Goal: Information Seeking & Learning: Check status

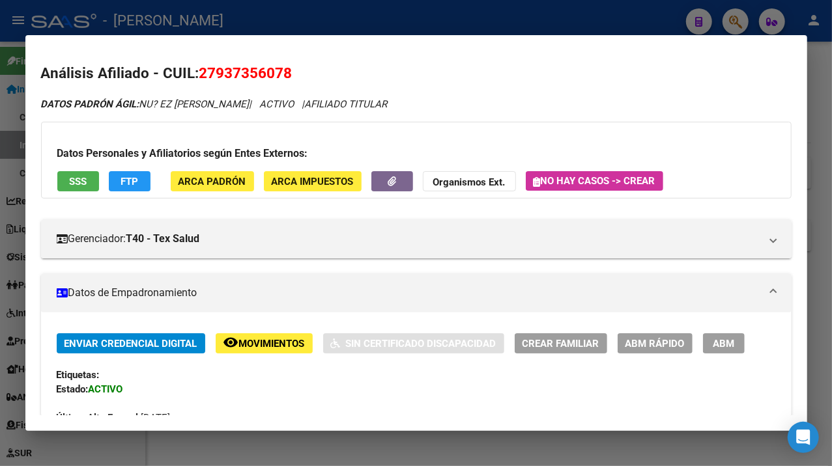
scroll to position [1431, 0]
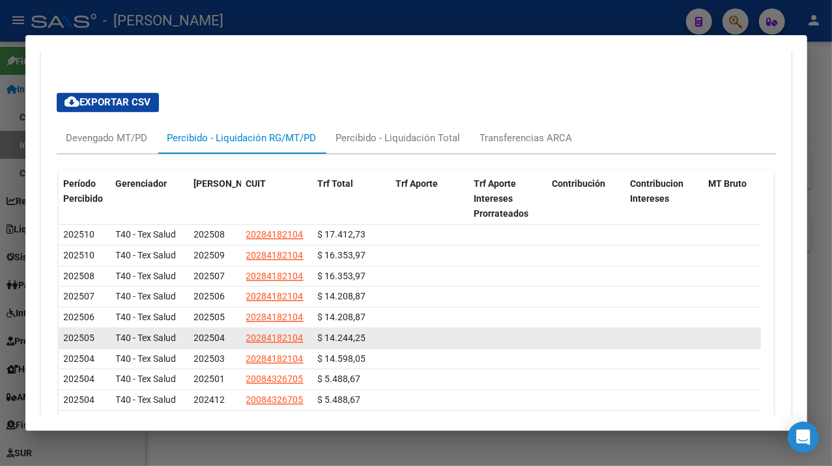
click at [653, 340] on datatable-body-cell at bounding box center [664, 338] width 78 height 20
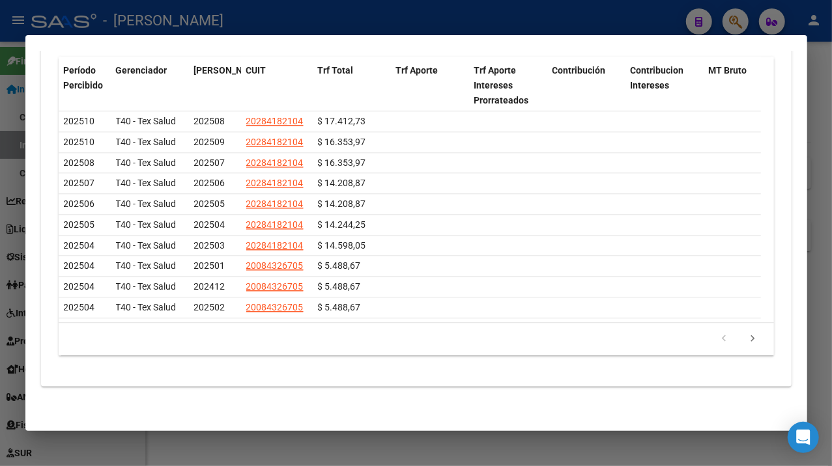
scroll to position [1564, 0]
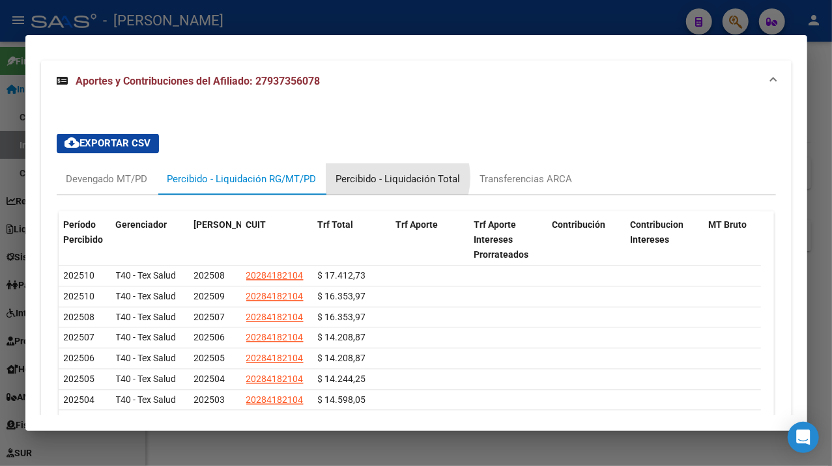
click at [397, 180] on div "Percibido - Liquidación Total" at bounding box center [398, 179] width 124 height 14
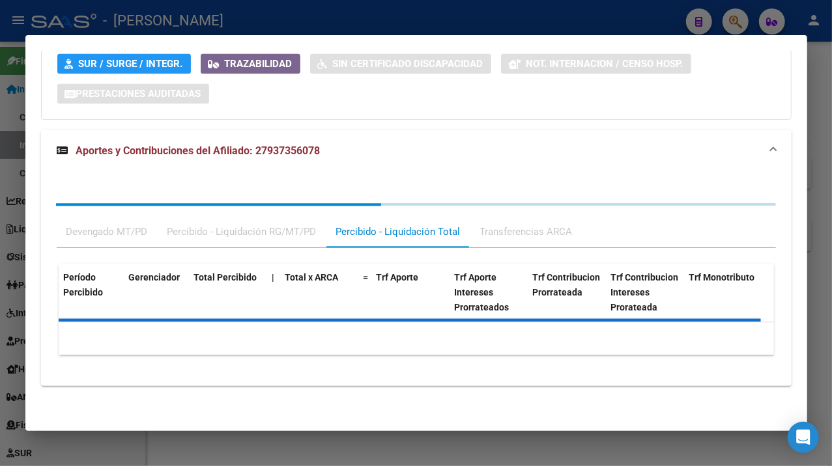
scroll to position [1390, 0]
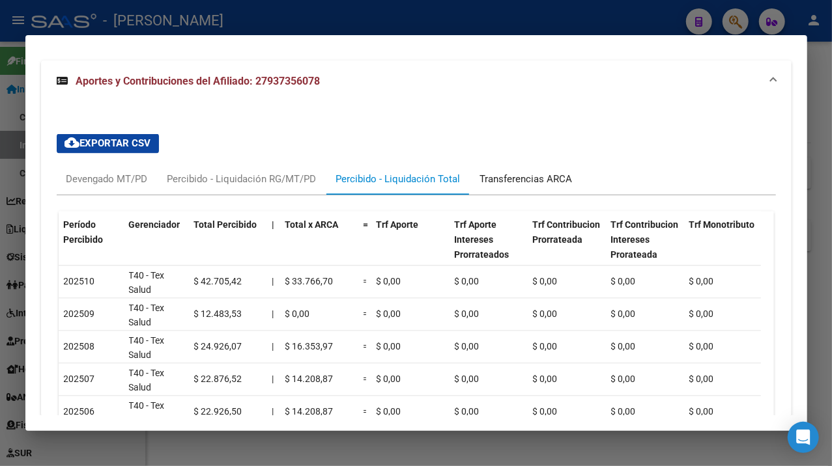
click at [555, 191] on div "Transferencias ARCA" at bounding box center [526, 178] width 112 height 31
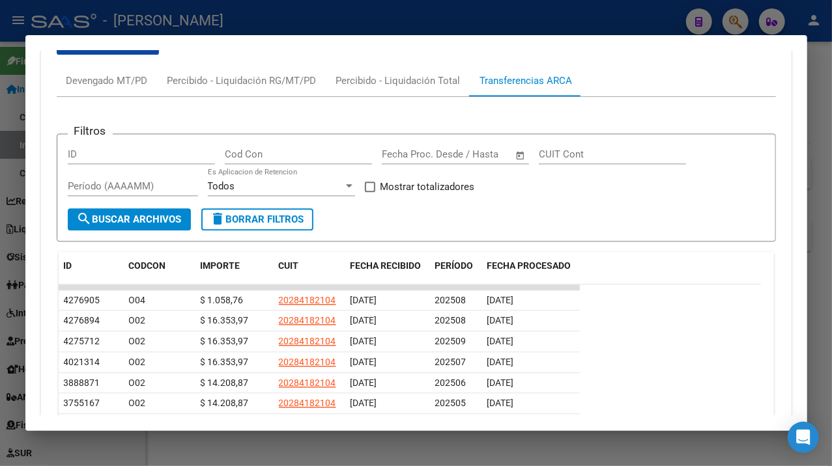
scroll to position [1477, 0]
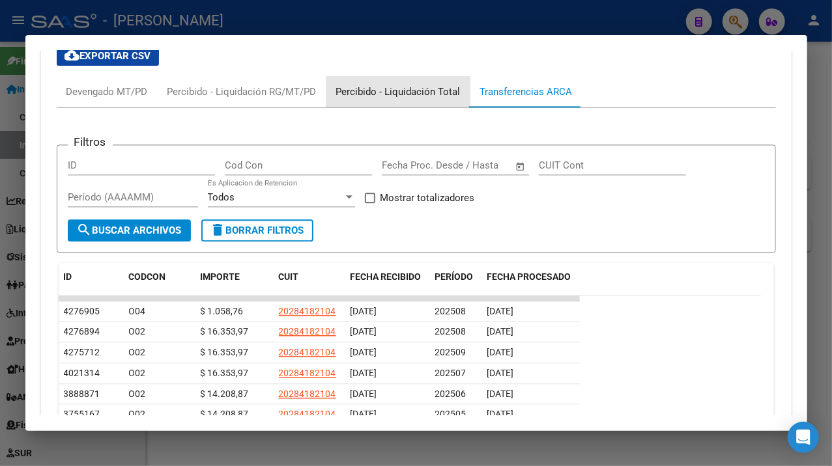
click at [423, 99] on div "Percibido - Liquidación Total" at bounding box center [398, 92] width 124 height 14
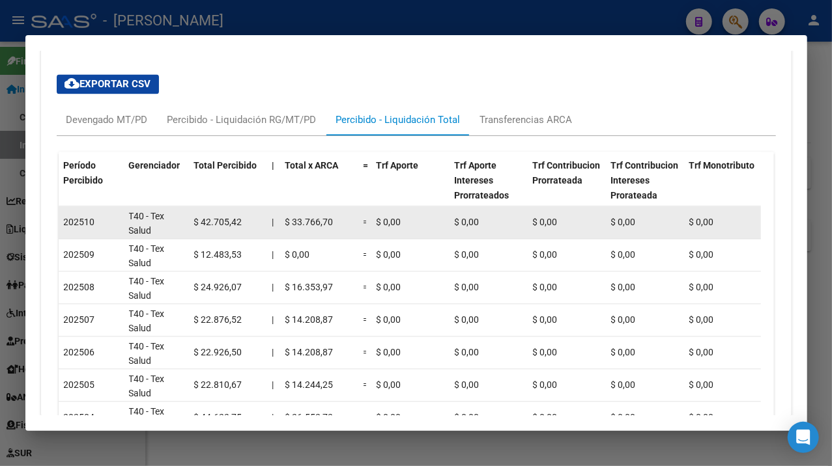
scroll to position [1390, 0]
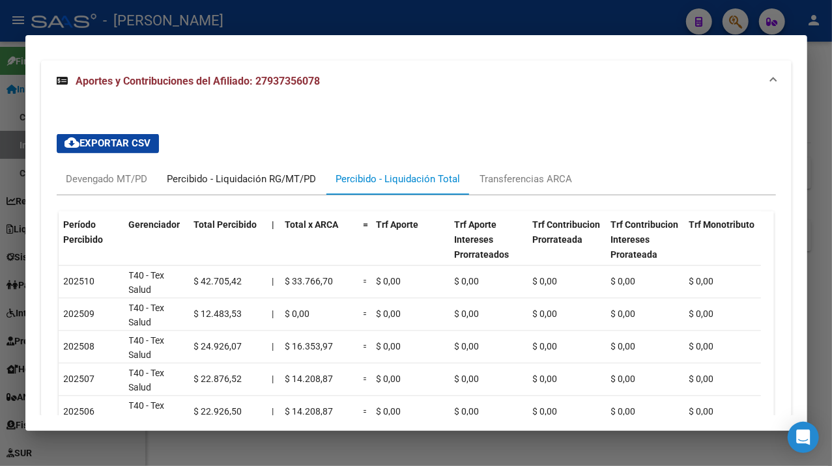
click at [222, 193] on div "Percibido - Liquidación RG/MT/PD" at bounding box center [242, 178] width 169 height 31
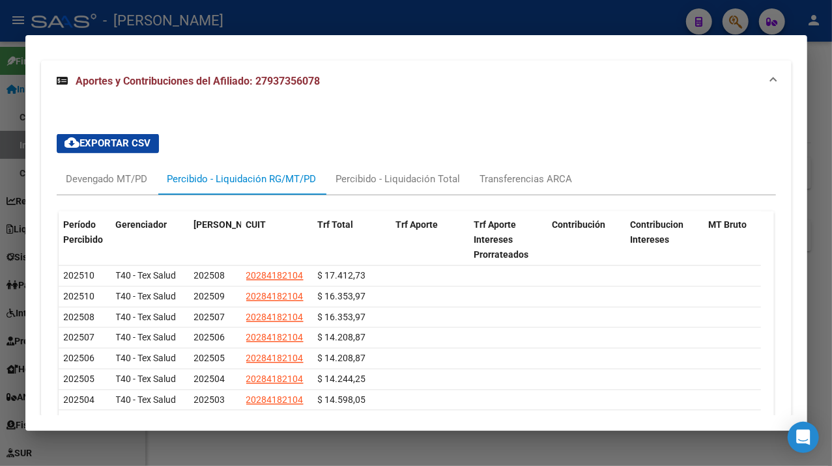
scroll to position [1477, 0]
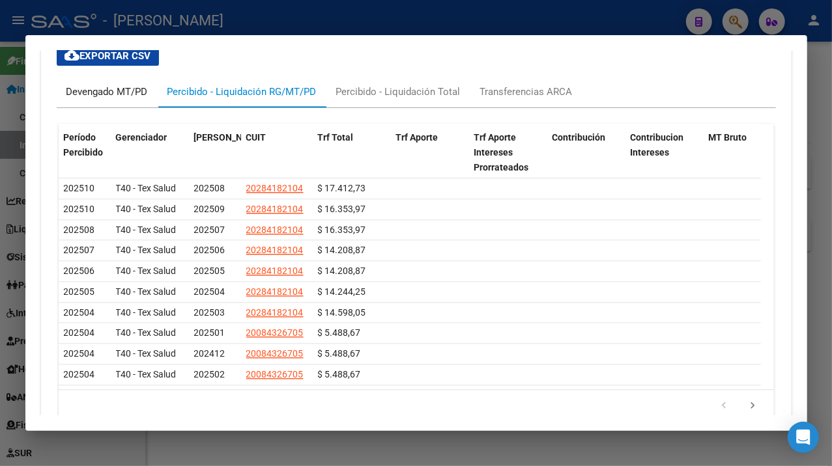
click at [120, 99] on div "Devengado MT/PD" at bounding box center [106, 92] width 81 height 14
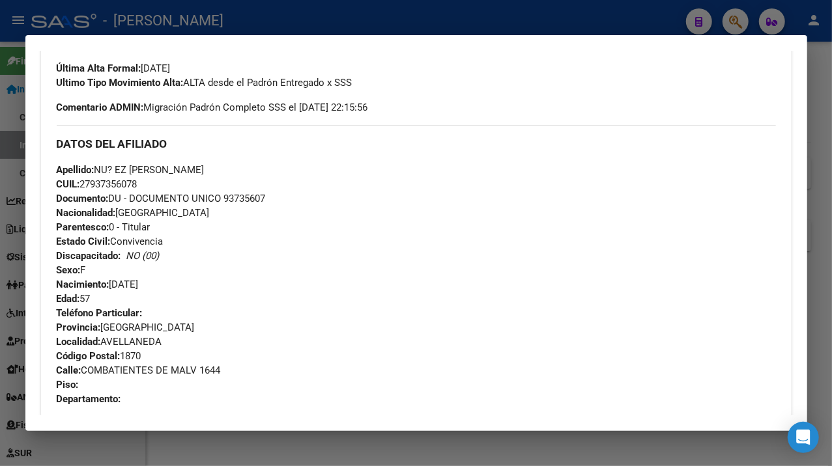
scroll to position [289, 0]
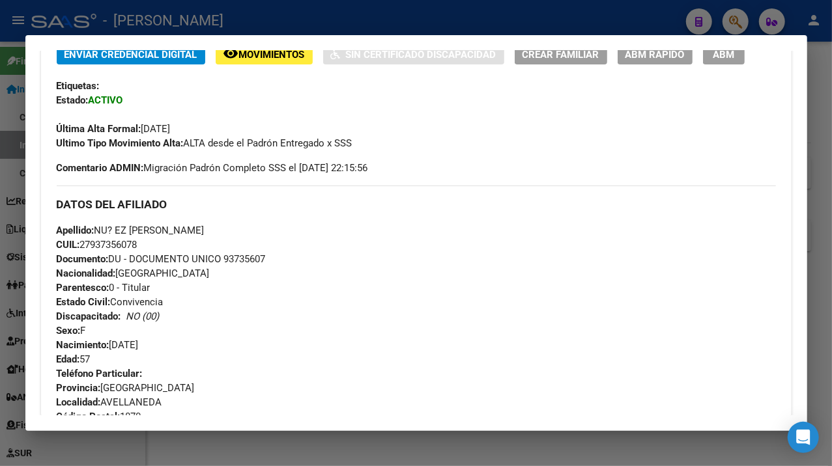
click at [821, 201] on div at bounding box center [416, 233] width 832 height 466
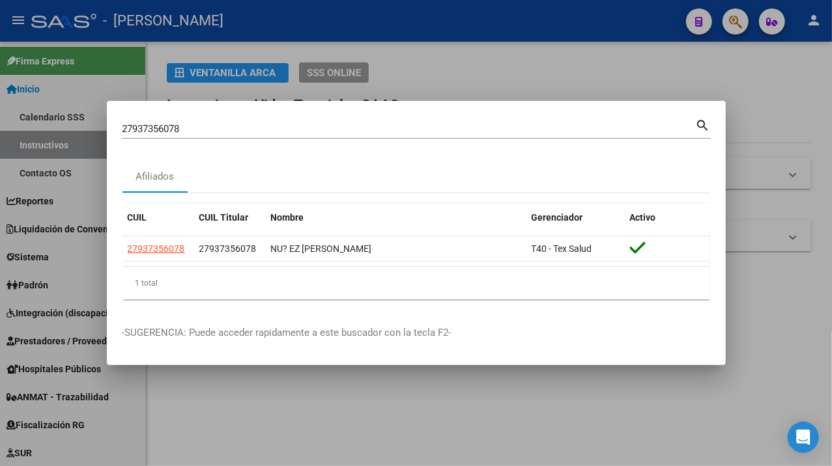
click at [243, 124] on input "27937356078" at bounding box center [408, 129] width 573 height 12
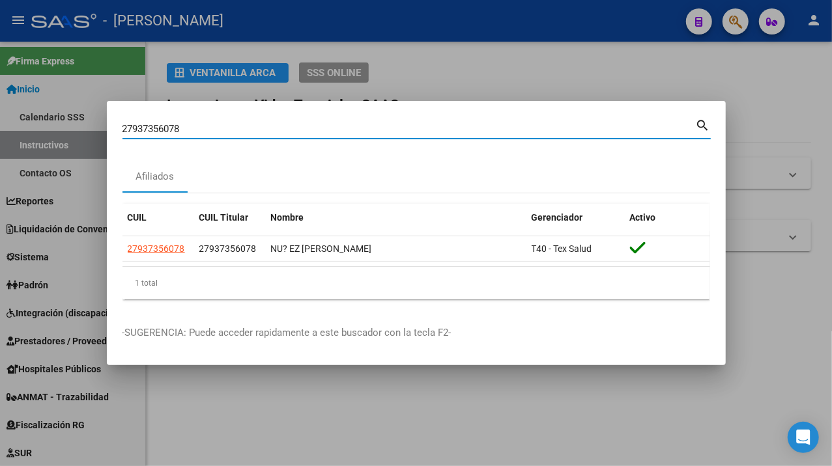
click at [243, 124] on input "27937356078" at bounding box center [408, 129] width 573 height 12
paste input "8508645"
type input "27938508645"
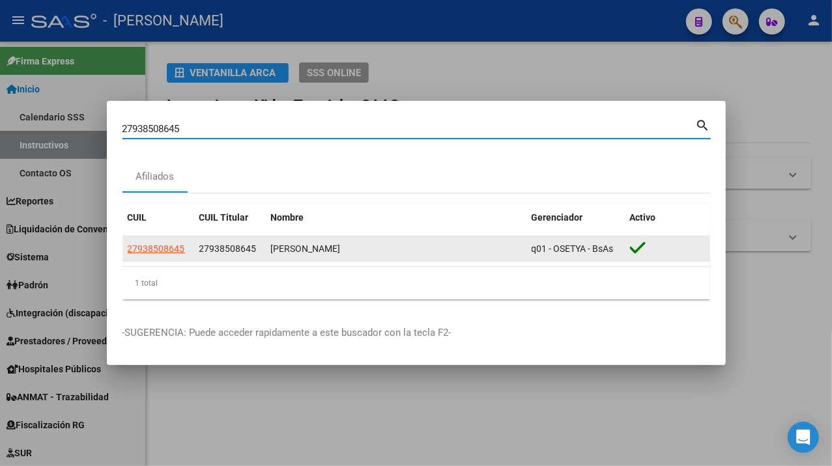
click at [167, 256] on app-link-go-to "27938508645" at bounding box center [156, 249] width 57 height 15
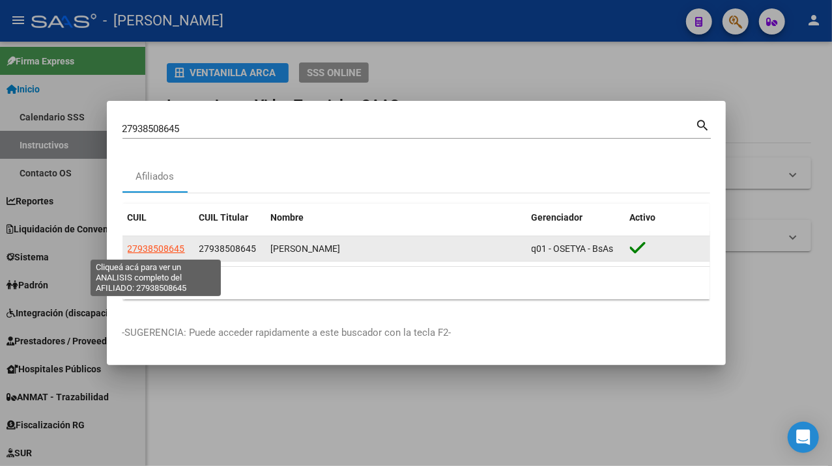
click at [152, 253] on span "27938508645" at bounding box center [156, 249] width 57 height 10
type textarea "27938508645"
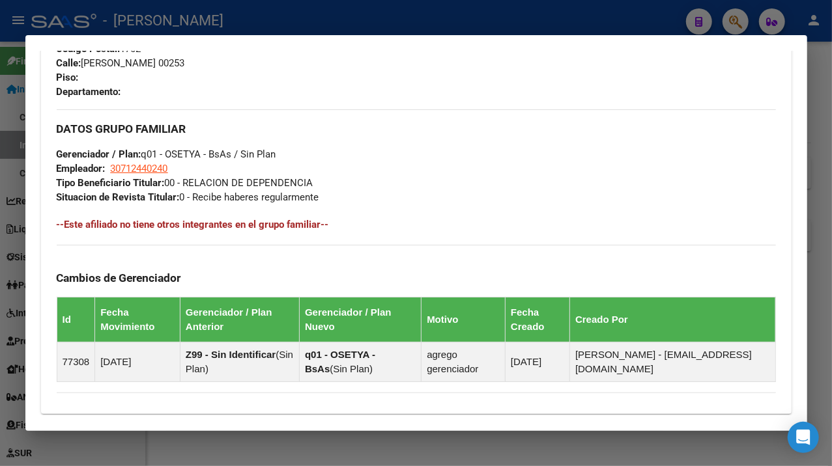
scroll to position [855, 0]
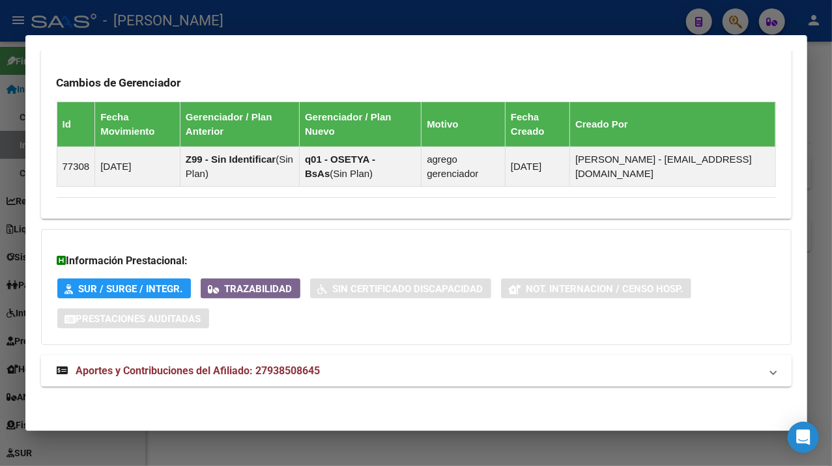
click at [363, 357] on mat-expansion-panel-header "Aportes y Contribuciones del Afiliado: 27938508645" at bounding box center [416, 371] width 750 height 31
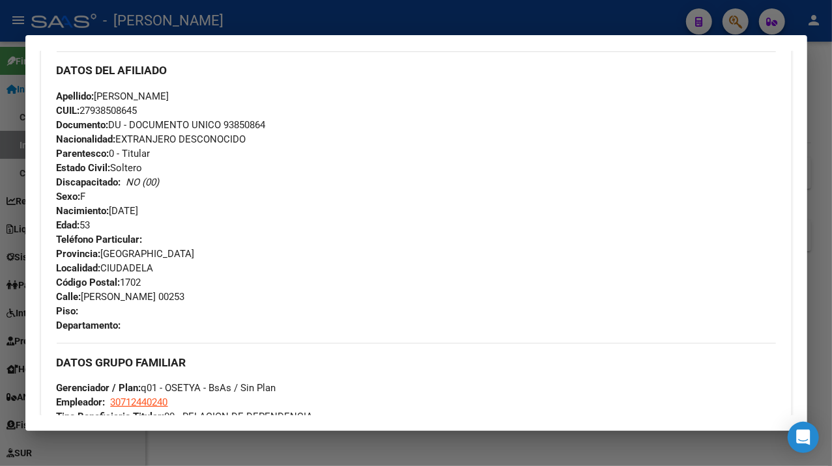
scroll to position [434, 0]
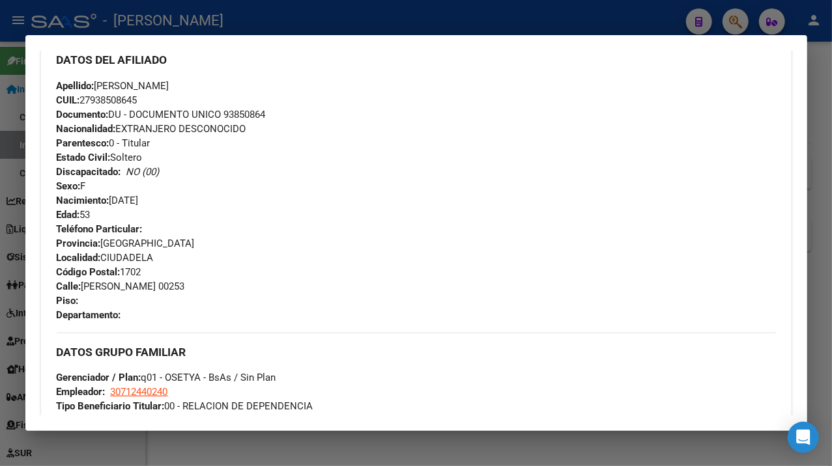
click at [243, 118] on span "Documento: DU - DOCUMENTO UNICO 93850864" at bounding box center [161, 115] width 209 height 12
copy span "93850864"
click at [115, 96] on span "CUIL: 27938508645" at bounding box center [97, 100] width 81 height 12
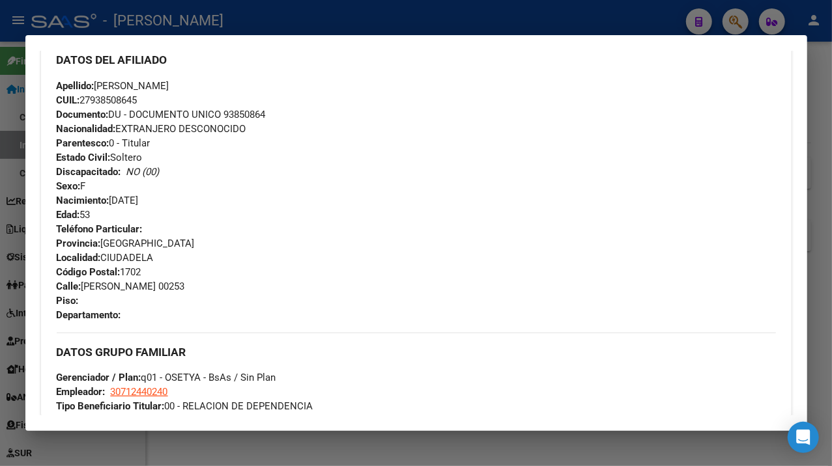
copy span "27938508645"
click at [824, 300] on div at bounding box center [416, 233] width 832 height 466
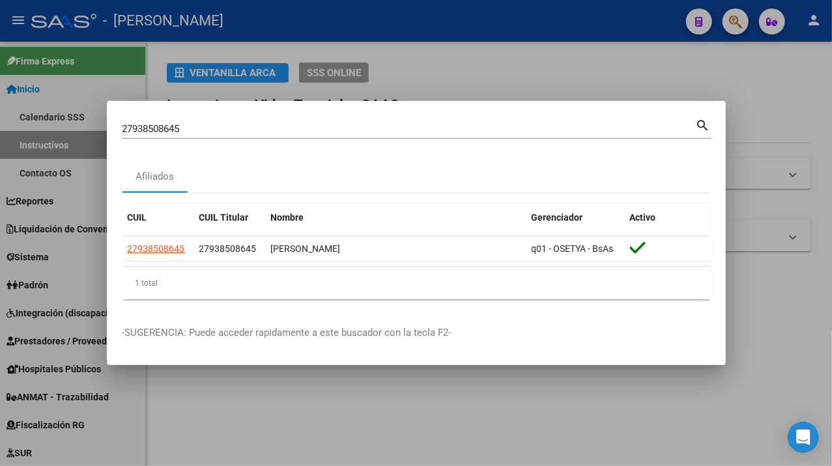
click at [185, 120] on div "27938508645 Buscar (apellido, dni, [PERSON_NAME], [PERSON_NAME], cuit, obra soc…" at bounding box center [408, 129] width 573 height 20
click at [186, 122] on div "27938508645 Buscar (apellido, dni, [PERSON_NAME], [PERSON_NAME], cuit, obra soc…" at bounding box center [408, 129] width 573 height 20
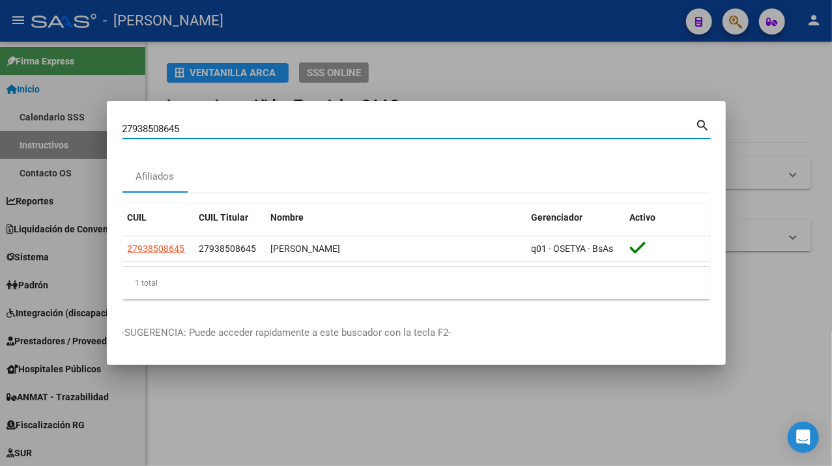
click at [183, 125] on input "27938508645" at bounding box center [408, 129] width 573 height 12
paste input "9349613"
type input "27939349613"
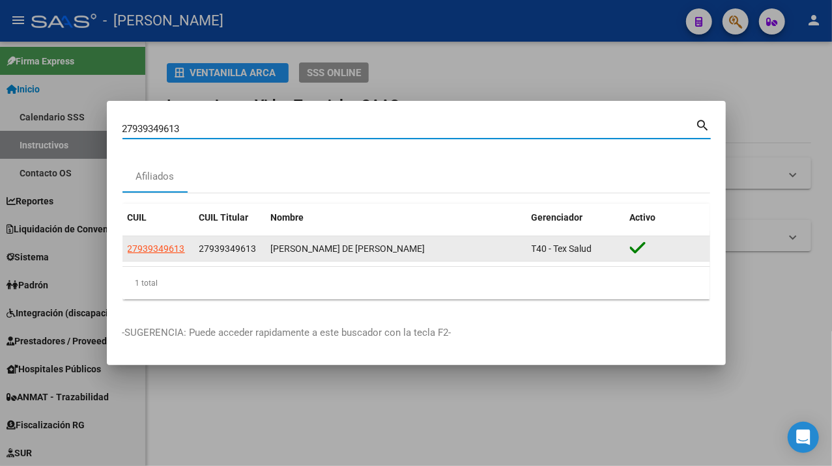
click at [171, 261] on datatable-body-cell "27939349613" at bounding box center [158, 248] width 72 height 25
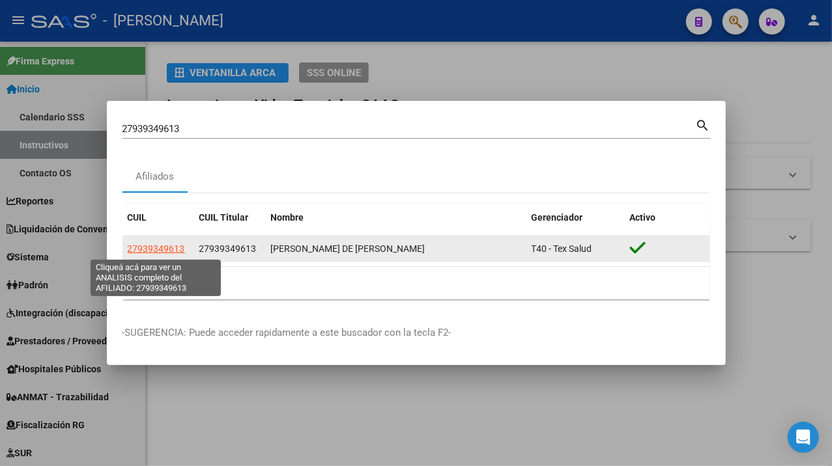
click at [156, 245] on span "27939349613" at bounding box center [156, 249] width 57 height 10
type textarea "27939349613"
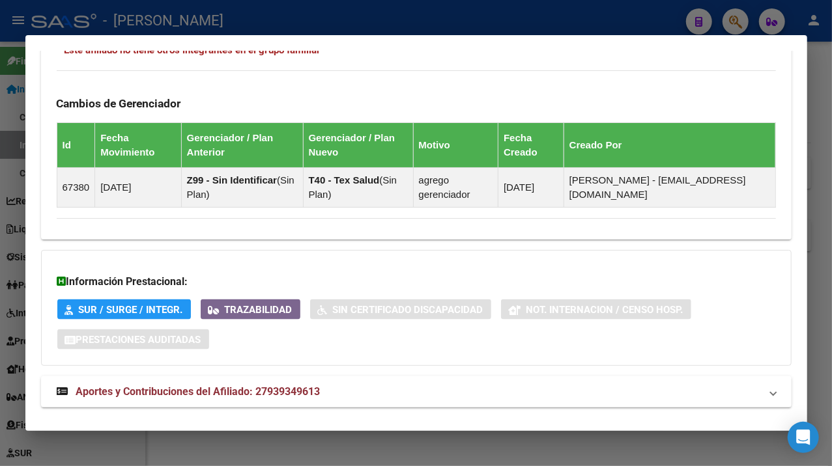
scroll to position [855, 0]
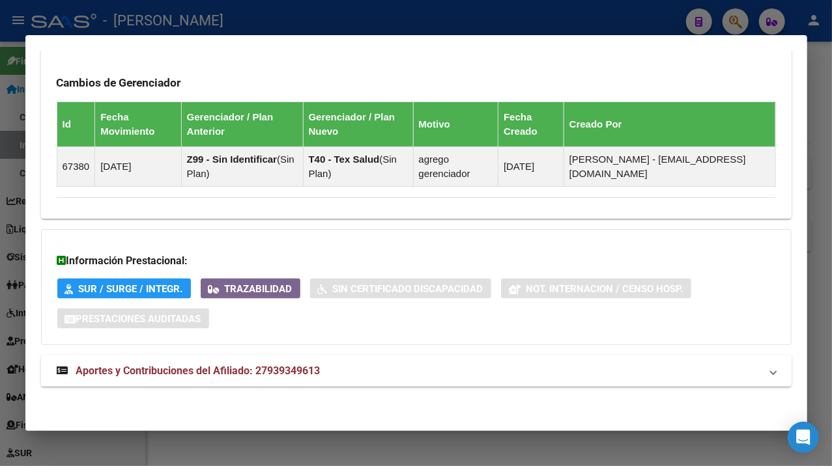
click at [387, 371] on mat-panel-title "Aportes y Contribuciones del Afiliado: 27939349613" at bounding box center [408, 371] width 703 height 16
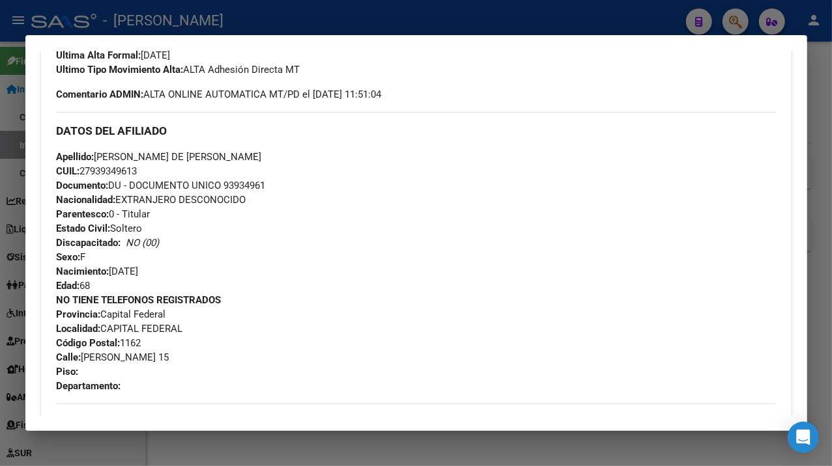
scroll to position [421, 0]
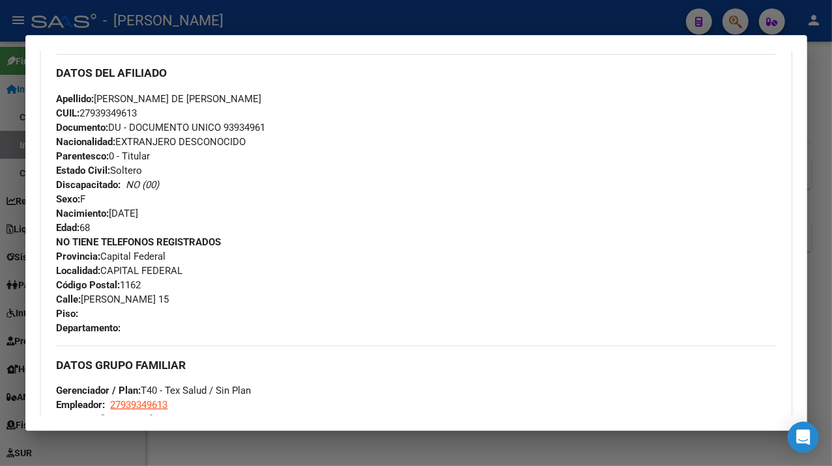
click at [259, 133] on span "Documento: DU - DOCUMENTO UNICO 93934961" at bounding box center [161, 128] width 209 height 12
copy span "93934961"
drag, startPoint x: 99, startPoint y: 98, endPoint x: 176, endPoint y: 100, distance: 76.9
click at [176, 100] on span "Apellido: [PERSON_NAME] DE [PERSON_NAME]" at bounding box center [159, 99] width 205 height 12
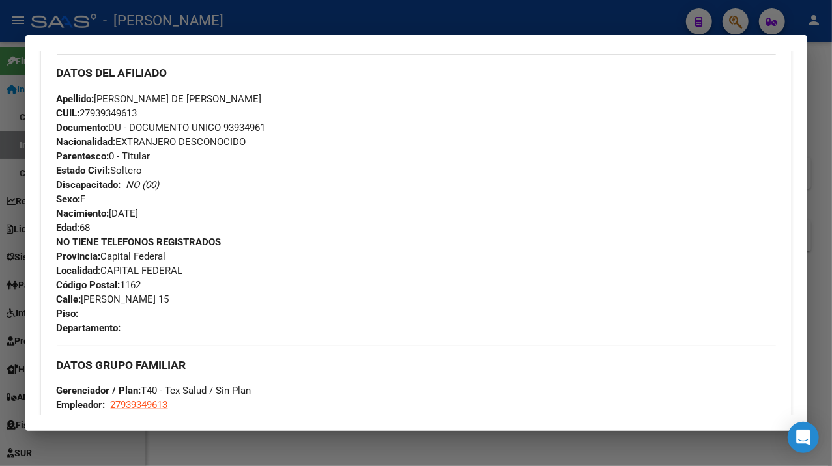
copy span "[PERSON_NAME] DE [PERSON_NAME]"
click at [181, 98] on span "Apellido: [PERSON_NAME] DE [PERSON_NAME]" at bounding box center [159, 99] width 205 height 12
drag, startPoint x: 181, startPoint y: 98, endPoint x: 227, endPoint y: 100, distance: 45.7
click at [227, 100] on span "Apellido: [PERSON_NAME] DE [PERSON_NAME]" at bounding box center [159, 99] width 205 height 12
copy span "[PERSON_NAME]"
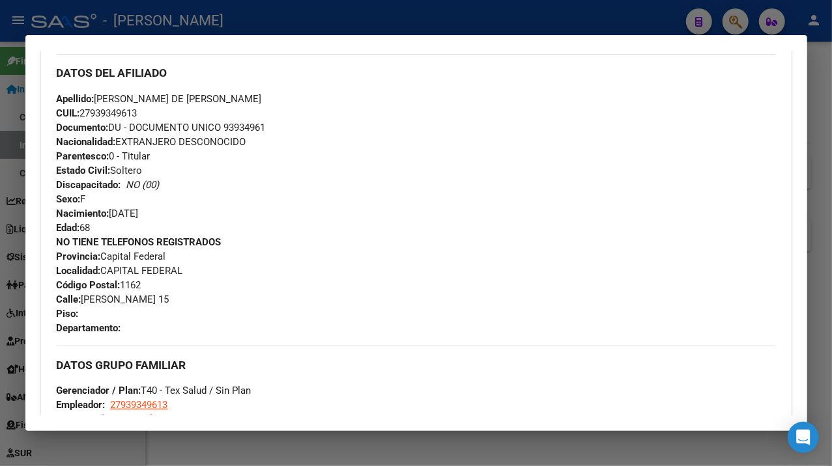
drag, startPoint x: 100, startPoint y: 94, endPoint x: 130, endPoint y: 102, distance: 31.1
click at [138, 99] on span "Apellido: [PERSON_NAME] DE [PERSON_NAME]" at bounding box center [159, 99] width 205 height 12
click at [91, 97] on strong "Apellido:" at bounding box center [76, 99] width 38 height 12
drag, startPoint x: 100, startPoint y: 97, endPoint x: 178, endPoint y: 103, distance: 79.0
click at [178, 103] on span "Apellido: [PERSON_NAME] DE [PERSON_NAME]" at bounding box center [159, 99] width 205 height 12
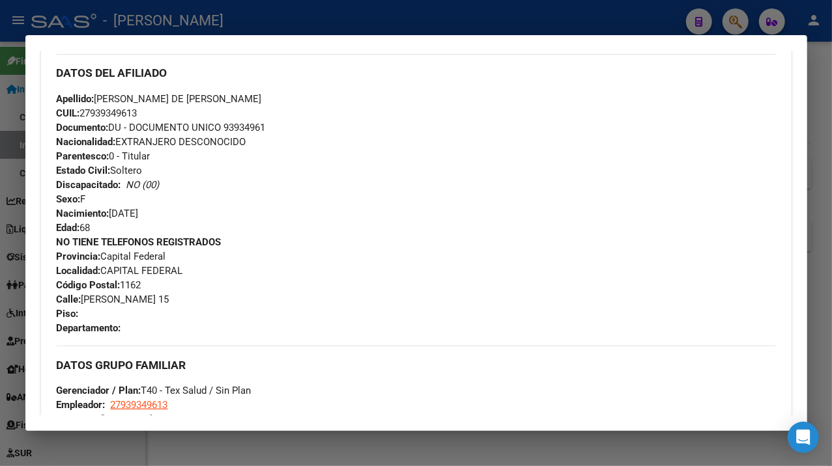
copy span "[PERSON_NAME] DE [PERSON_NAME]"
click at [113, 302] on span "[STREET_ADDRESS][PERSON_NAME]" at bounding box center [113, 300] width 113 height 12
copy span "OLAVARRIA"
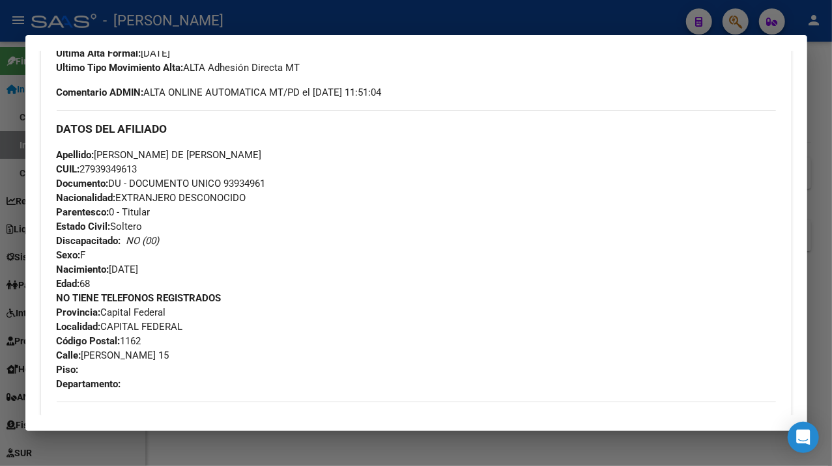
scroll to position [508, 0]
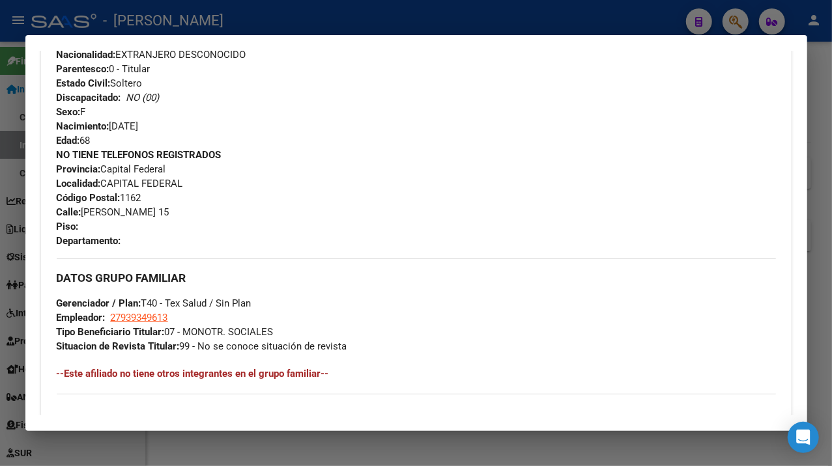
click at [821, 225] on div at bounding box center [416, 233] width 832 height 466
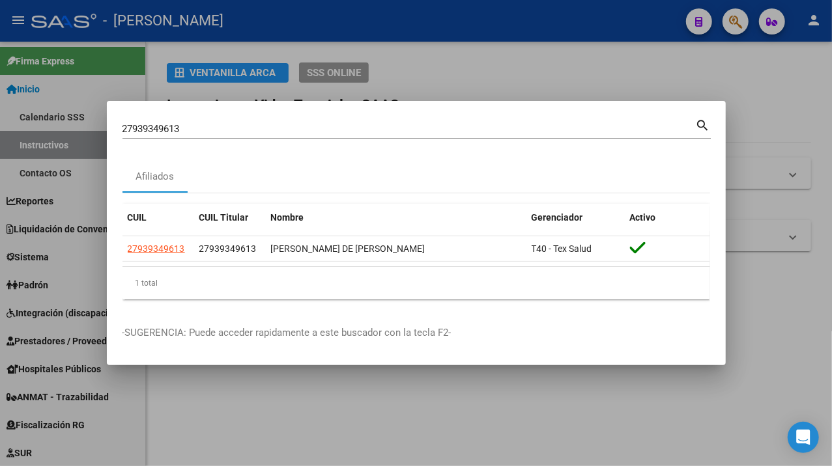
click at [266, 131] on input "27939349613" at bounding box center [408, 129] width 573 height 12
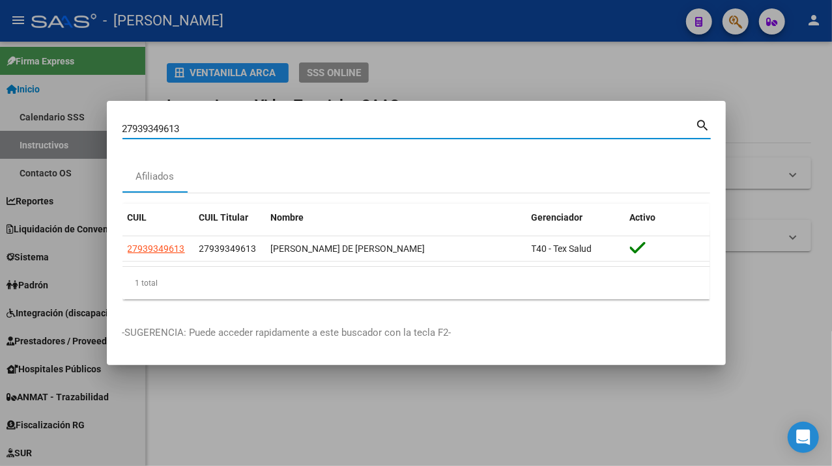
click at [266, 131] on input "27939349613" at bounding box center [408, 129] width 573 height 12
paste input "483190"
type input "27939483190"
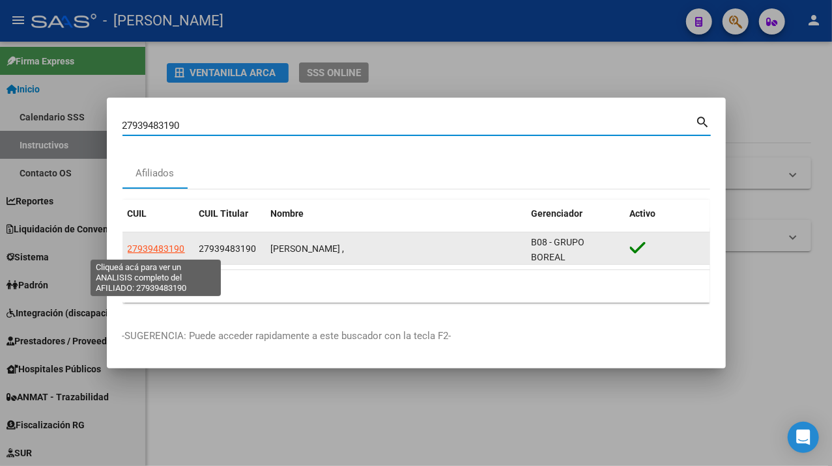
click at [167, 248] on span "27939483190" at bounding box center [156, 249] width 57 height 10
type textarea "27939483190"
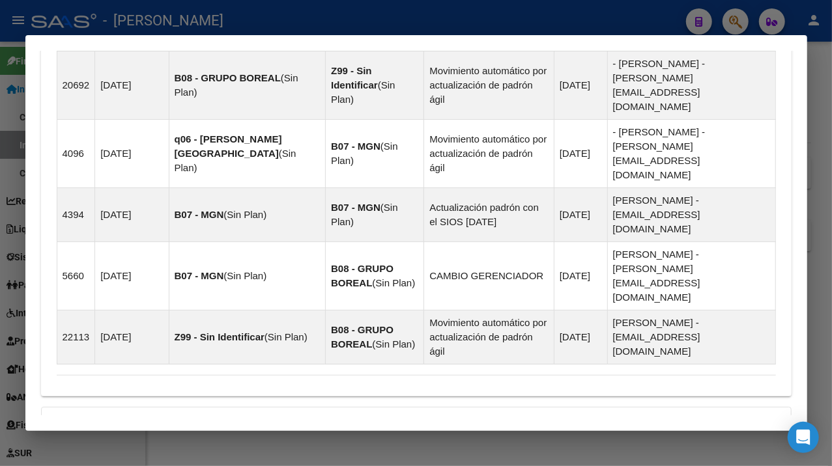
scroll to position [1029, 0]
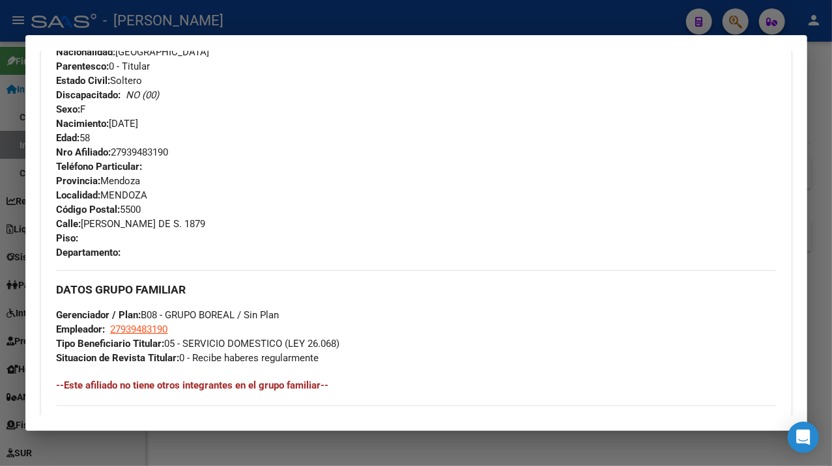
scroll to position [434, 0]
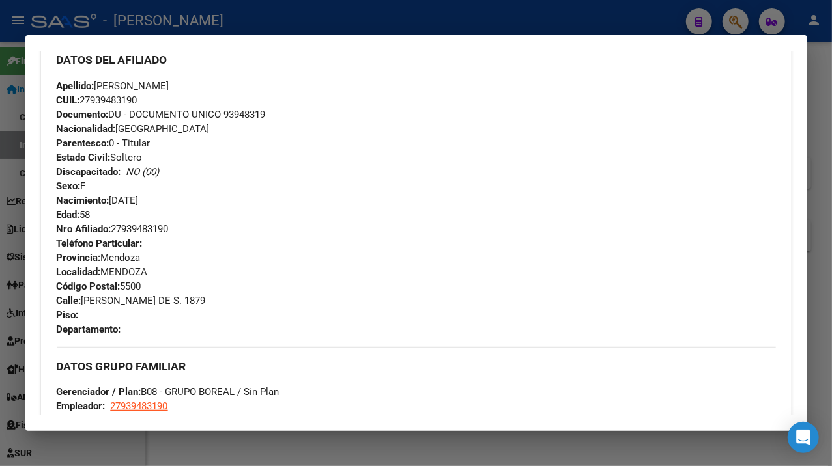
click at [243, 117] on span "Documento: DU - DOCUMENTO UNICO 93948319" at bounding box center [161, 115] width 209 height 12
copy span "93948319"
click at [113, 79] on div "Apellido: [PERSON_NAME] CUIL: 27939483190 Documento: DU - DOCUMENTO UNICO 93948…" at bounding box center [416, 158] width 719 height 158
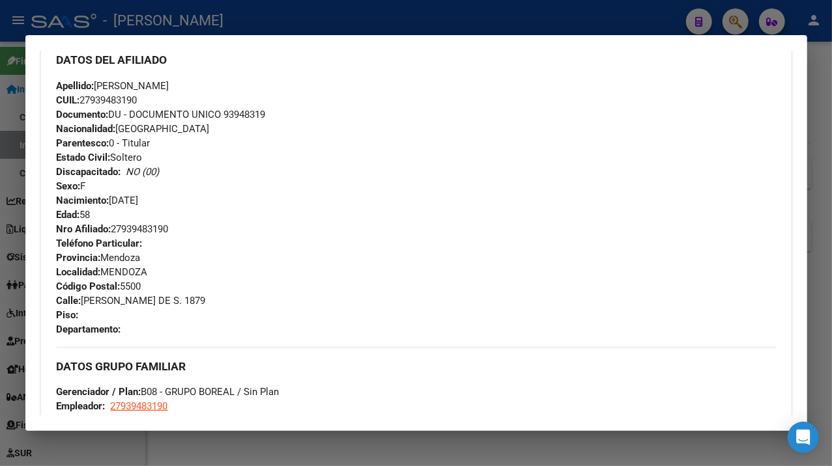
click at [115, 81] on span "Apellido: [PERSON_NAME]" at bounding box center [113, 86] width 113 height 12
drag, startPoint x: 99, startPoint y: 81, endPoint x: 190, endPoint y: 87, distance: 91.3
click at [169, 87] on span "Apellido: [PERSON_NAME]" at bounding box center [113, 86] width 113 height 12
click at [169, 86] on span "Apellido: [PERSON_NAME]" at bounding box center [113, 86] width 113 height 12
drag, startPoint x: 159, startPoint y: 85, endPoint x: 232, endPoint y: 87, distance: 73.6
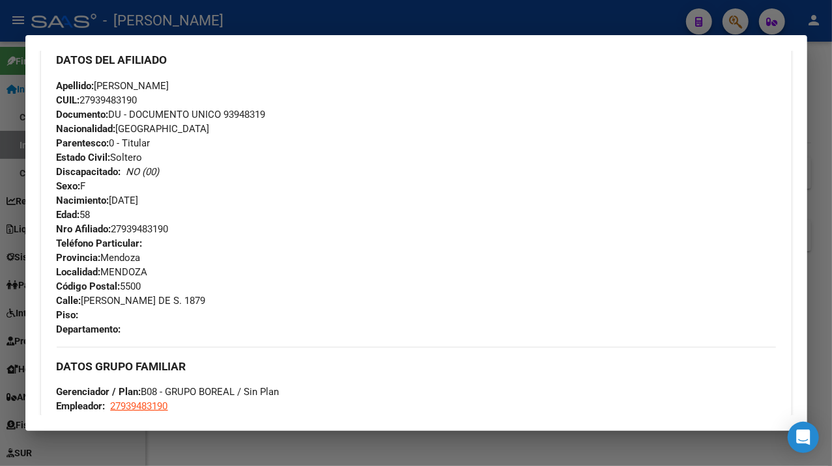
click at [169, 87] on span "Apellido: [PERSON_NAME]" at bounding box center [113, 86] width 113 height 12
copy span "[PERSON_NAME]"
click at [130, 79] on div "Apellido: [PERSON_NAME] CUIL: 27939483190 Documento: DU - DOCUMENTO UNICO 93948…" at bounding box center [416, 158] width 719 height 158
drag, startPoint x: 97, startPoint y: 81, endPoint x: 154, endPoint y: 86, distance: 56.9
click at [154, 86] on span "Apellido: [PERSON_NAME]" at bounding box center [113, 86] width 113 height 12
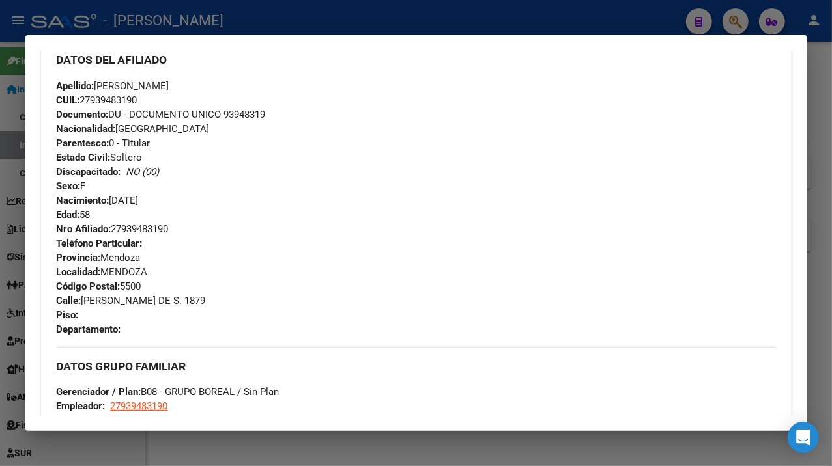
copy span "[PERSON_NAME]"
drag, startPoint x: 83, startPoint y: 300, endPoint x: 182, endPoint y: 298, distance: 99.0
click at [182, 298] on span "Calle: [PERSON_NAME] DE S. 1879" at bounding box center [131, 301] width 149 height 12
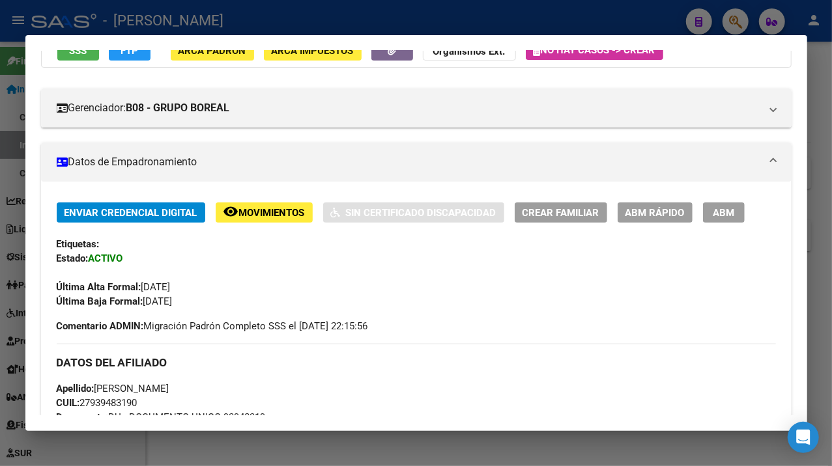
scroll to position [173, 0]
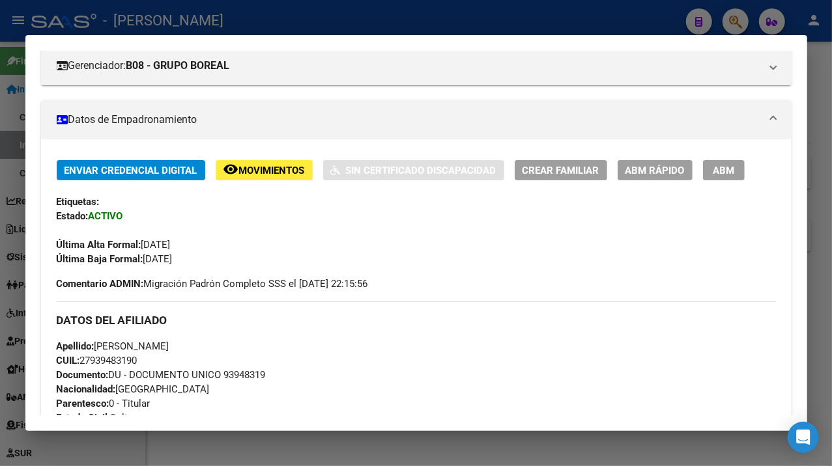
click at [113, 360] on span "CUIL: 27939483190" at bounding box center [97, 361] width 81 height 12
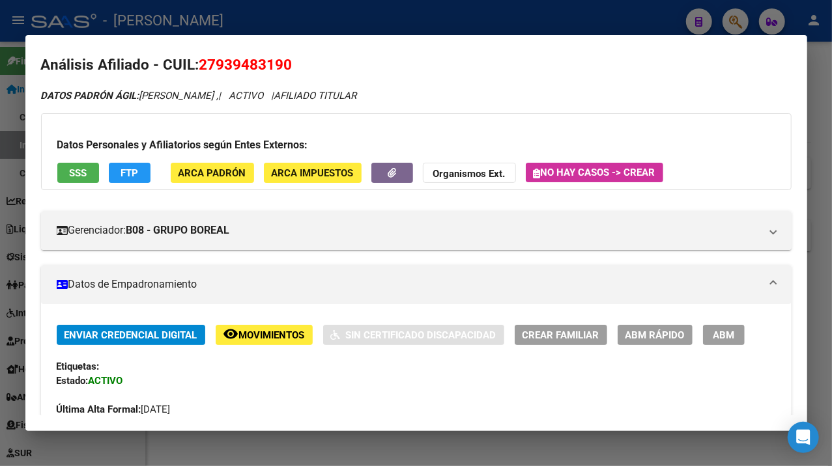
scroll to position [0, 0]
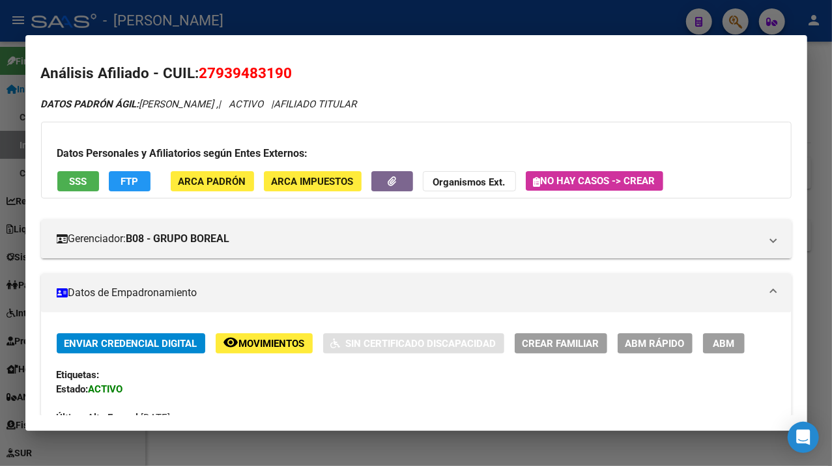
click at [828, 293] on div at bounding box center [416, 233] width 832 height 466
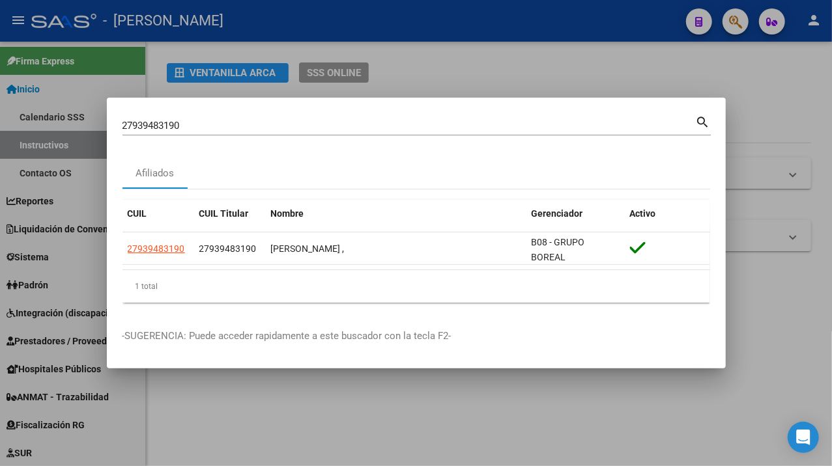
click at [238, 124] on input "27939483190" at bounding box center [408, 126] width 573 height 12
paste input "639263"
type input "27939639263"
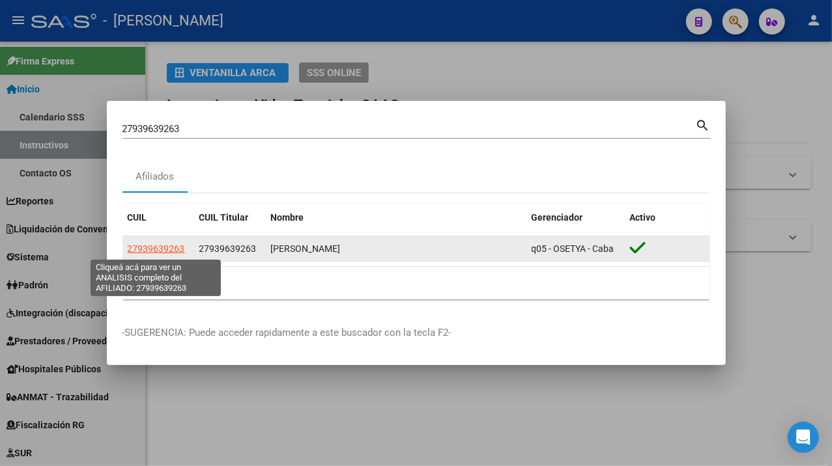
click at [154, 246] on span "27939639263" at bounding box center [156, 249] width 57 height 10
type textarea "27939639263"
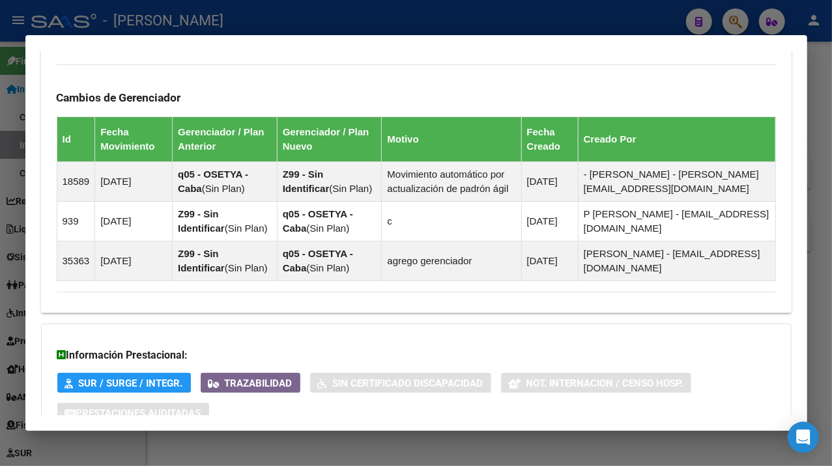
scroll to position [935, 0]
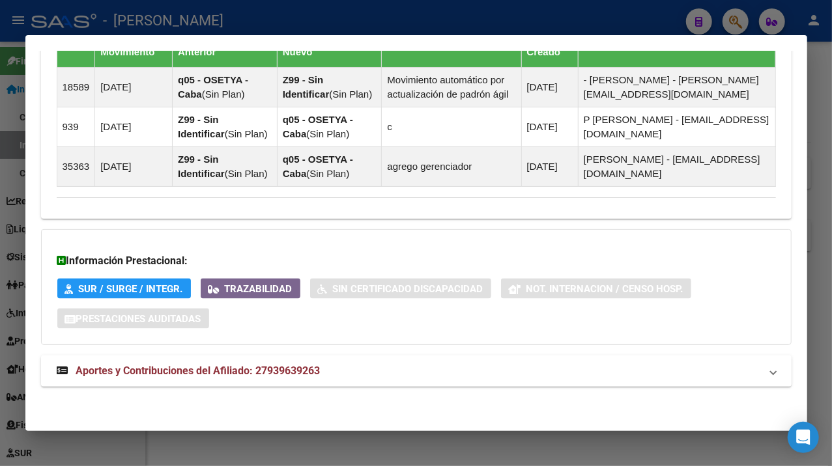
click at [369, 366] on mat-panel-title "Aportes y Contribuciones del Afiliado: 27939639263" at bounding box center [408, 371] width 703 height 16
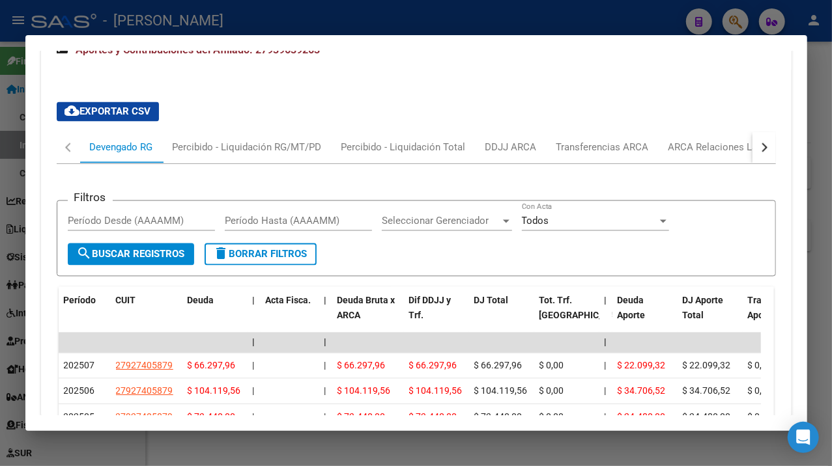
scroll to position [1431, 0]
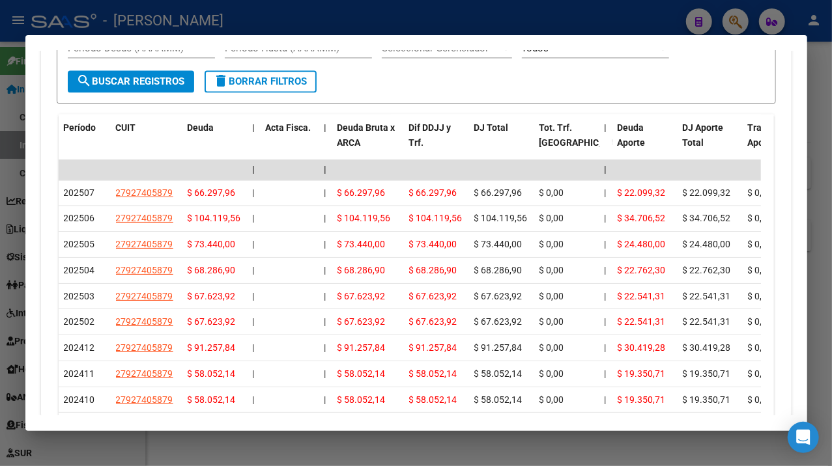
click at [819, 167] on div at bounding box center [416, 233] width 832 height 466
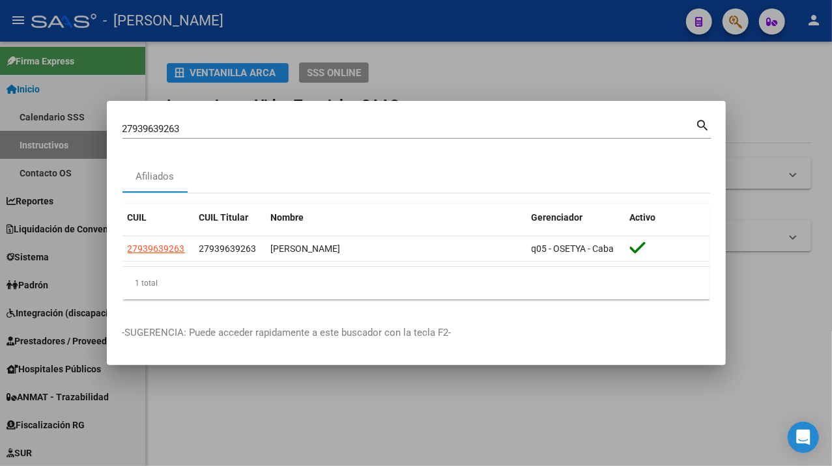
click at [261, 121] on div "27939639263 Buscar (apellido, dni, cuil, [PERSON_NAME], cuit, obra social)" at bounding box center [408, 129] width 573 height 20
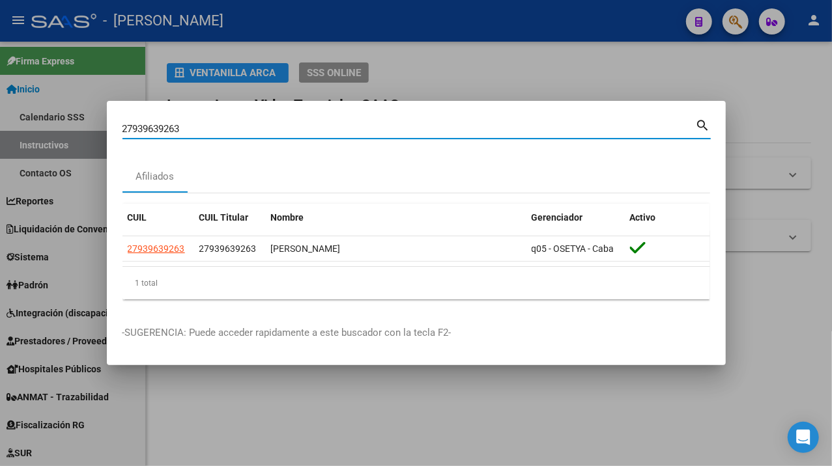
click at [243, 133] on input "27939639263" at bounding box center [408, 129] width 573 height 12
paste input "881951"
type input "27939881951"
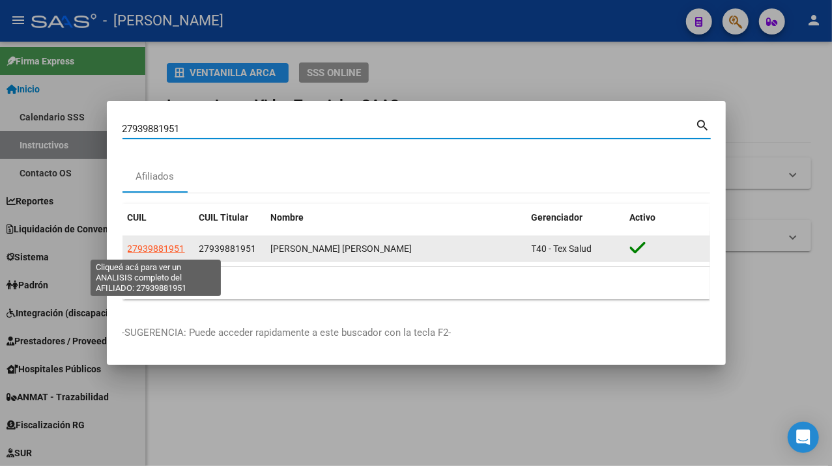
click at [163, 253] on span "27939881951" at bounding box center [156, 249] width 57 height 10
type textarea "27939881951"
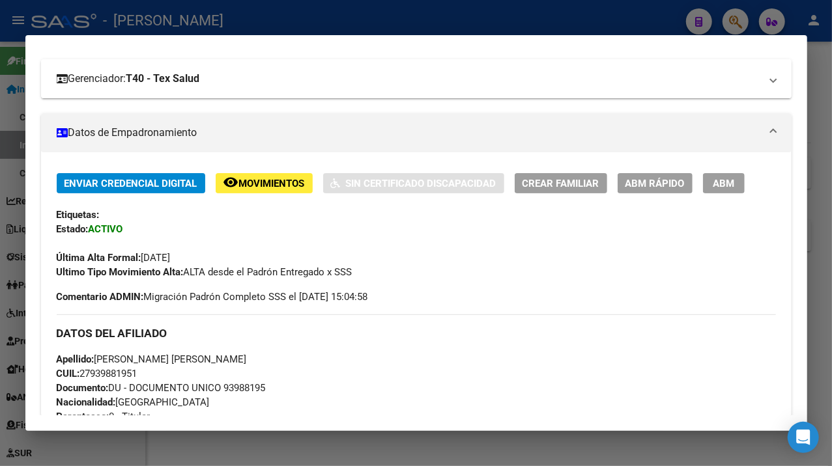
scroll to position [173, 0]
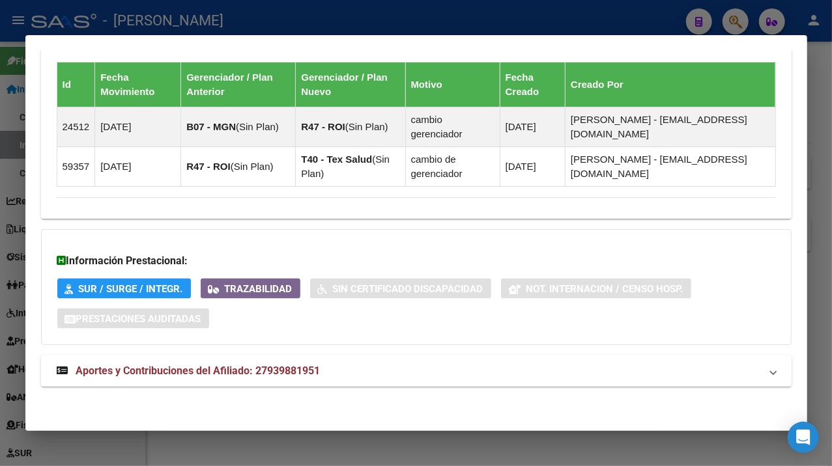
click at [465, 369] on mat-panel-title "Aportes y Contribuciones del Afiliado: 27939881951" at bounding box center [408, 371] width 703 height 16
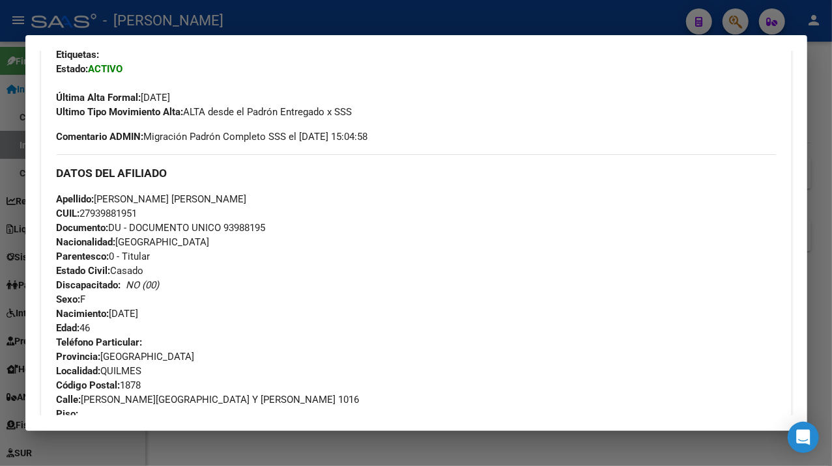
scroll to position [277, 0]
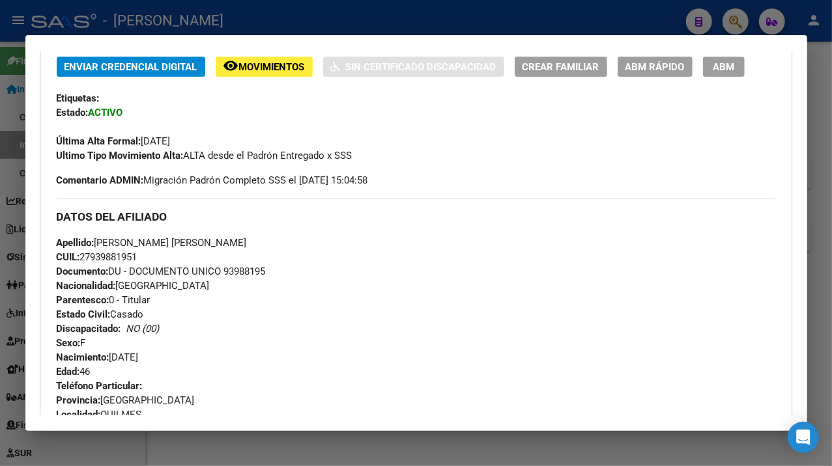
click at [813, 339] on div at bounding box center [416, 233] width 832 height 466
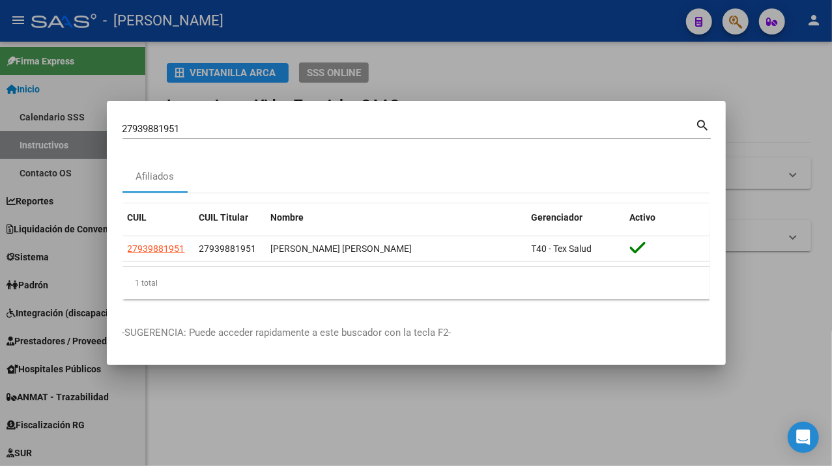
click at [240, 128] on input "27939881951" at bounding box center [408, 129] width 573 height 12
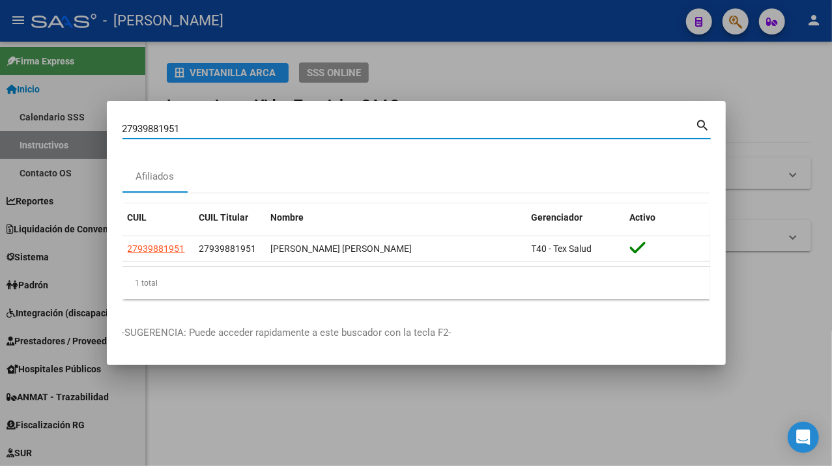
click at [240, 128] on input "27939881951" at bounding box center [408, 129] width 573 height 12
paste input "90920"
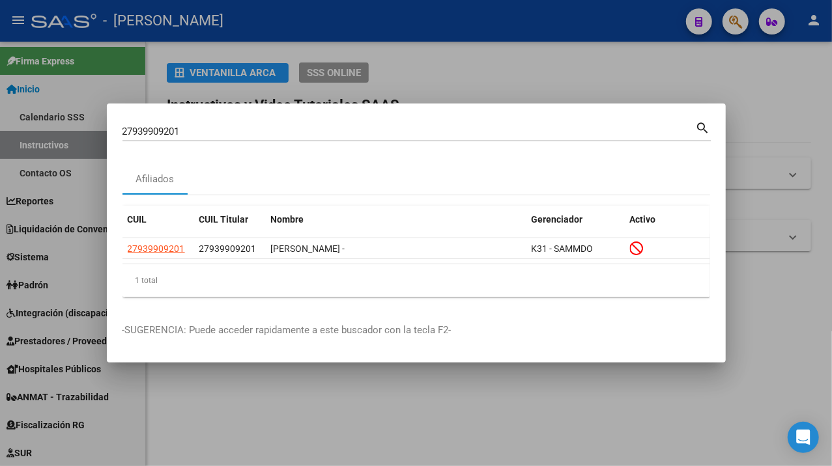
drag, startPoint x: 279, startPoint y: 115, endPoint x: 271, endPoint y: 121, distance: 9.8
click at [279, 115] on mat-dialog-container "27939909201 Buscar (apellido, dni, cuil, nro traspaso, cuit, obra social) searc…" at bounding box center [416, 234] width 619 height 260
click at [269, 122] on div "27939909201 Buscar (apellido, dni, [PERSON_NAME], [PERSON_NAME], cuit, obra soc…" at bounding box center [408, 132] width 573 height 20
click at [259, 131] on input "27939909201" at bounding box center [408, 132] width 573 height 12
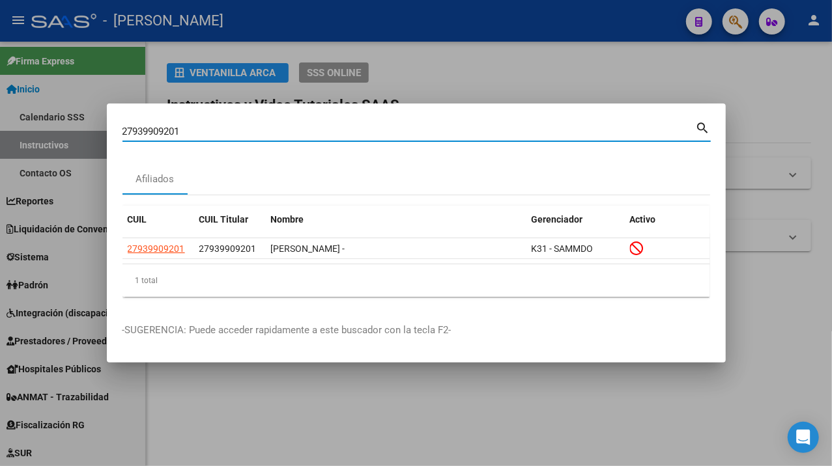
paste input "40065475"
type input "27940065475"
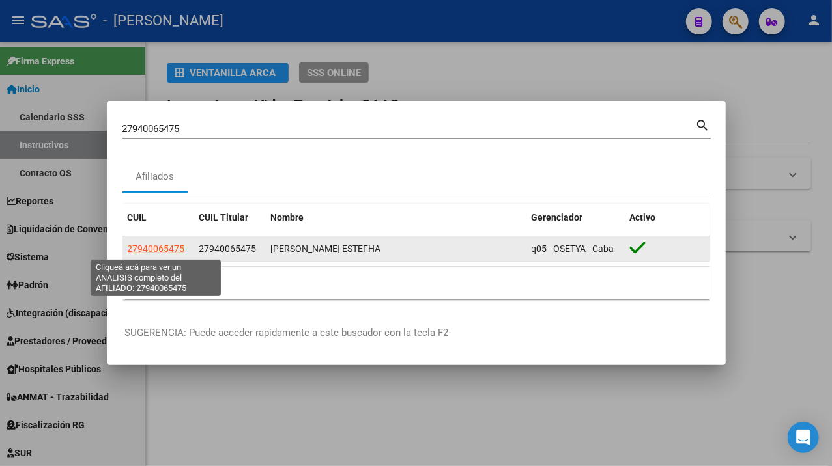
click at [173, 246] on span "27940065475" at bounding box center [156, 249] width 57 height 10
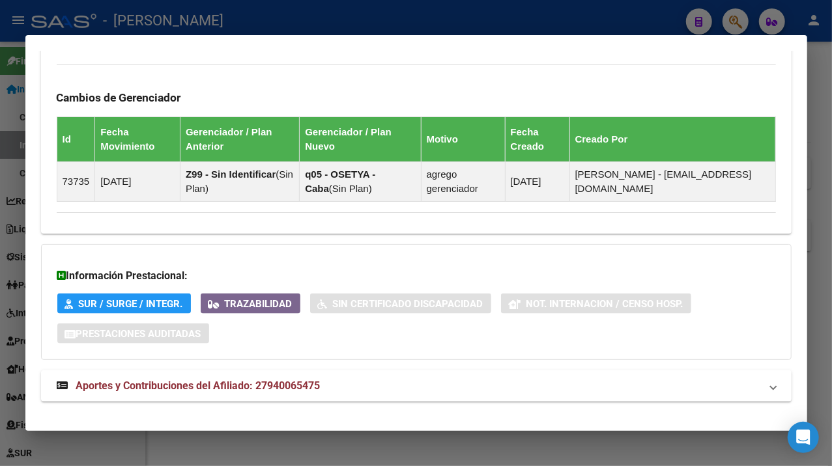
scroll to position [855, 0]
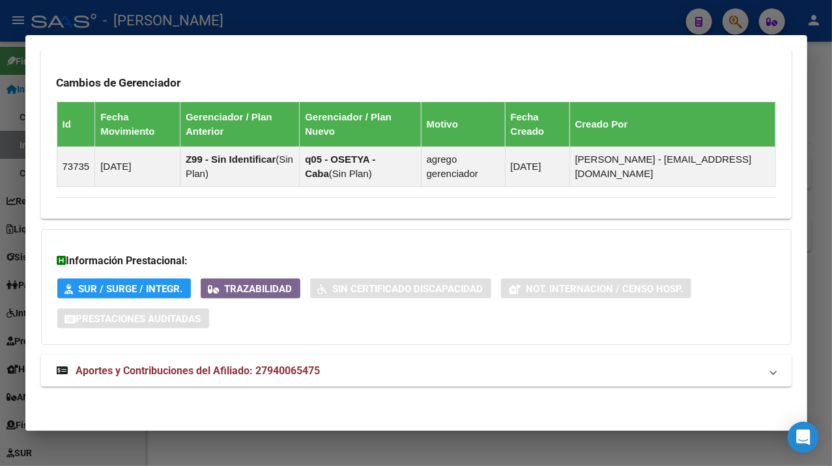
click at [366, 365] on mat-panel-title "Aportes y Contribuciones del Afiliado: 27940065475" at bounding box center [408, 371] width 703 height 16
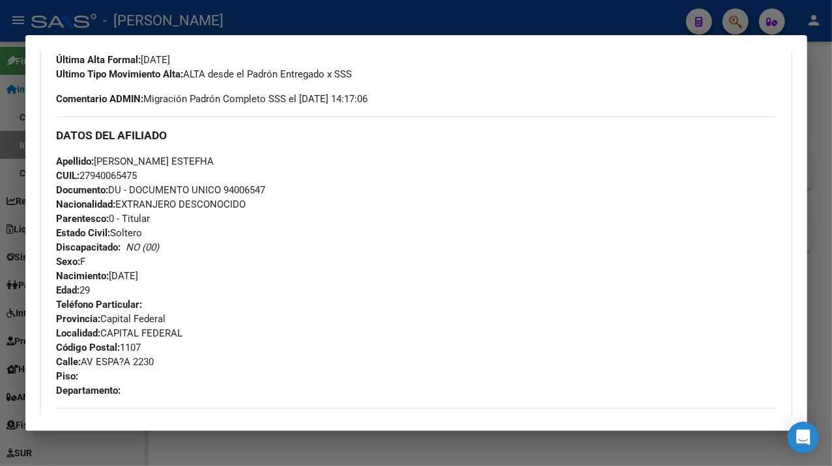
scroll to position [347, 0]
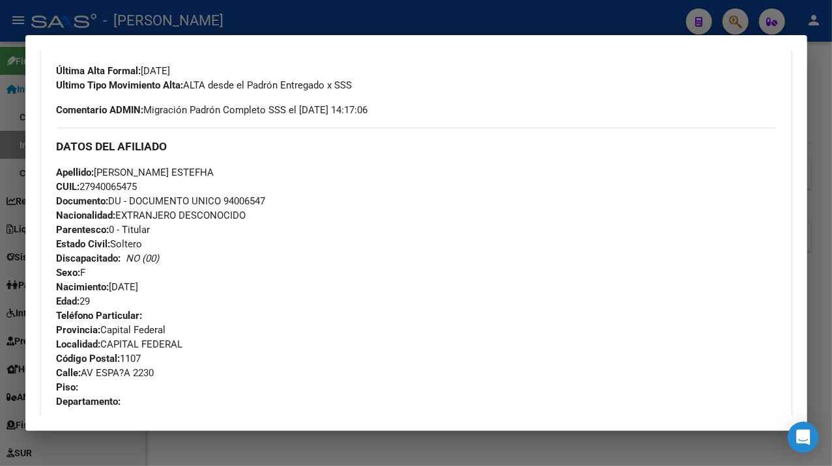
click at [253, 201] on span "Documento: DU - DOCUMENTO UNICO 94006547" at bounding box center [161, 201] width 209 height 12
drag, startPoint x: 98, startPoint y: 172, endPoint x: 185, endPoint y: 178, distance: 87.5
click at [185, 178] on span "Apellido: [PERSON_NAME] ESTEFHA" at bounding box center [136, 173] width 158 height 12
drag, startPoint x: 188, startPoint y: 172, endPoint x: 257, endPoint y: 175, distance: 68.4
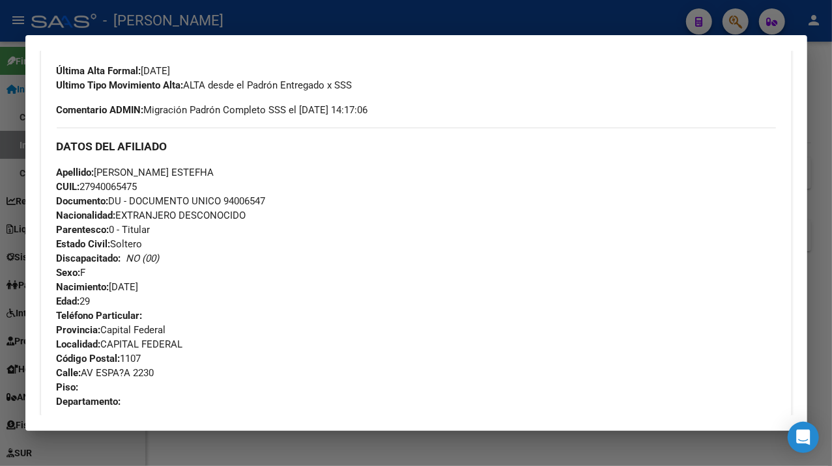
click at [214, 175] on span "Apellido: [PERSON_NAME] ESTEFHA" at bounding box center [136, 173] width 158 height 12
drag, startPoint x: 83, startPoint y: 371, endPoint x: 122, endPoint y: 378, distance: 39.7
click at [122, 378] on span "Calle: AV ESPA?A 2230" at bounding box center [106, 373] width 98 height 12
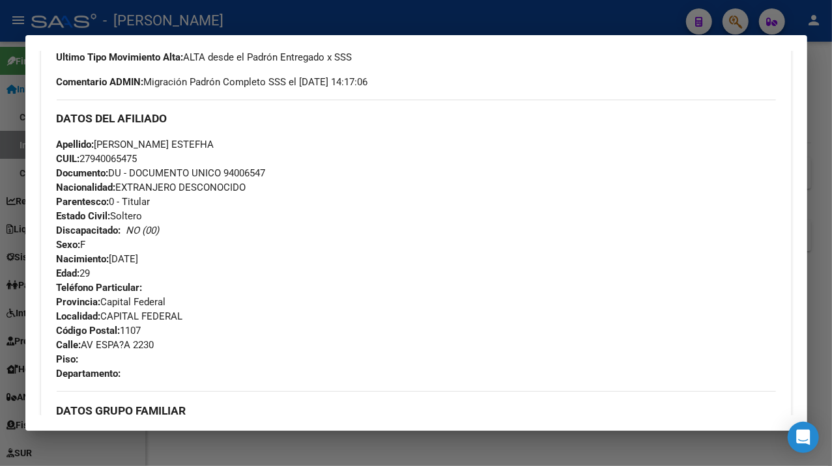
scroll to position [434, 0]
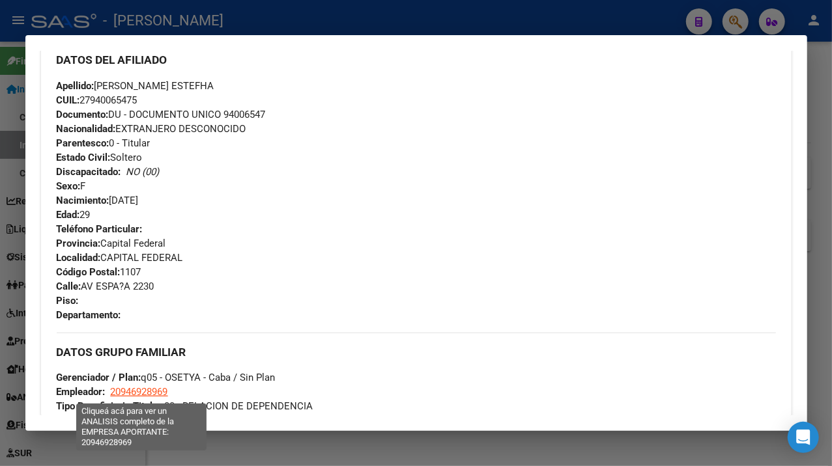
click at [138, 393] on span "20946928969" at bounding box center [139, 392] width 57 height 12
type textarea "20946928969"
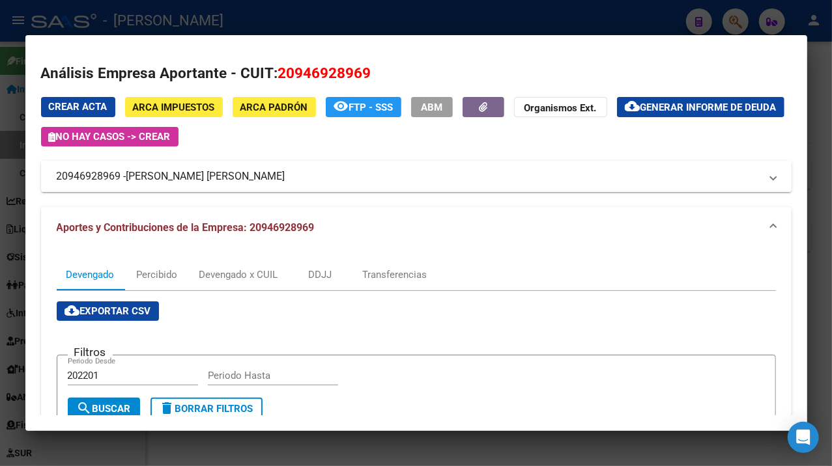
drag, startPoint x: 128, startPoint y: 178, endPoint x: 308, endPoint y: 180, distance: 179.8
click at [285, 180] on span "[PERSON_NAME] [PERSON_NAME]" at bounding box center [205, 177] width 159 height 16
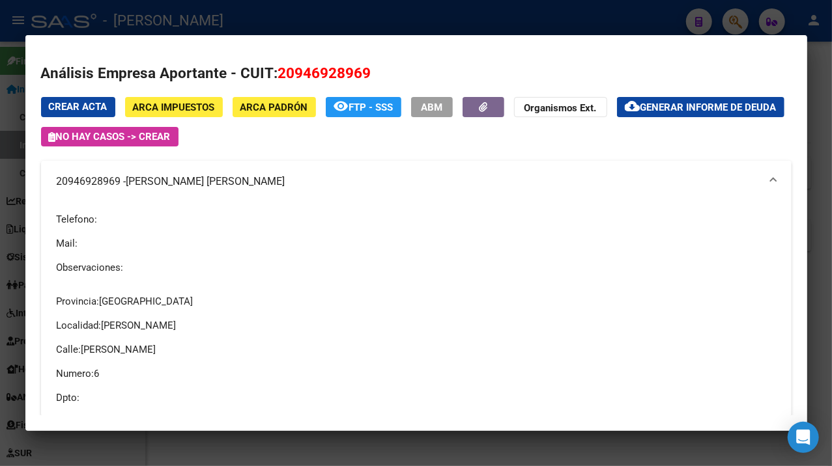
click at [824, 152] on div at bounding box center [416, 233] width 832 height 466
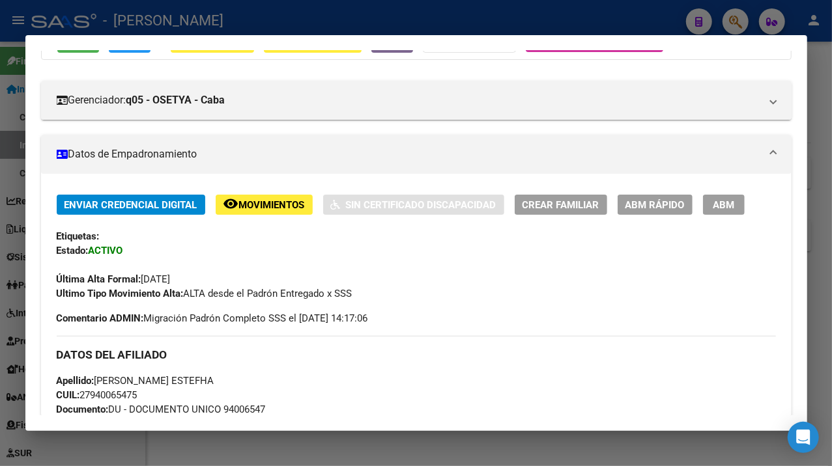
scroll to position [0, 0]
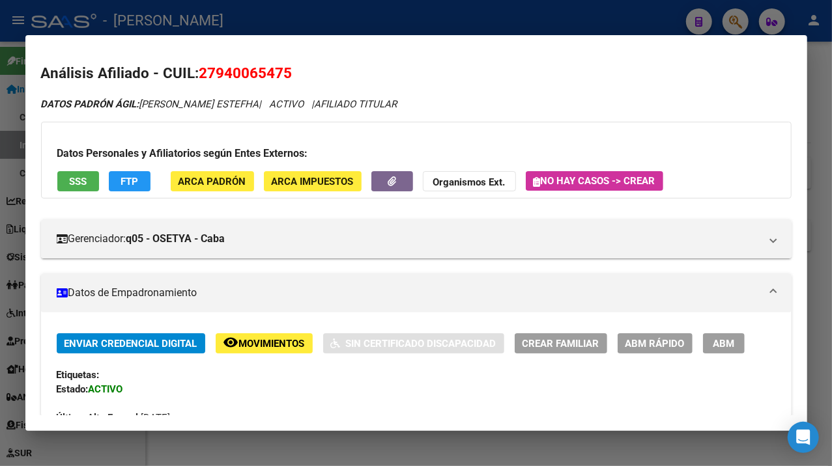
click at [808, 212] on div at bounding box center [416, 233] width 832 height 466
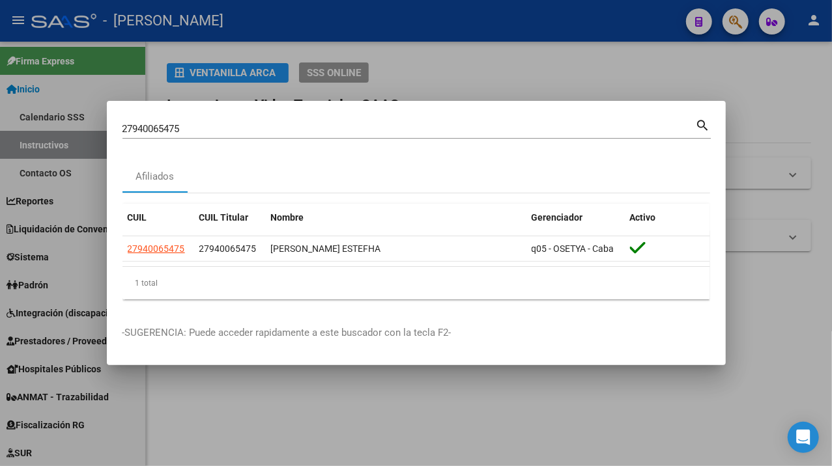
click at [264, 117] on div "27940065475 Buscar (apellido, dni, [PERSON_NAME], [PERSON_NAME], cuit, obra soc…" at bounding box center [416, 128] width 588 height 22
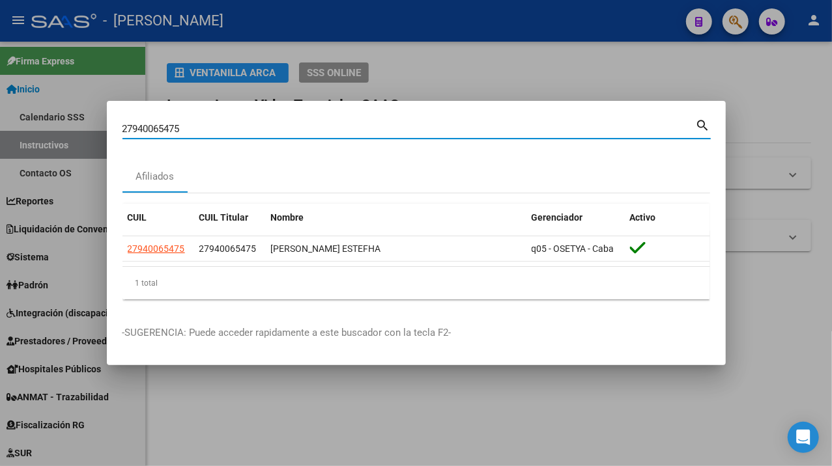
click at [251, 123] on input "27940065475" at bounding box center [408, 129] width 573 height 12
paste input "261789"
type input "27940261789"
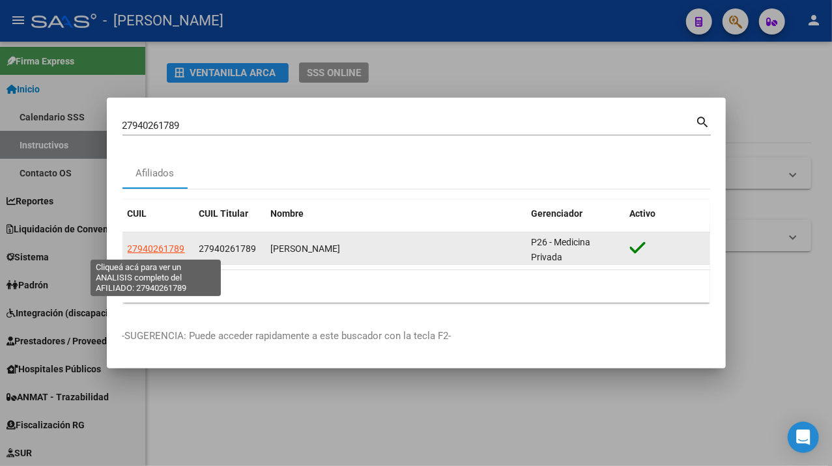
click at [171, 250] on span "27940261789" at bounding box center [156, 249] width 57 height 10
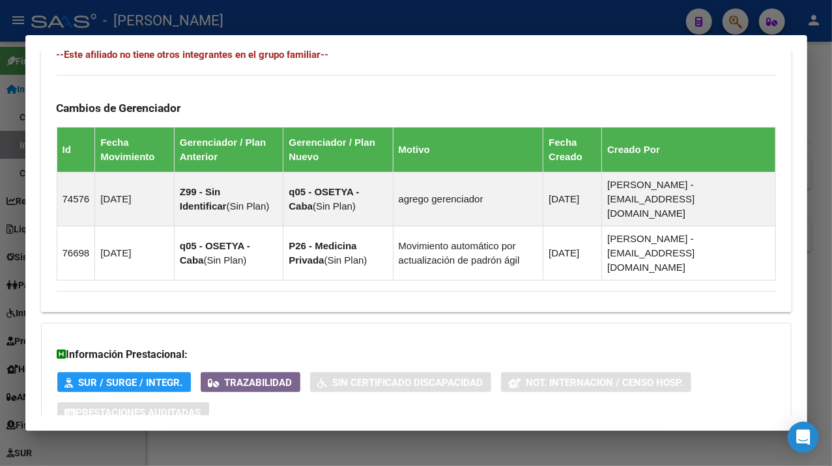
scroll to position [909, 0]
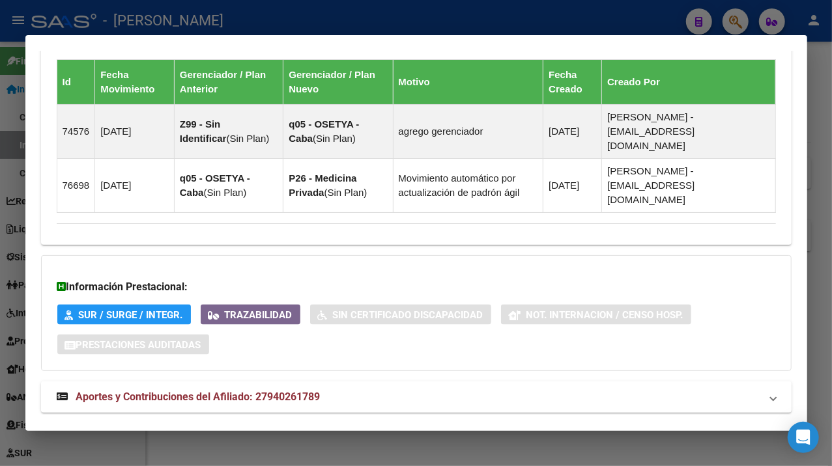
click at [412, 382] on mat-expansion-panel-header "Aportes y Contribuciones del Afiliado: 27940261789" at bounding box center [416, 397] width 750 height 31
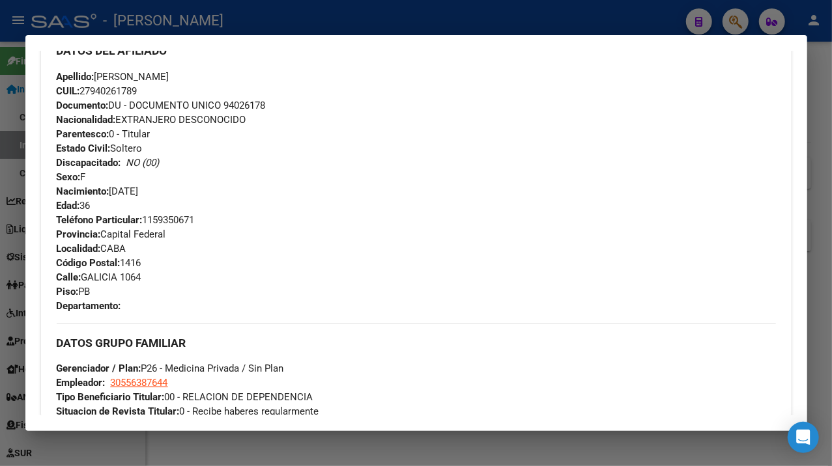
scroll to position [434, 0]
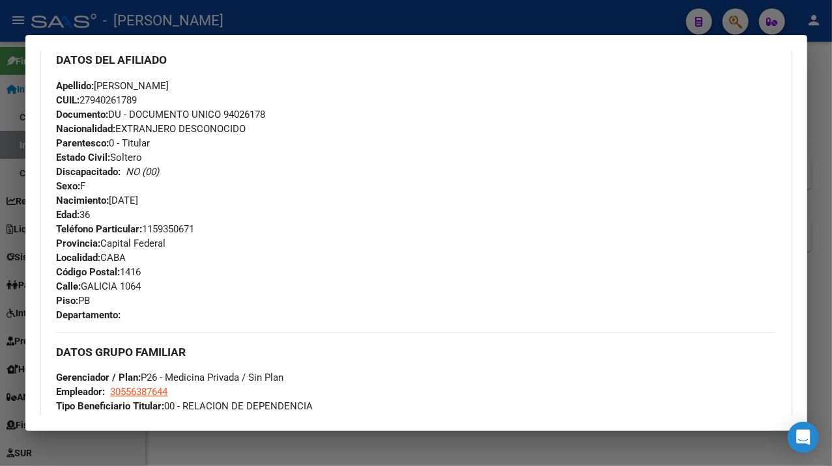
click at [247, 111] on span "Documento: DU - DOCUMENTO UNICO 94026178" at bounding box center [161, 115] width 209 height 12
click at [104, 83] on span "Apellido: [PERSON_NAME]" at bounding box center [113, 86] width 113 height 12
drag, startPoint x: 158, startPoint y: 87, endPoint x: 218, endPoint y: 84, distance: 60.0
click at [169, 85] on span "Apellido: [PERSON_NAME]" at bounding box center [113, 86] width 113 height 12
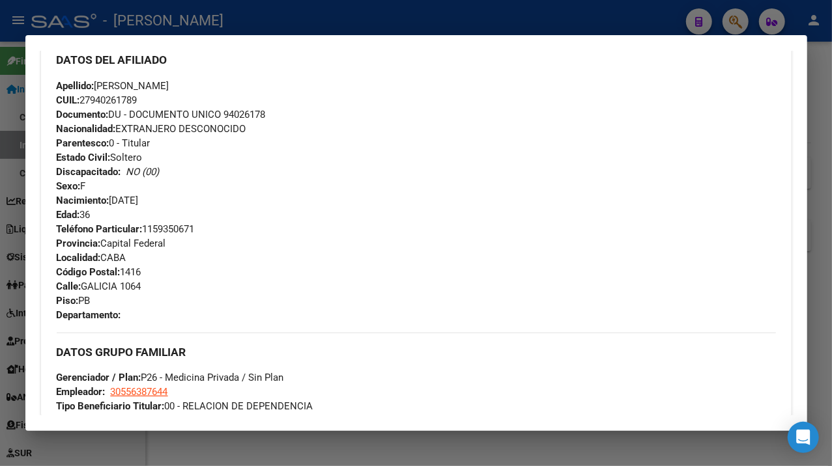
click at [169, 84] on span "Apellido: [PERSON_NAME]" at bounding box center [113, 86] width 113 height 12
drag, startPoint x: 218, startPoint y: 84, endPoint x: 240, endPoint y: 92, distance: 23.7
click at [240, 92] on div "Apellido: [PERSON_NAME] CUIL: 27940261789 Documento: DU - DOCUMENTO UNICO 94026…" at bounding box center [416, 150] width 719 height 143
click at [169, 84] on span "Apellido: [PERSON_NAME]" at bounding box center [113, 86] width 113 height 12
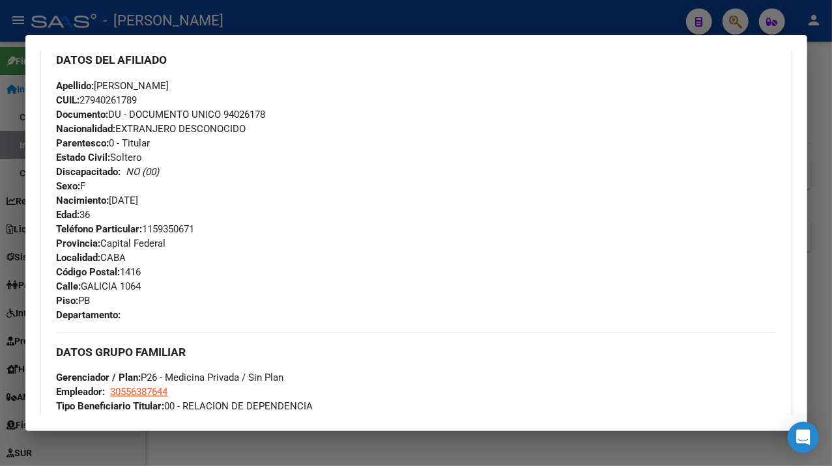
click at [169, 84] on span "Apellido: [PERSON_NAME]" at bounding box center [113, 86] width 113 height 12
drag, startPoint x: 98, startPoint y: 85, endPoint x: 189, endPoint y: 86, distance: 91.2
click at [169, 82] on span "Apellido: [PERSON_NAME]" at bounding box center [113, 86] width 113 height 12
click at [98, 285] on span "Calle: GALICIA 1064" at bounding box center [99, 287] width 85 height 12
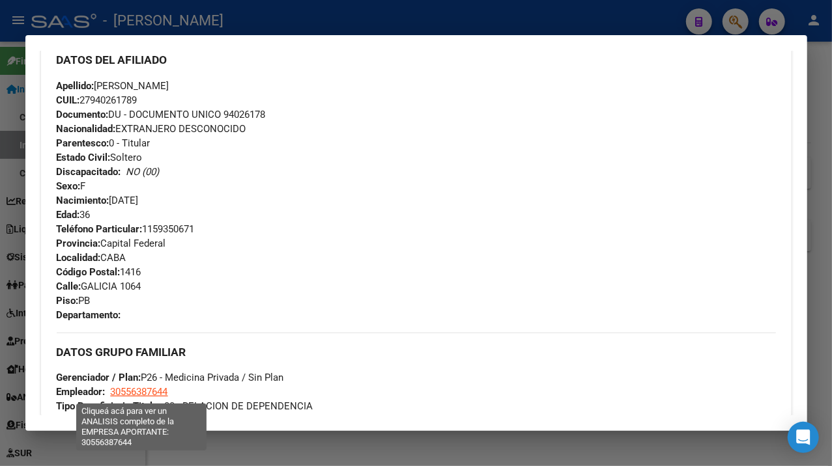
click at [135, 391] on span "30556387644" at bounding box center [139, 392] width 57 height 12
type textarea "30556387644"
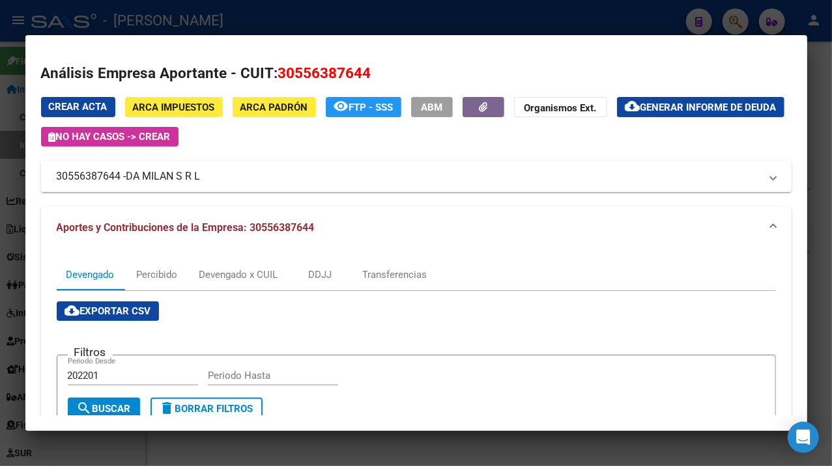
drag, startPoint x: 132, startPoint y: 180, endPoint x: 202, endPoint y: 178, distance: 70.4
click at [201, 178] on span "DA MILAN S R L" at bounding box center [163, 177] width 74 height 16
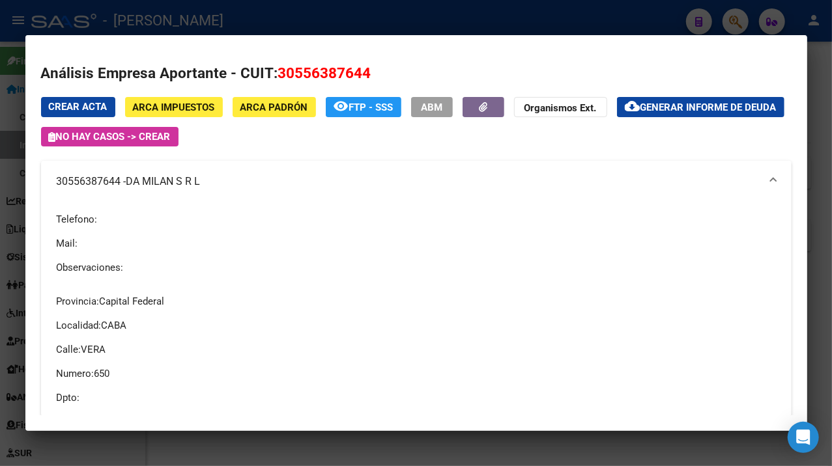
click at [818, 121] on div at bounding box center [416, 233] width 832 height 466
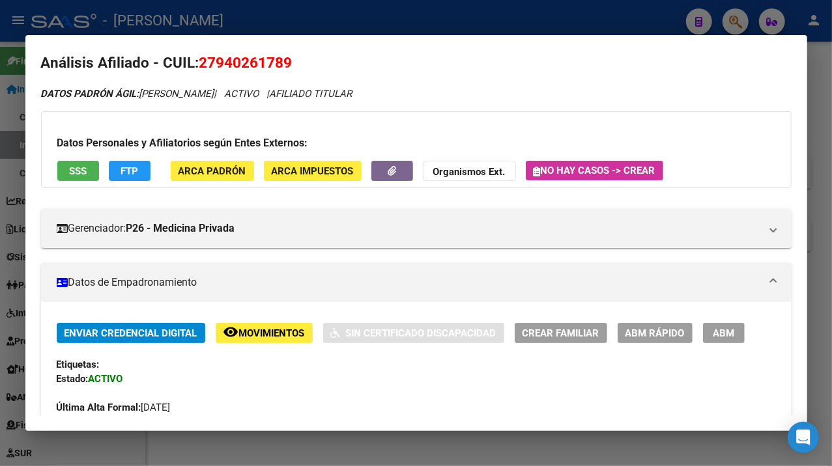
scroll to position [0, 0]
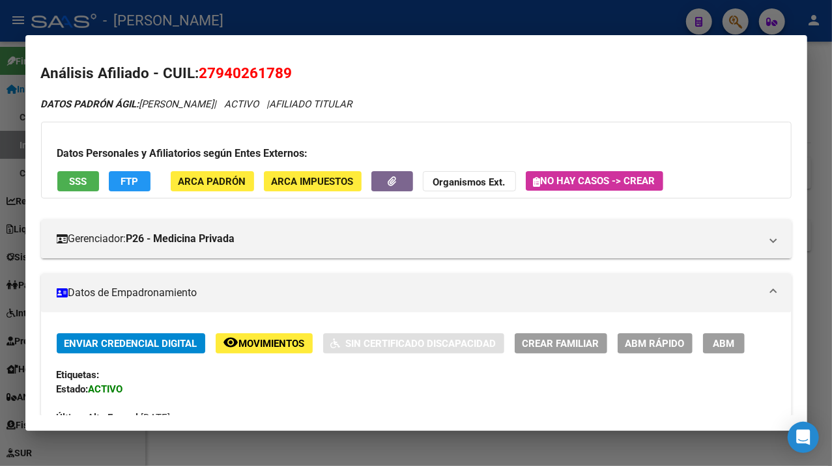
click at [824, 198] on div at bounding box center [416, 233] width 832 height 466
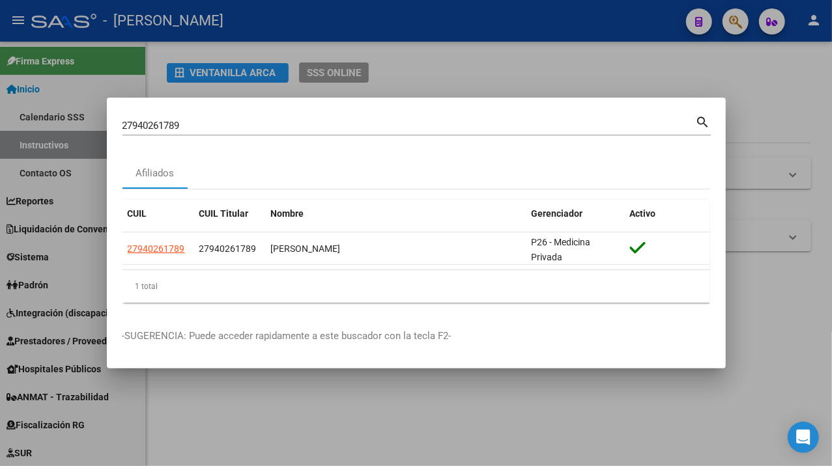
click at [272, 117] on div "27940261789 Buscar (apellido, dni, cuil, [PERSON_NAME], cuit, obra social)" at bounding box center [408, 126] width 573 height 20
click at [259, 124] on input "27940261789" at bounding box center [408, 126] width 573 height 12
paste input "316427"
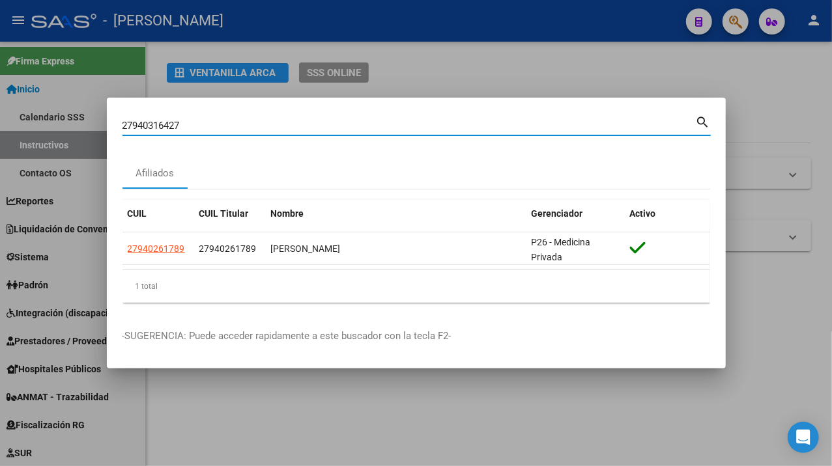
type input "27940316427"
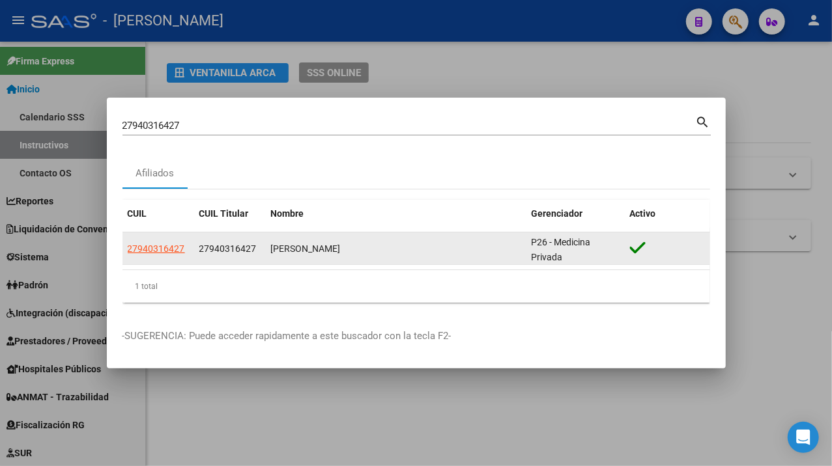
click at [157, 259] on datatable-body-cell "27940316427" at bounding box center [158, 248] width 72 height 32
click at [158, 257] on datatable-body-cell "27940316427" at bounding box center [158, 248] width 72 height 32
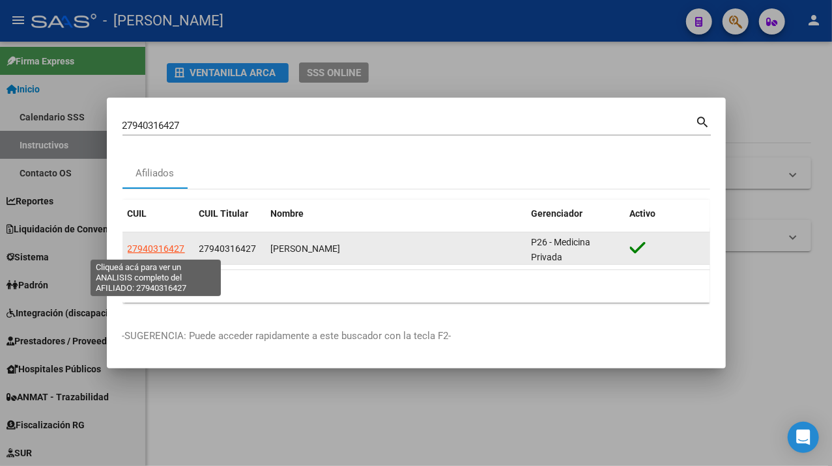
click at [167, 251] on span "27940316427" at bounding box center [156, 249] width 57 height 10
type textarea "27940316427"
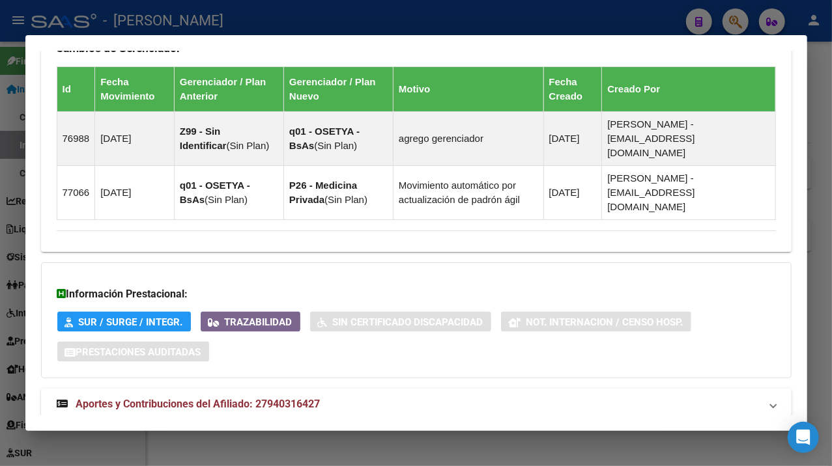
scroll to position [938, 0]
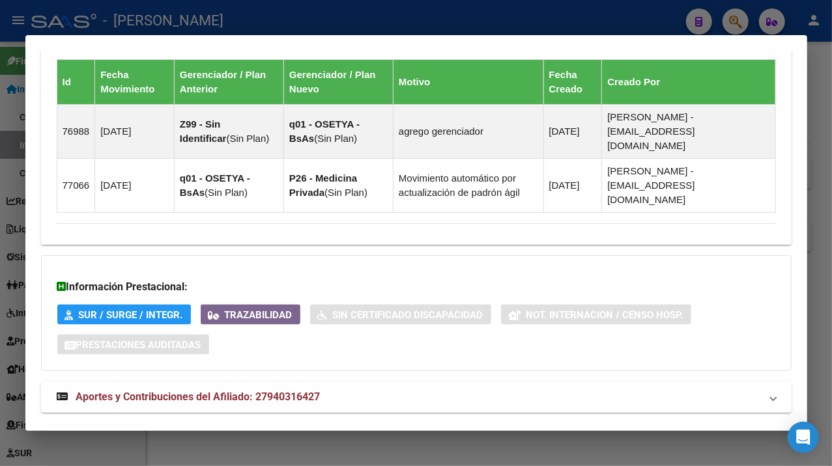
click at [485, 382] on mat-expansion-panel-header "Aportes y Contribuciones del Afiliado: 27940316427" at bounding box center [416, 397] width 750 height 31
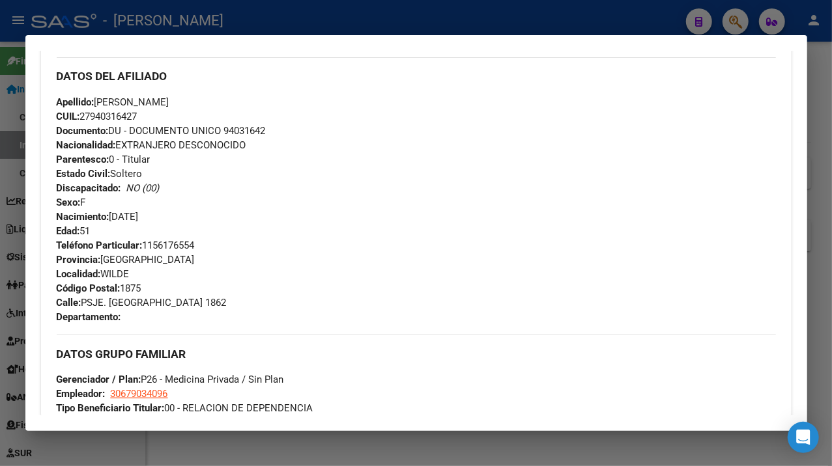
scroll to position [407, 0]
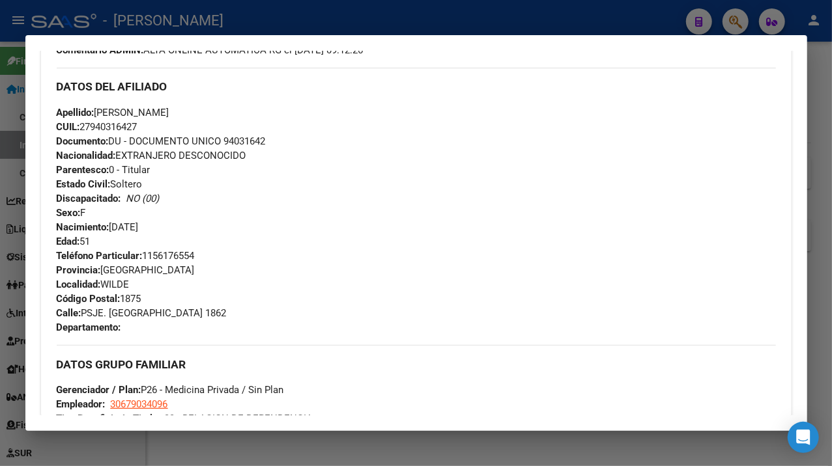
click at [244, 141] on span "Documento: DU - DOCUMENTO UNICO 94031642" at bounding box center [161, 141] width 209 height 12
click at [169, 115] on span "Apellido: [PERSON_NAME]" at bounding box center [113, 113] width 113 height 12
drag, startPoint x: 100, startPoint y: 113, endPoint x: 176, endPoint y: 119, distance: 76.4
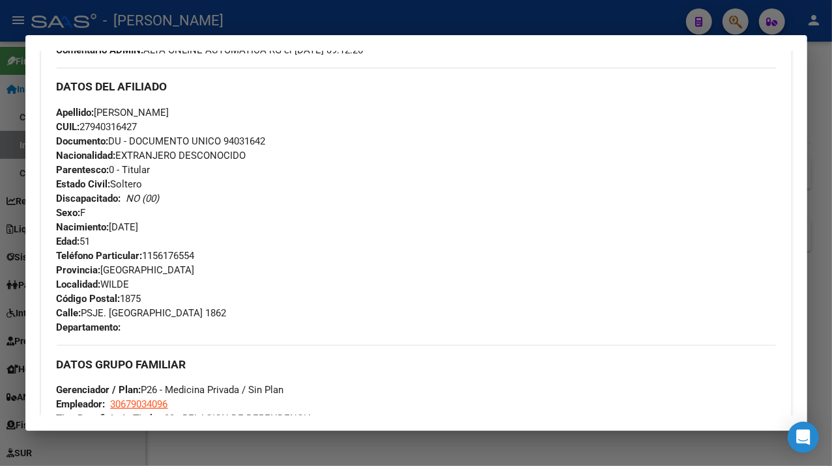
click at [169, 118] on span "Apellido: [PERSON_NAME]" at bounding box center [113, 113] width 113 height 12
drag, startPoint x: 82, startPoint y: 313, endPoint x: 152, endPoint y: 320, distance: 70.0
click at [152, 320] on div "Teléfono Particular: [PHONE_NUMBER] Provincia: [GEOGRAPHIC_DATA] Localidad: [PE…" at bounding box center [416, 292] width 719 height 86
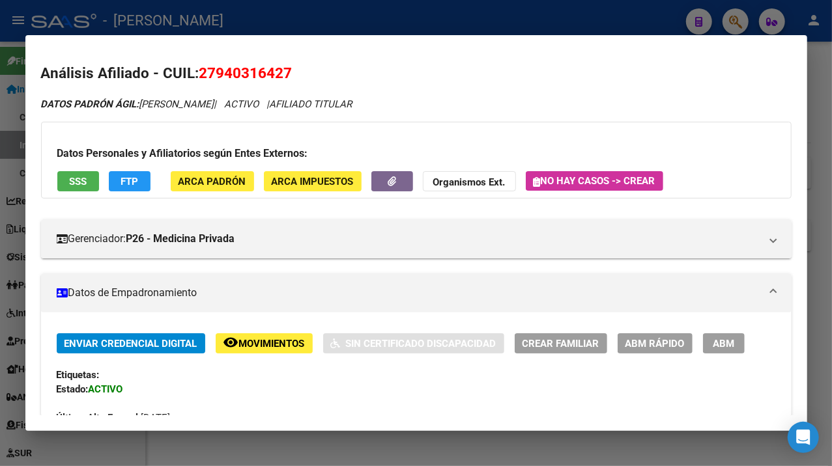
scroll to position [319, 0]
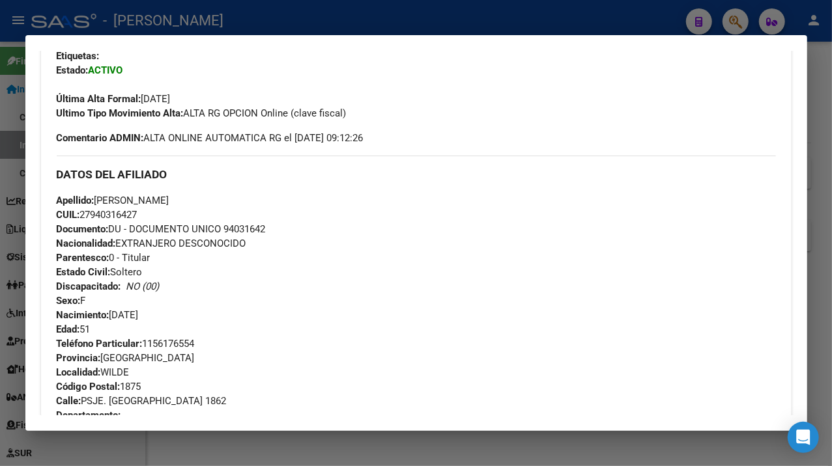
click at [823, 221] on div at bounding box center [416, 233] width 832 height 466
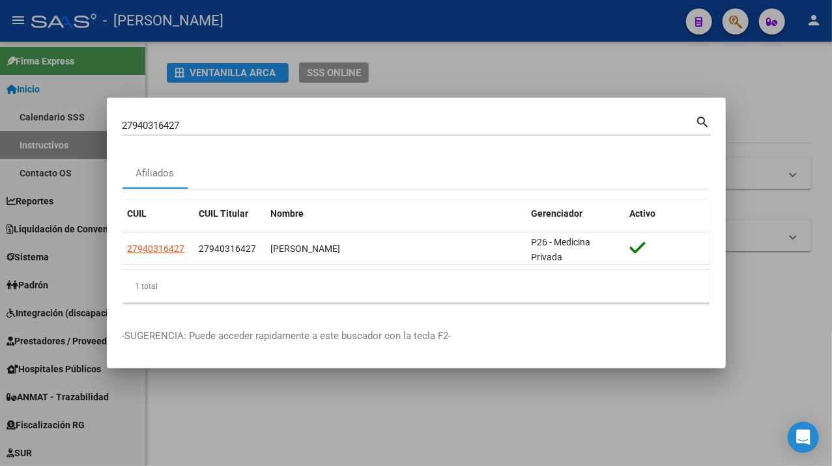
drag, startPoint x: 362, startPoint y: 105, endPoint x: 319, endPoint y: 128, distance: 48.7
click at [362, 105] on mat-dialog-container "27940316427 Buscar (apellido, dni, cuil, nro traspaso, cuit, obra social) searc…" at bounding box center [416, 234] width 619 height 272
click at [319, 128] on input "27940316427" at bounding box center [408, 126] width 573 height 12
paste input "489631"
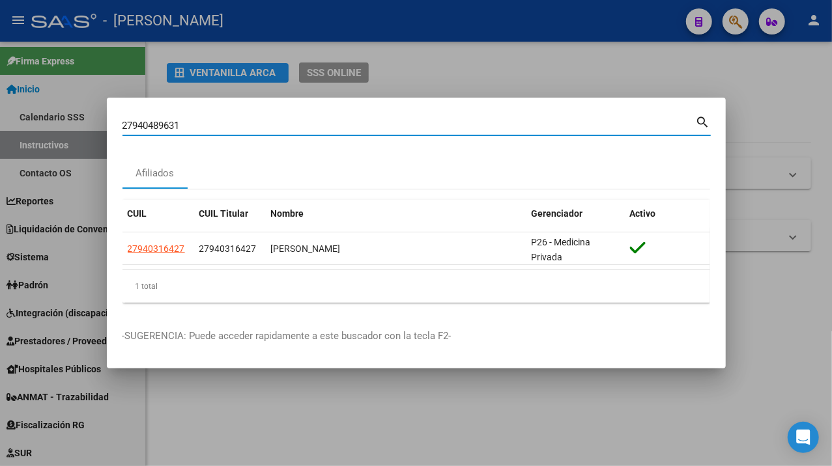
type input "27940489631"
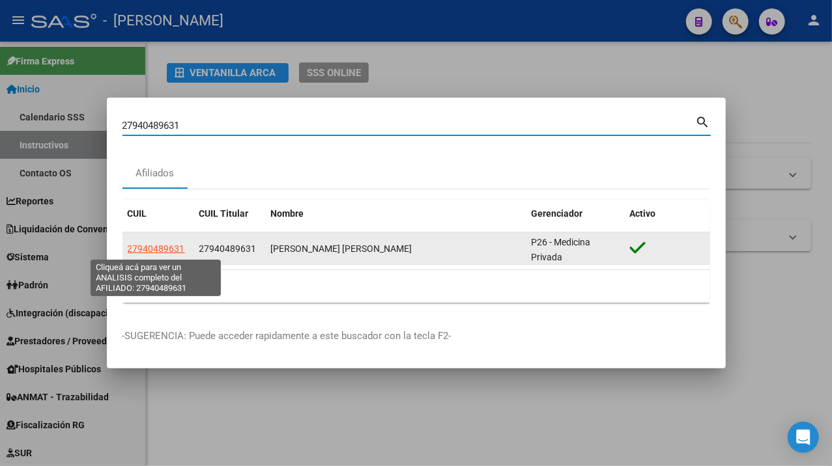
click at [162, 250] on span "27940489631" at bounding box center [156, 249] width 57 height 10
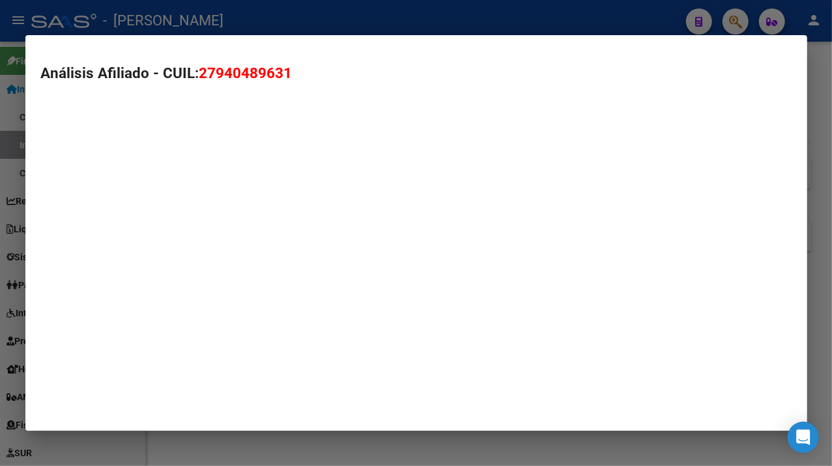
type textarea "27940489631"
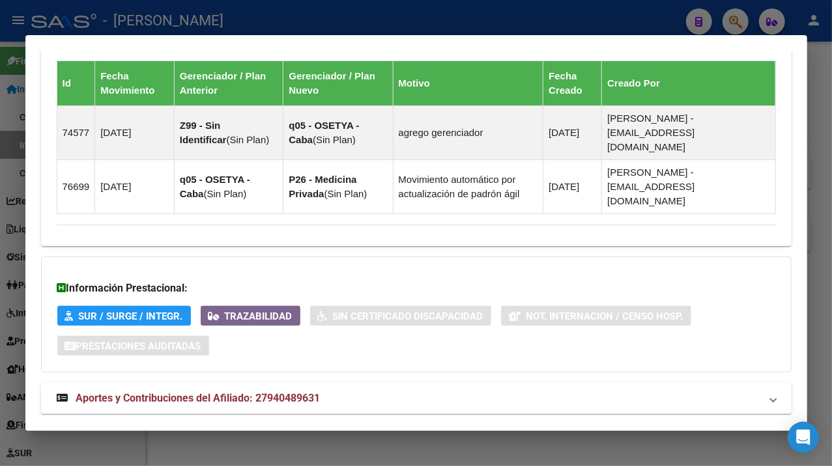
scroll to position [985, 0]
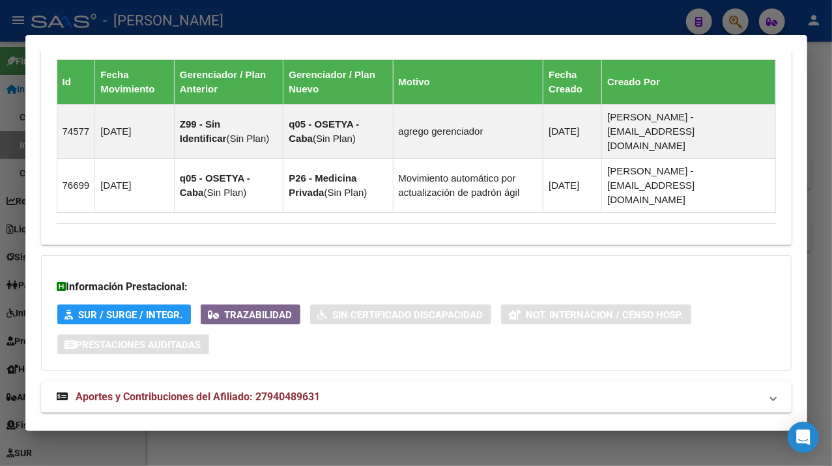
click at [455, 389] on mat-panel-title "Aportes y Contribuciones del Afiliado: 27940489631" at bounding box center [408, 397] width 703 height 16
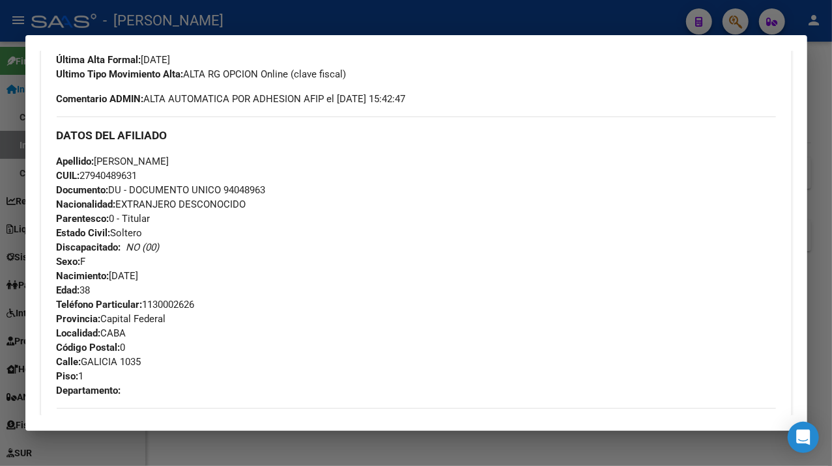
scroll to position [347, 0]
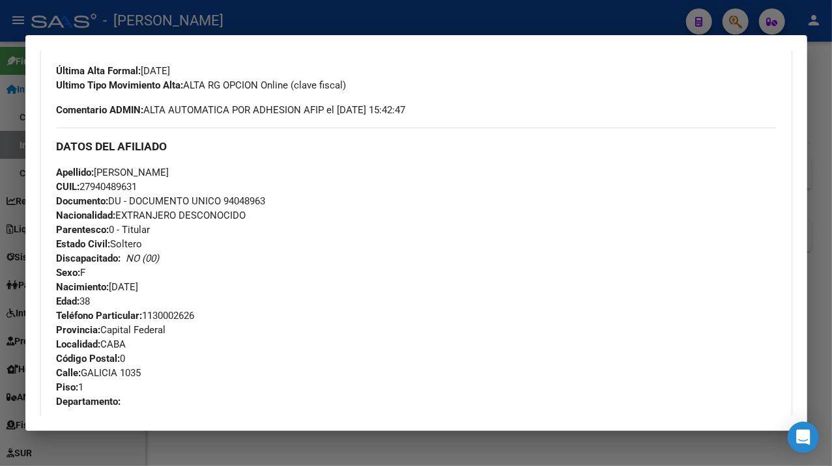
click at [251, 201] on span "Documento: DU - DOCUMENTO UNICO 94048963" at bounding box center [161, 201] width 209 height 12
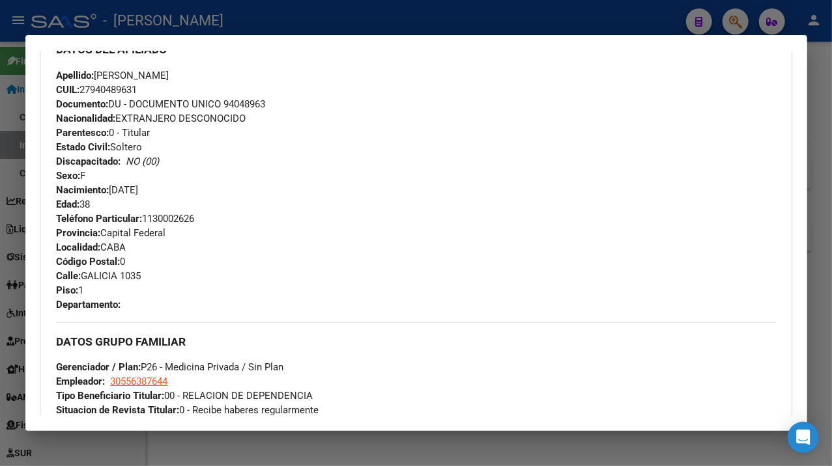
scroll to position [434, 0]
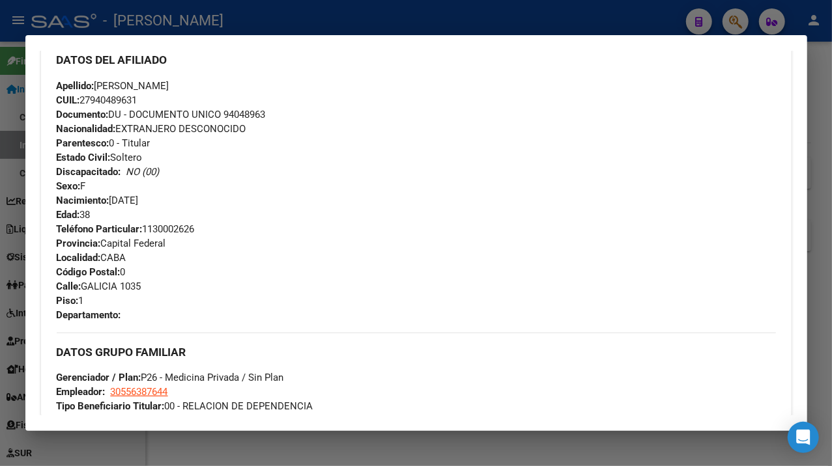
click at [169, 86] on span "Apellido: [PERSON_NAME]" at bounding box center [113, 86] width 113 height 12
drag, startPoint x: 163, startPoint y: 87, endPoint x: 271, endPoint y: 85, distance: 108.1
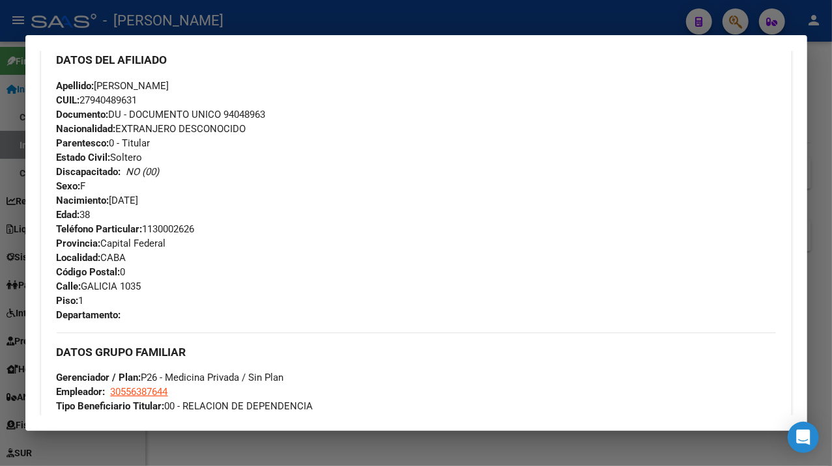
click at [271, 85] on div "Apellido: [PERSON_NAME] CUIL: 27940489631 Documento: DU - DOCUMENTO UNICO 94048…" at bounding box center [416, 150] width 719 height 143
drag, startPoint x: 99, startPoint y: 84, endPoint x: 155, endPoint y: 84, distance: 56.0
click at [155, 84] on span "Apellido: [PERSON_NAME]" at bounding box center [113, 86] width 113 height 12
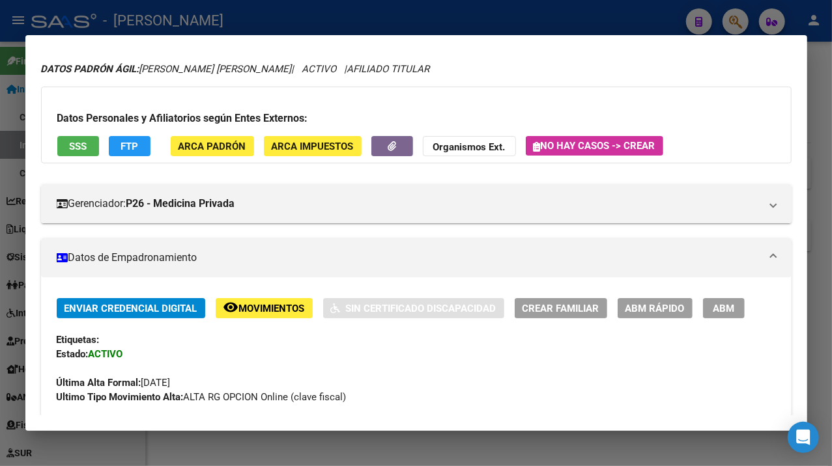
scroll to position [0, 0]
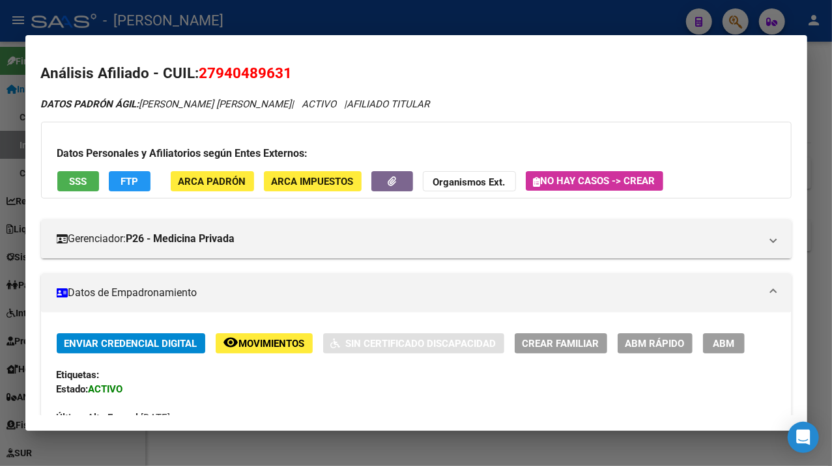
click at [810, 229] on div at bounding box center [416, 233] width 832 height 466
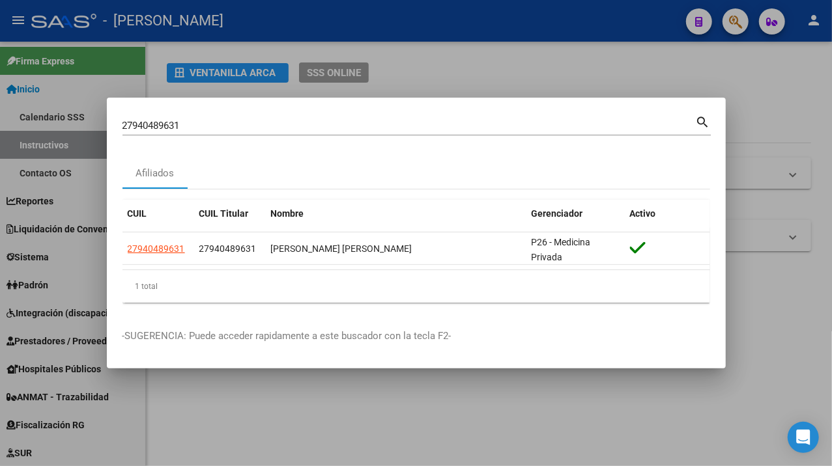
click at [251, 123] on input "27940489631" at bounding box center [408, 126] width 573 height 12
paste input "659146"
type input "27940659146"
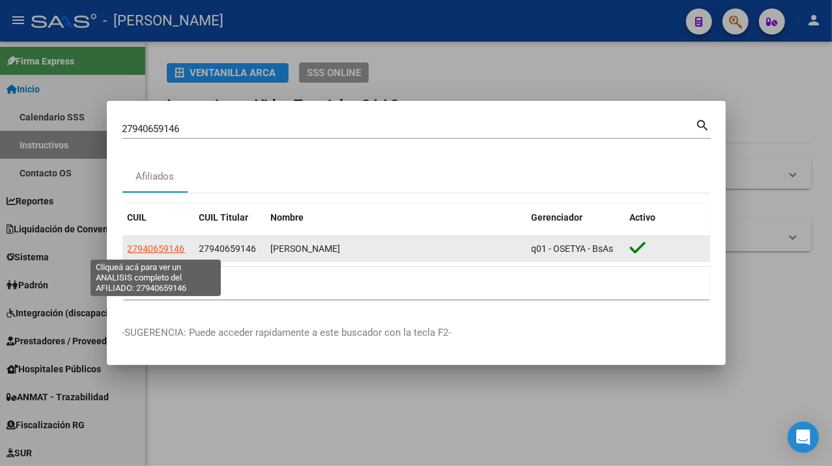
click at [150, 251] on span "27940659146" at bounding box center [156, 249] width 57 height 10
type textarea "27940659146"
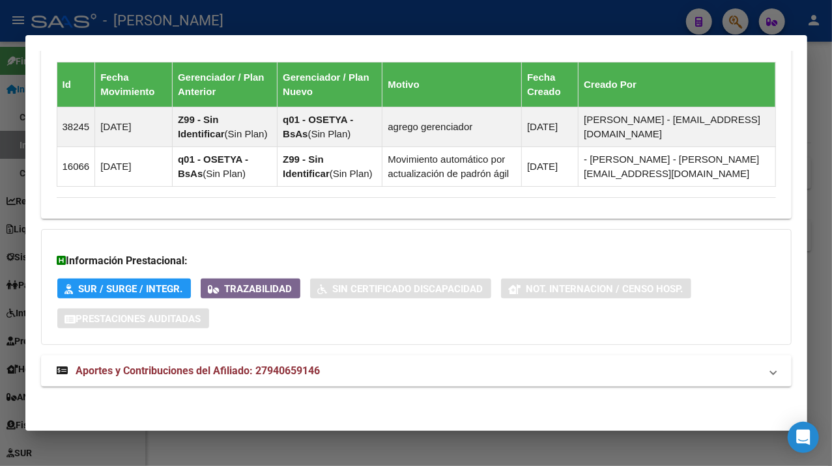
scroll to position [895, 0]
click at [378, 365] on mat-panel-title "Aportes y Contribuciones del Afiliado: 27940659146" at bounding box center [408, 371] width 703 height 16
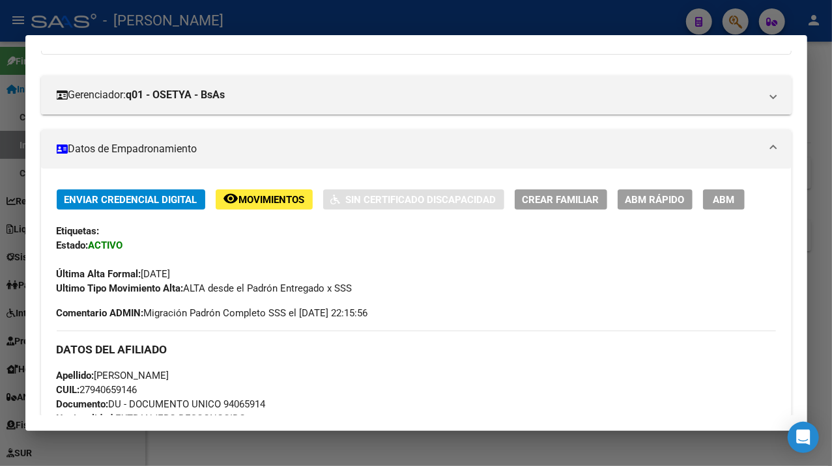
scroll to position [0, 0]
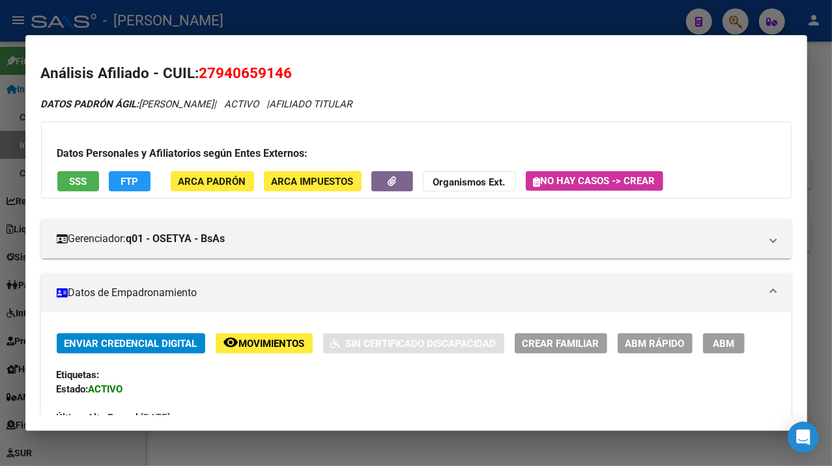
click at [824, 181] on div at bounding box center [416, 233] width 832 height 466
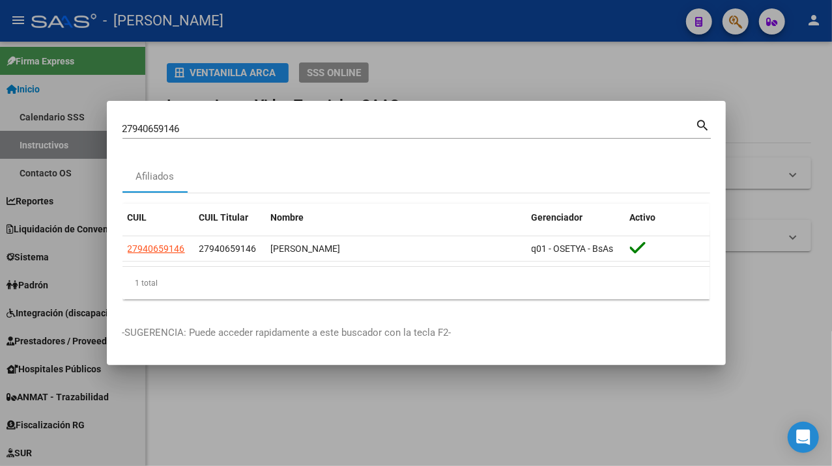
click at [250, 139] on div "27940659146 [PERSON_NAME] (apellido, dni, [PERSON_NAME], [PERSON_NAME], cuit, o…" at bounding box center [416, 134] width 588 height 35
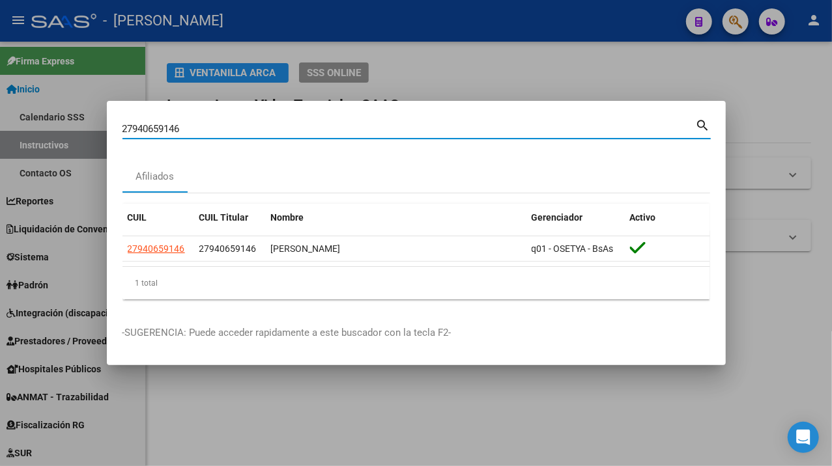
click at [247, 128] on input "27940659146" at bounding box center [408, 129] width 573 height 12
paste input "732242"
type input "27940732242"
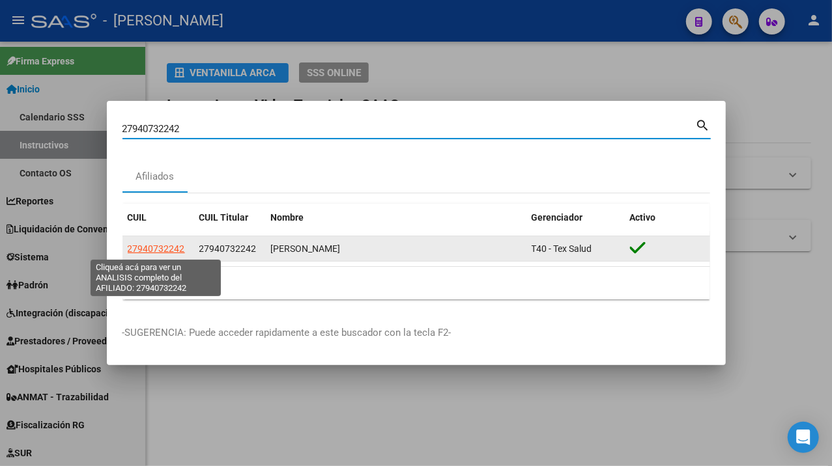
click at [163, 253] on span "27940732242" at bounding box center [156, 249] width 57 height 10
type textarea "27940732242"
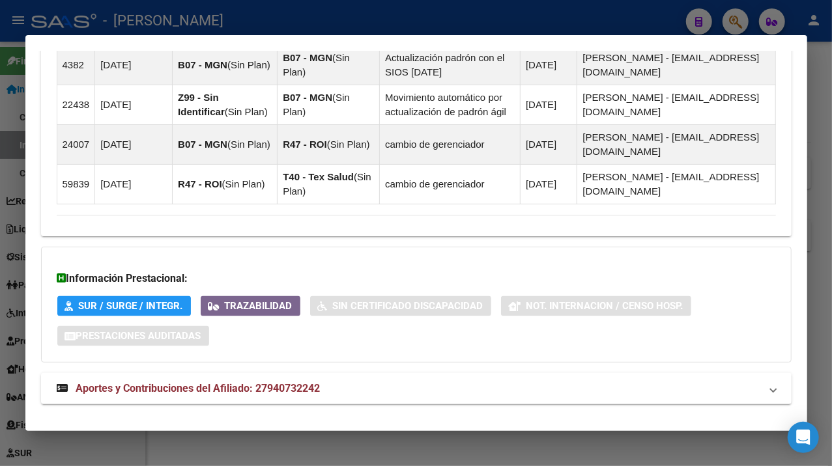
scroll to position [1113, 0]
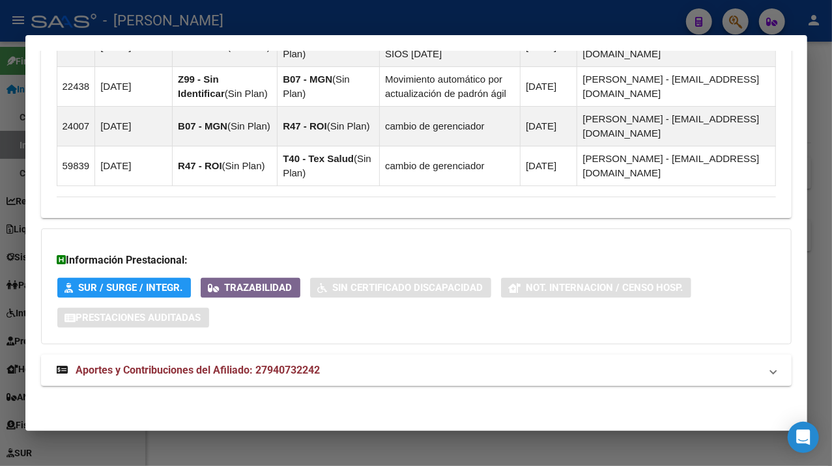
click at [438, 365] on mat-panel-title "Aportes y Contribuciones del Afiliado: 27940732242" at bounding box center [408, 371] width 703 height 16
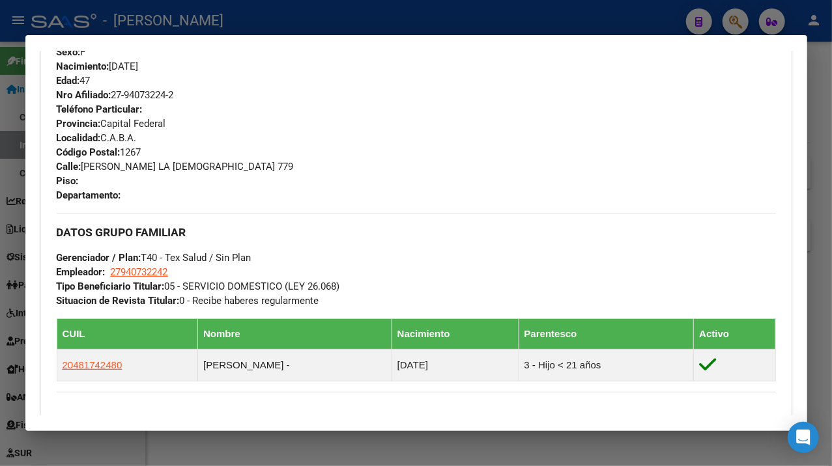
scroll to position [563, 0]
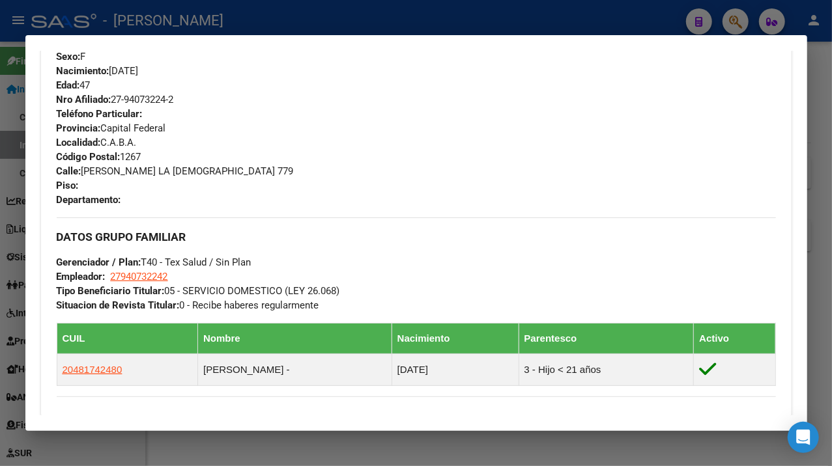
click at [816, 96] on div at bounding box center [416, 233] width 832 height 466
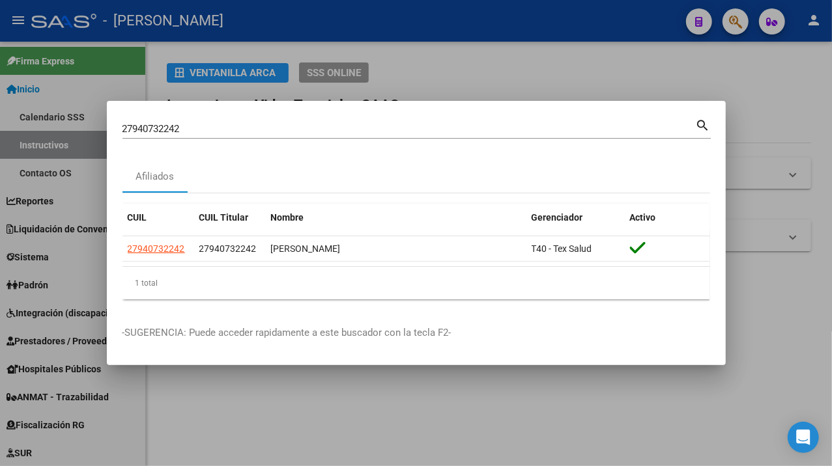
click at [388, 113] on mat-dialog-container "27940732242 Buscar (apellido, dni, cuil, nro traspaso, cuit, obra social) searc…" at bounding box center [416, 233] width 619 height 265
click at [290, 123] on input "27940732242" at bounding box center [408, 129] width 573 height 12
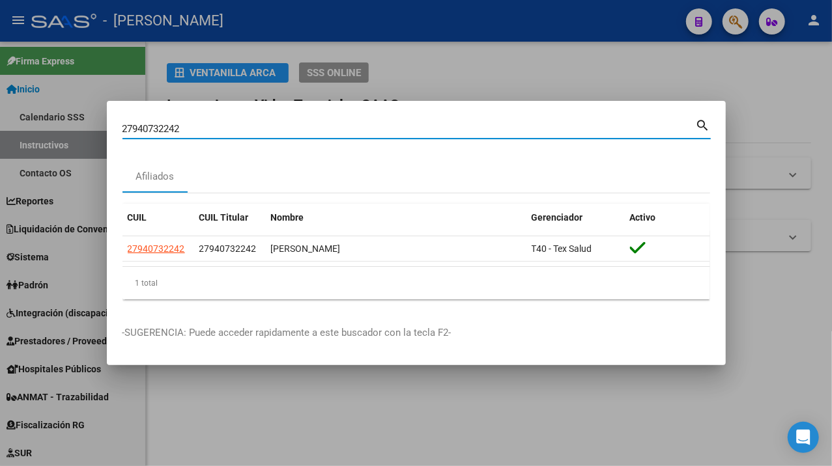
click at [290, 123] on input "27940732242" at bounding box center [408, 129] width 573 height 12
paste input "860623"
type input "27940860623"
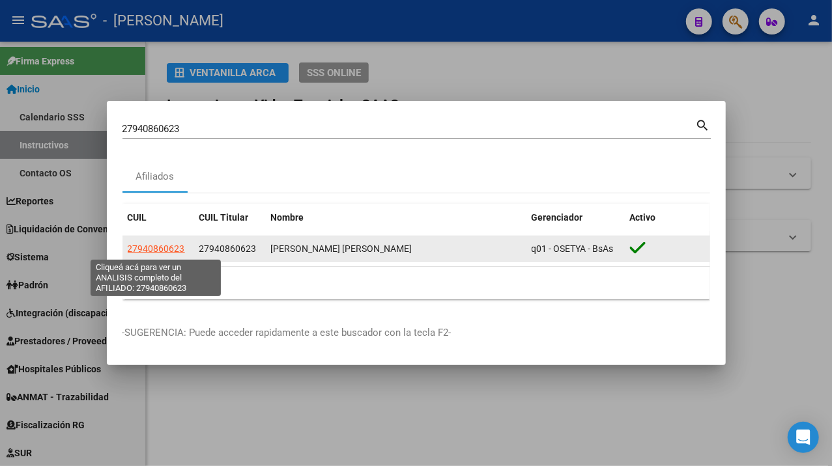
click at [165, 251] on span "27940860623" at bounding box center [156, 249] width 57 height 10
type textarea "27940860623"
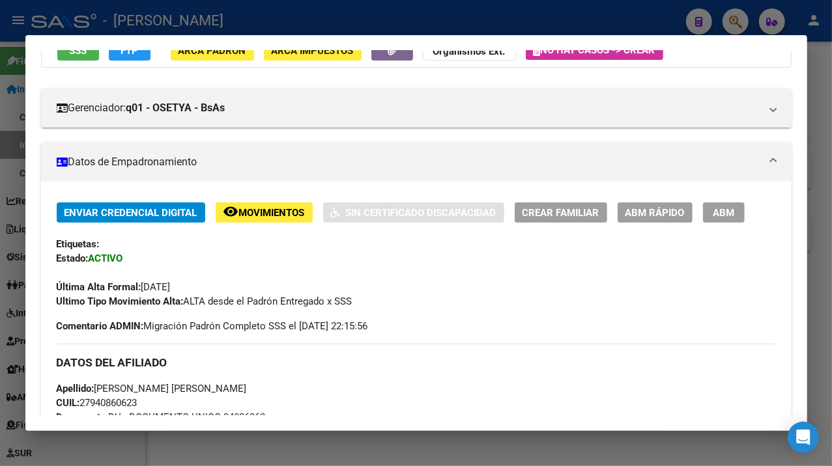
scroll to position [0, 0]
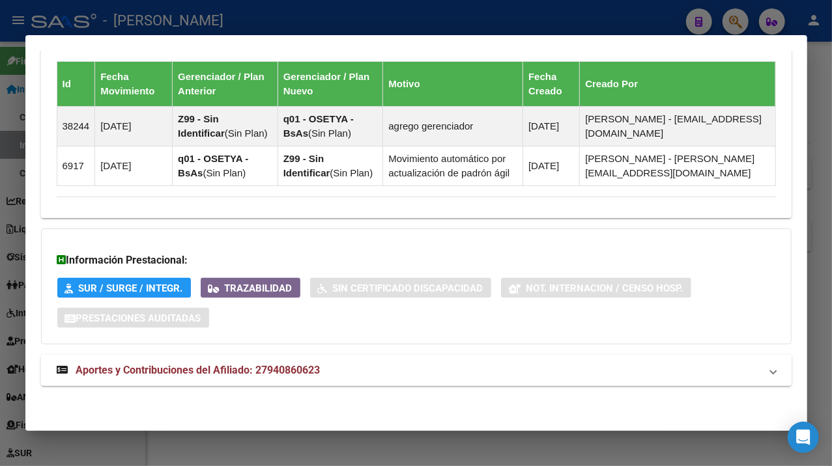
click at [369, 357] on mat-expansion-panel-header "Aportes y Contribuciones del Afiliado: 27940860623" at bounding box center [416, 370] width 750 height 31
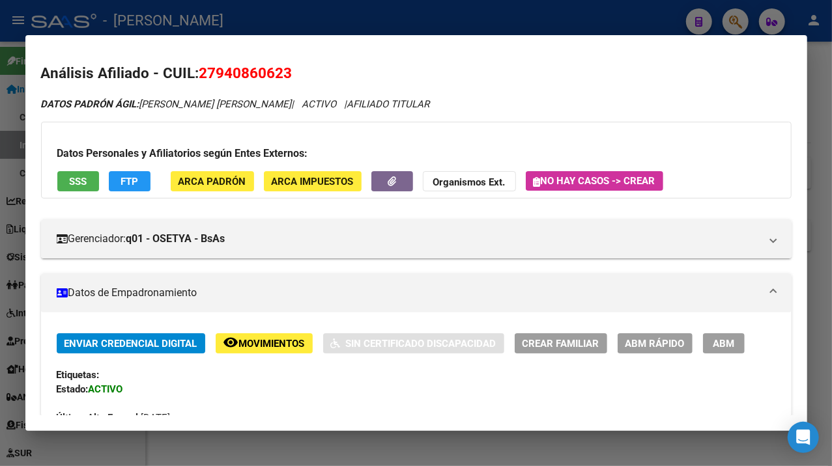
click at [811, 229] on div at bounding box center [416, 233] width 832 height 466
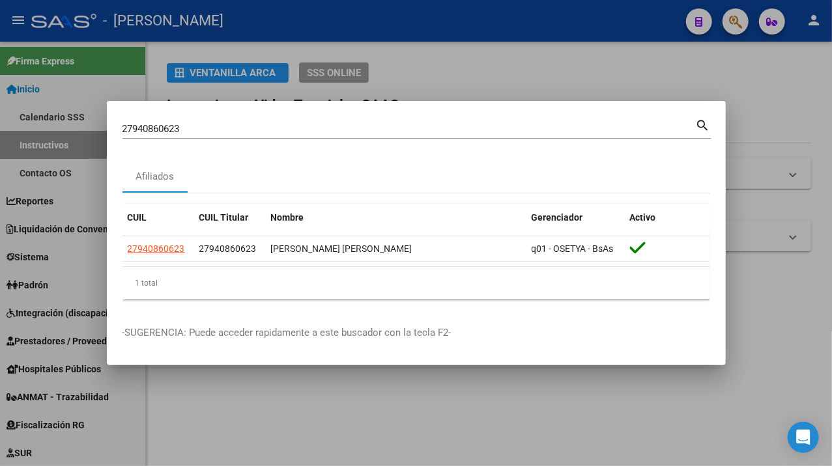
click at [276, 102] on mat-dialog-container "27940860623 Buscar (apellido, dni, cuil, nro traspaso, cuit, obra social) searc…" at bounding box center [416, 233] width 619 height 265
click at [271, 119] on div "27940860623 Buscar (apellido, dni, [PERSON_NAME], [PERSON_NAME], cuit, obra soc…" at bounding box center [408, 129] width 573 height 20
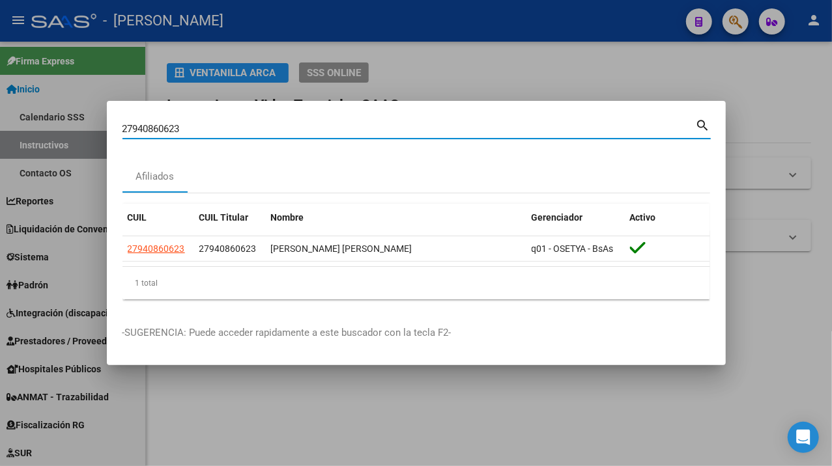
click at [261, 124] on input "27940860623" at bounding box center [408, 129] width 573 height 12
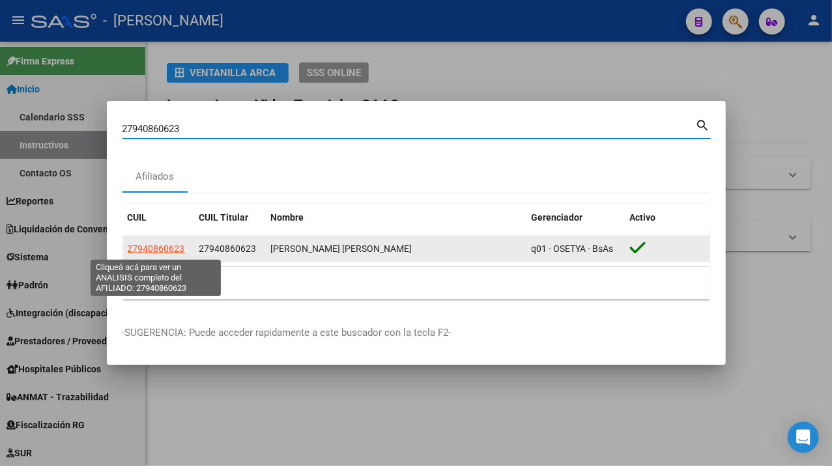
click at [160, 251] on span "27940860623" at bounding box center [156, 249] width 57 height 10
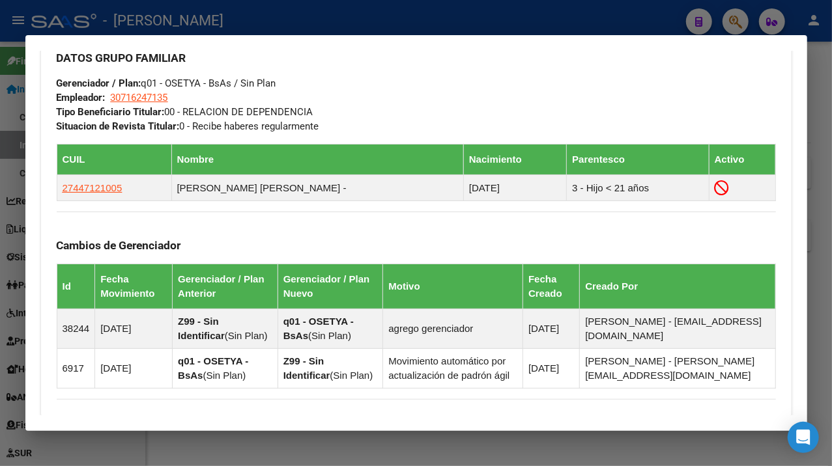
scroll to position [933, 0]
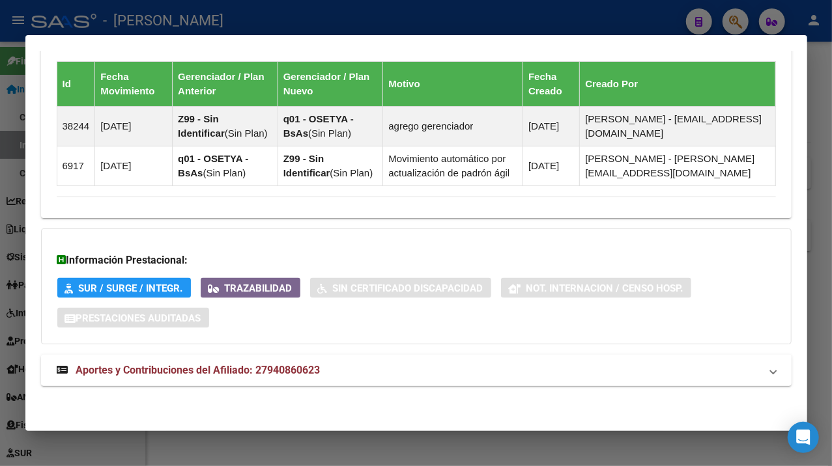
click at [457, 371] on mat-panel-title "Aportes y Contribuciones del Afiliado: 27940860623" at bounding box center [408, 371] width 703 height 16
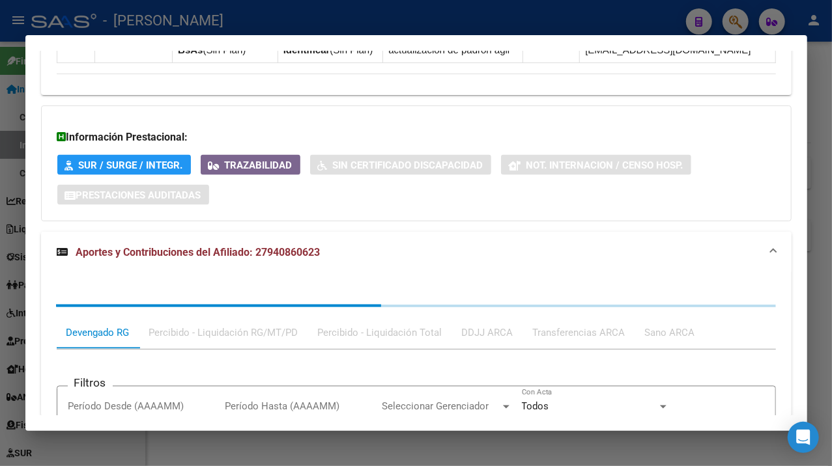
scroll to position [1256, 0]
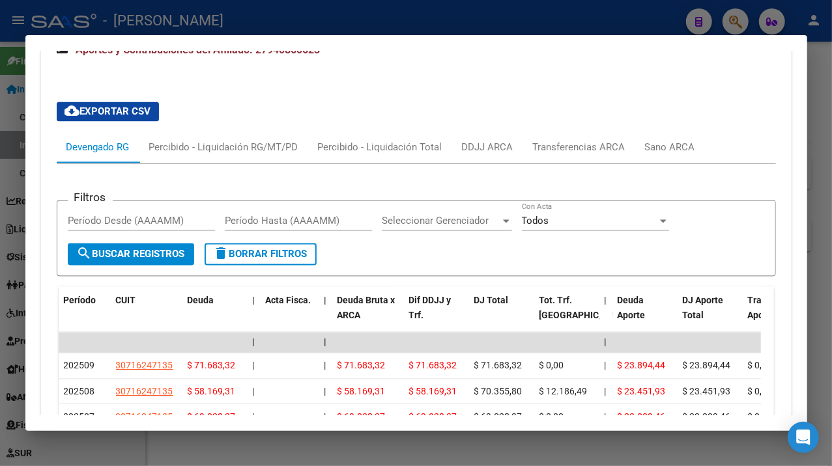
click at [823, 176] on div at bounding box center [416, 233] width 832 height 466
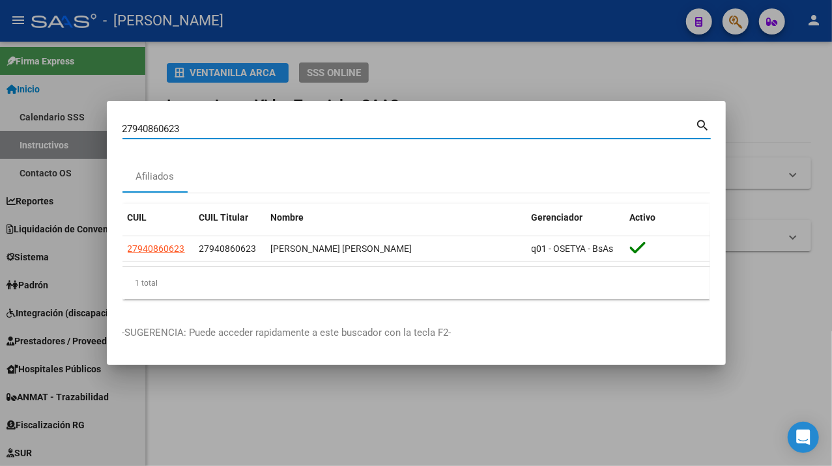
click at [320, 132] on input "27940860623" at bounding box center [408, 129] width 573 height 12
paste input "173363"
type input "27941733633"
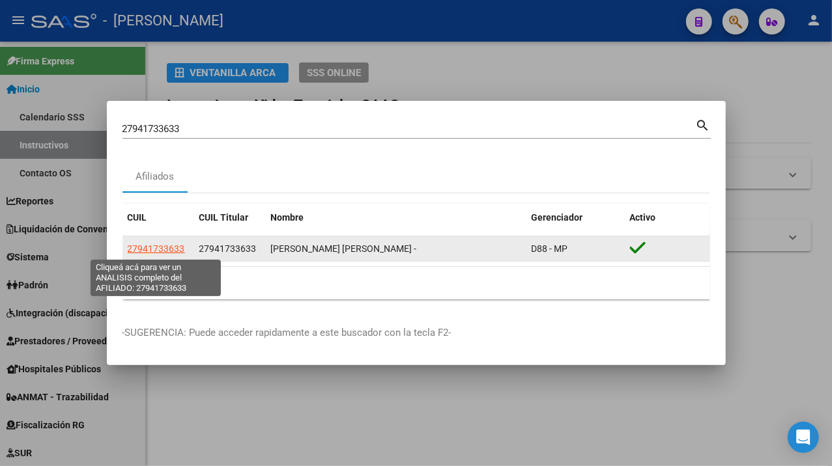
click at [154, 251] on span "27941733633" at bounding box center [156, 249] width 57 height 10
type textarea "27941733633"
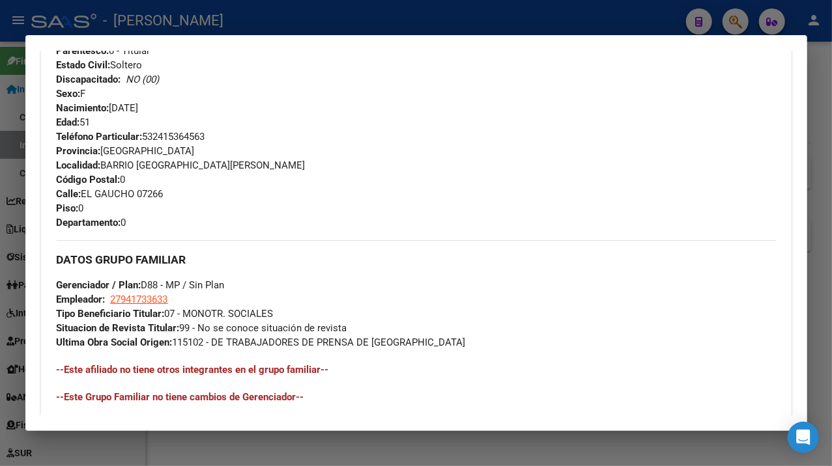
scroll to position [758, 0]
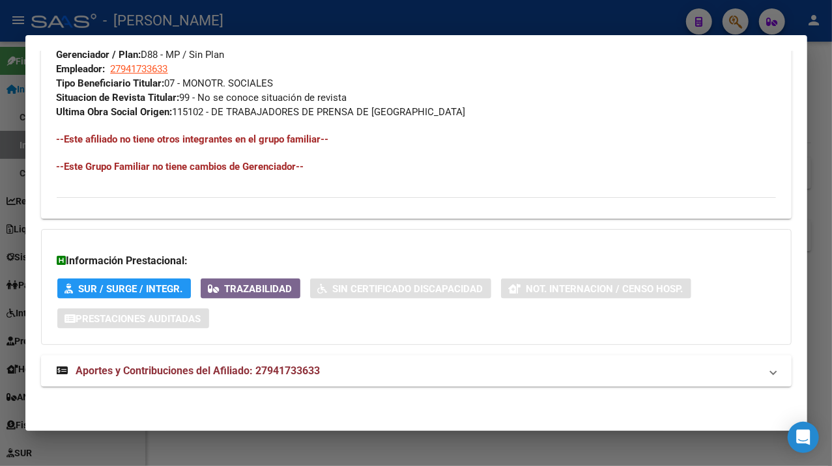
click at [462, 366] on mat-panel-title "Aportes y Contribuciones del Afiliado: 27941733633" at bounding box center [408, 371] width 703 height 16
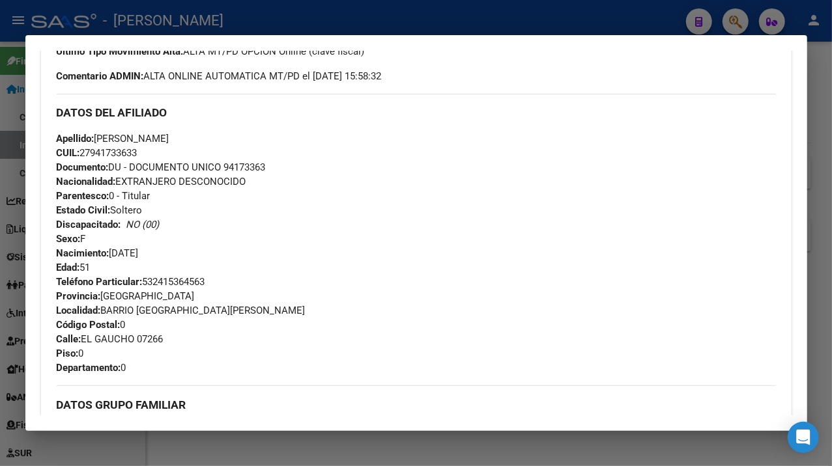
scroll to position [347, 0]
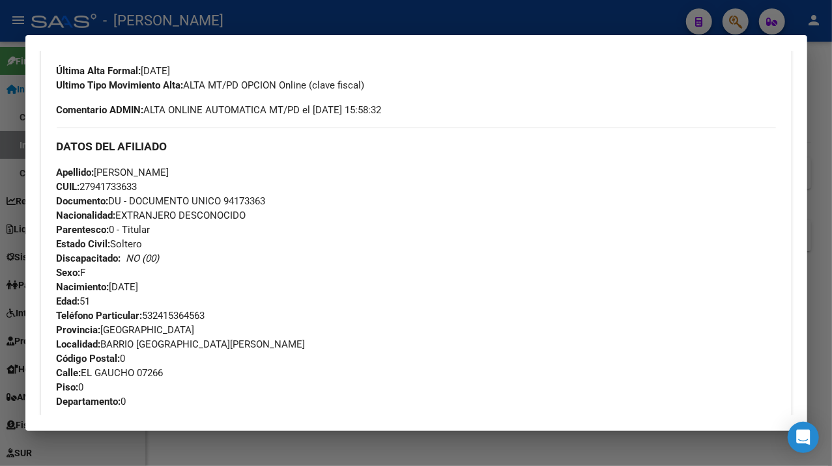
click at [824, 238] on div at bounding box center [416, 233] width 832 height 466
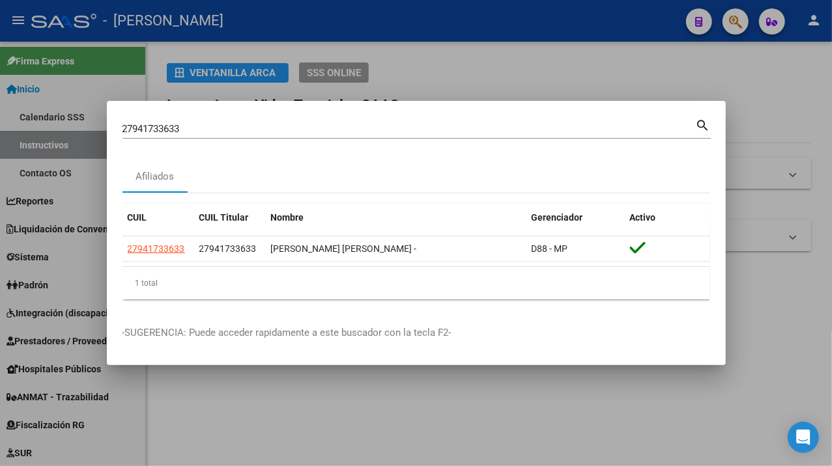
click at [274, 119] on div "27941733633 Buscar (apellido, dni, cuil, [PERSON_NAME], cuit, obra social)" at bounding box center [408, 129] width 573 height 20
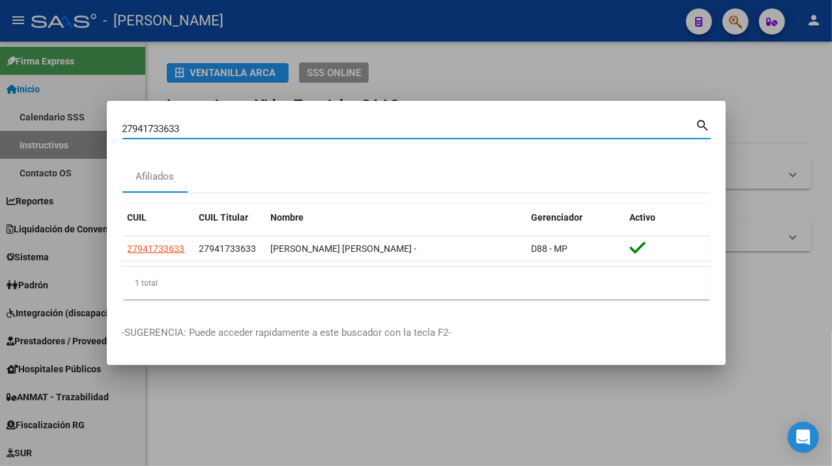
click at [266, 124] on input "27941733633" at bounding box center [408, 129] width 573 height 12
paste input "2058972"
type input "27942058972"
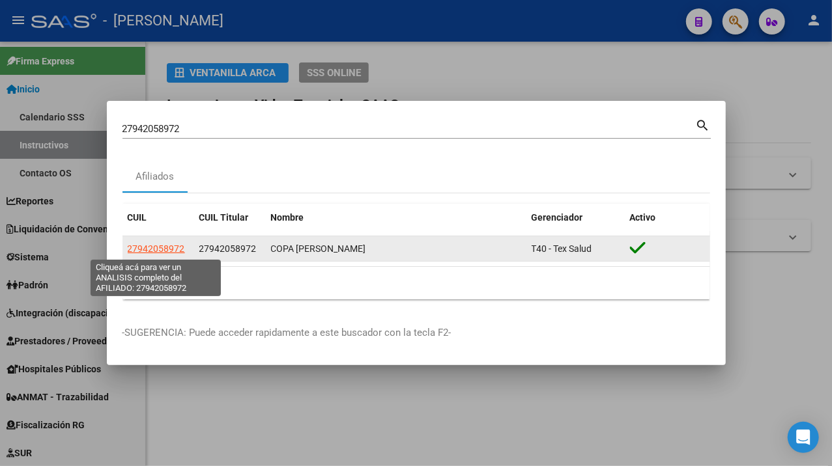
click at [171, 247] on span "27942058972" at bounding box center [156, 249] width 57 height 10
type textarea "27942058972"
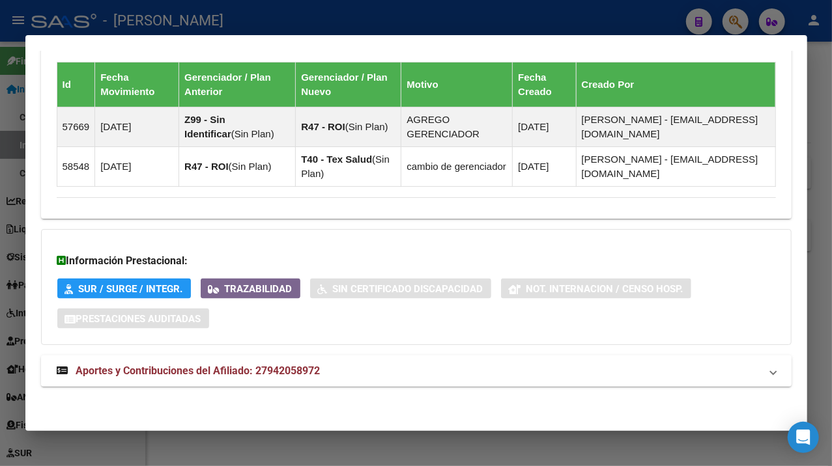
click at [513, 360] on mat-expansion-panel-header "Aportes y Contribuciones del Afiliado: 27942058972" at bounding box center [416, 371] width 750 height 31
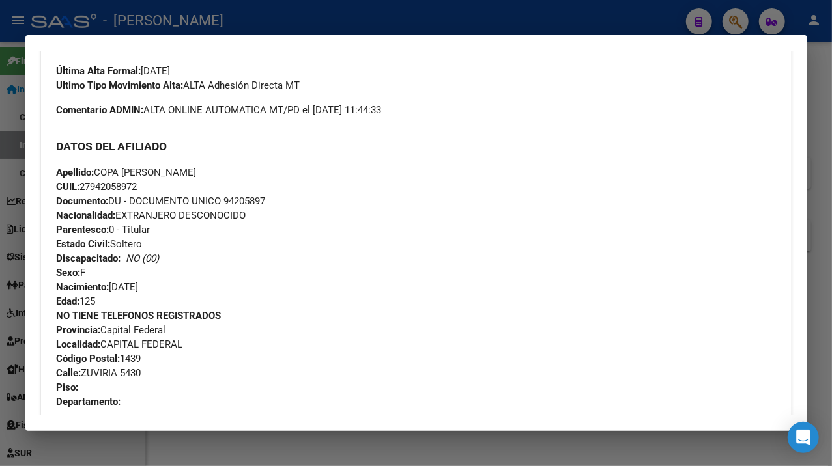
click at [253, 202] on span "Documento: DU - DOCUMENTO UNICO 94205897" at bounding box center [161, 201] width 209 height 12
drag, startPoint x: 99, startPoint y: 173, endPoint x: 164, endPoint y: 170, distance: 65.2
click at [164, 170] on span "Apellido: COPA [PERSON_NAME]" at bounding box center [127, 173] width 140 height 12
click at [182, 172] on span "Apellido: COPA [PERSON_NAME]" at bounding box center [127, 173] width 140 height 12
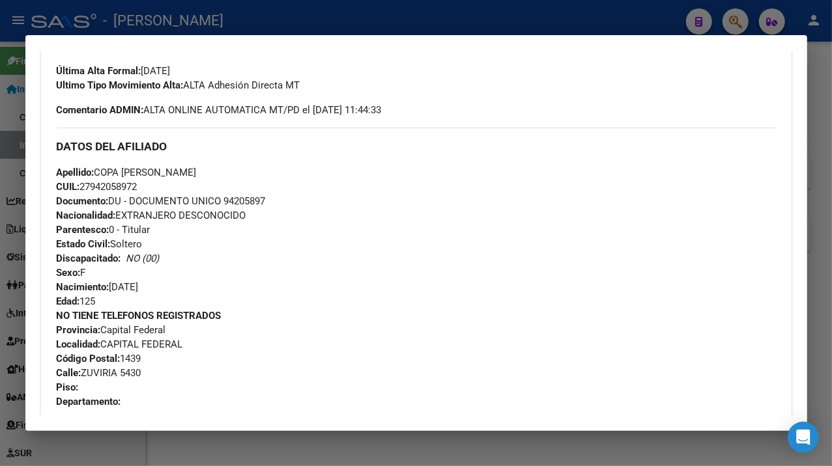
click at [182, 172] on span "Apellido: COPA [PERSON_NAME]" at bounding box center [127, 173] width 140 height 12
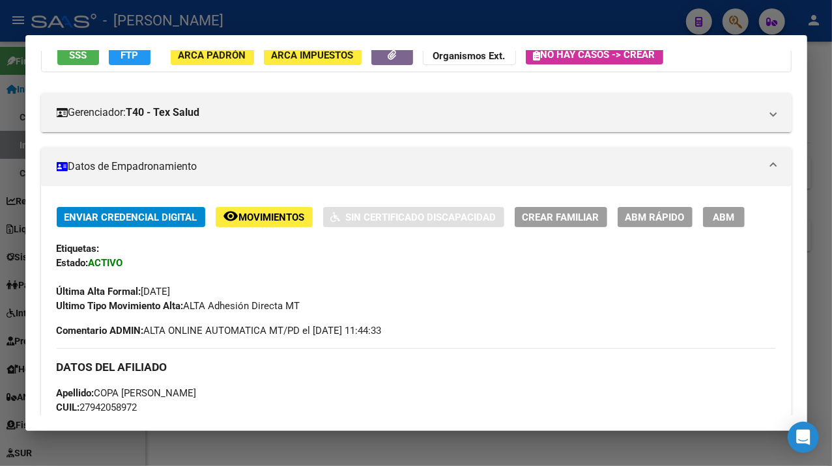
scroll to position [0, 0]
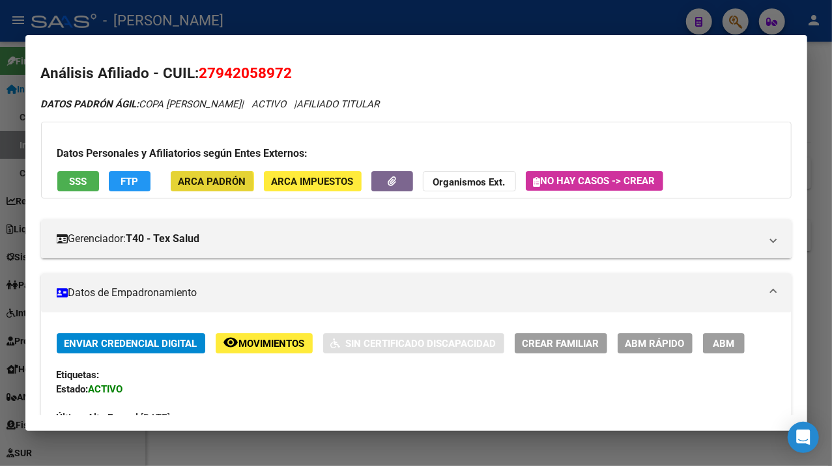
click at [186, 183] on span "ARCA Padrón" at bounding box center [212, 182] width 68 height 12
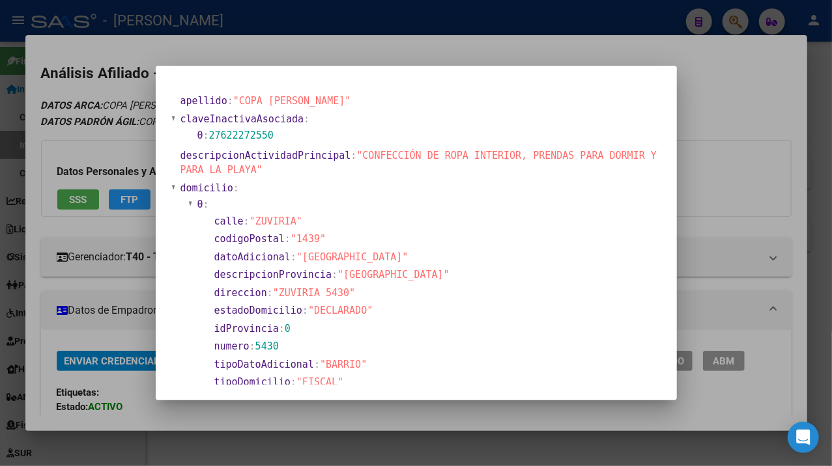
click at [758, 164] on div at bounding box center [416, 233] width 832 height 466
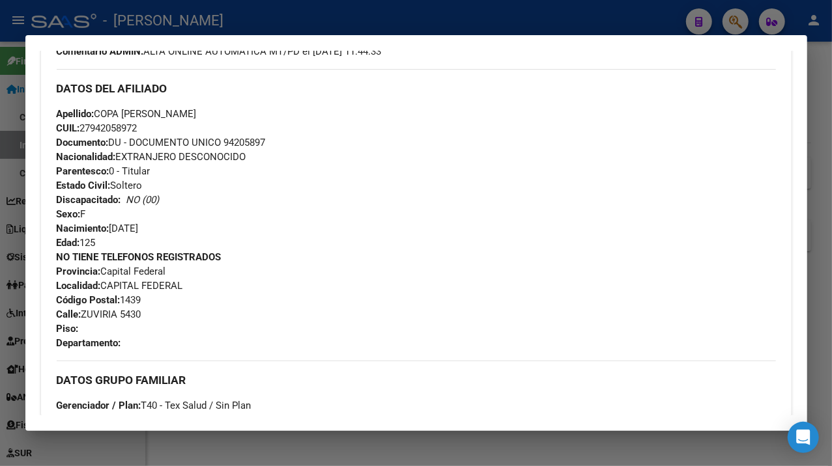
scroll to position [434, 0]
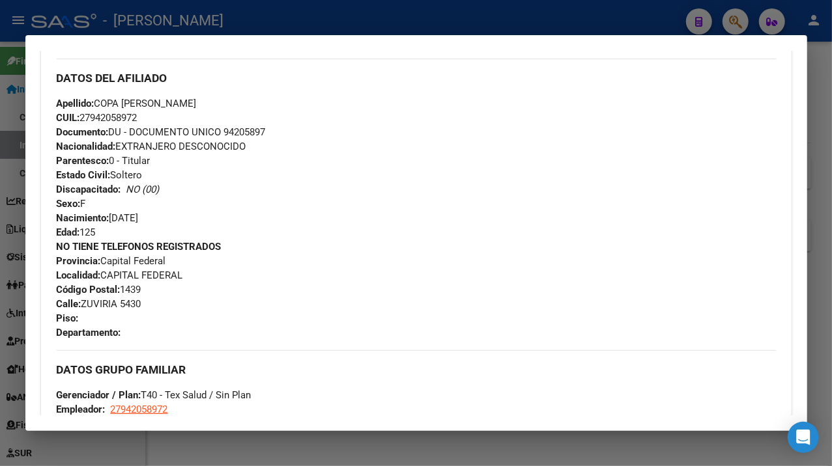
click at [99, 297] on div "NO TIENE TELEFONOS REGISTRADOS Provincia: Capital Federal Localidad: CAPITAL FE…" at bounding box center [416, 290] width 719 height 100
click at [99, 300] on span "Calle: ZUVIRIA 5430" at bounding box center [99, 304] width 85 height 12
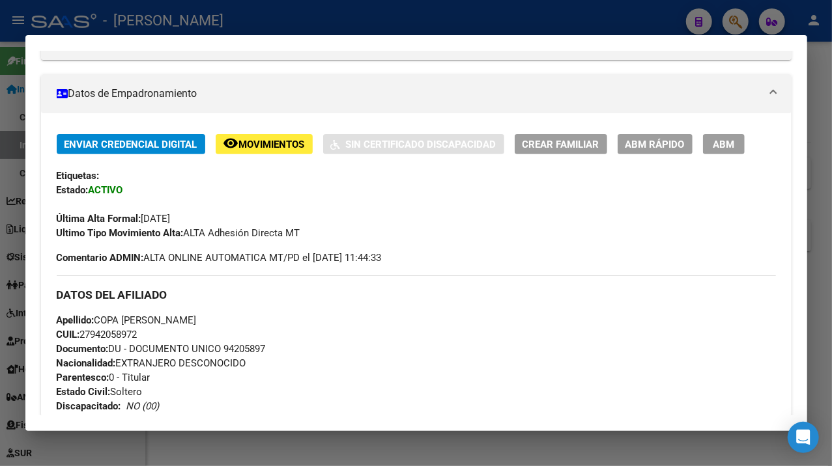
scroll to position [260, 0]
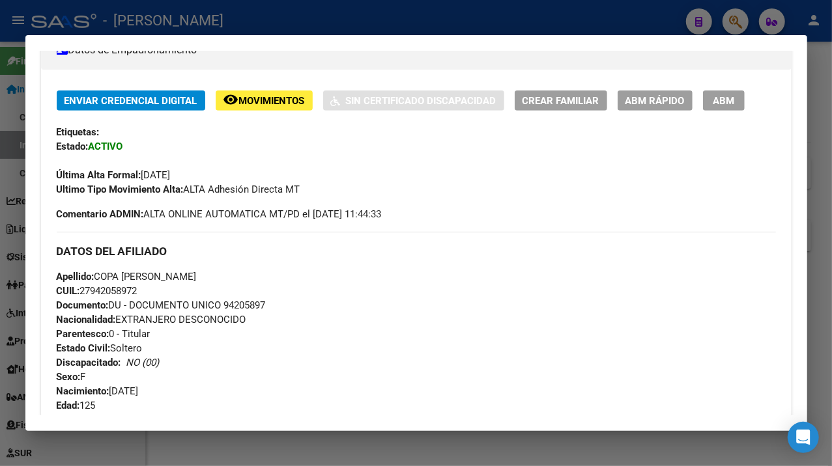
click at [818, 254] on div at bounding box center [416, 233] width 832 height 466
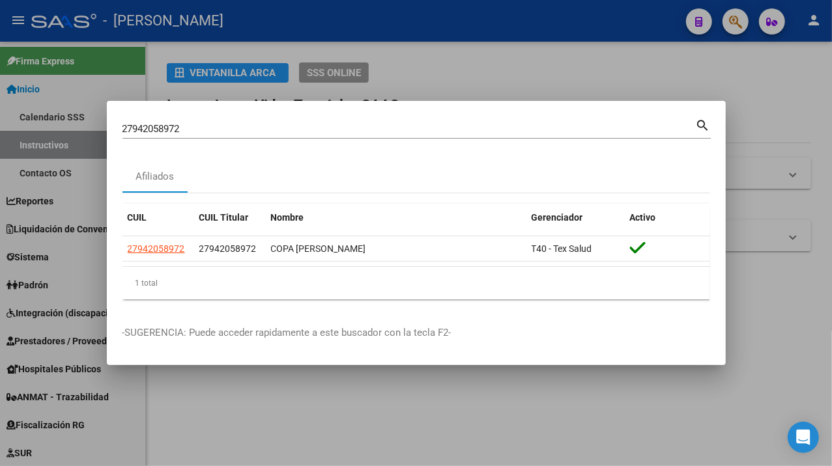
click at [227, 120] on div "27942058972 Buscar (apellido, dni, [PERSON_NAME], [PERSON_NAME], cuit, obra soc…" at bounding box center [408, 129] width 573 height 20
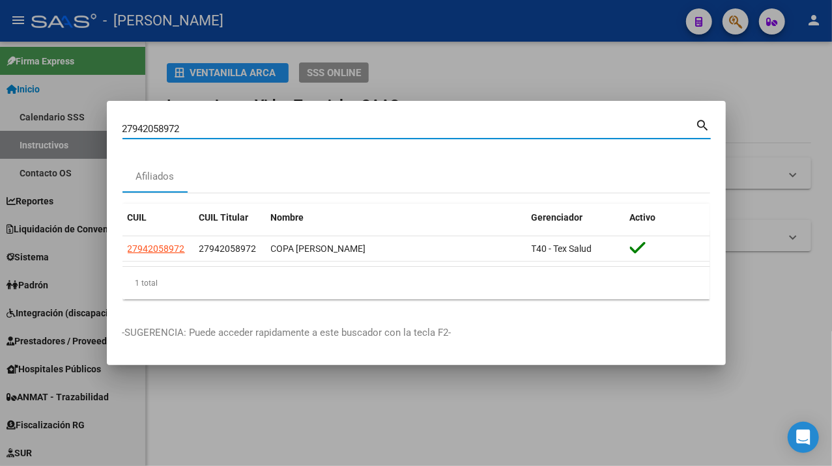
click at [195, 130] on input "27942058972" at bounding box center [408, 129] width 573 height 12
paste input "263118"
type input "27942263118"
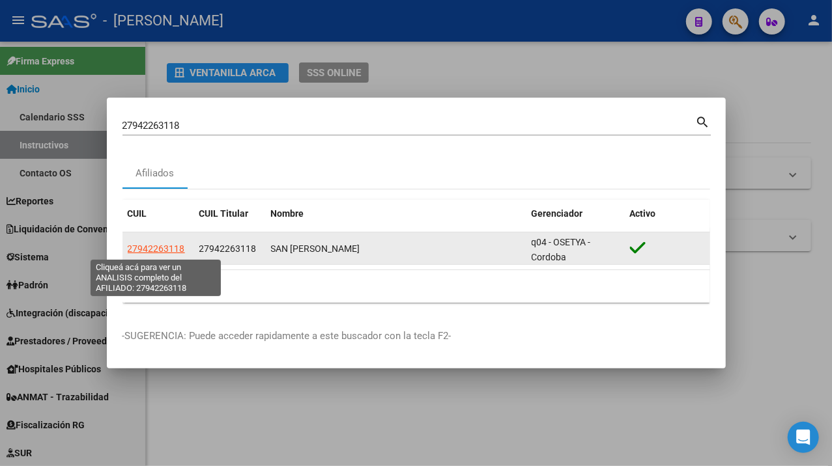
click at [162, 248] on span "27942263118" at bounding box center [156, 249] width 57 height 10
type textarea "27942263118"
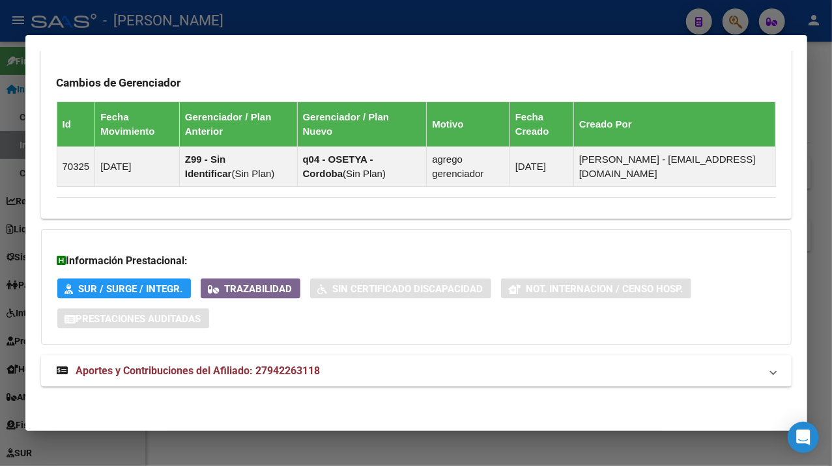
scroll to position [855, 0]
click at [443, 360] on mat-expansion-panel-header "Aportes y Contribuciones del Afiliado: 27942263118" at bounding box center [416, 371] width 750 height 31
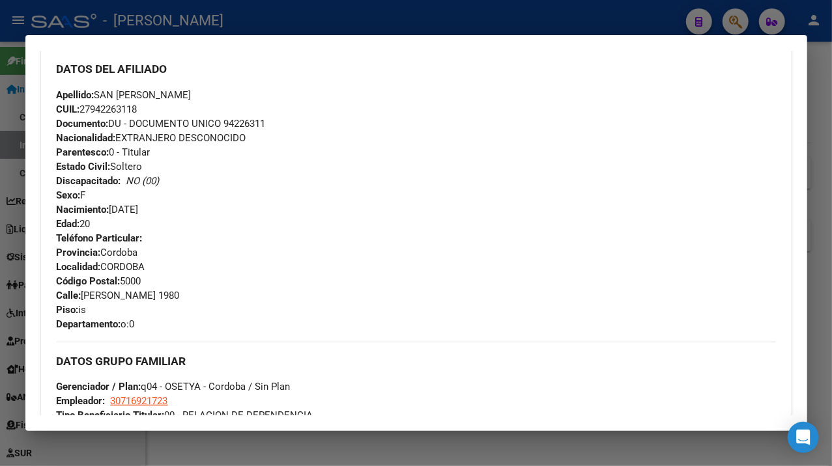
scroll to position [434, 0]
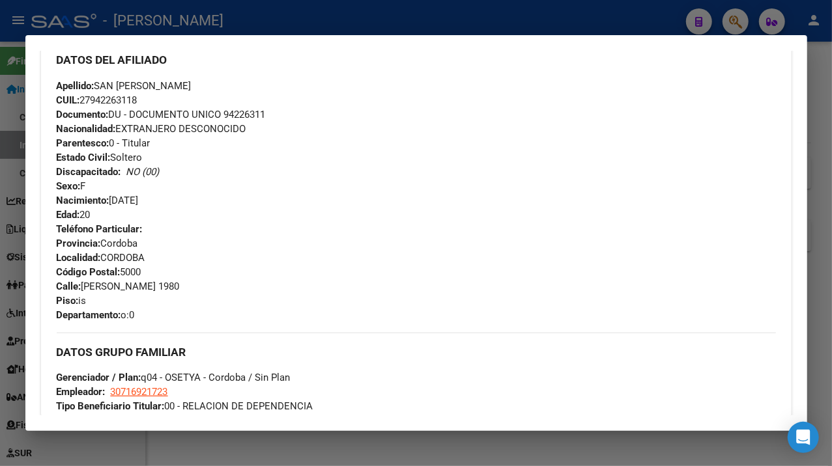
click at [232, 115] on span "Documento: DU - DOCUMENTO UNICO 94226311" at bounding box center [161, 115] width 209 height 12
drag, startPoint x: 100, startPoint y: 87, endPoint x: 139, endPoint y: 86, distance: 38.4
click at [139, 86] on span "Apellido: SAN [PERSON_NAME]" at bounding box center [124, 86] width 135 height 12
drag, startPoint x: 98, startPoint y: 82, endPoint x: 156, endPoint y: 92, distance: 59.4
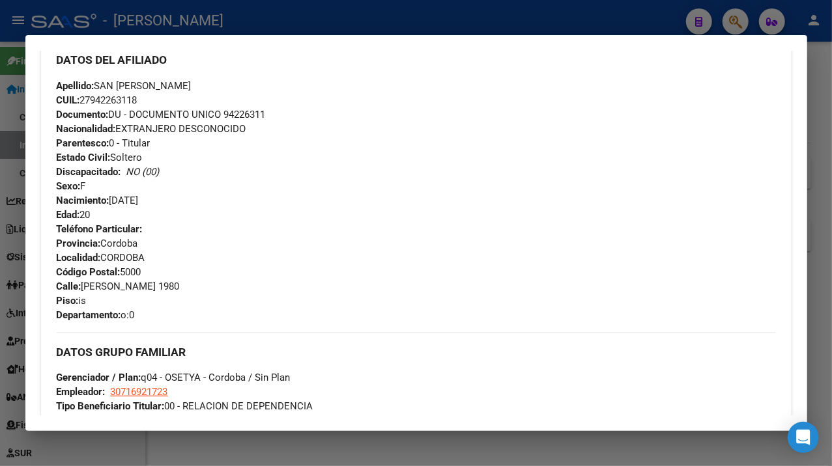
click at [156, 92] on div "Apellido: [PERSON_NAME]: 27942263118 Documento: DU - DOCUMENTO UNICO 94226311 N…" at bounding box center [416, 150] width 719 height 143
click at [180, 90] on span "Apellido: SAN [PERSON_NAME]" at bounding box center [124, 86] width 135 height 12
drag, startPoint x: 82, startPoint y: 285, endPoint x: 198, endPoint y: 287, distance: 115.9
click at [180, 287] on span "Calle: [PERSON_NAME] 1980" at bounding box center [118, 287] width 123 height 12
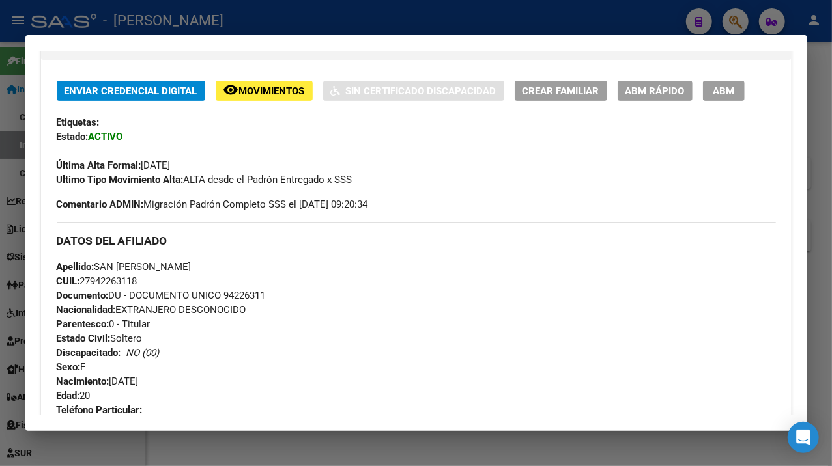
scroll to position [260, 0]
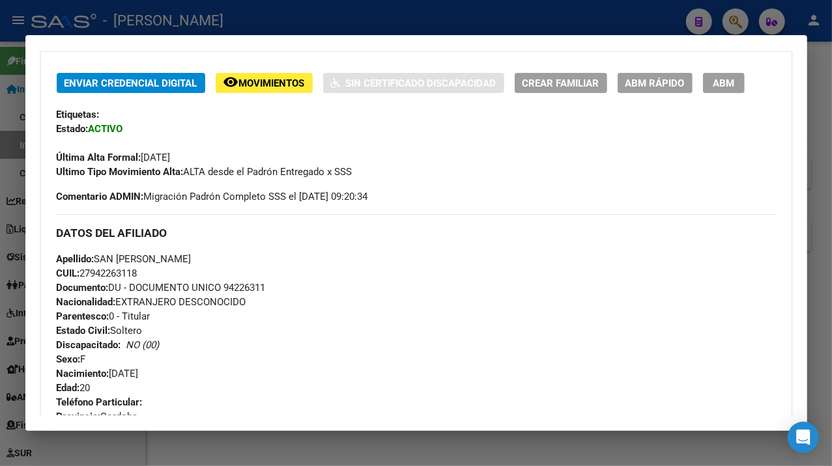
click at [819, 383] on div at bounding box center [416, 233] width 832 height 466
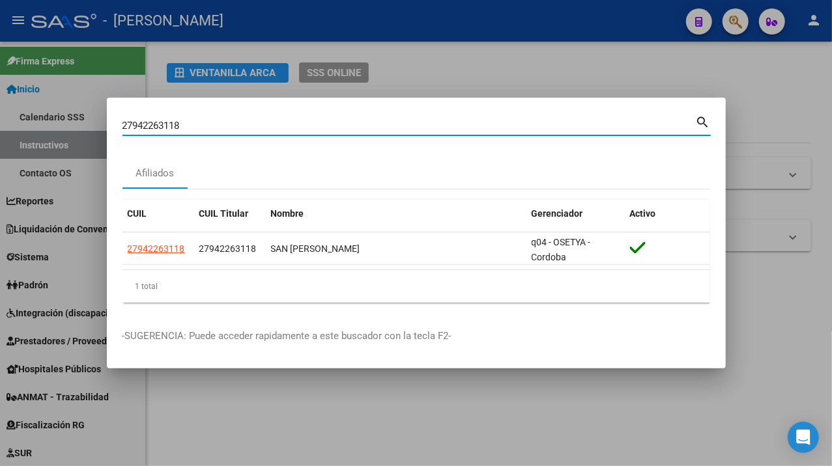
click at [282, 121] on input "27942263118" at bounding box center [408, 126] width 573 height 12
paste input "358135"
type input "27942358135"
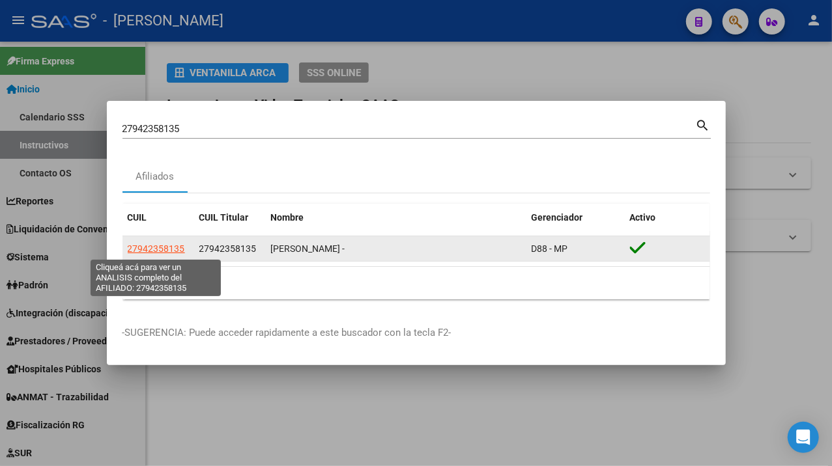
click at [170, 247] on span "27942358135" at bounding box center [156, 249] width 57 height 10
type textarea "27942358135"
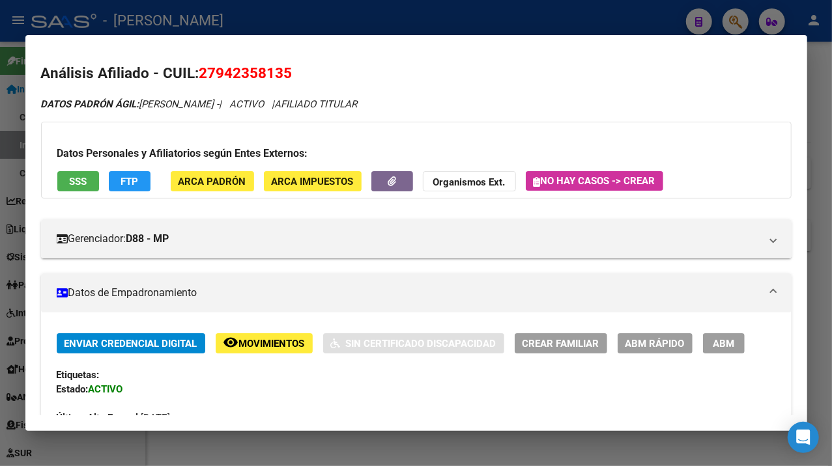
click at [271, 49] on mat-dialog-container "Análisis Afiliado - CUIL: 27942358135 DATOS PADRÓN ÁGIL: [PERSON_NAME] - | ACTI…" at bounding box center [415, 233] width 781 height 397
click at [253, 70] on span "27942358135" at bounding box center [245, 72] width 93 height 17
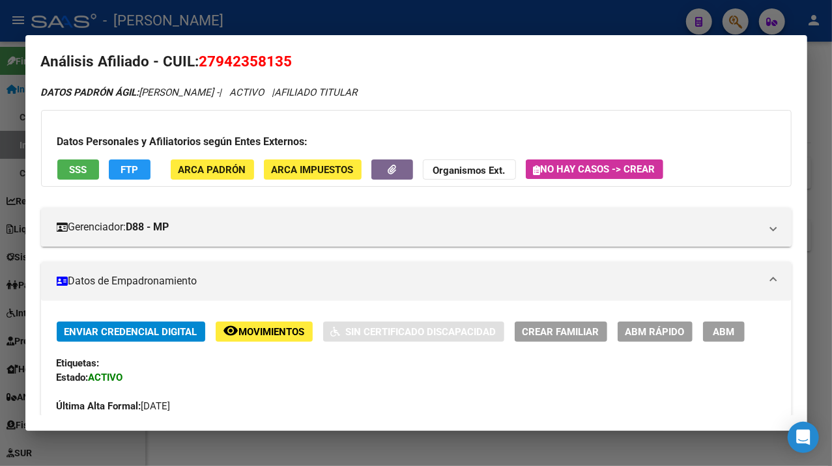
scroll to position [0, 0]
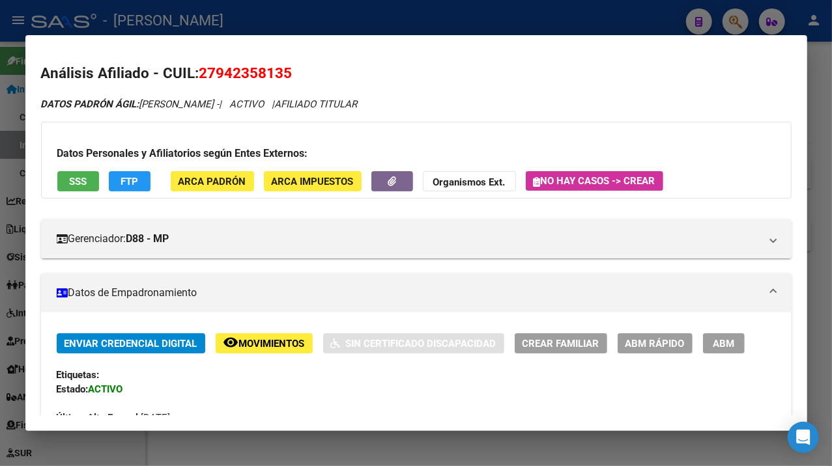
click at [819, 225] on div at bounding box center [416, 233] width 832 height 466
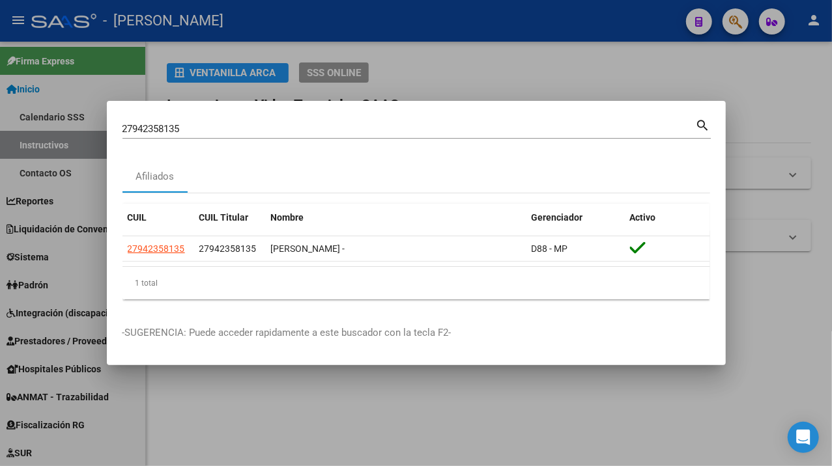
click at [197, 128] on input "27942358135" at bounding box center [408, 129] width 573 height 12
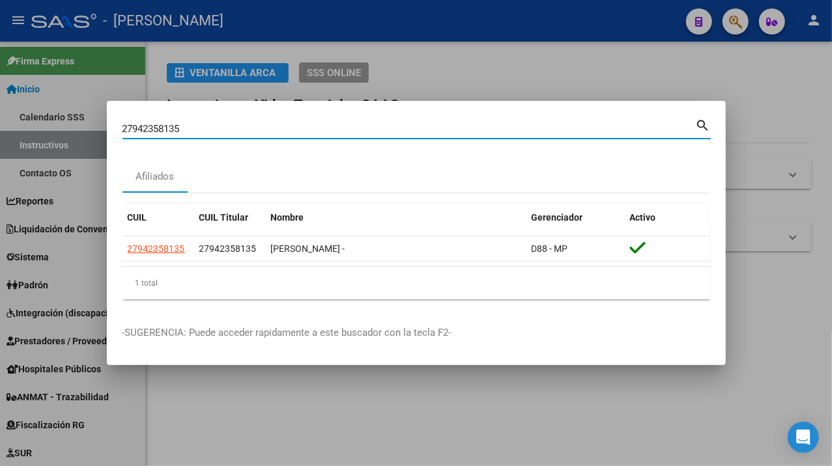
click at [197, 128] on input "27942358135" at bounding box center [408, 129] width 573 height 12
paste input "421279"
type input "27942421279"
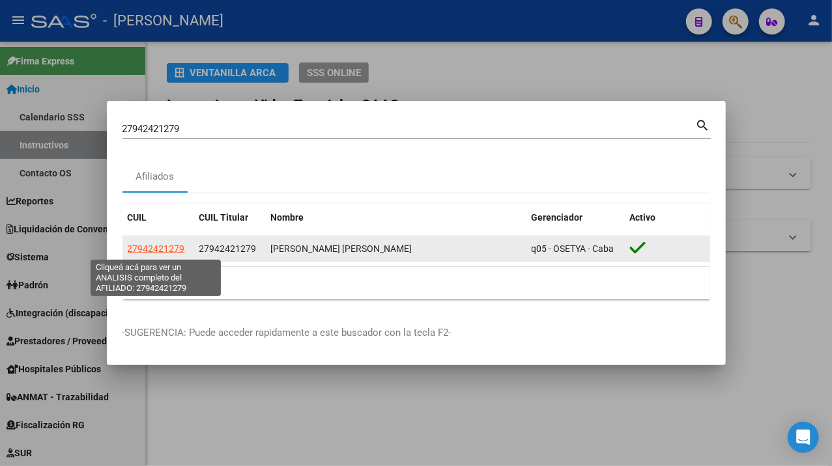
click at [162, 247] on span "27942421279" at bounding box center [156, 249] width 57 height 10
type textarea "27942421279"
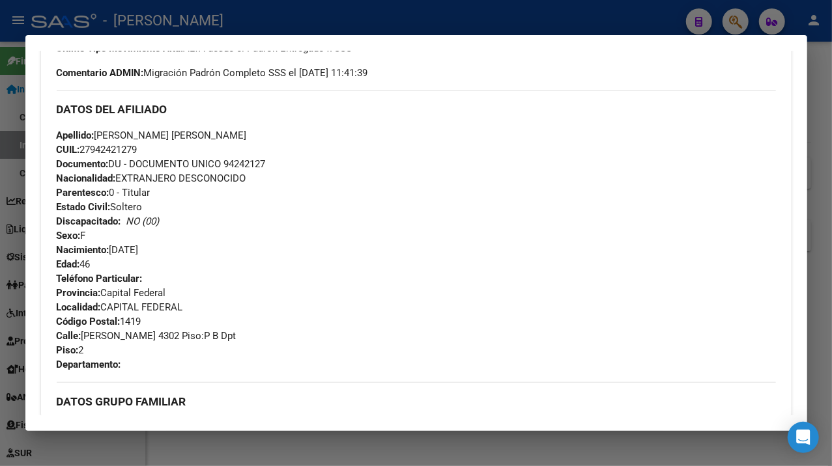
scroll to position [434, 0]
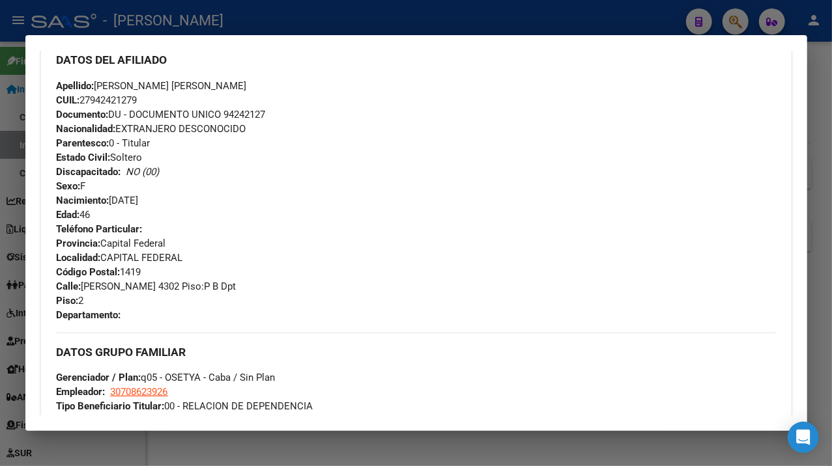
click at [254, 121] on div "Apellido: [PERSON_NAME] [PERSON_NAME] CUIL: 27942421279 Documento: DU - DOCUMEN…" at bounding box center [416, 150] width 719 height 143
drag, startPoint x: 98, startPoint y: 84, endPoint x: 188, endPoint y: 84, distance: 90.5
click at [188, 84] on span "Apellido: [PERSON_NAME] [PERSON_NAME]" at bounding box center [152, 86] width 190 height 12
click at [228, 85] on span "Apellido: [PERSON_NAME] [PERSON_NAME]" at bounding box center [152, 86] width 190 height 12
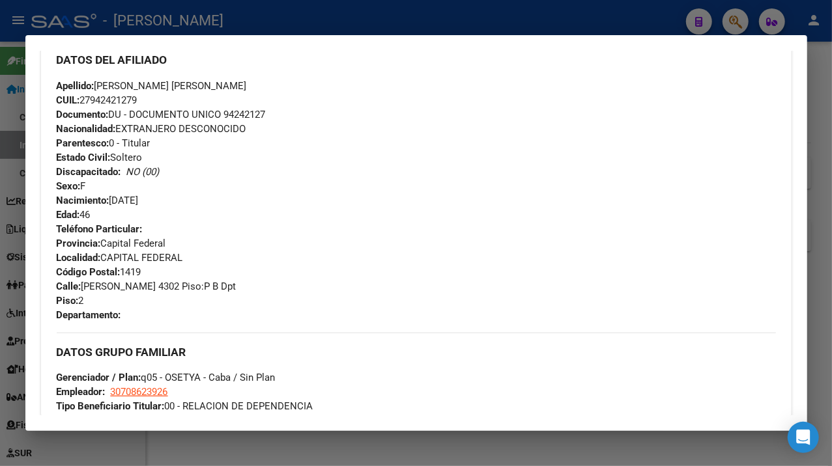
drag, startPoint x: 193, startPoint y: 85, endPoint x: 254, endPoint y: 83, distance: 61.2
click at [254, 83] on div "Apellido: [PERSON_NAME] [PERSON_NAME] CUIL: 27942421279 Documento: DU - DOCUMEN…" at bounding box center [416, 150] width 719 height 143
click at [100, 283] on span "Calle: [PERSON_NAME] 4302 Piso:P B Dpt" at bounding box center [147, 287] width 180 height 12
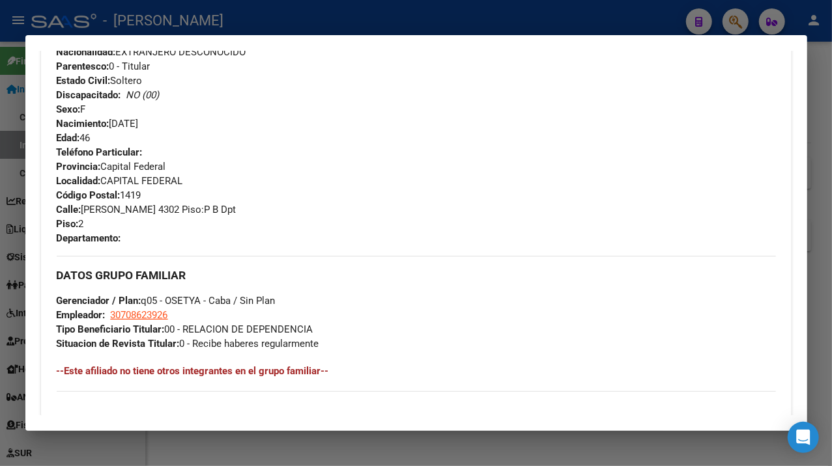
scroll to position [521, 0]
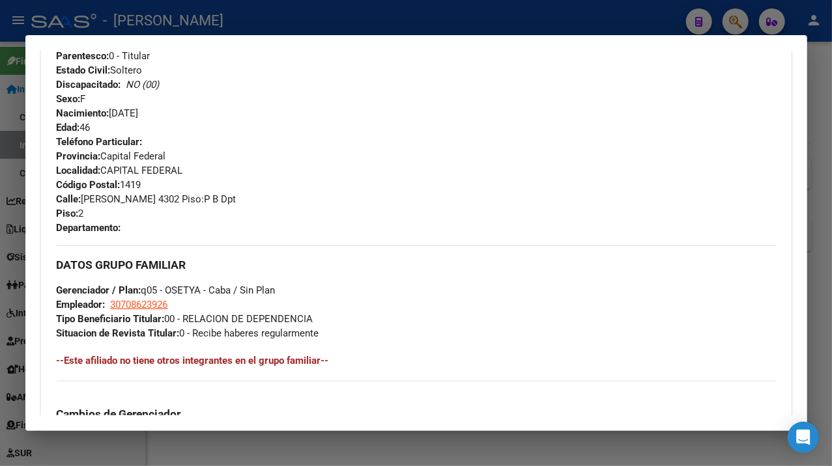
click at [560, 128] on div "Apellido: [PERSON_NAME] [PERSON_NAME] CUIL: 27942421279 Documento: DU - DOCUMEN…" at bounding box center [416, 63] width 719 height 143
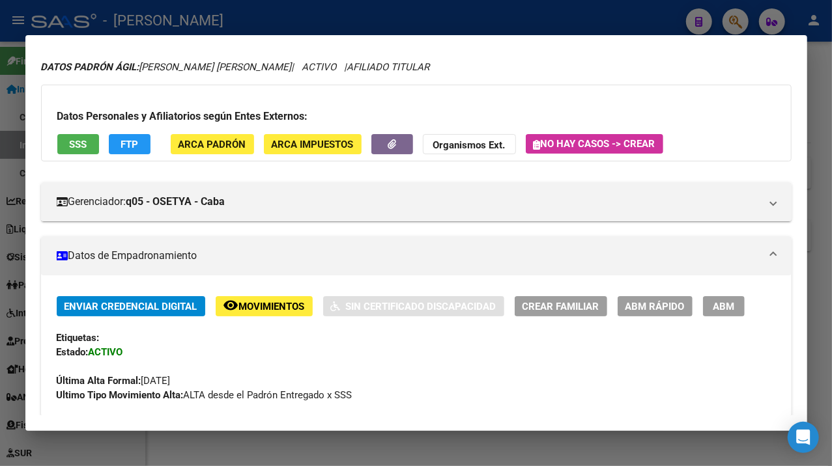
scroll to position [0, 0]
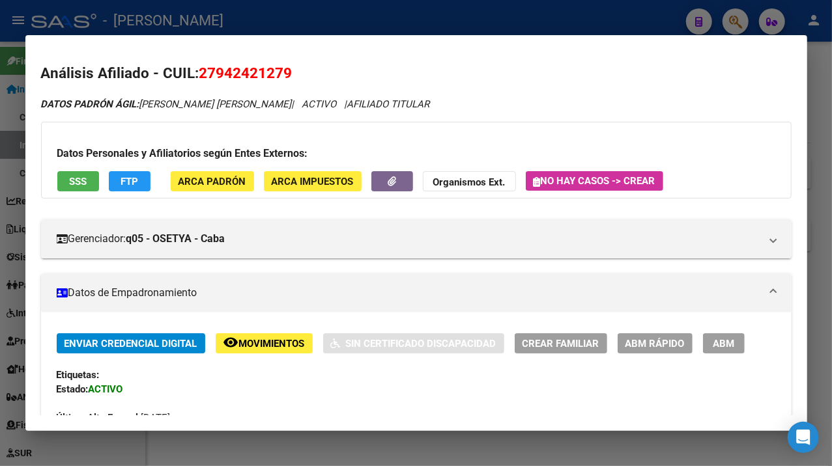
click at [810, 178] on div at bounding box center [416, 233] width 832 height 466
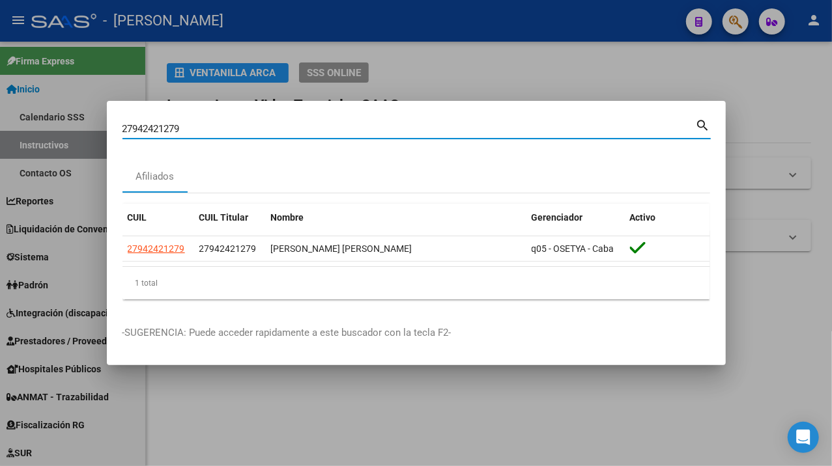
click at [315, 133] on input "27942421279" at bounding box center [408, 129] width 573 height 12
paste input "705668"
type input "27942705668"
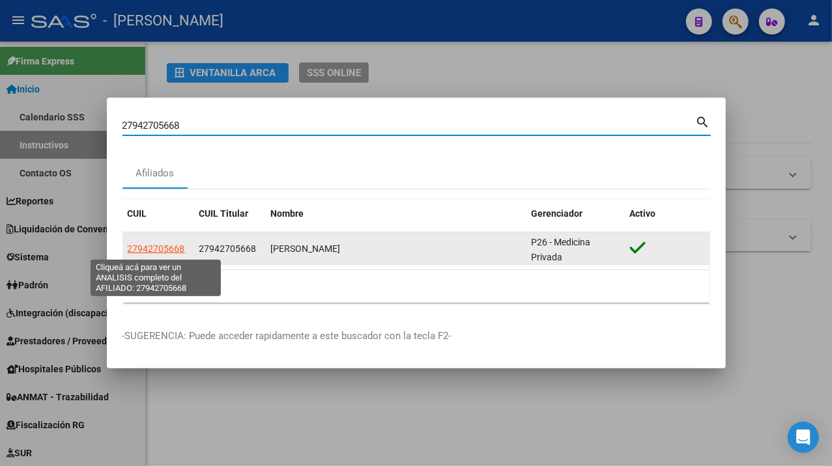
click at [173, 251] on span "27942705668" at bounding box center [156, 249] width 57 height 10
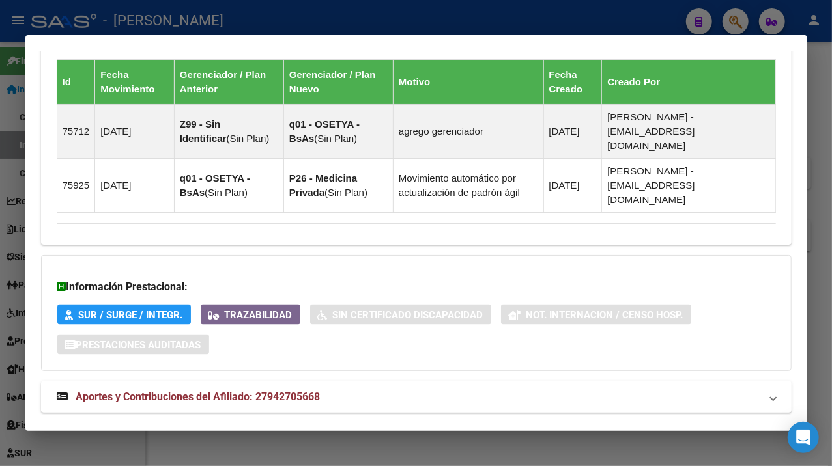
click at [319, 391] on span "Aportes y Contribuciones del Afiliado: 27942705668" at bounding box center [198, 397] width 244 height 12
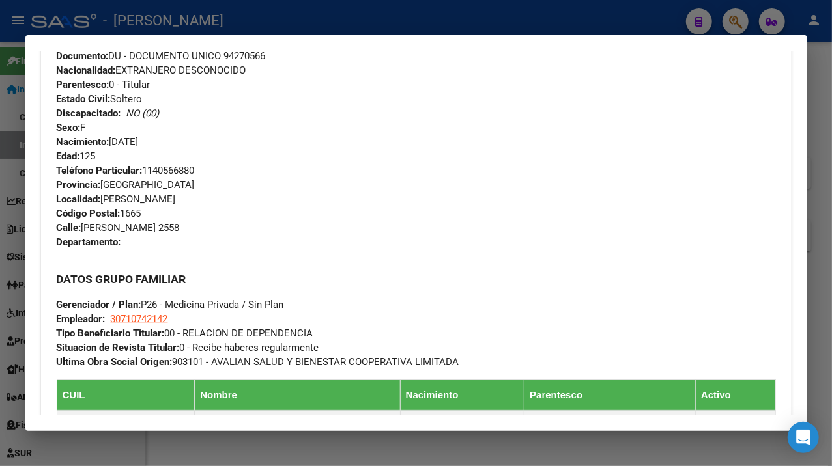
scroll to position [352, 0]
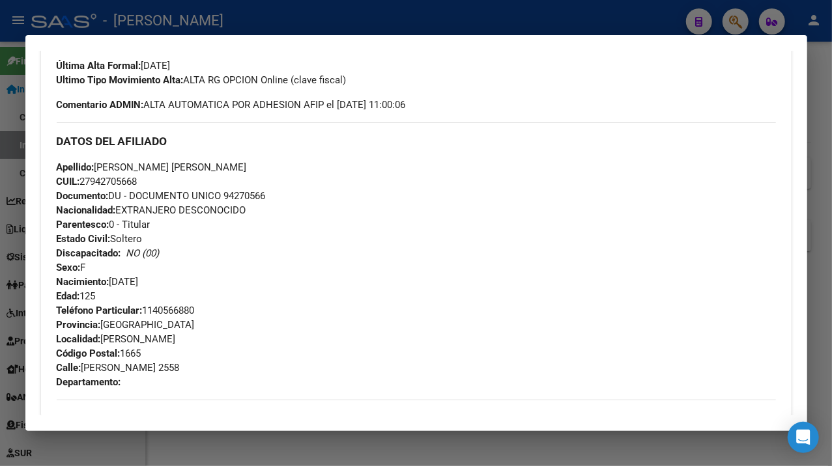
click at [248, 193] on span "Documento: DU - DOCUMENTO UNICO 94270566" at bounding box center [161, 196] width 209 height 12
drag, startPoint x: 98, startPoint y: 165, endPoint x: 175, endPoint y: 172, distance: 77.2
click at [175, 172] on span "Apellido: [PERSON_NAME] [PERSON_NAME]" at bounding box center [152, 168] width 190 height 12
click at [184, 167] on span "Apellido: [PERSON_NAME] [PERSON_NAME]" at bounding box center [152, 168] width 190 height 12
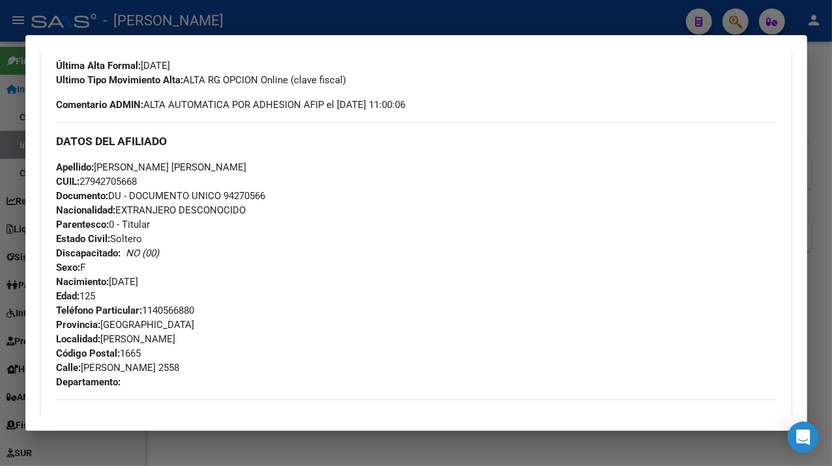
drag, startPoint x: 180, startPoint y: 167, endPoint x: 245, endPoint y: 173, distance: 65.3
click at [245, 173] on span "Apellido: [PERSON_NAME] [PERSON_NAME]" at bounding box center [152, 168] width 190 height 12
drag, startPoint x: 225, startPoint y: 159, endPoint x: 211, endPoint y: 165, distance: 15.5
click at [211, 164] on span "Apellido: [PERSON_NAME] [PERSON_NAME]" at bounding box center [152, 168] width 190 height 12
drag, startPoint x: 180, startPoint y: 167, endPoint x: 250, endPoint y: 173, distance: 70.5
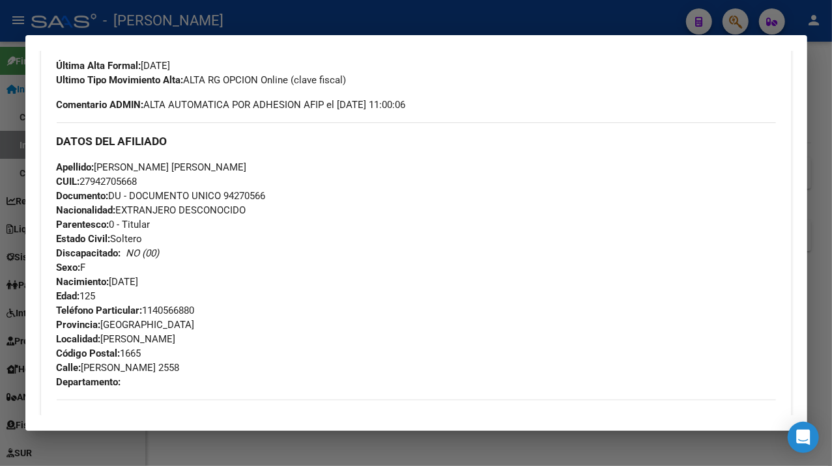
click at [250, 173] on div "Apellido: [PERSON_NAME] [PERSON_NAME] CUIL: 27942705668 Documento: DU - DOCUMEN…" at bounding box center [416, 231] width 719 height 143
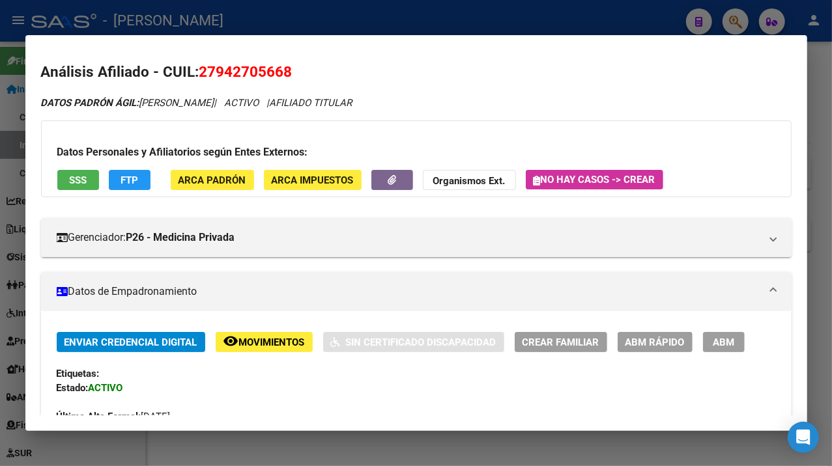
scroll to position [0, 0]
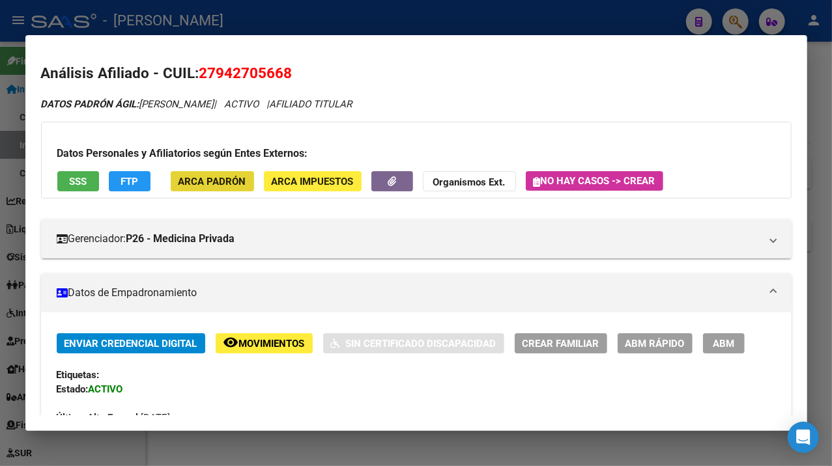
click at [232, 184] on span "ARCA Padrón" at bounding box center [212, 182] width 68 height 12
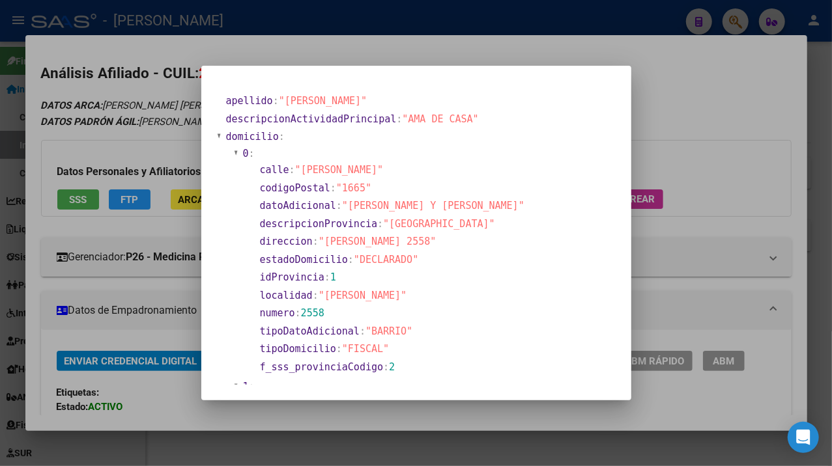
click at [725, 136] on div at bounding box center [416, 233] width 832 height 466
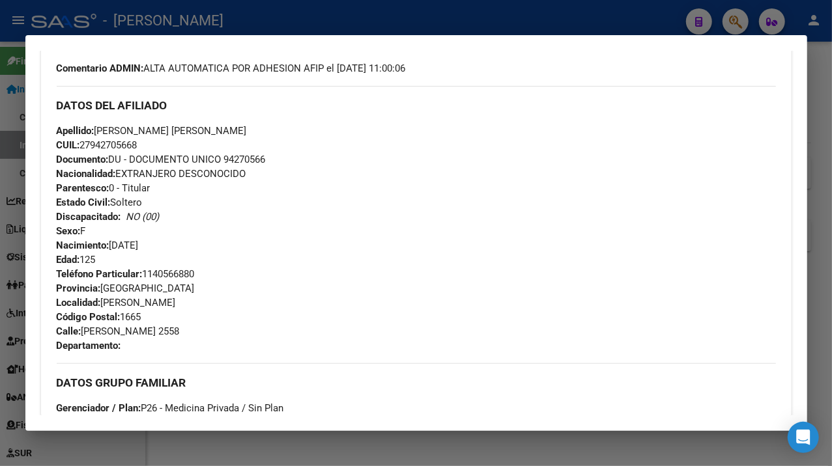
scroll to position [347, 0]
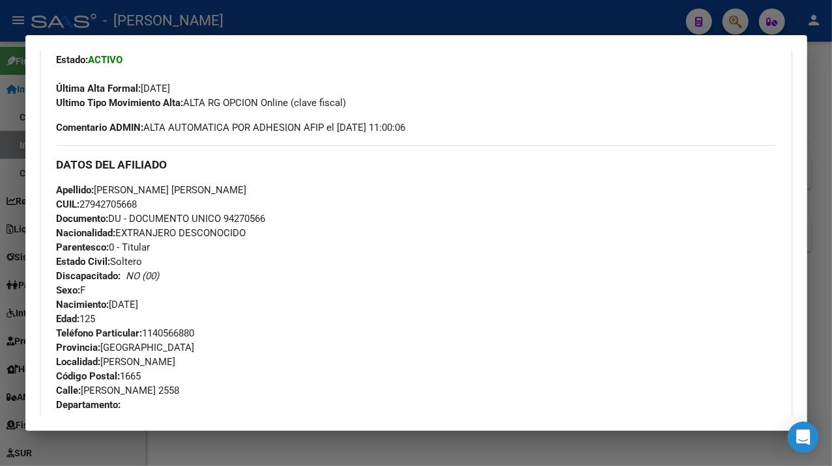
drag, startPoint x: 87, startPoint y: 387, endPoint x: 94, endPoint y: 388, distance: 7.3
click at [94, 388] on span "[STREET_ADDRESS][PERSON_NAME]" at bounding box center [118, 391] width 123 height 12
drag, startPoint x: 84, startPoint y: 388, endPoint x: 171, endPoint y: 387, distance: 86.6
click at [171, 387] on span "[STREET_ADDRESS][PERSON_NAME]" at bounding box center [118, 391] width 123 height 12
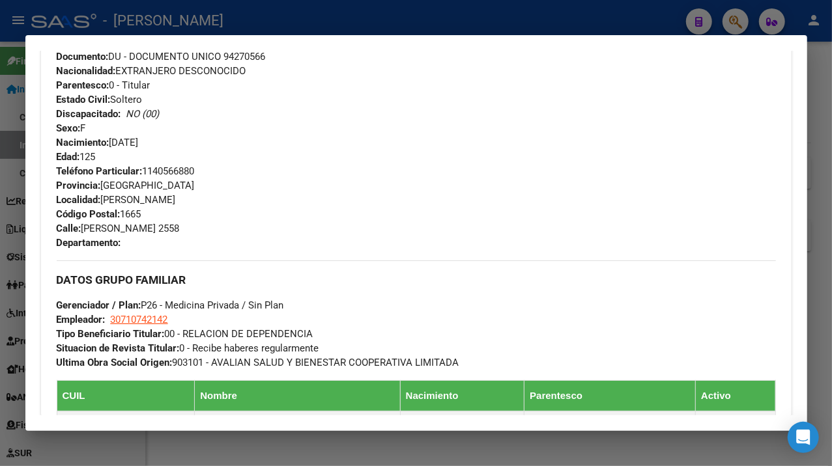
scroll to position [521, 0]
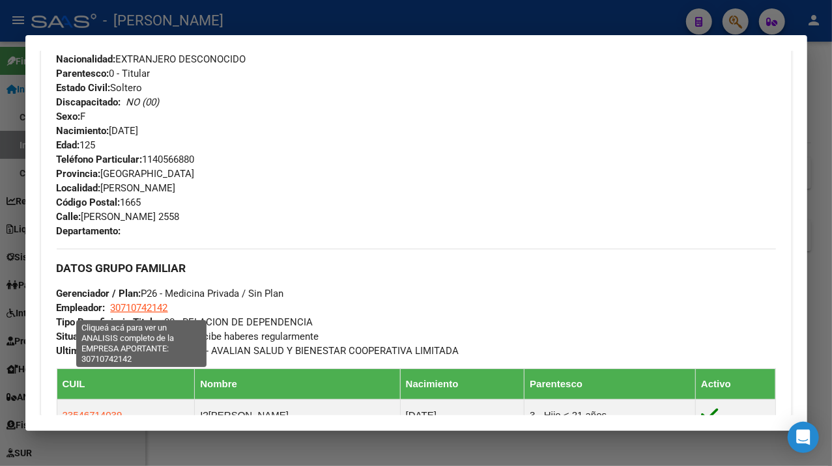
click at [128, 309] on span "30710742142" at bounding box center [139, 308] width 57 height 12
type textarea "30710742142"
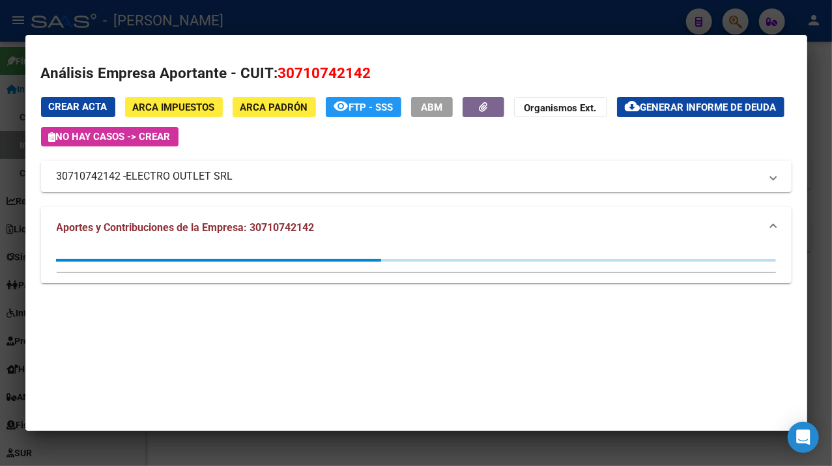
click at [298, 76] on span "30710742142" at bounding box center [324, 72] width 93 height 17
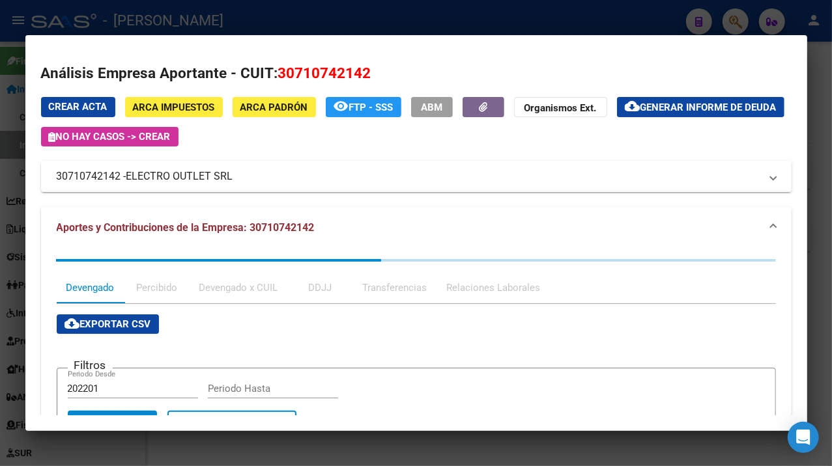
click at [298, 76] on span "30710742142" at bounding box center [324, 72] width 93 height 17
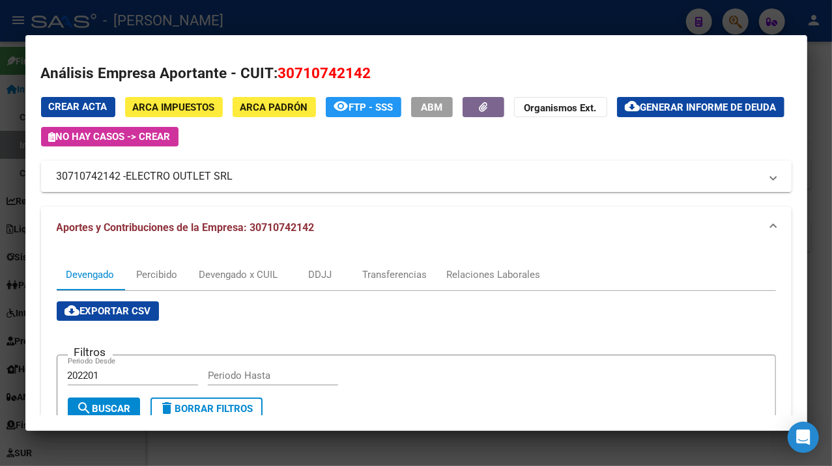
drag, startPoint x: 128, startPoint y: 175, endPoint x: 232, endPoint y: 183, distance: 103.9
click at [232, 183] on span "ELECTRO OUTLET SRL" at bounding box center [179, 177] width 107 height 16
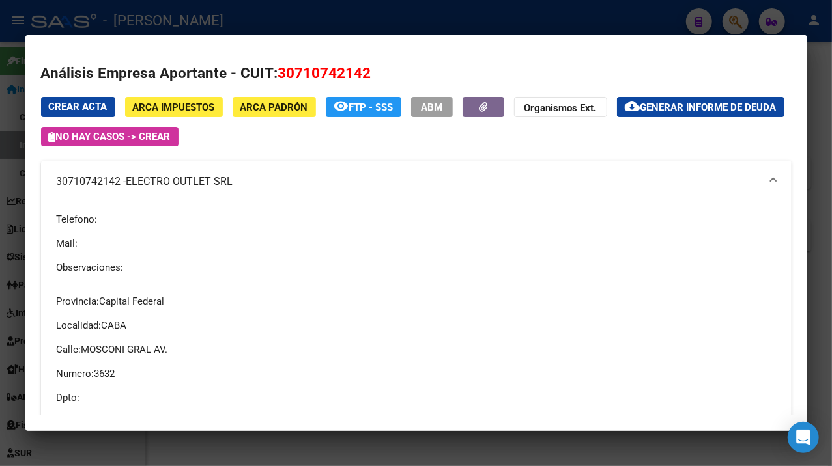
click at [809, 124] on div at bounding box center [416, 233] width 832 height 466
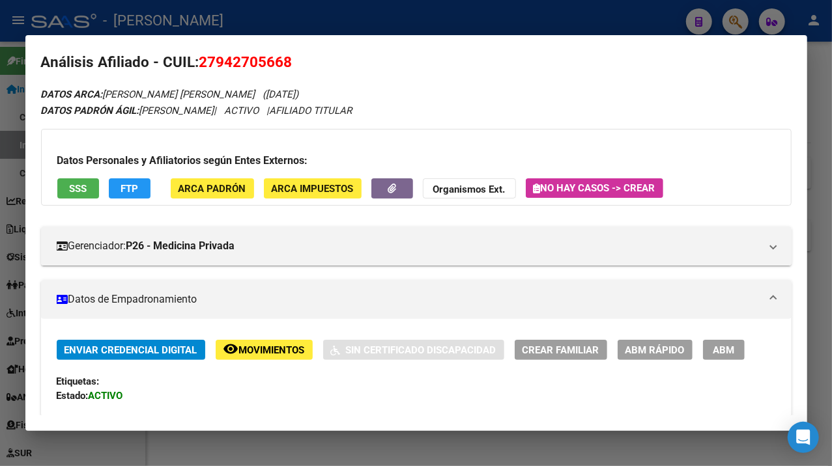
scroll to position [0, 0]
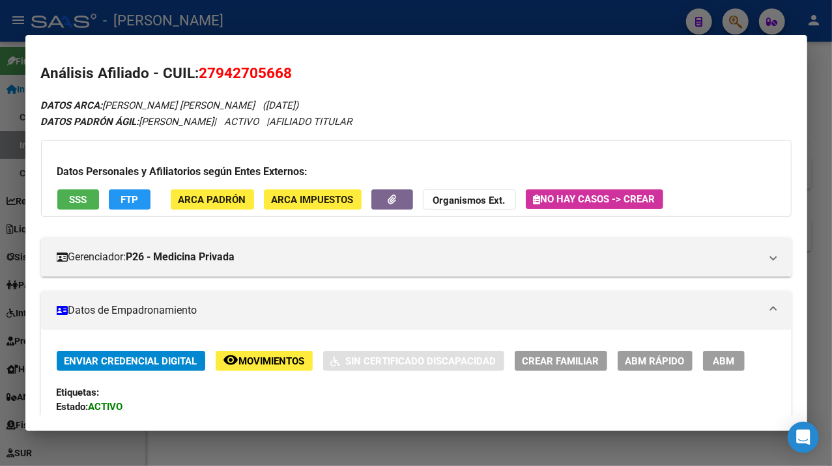
click at [811, 158] on div at bounding box center [416, 233] width 832 height 466
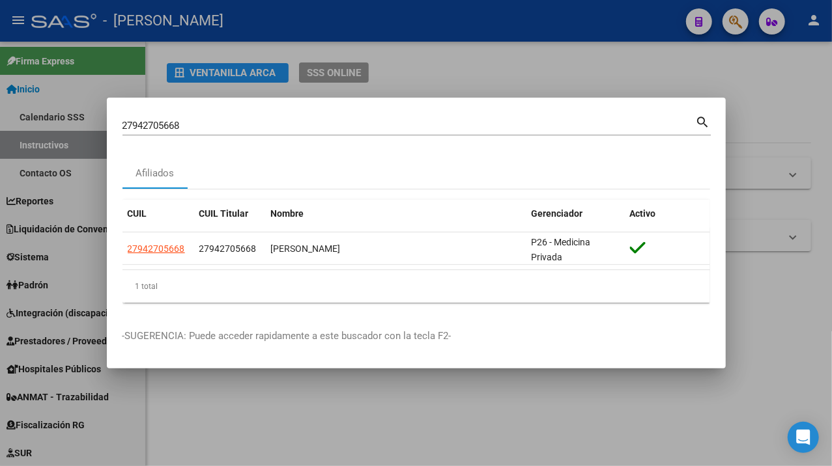
click at [303, 113] on div "27942705668 Buscar (apellido, dni, cuil, [PERSON_NAME], cuit, obra social) sear…" at bounding box center [416, 124] width 588 height 22
click at [281, 123] on input "27942705668" at bounding box center [408, 126] width 573 height 12
paste input "948277"
type input "27942948277"
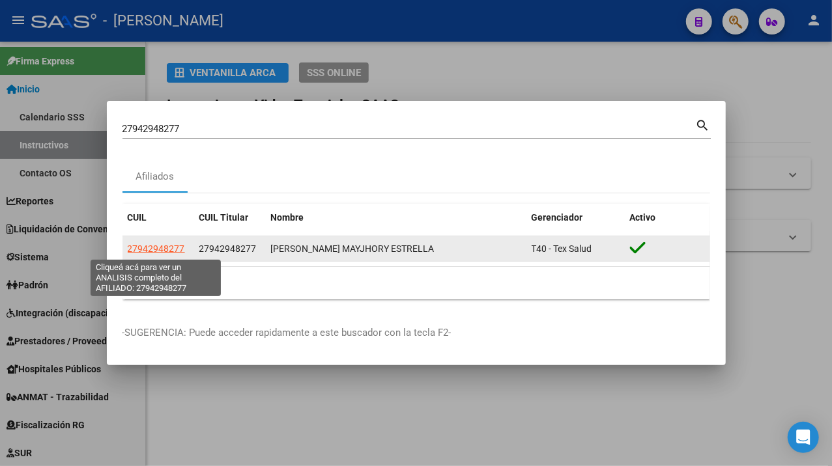
click at [183, 249] on span "27942948277" at bounding box center [156, 249] width 57 height 10
type textarea "27942948277"
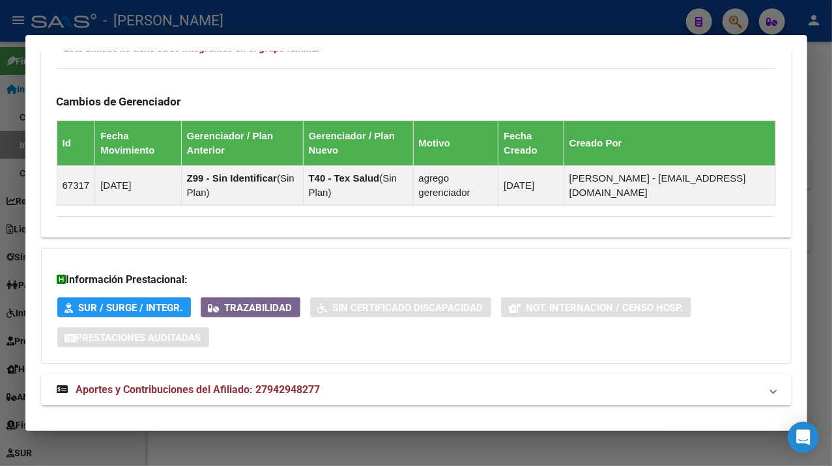
scroll to position [855, 0]
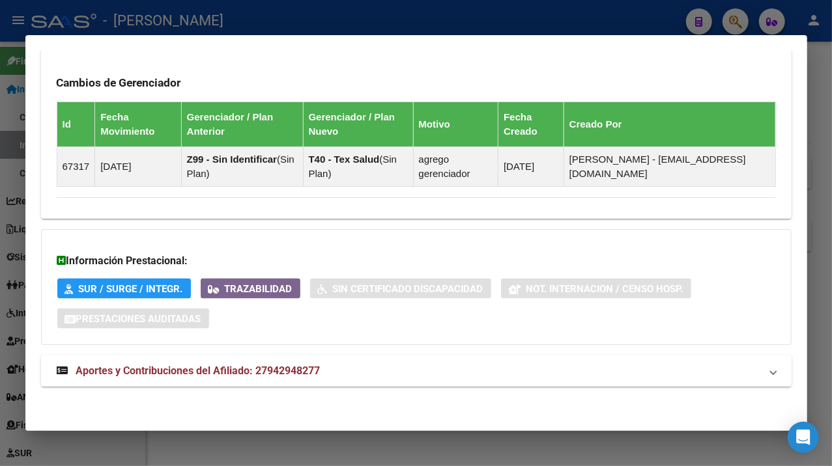
click at [490, 366] on mat-panel-title "Aportes y Contribuciones del Afiliado: 27942948277" at bounding box center [408, 371] width 703 height 16
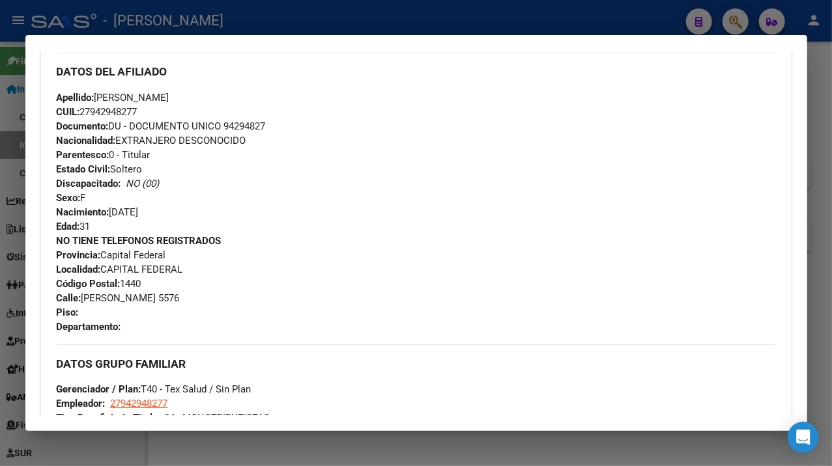
scroll to position [405, 0]
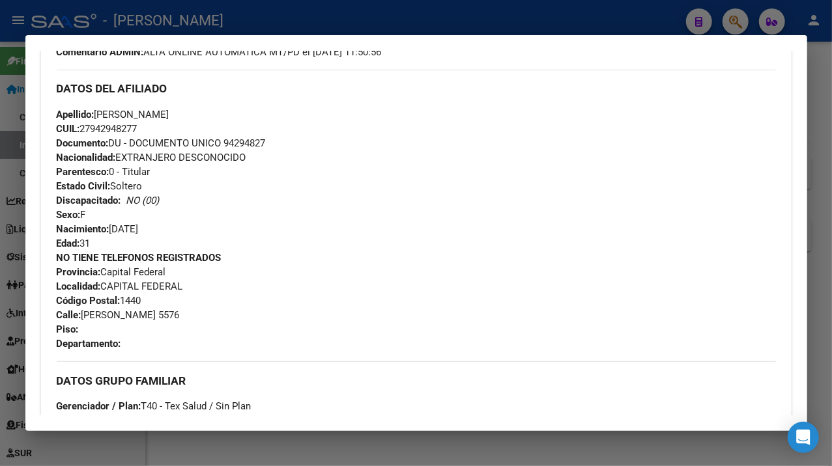
click at [253, 144] on span "Documento: DU - DOCUMENTO UNICO 94294827" at bounding box center [161, 143] width 209 height 12
drag, startPoint x: 97, startPoint y: 112, endPoint x: 196, endPoint y: 120, distance: 99.3
click at [169, 120] on span "Apellido: [PERSON_NAME]" at bounding box center [113, 115] width 113 height 12
click at [169, 115] on span "Apellido: [PERSON_NAME]" at bounding box center [113, 115] width 113 height 12
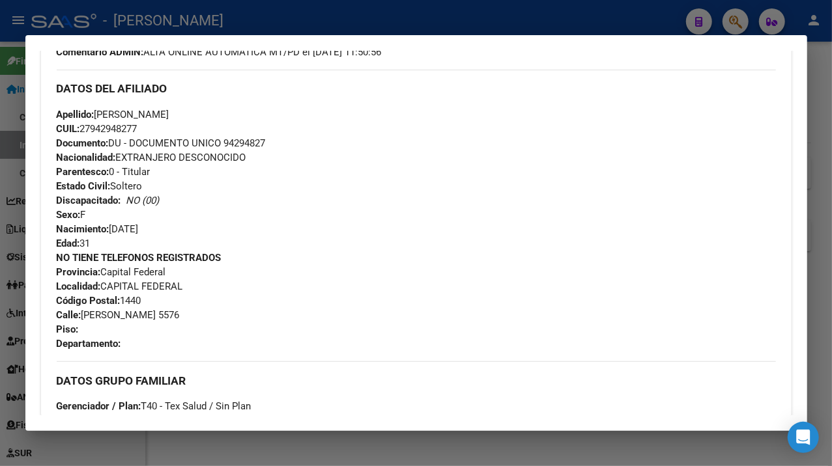
drag, startPoint x: 201, startPoint y: 115, endPoint x: 283, endPoint y: 116, distance: 81.4
click at [169, 116] on span "Apellido: [PERSON_NAME]" at bounding box center [113, 115] width 113 height 12
drag, startPoint x: 272, startPoint y: 115, endPoint x: 288, endPoint y: 123, distance: 18.4
click at [288, 123] on div "Apellido: [PERSON_NAME] CUIL: 27942948277 Documento: DU - DOCUMENTO UNICO 94294…" at bounding box center [416, 178] width 719 height 143
click at [169, 109] on span "Apellido: [PERSON_NAME]" at bounding box center [113, 115] width 113 height 12
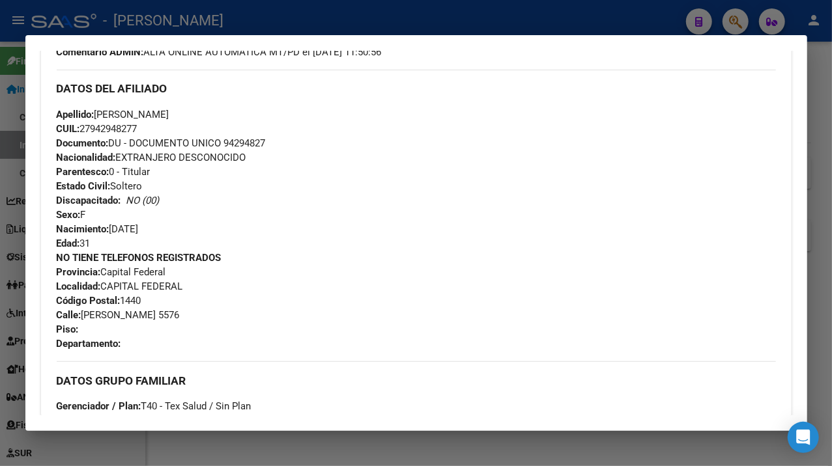
drag, startPoint x: 199, startPoint y: 113, endPoint x: 288, endPoint y: 116, distance: 88.6
click at [288, 116] on div "Apellido: [PERSON_NAME] CUIL: 27942948277 Documento: DU - DOCUMENTO UNICO 94294…" at bounding box center [416, 178] width 719 height 143
drag, startPoint x: 100, startPoint y: 115, endPoint x: 193, endPoint y: 109, distance: 93.9
click at [169, 109] on span "Apellido: [PERSON_NAME]" at bounding box center [113, 115] width 113 height 12
drag, startPoint x: 86, startPoint y: 316, endPoint x: 167, endPoint y: 315, distance: 81.4
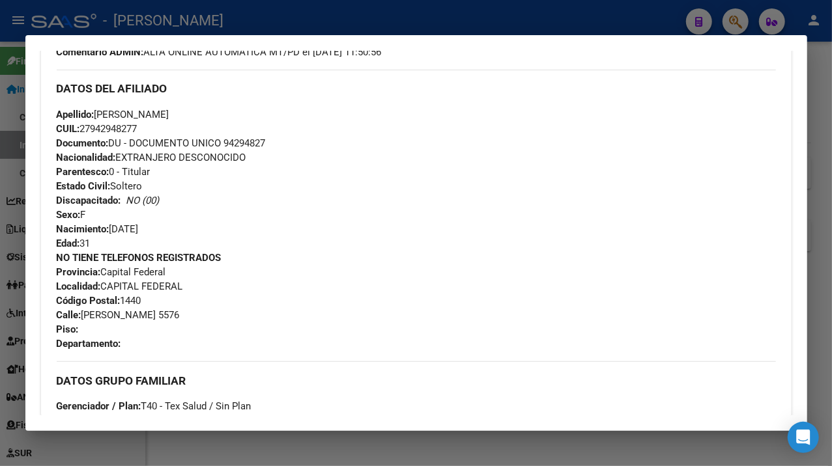
click at [167, 315] on span "Calle: [PERSON_NAME] 5576" at bounding box center [118, 315] width 123 height 12
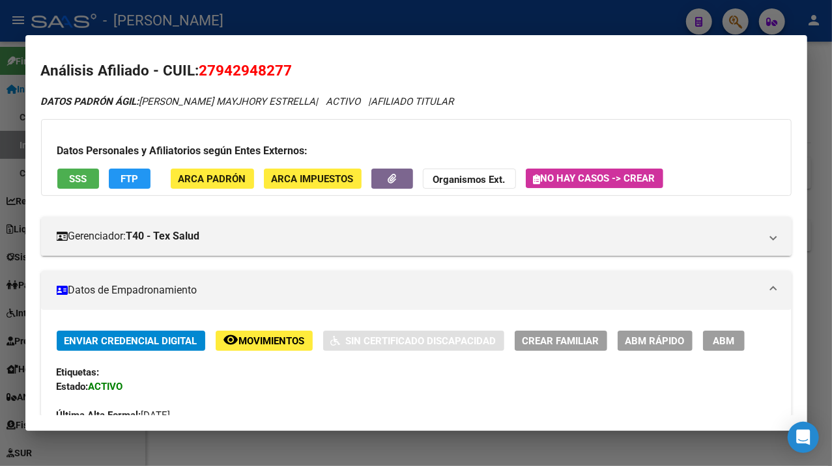
scroll to position [0, 0]
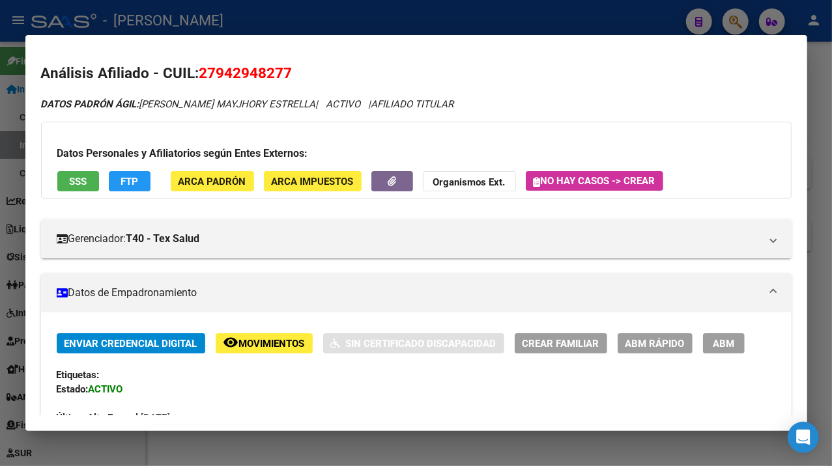
click at [227, 464] on div at bounding box center [416, 233] width 832 height 466
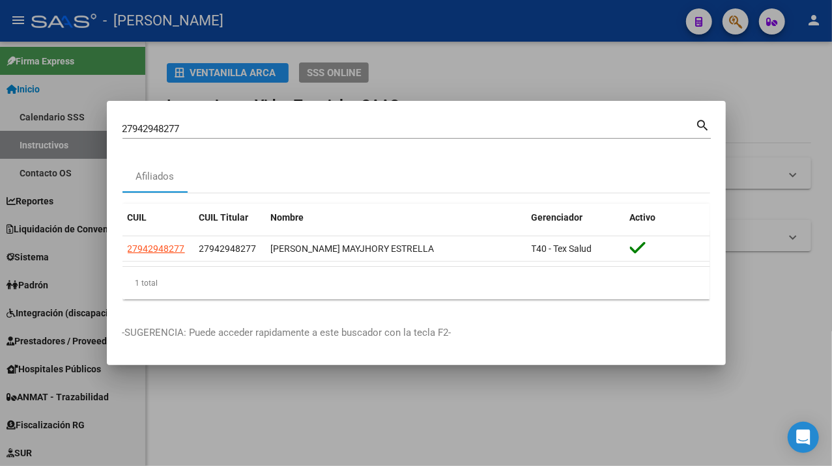
click at [262, 121] on div "27942948277 [PERSON_NAME] (apellido, dni, [PERSON_NAME], [PERSON_NAME], cuit, o…" at bounding box center [408, 129] width 573 height 20
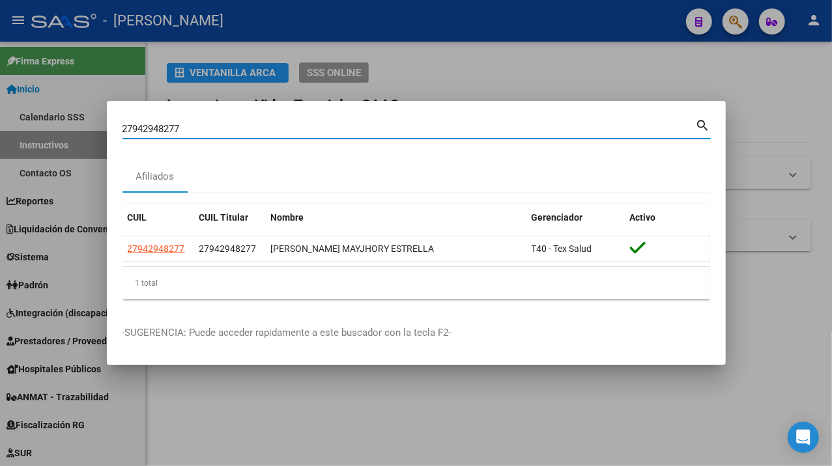
click at [262, 121] on div "27942948277 [PERSON_NAME] (apellido, dni, [PERSON_NAME], [PERSON_NAME], cuit, o…" at bounding box center [408, 129] width 573 height 20
click at [254, 126] on input "27942948277" at bounding box center [408, 129] width 573 height 12
paste input "3022815"
type input "27943022815"
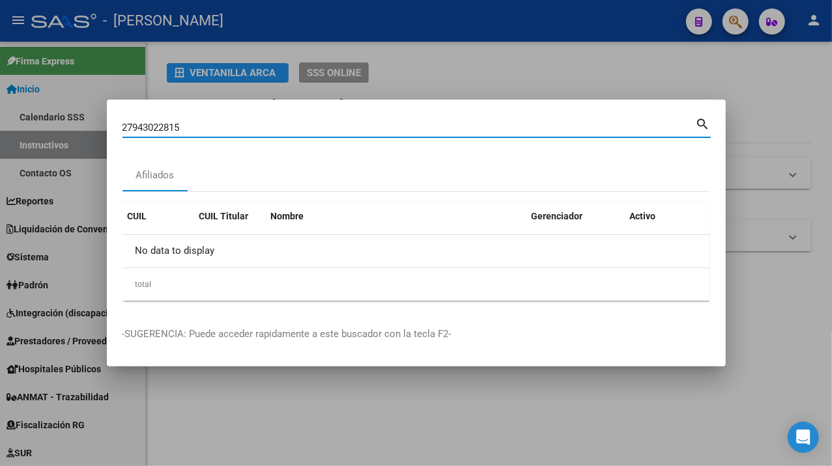
click at [232, 128] on input "27943022815" at bounding box center [408, 128] width 573 height 12
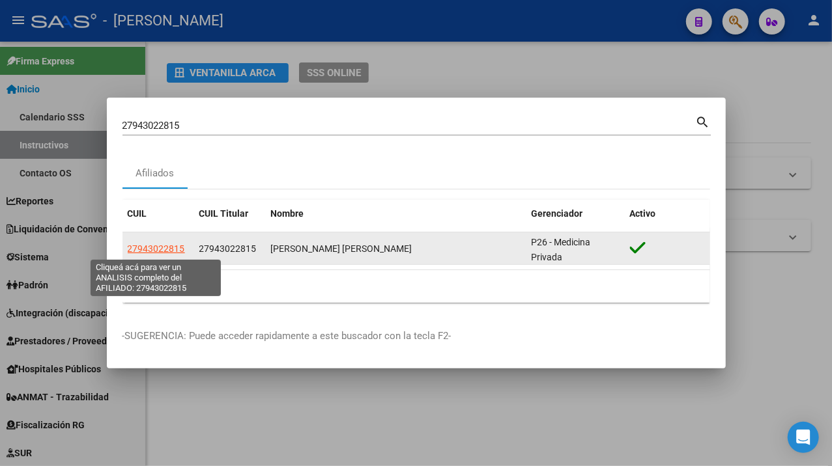
click at [165, 249] on span "27943022815" at bounding box center [156, 249] width 57 height 10
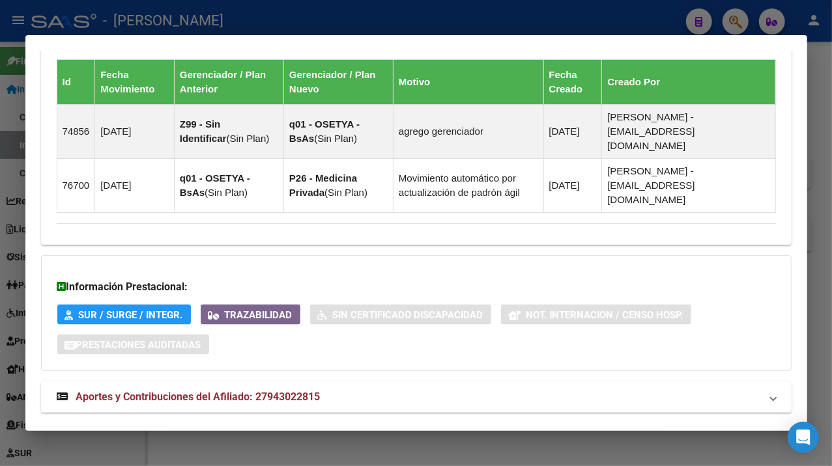
click at [370, 389] on mat-panel-title "Aportes y Contribuciones del Afiliado: 27943022815" at bounding box center [408, 397] width 703 height 16
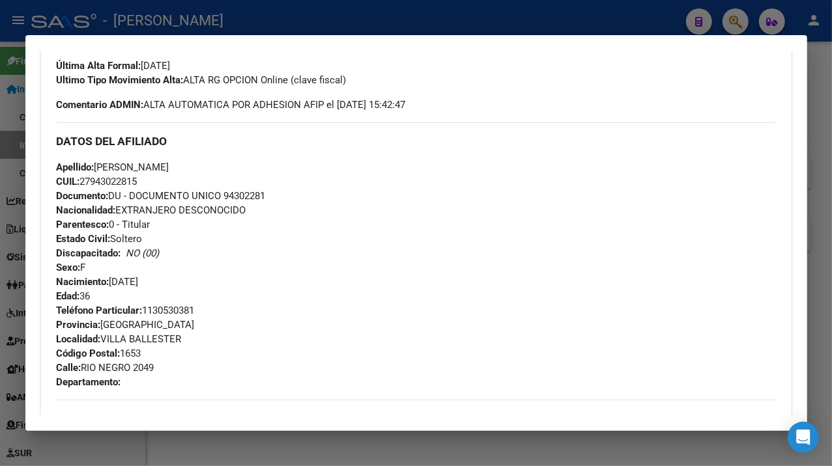
scroll to position [347, 0]
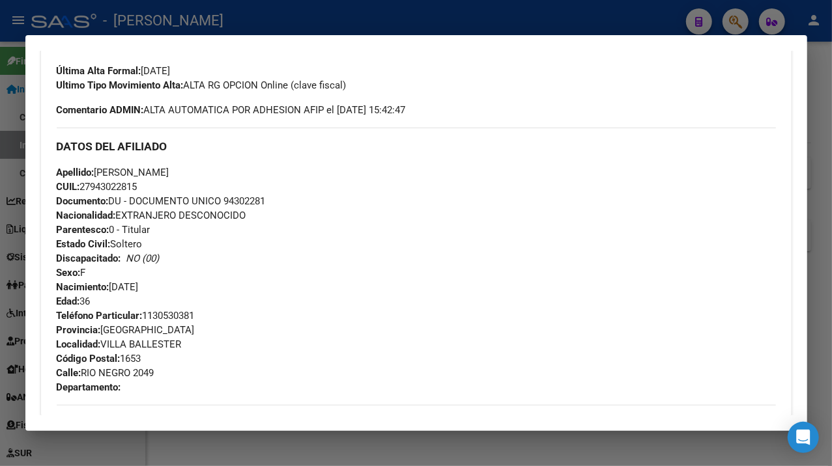
click at [264, 204] on span "Documento: DU - DOCUMENTO UNICO 94302281" at bounding box center [161, 201] width 209 height 12
drag, startPoint x: 152, startPoint y: 173, endPoint x: 168, endPoint y: 173, distance: 16.3
click at [168, 173] on span "Apellido: [PERSON_NAME]" at bounding box center [113, 173] width 113 height 12
drag, startPoint x: 147, startPoint y: 175, endPoint x: 227, endPoint y: 175, distance: 79.4
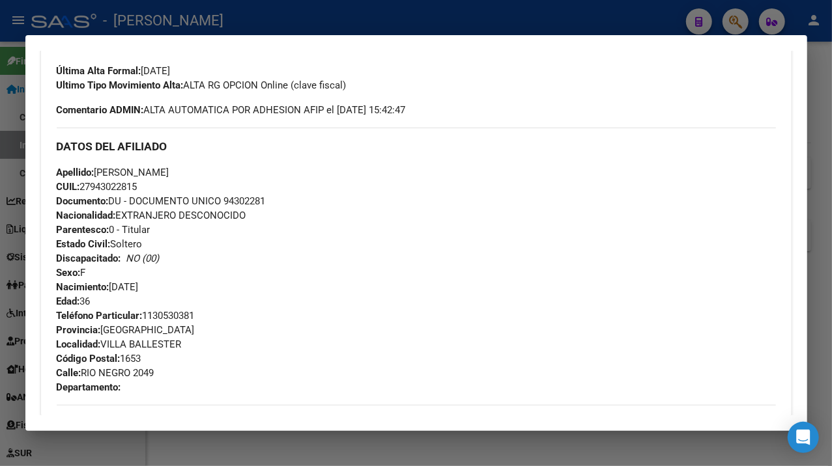
click at [227, 175] on div "Apellido: [PERSON_NAME] CUIL: 27943022815 Documento: DU - DOCUMENTO UNICO 94302…" at bounding box center [416, 236] width 719 height 143
drag, startPoint x: 98, startPoint y: 173, endPoint x: 145, endPoint y: 171, distance: 47.0
click at [145, 171] on span "Apellido: [PERSON_NAME]" at bounding box center [113, 173] width 113 height 12
drag, startPoint x: 83, startPoint y: 371, endPoint x: 134, endPoint y: 378, distance: 51.3
click at [134, 378] on span "[STREET_ADDRESS]" at bounding box center [106, 373] width 98 height 12
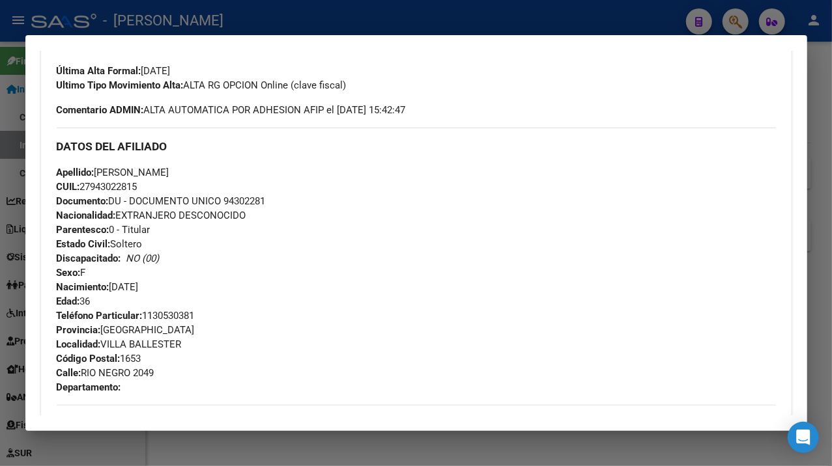
scroll to position [434, 0]
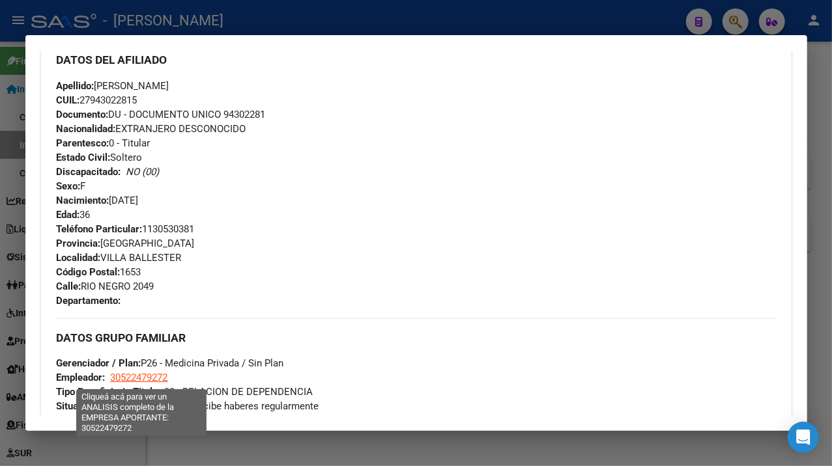
click at [147, 375] on span "30522479272" at bounding box center [139, 378] width 57 height 12
type textarea "30522479272"
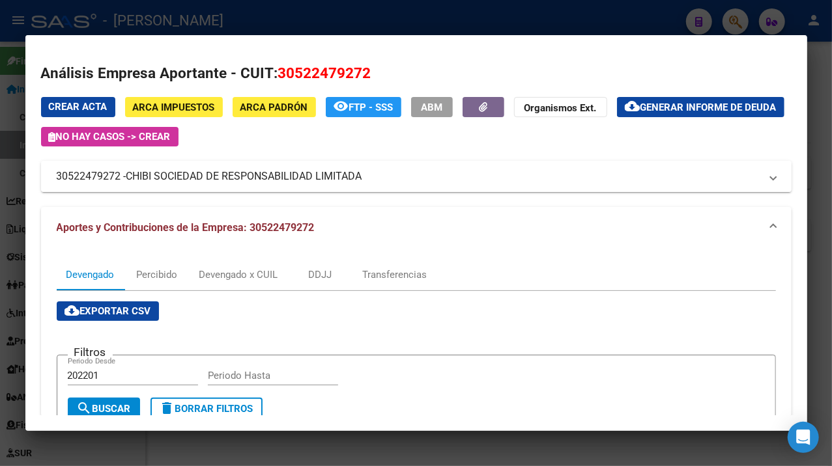
drag, startPoint x: 129, startPoint y: 180, endPoint x: 363, endPoint y: 178, distance: 233.8
click at [362, 178] on span "CHIBI SOCIEDAD DE RESPONSABILIDAD LIMITADA" at bounding box center [244, 177] width 236 height 16
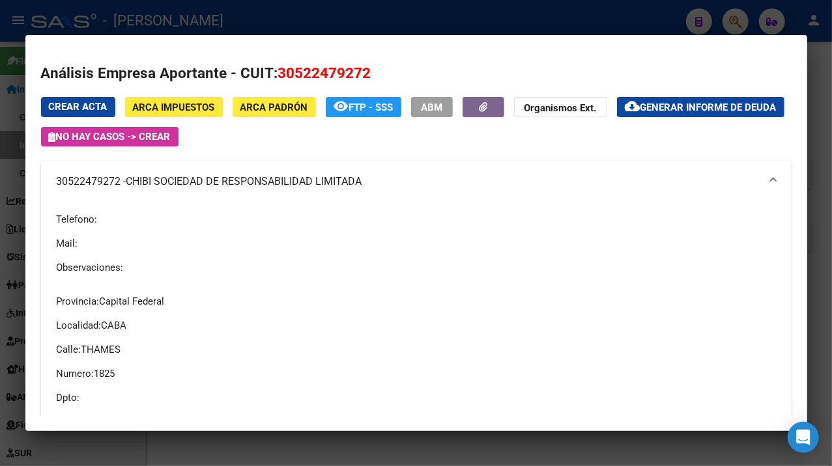
click at [815, 145] on div at bounding box center [416, 233] width 832 height 466
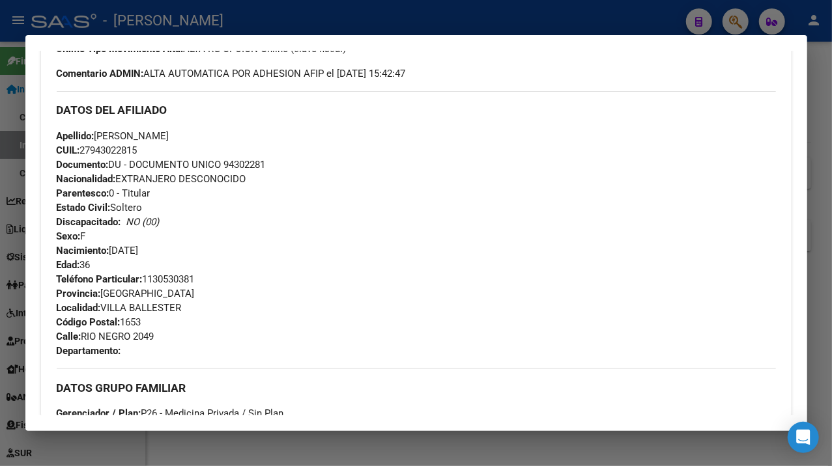
scroll to position [521, 0]
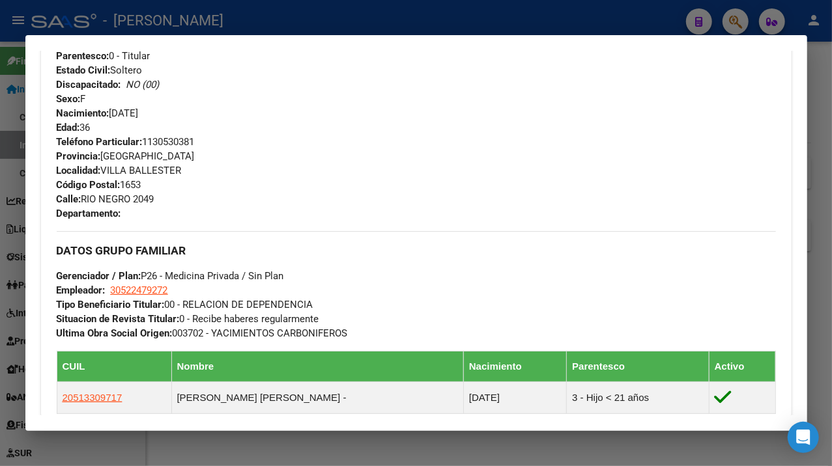
click at [814, 146] on div at bounding box center [416, 233] width 832 height 466
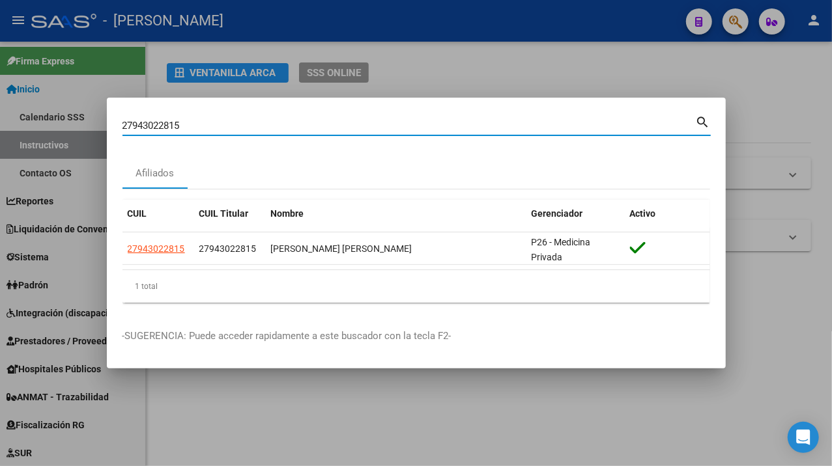
click at [180, 120] on input "27943022815" at bounding box center [408, 126] width 573 height 12
click at [186, 121] on input "27943022815" at bounding box center [408, 126] width 573 height 12
paste input "349601"
type input "27943349601"
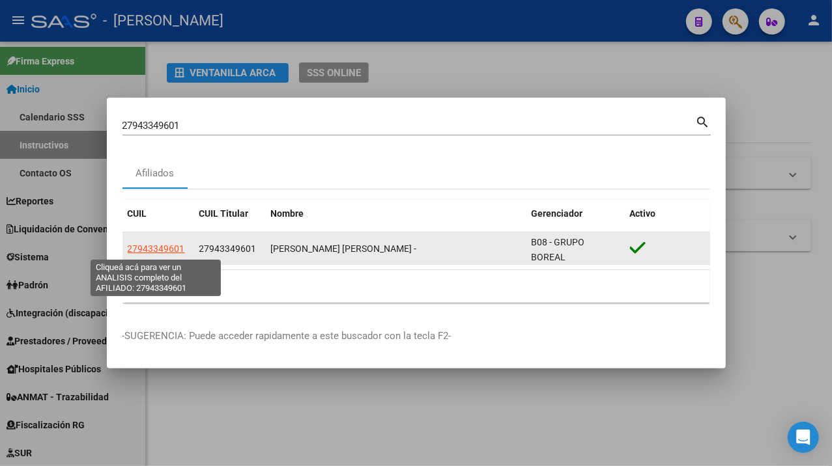
click at [165, 247] on span "27943349601" at bounding box center [156, 249] width 57 height 10
type textarea "27943349601"
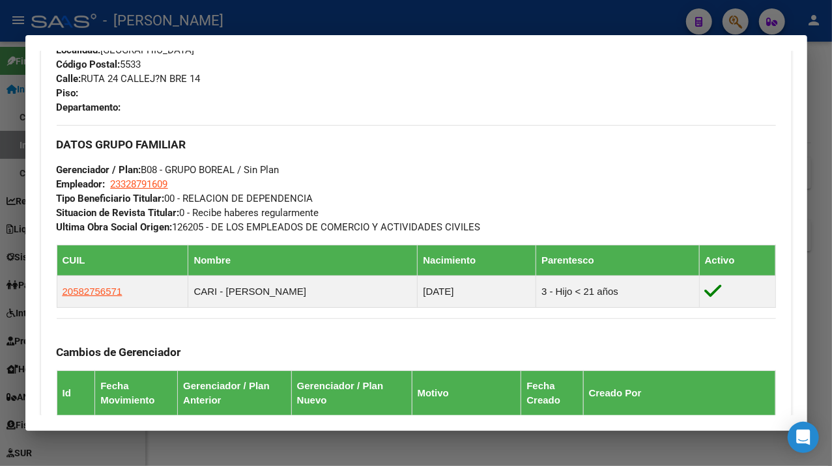
scroll to position [942, 0]
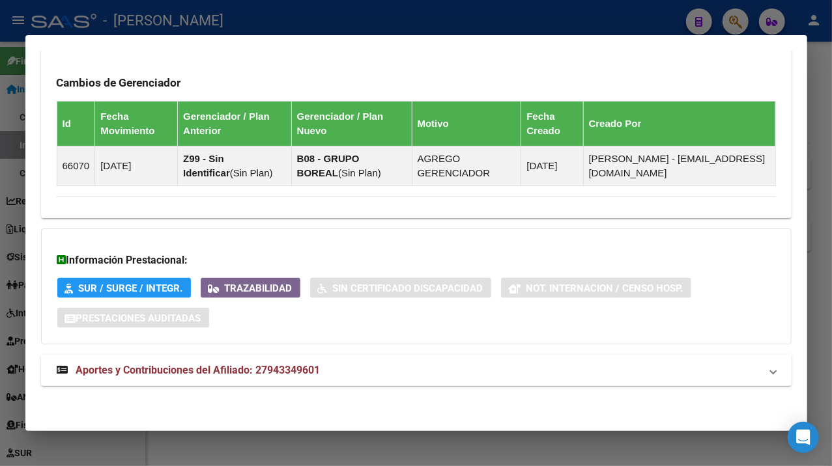
click at [389, 379] on mat-expansion-panel-header "Aportes y Contribuciones del Afiliado: 27943349601" at bounding box center [416, 370] width 750 height 31
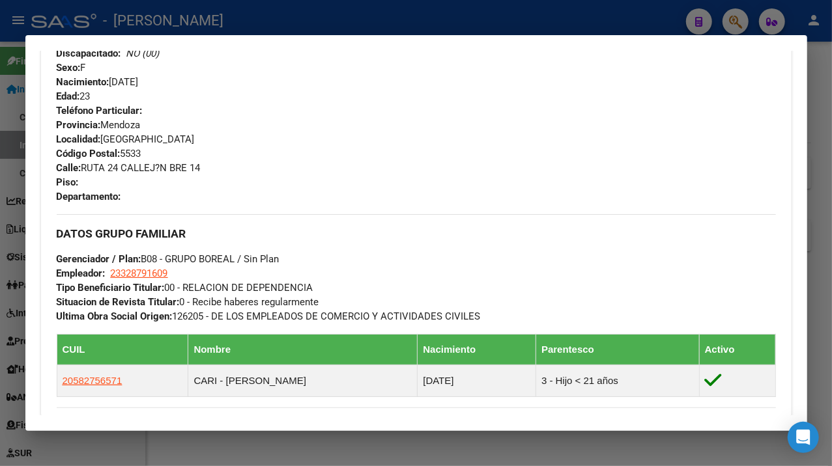
scroll to position [570, 0]
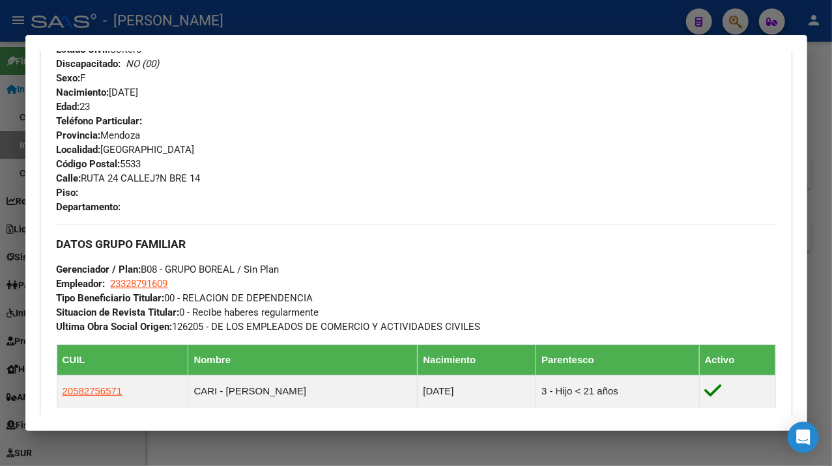
drag, startPoint x: 79, startPoint y: 178, endPoint x: 202, endPoint y: 175, distance: 122.5
click at [201, 175] on span "Calle: RUTA 24 CALLEJ?N BRE 14" at bounding box center [129, 179] width 144 height 12
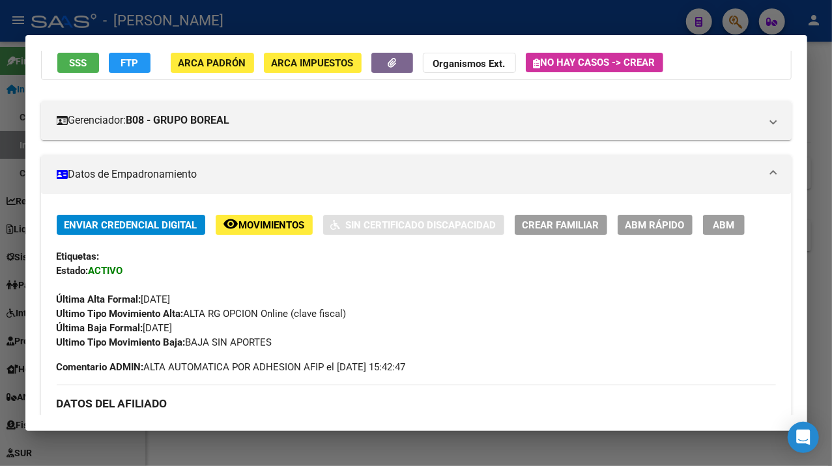
scroll to position [49, 0]
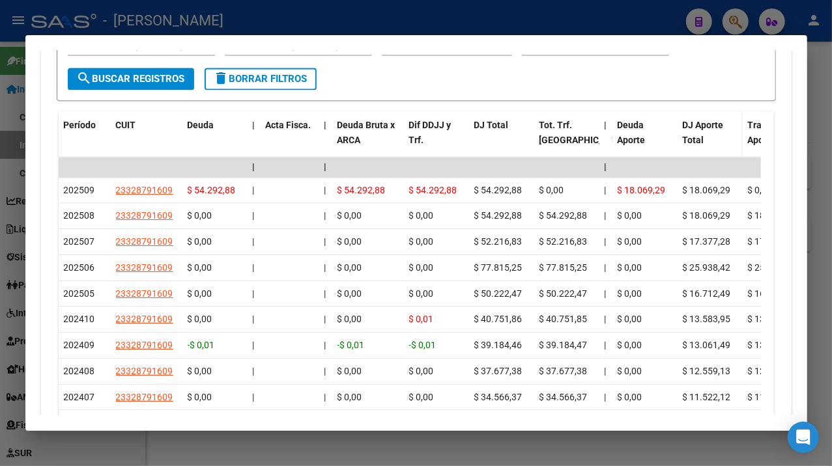
scroll to position [1404, 0]
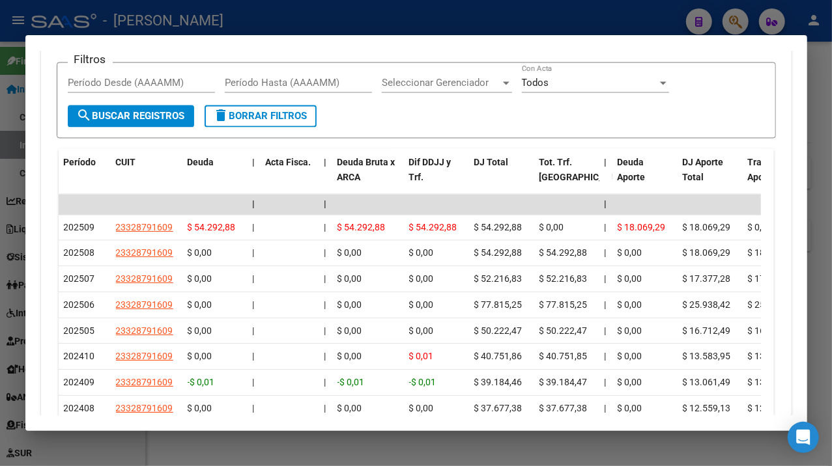
click at [816, 141] on div at bounding box center [416, 233] width 832 height 466
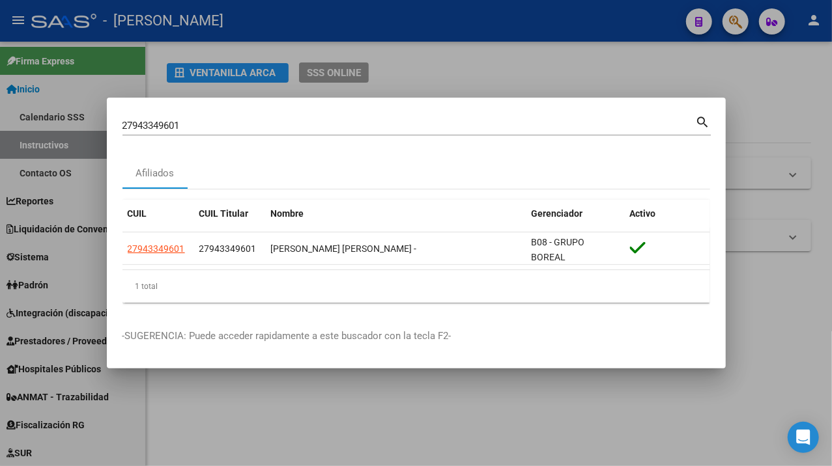
click at [251, 121] on input "27943349601" at bounding box center [408, 126] width 573 height 12
paste input "4027616"
type input "27944027616"
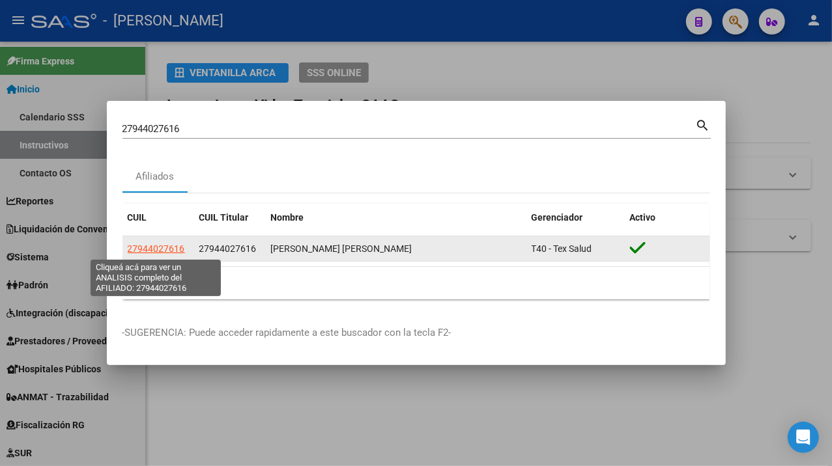
click at [144, 248] on span "27944027616" at bounding box center [156, 249] width 57 height 10
type textarea "27944027616"
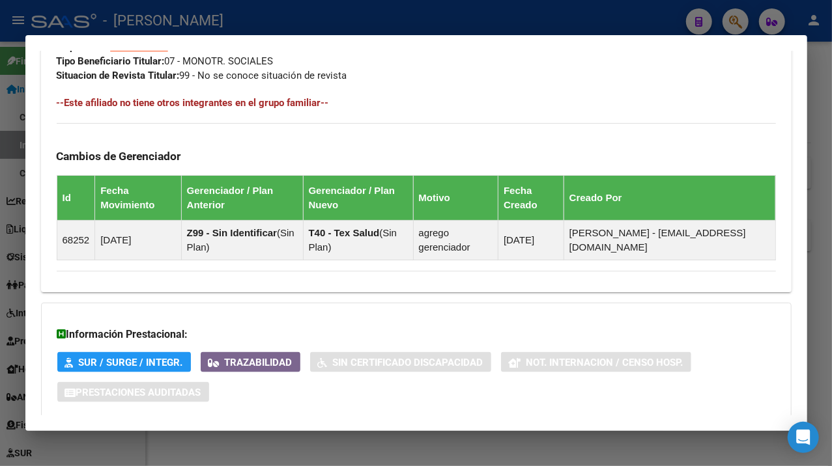
scroll to position [855, 0]
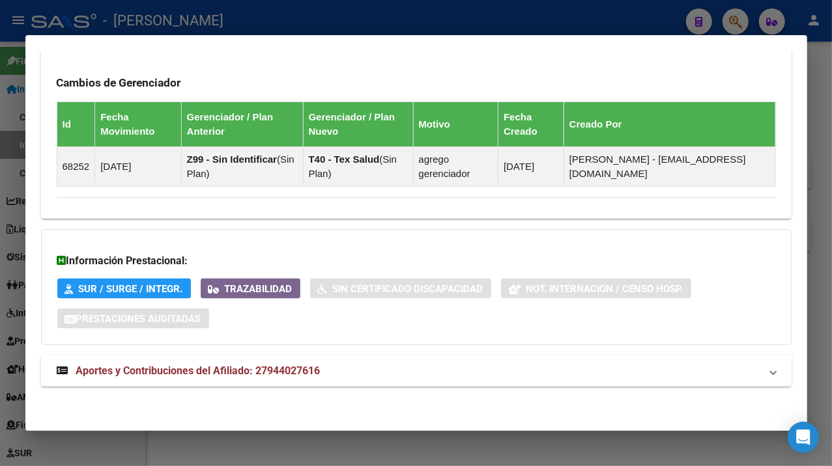
click at [542, 359] on mat-expansion-panel-header "Aportes y Contribuciones del Afiliado: 27944027616" at bounding box center [416, 371] width 750 height 31
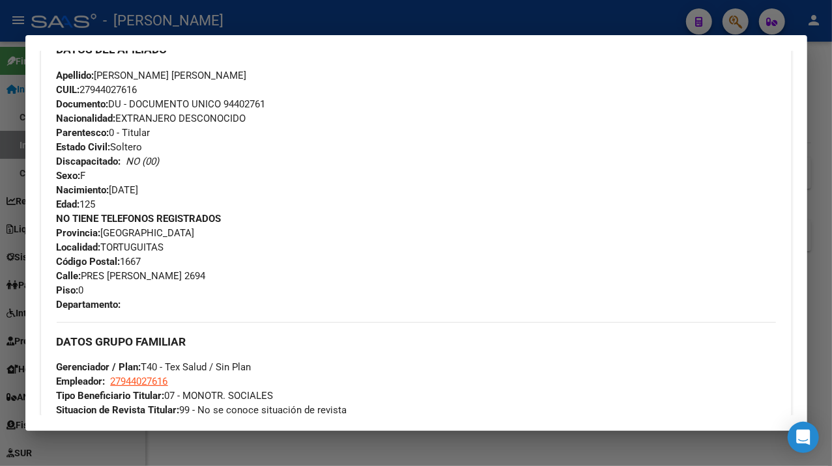
scroll to position [434, 0]
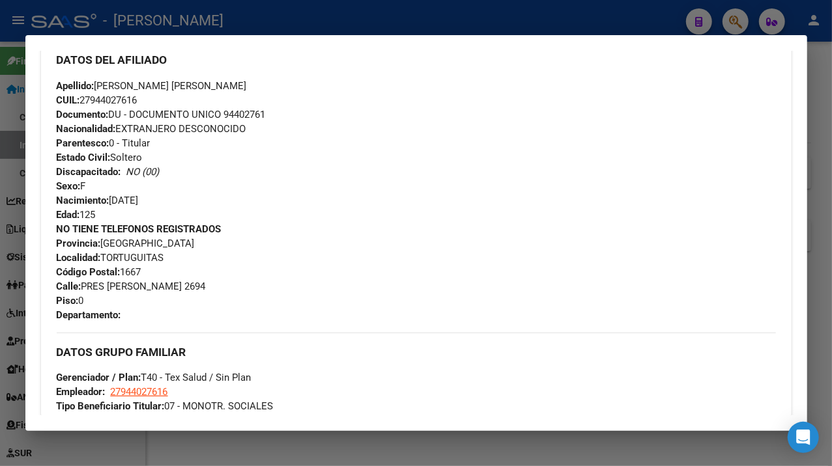
click at [243, 110] on span "Documento: DU - DOCUMENTO UNICO 94402761" at bounding box center [161, 115] width 209 height 12
drag, startPoint x: 98, startPoint y: 87, endPoint x: 189, endPoint y: 84, distance: 91.2
click at [189, 84] on span "Apellido: [PERSON_NAME] [PERSON_NAME]" at bounding box center [152, 86] width 190 height 12
click at [195, 84] on span "Apellido: [PERSON_NAME] [PERSON_NAME]" at bounding box center [152, 86] width 190 height 12
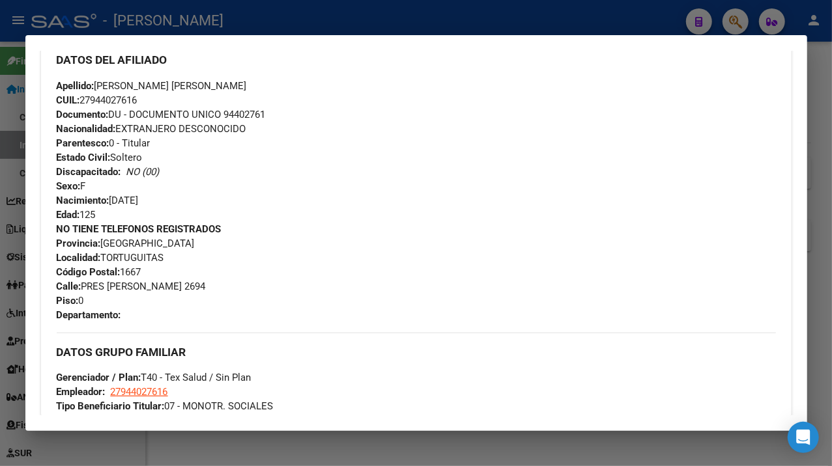
drag, startPoint x: 194, startPoint y: 85, endPoint x: 272, endPoint y: 89, distance: 78.2
click at [292, 90] on div "Apellido: [PERSON_NAME] [PERSON_NAME] CUIL: 27944027616 Documento: DU - DOCUMEN…" at bounding box center [416, 150] width 719 height 143
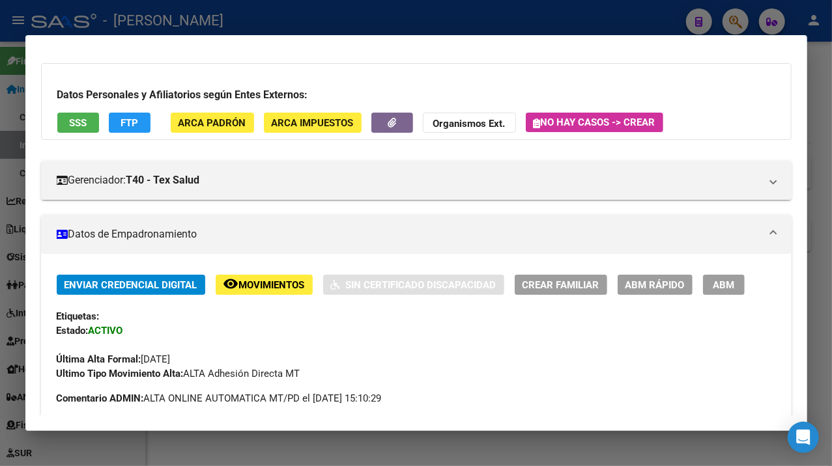
scroll to position [0, 0]
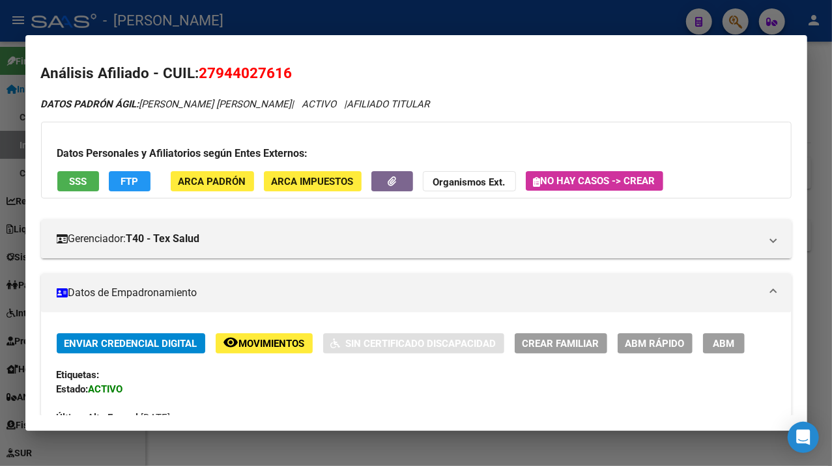
click at [207, 172] on button "ARCA Padrón" at bounding box center [212, 181] width 83 height 20
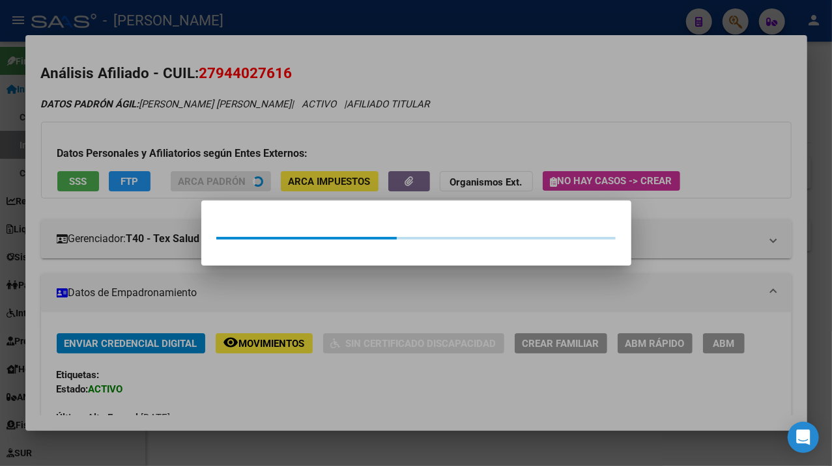
click at [714, 108] on div at bounding box center [416, 233] width 832 height 466
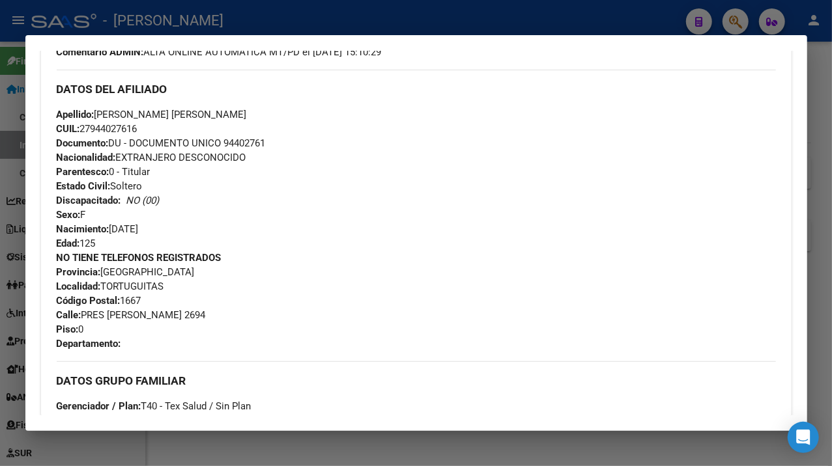
scroll to position [434, 0]
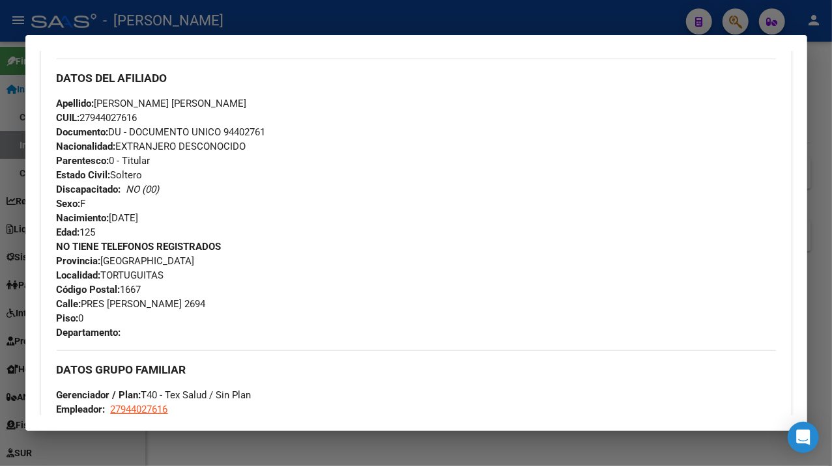
drag, startPoint x: 82, startPoint y: 303, endPoint x: 198, endPoint y: 306, distance: 116.0
click at [198, 306] on span "[STREET_ADDRESS][PERSON_NAME]" at bounding box center [131, 304] width 149 height 12
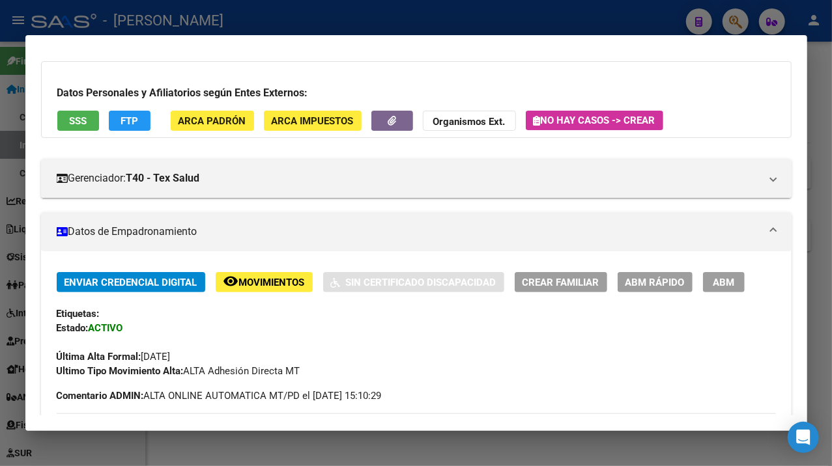
scroll to position [87, 0]
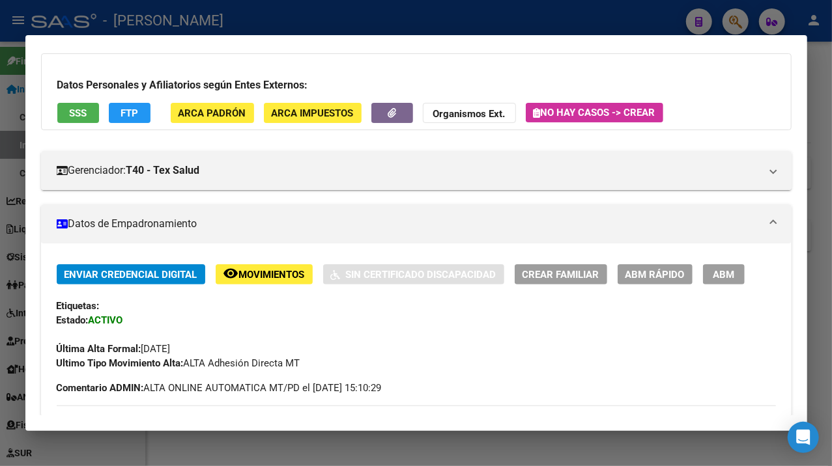
click at [824, 162] on div at bounding box center [416, 233] width 832 height 466
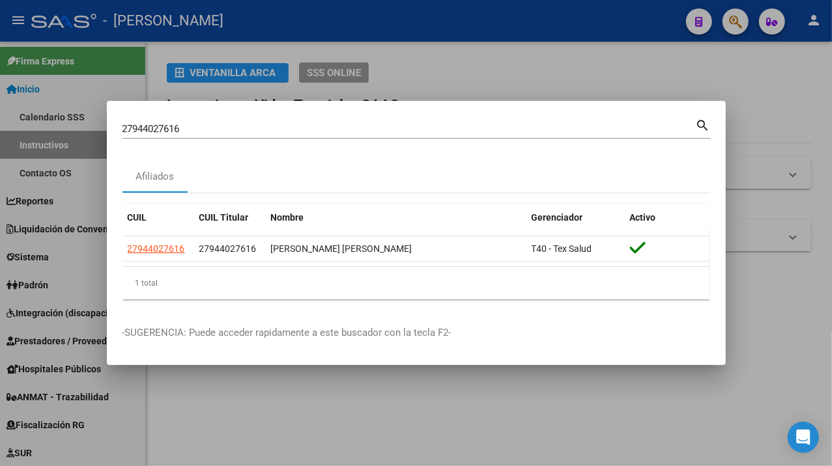
click at [373, 123] on input "27944027616" at bounding box center [408, 129] width 573 height 12
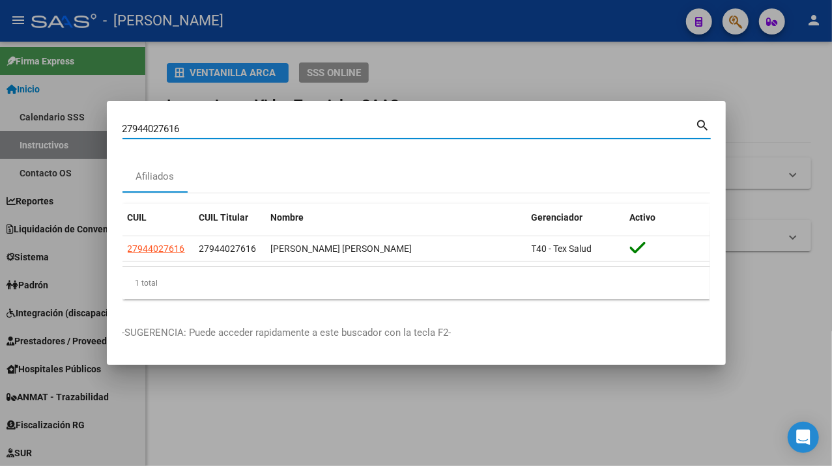
click at [373, 123] on input "27944027616" at bounding box center [408, 129] width 573 height 12
paste input "65658"
type input "27944065658"
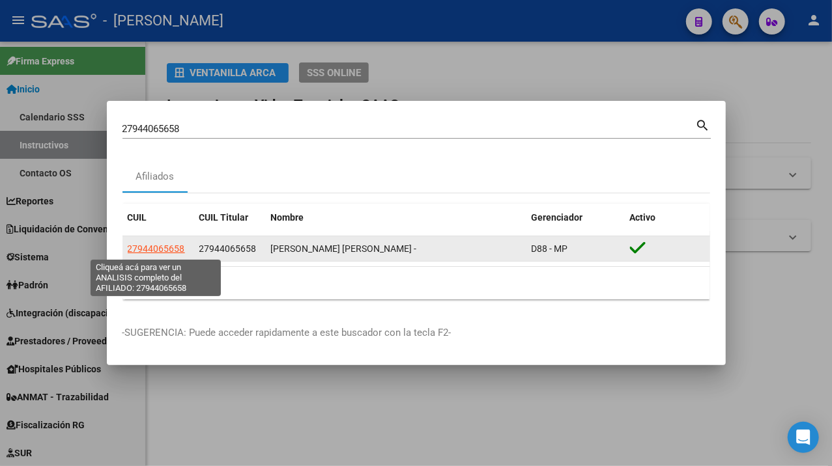
click at [168, 251] on span "27944065658" at bounding box center [156, 249] width 57 height 10
type textarea "27944065658"
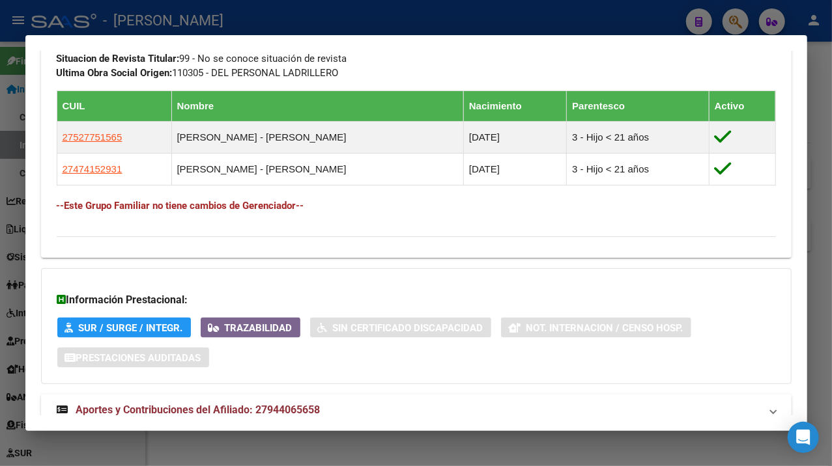
scroll to position [850, 0]
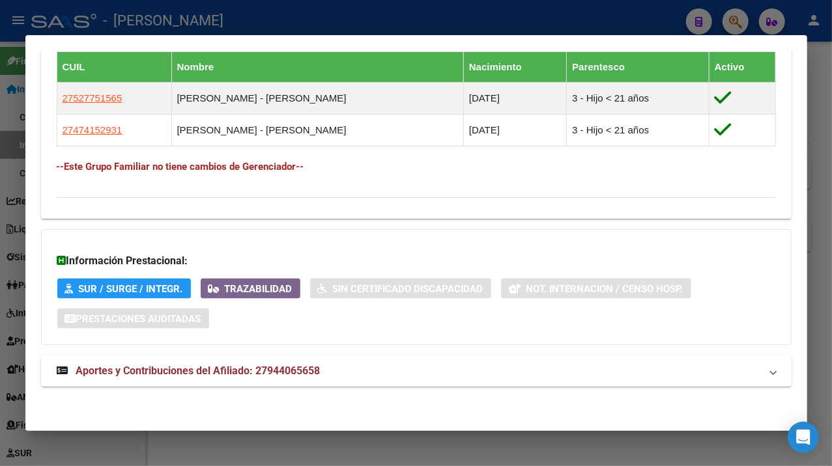
click at [514, 363] on mat-panel-title "Aportes y Contribuciones del Afiliado: 27944065658" at bounding box center [408, 371] width 703 height 16
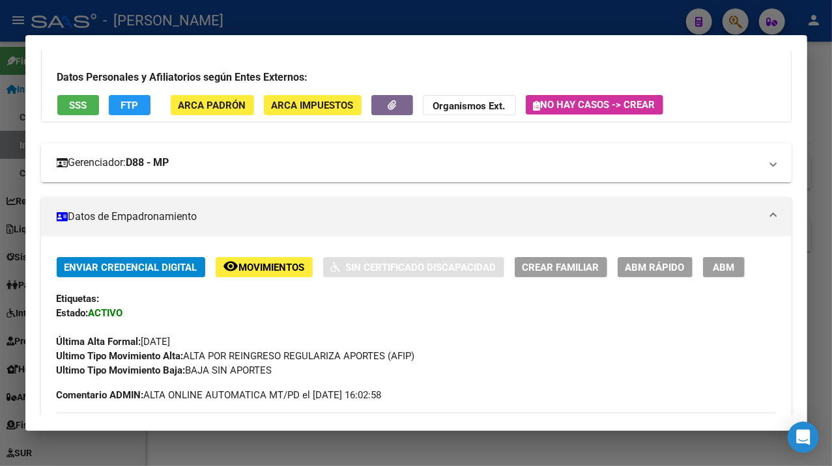
scroll to position [87, 0]
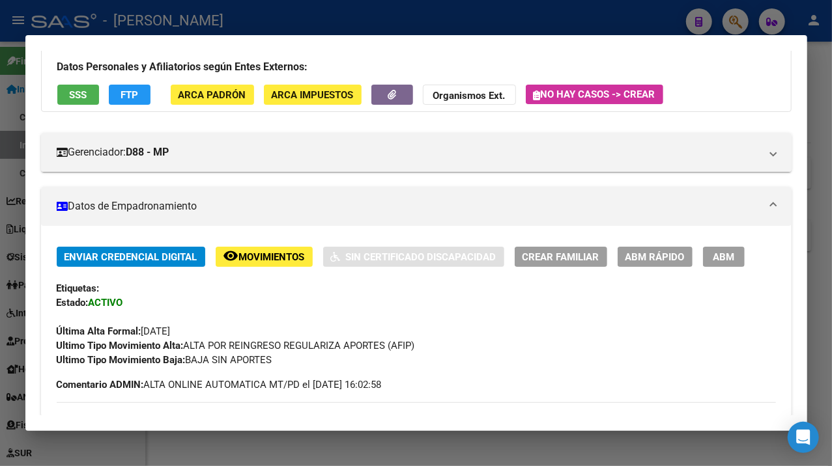
click at [819, 186] on div at bounding box center [416, 233] width 832 height 466
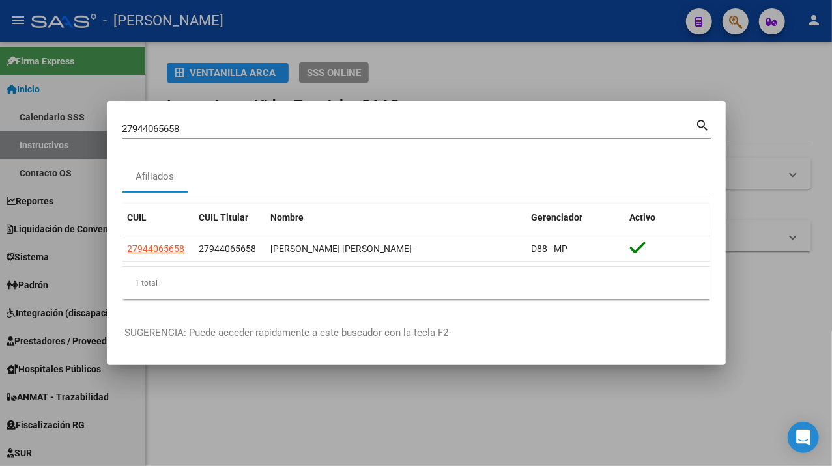
drag, startPoint x: 300, startPoint y: 144, endPoint x: 289, endPoint y: 137, distance: 13.2
click at [298, 143] on div "27944065658 Buscar (apellido, dni, cuil, [PERSON_NAME], cuit, obra social) sear…" at bounding box center [416, 134] width 588 height 35
click at [285, 132] on input "27944065658" at bounding box center [408, 129] width 573 height 12
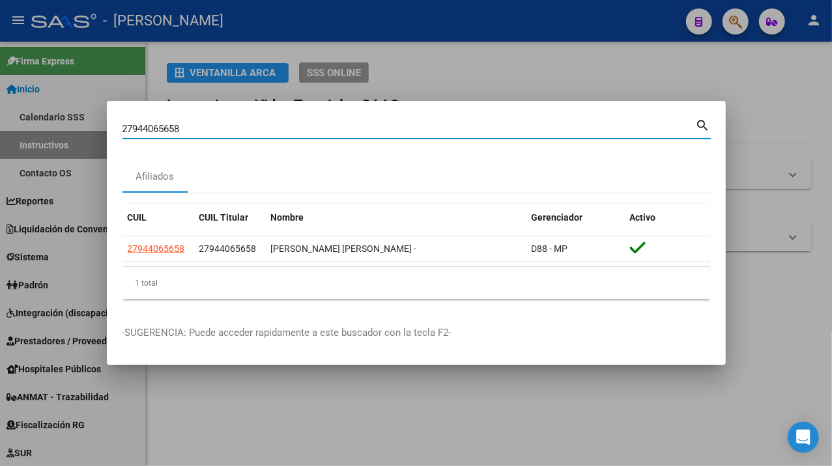
click at [285, 132] on input "27944065658" at bounding box center [408, 129] width 573 height 12
paste input "11474"
type input "27944114748"
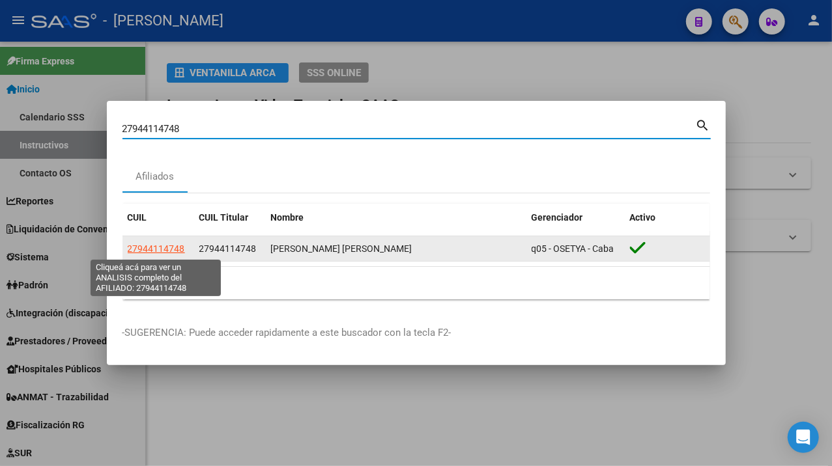
click at [155, 247] on span "27944114748" at bounding box center [156, 249] width 57 height 10
type textarea "27944114748"
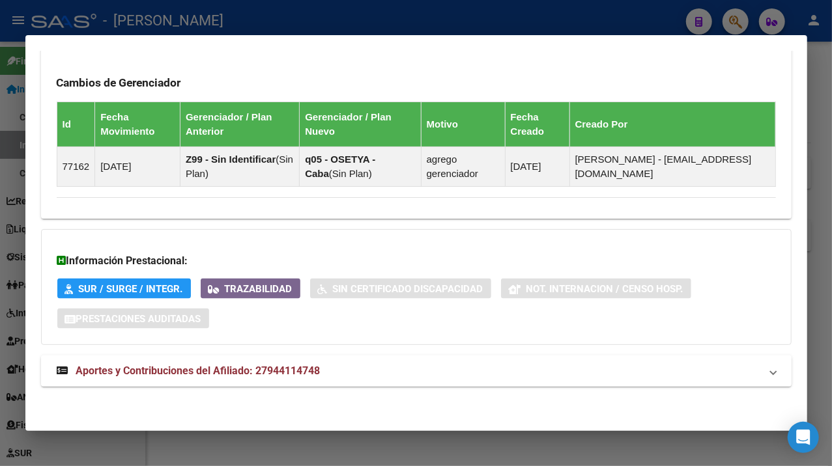
click at [475, 368] on mat-panel-title "Aportes y Contribuciones del Afiliado: 27944114748" at bounding box center [408, 371] width 703 height 16
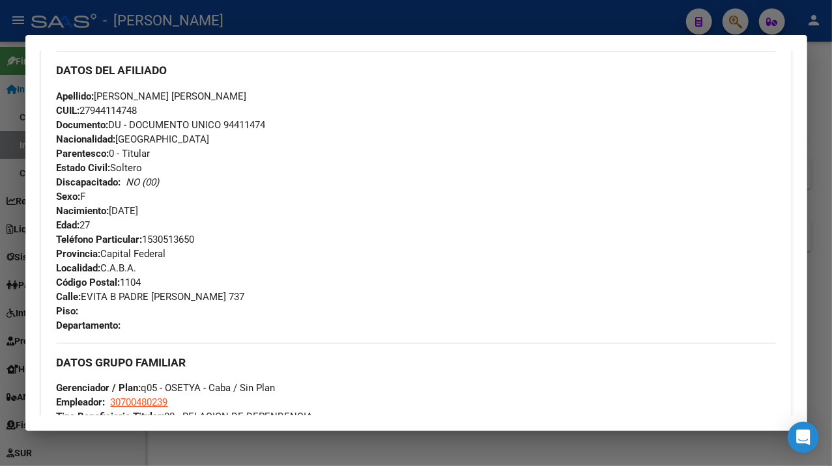
scroll to position [434, 0]
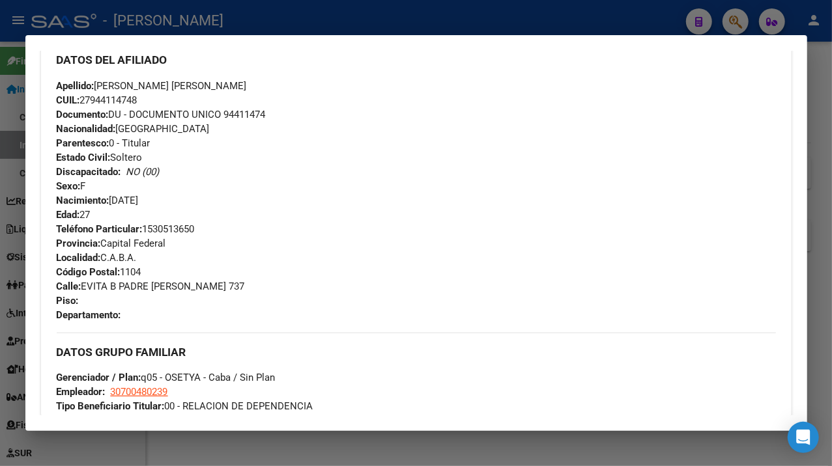
click at [260, 115] on span "Documento: DU - DOCUMENTO UNICO 94411474" at bounding box center [161, 115] width 209 height 12
drag, startPoint x: 98, startPoint y: 85, endPoint x: 171, endPoint y: 81, distance: 73.0
click at [171, 81] on span "Apellido: [PERSON_NAME] [PERSON_NAME]" at bounding box center [152, 86] width 190 height 12
drag, startPoint x: 1, startPoint y: 156, endPoint x: 156, endPoint y: 94, distance: 167.5
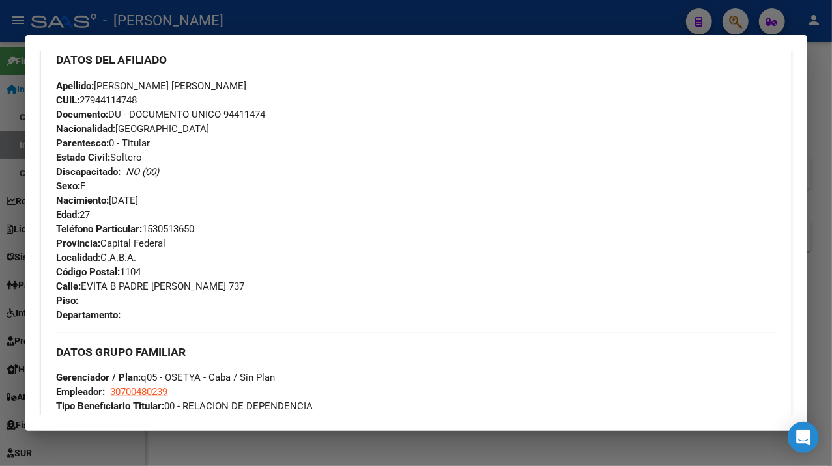
click at [154, 100] on div "Apellido: [PERSON_NAME] [PERSON_NAME] CUIL: 27944114748 Documento: DU - DOCUMEN…" at bounding box center [416, 150] width 719 height 143
click at [158, 89] on span "Apellido: [PERSON_NAME] [PERSON_NAME]" at bounding box center [152, 86] width 190 height 12
click at [193, 107] on div "Apellido: [PERSON_NAME] [PERSON_NAME] CUIL: 27944114748 Documento: DU - DOCUMEN…" at bounding box center [416, 150] width 719 height 143
click at [173, 89] on span "Apellido: [PERSON_NAME] [PERSON_NAME]" at bounding box center [152, 86] width 190 height 12
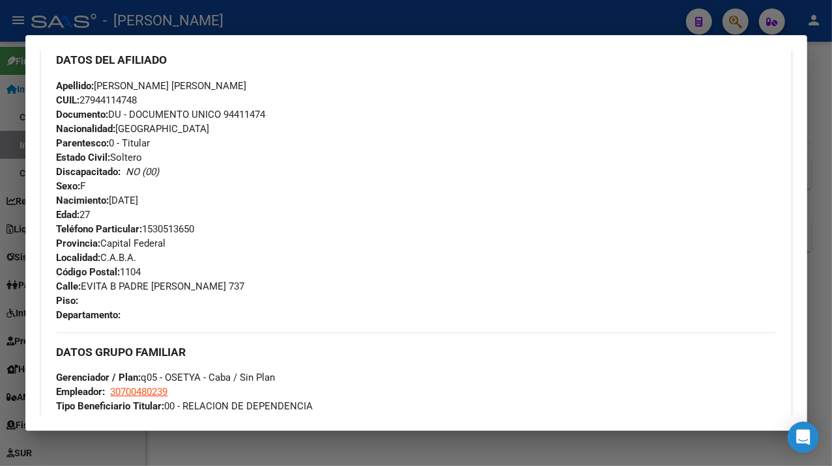
drag, startPoint x: 175, startPoint y: 83, endPoint x: 248, endPoint y: 89, distance: 73.8
click at [248, 89] on div "Apellido: [PERSON_NAME] [PERSON_NAME] CUIL: 27944114748 Documento: DU - DOCUMEN…" at bounding box center [416, 150] width 719 height 143
drag, startPoint x: 83, startPoint y: 285, endPoint x: 190, endPoint y: 292, distance: 107.0
click at [190, 292] on div "Teléfono Particular: [PHONE_NUMBER] Provincia: Capital Federal Localidad: C.A.B…" at bounding box center [416, 272] width 719 height 100
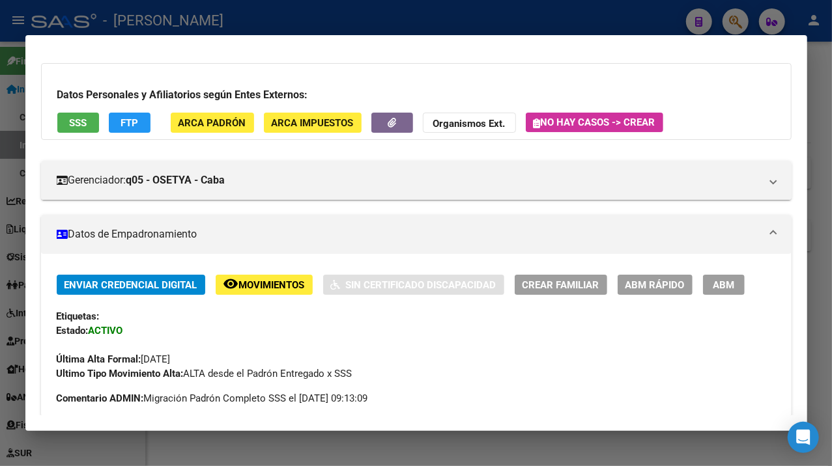
scroll to position [0, 0]
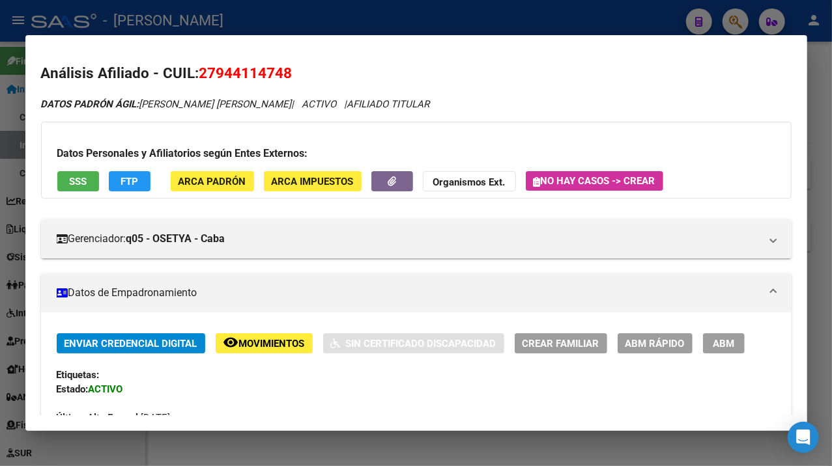
click at [821, 295] on div at bounding box center [416, 233] width 832 height 466
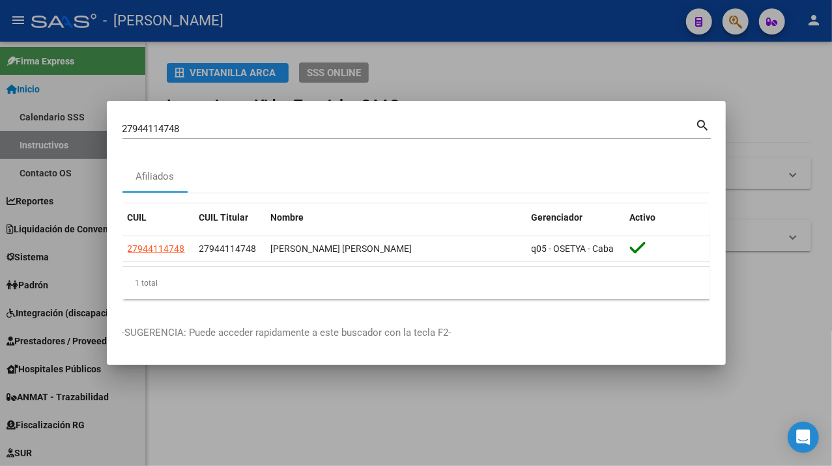
click at [318, 120] on div "27944114748 Buscar (apellido, dni, cuil, [PERSON_NAME], cuit, obra social)" at bounding box center [408, 129] width 573 height 20
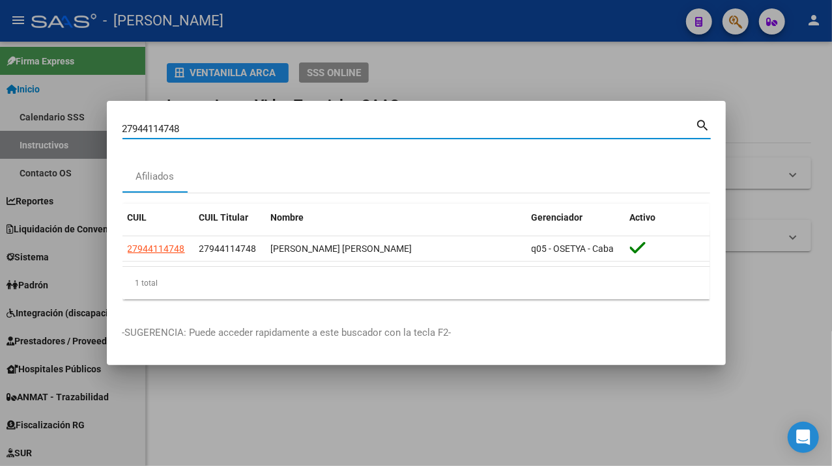
click at [303, 123] on input "27944114748" at bounding box center [408, 129] width 573 height 12
paste input "569966"
type input "27944569966"
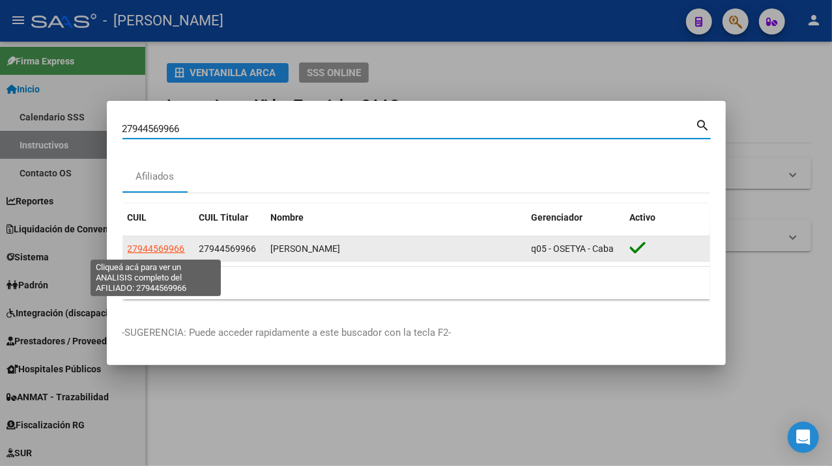
click at [168, 249] on span "27944569966" at bounding box center [156, 249] width 57 height 10
type textarea "27944569966"
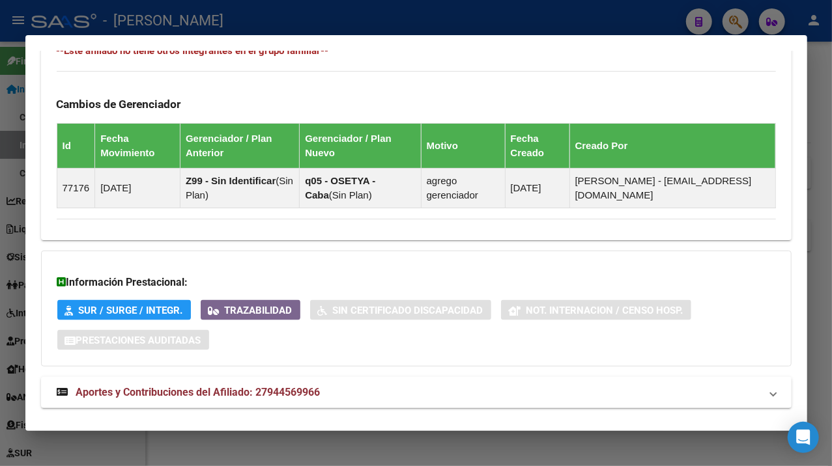
scroll to position [855, 0]
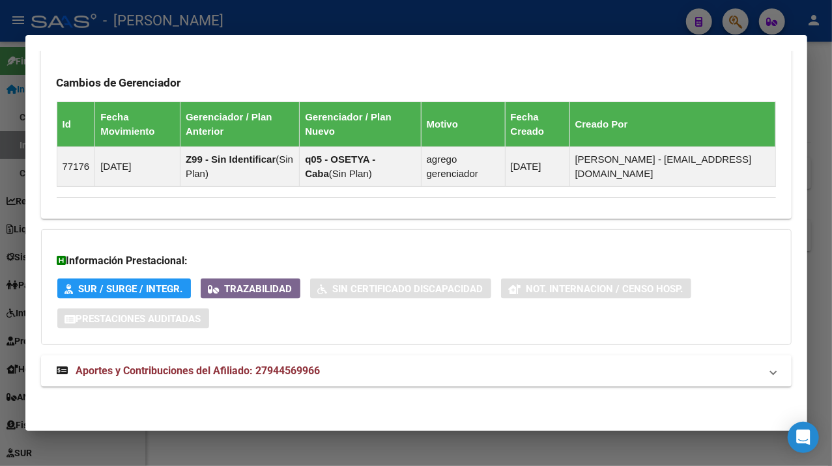
click at [607, 363] on mat-panel-title "Aportes y Contribuciones del Afiliado: 27944569966" at bounding box center [408, 371] width 703 height 16
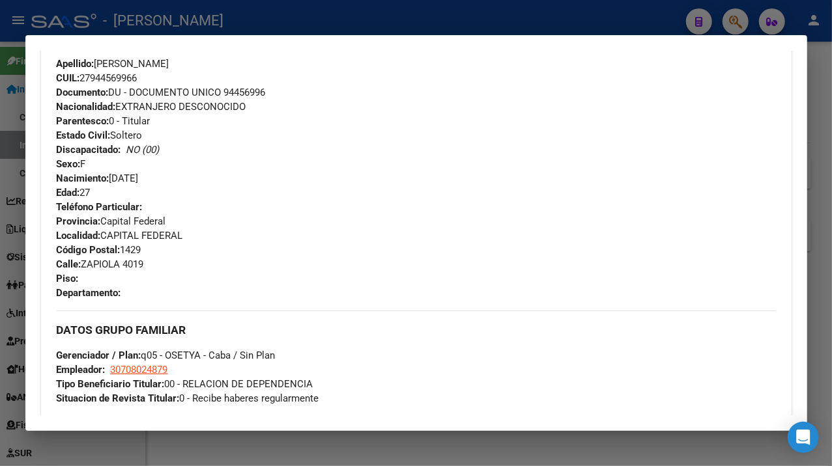
scroll to position [397, 0]
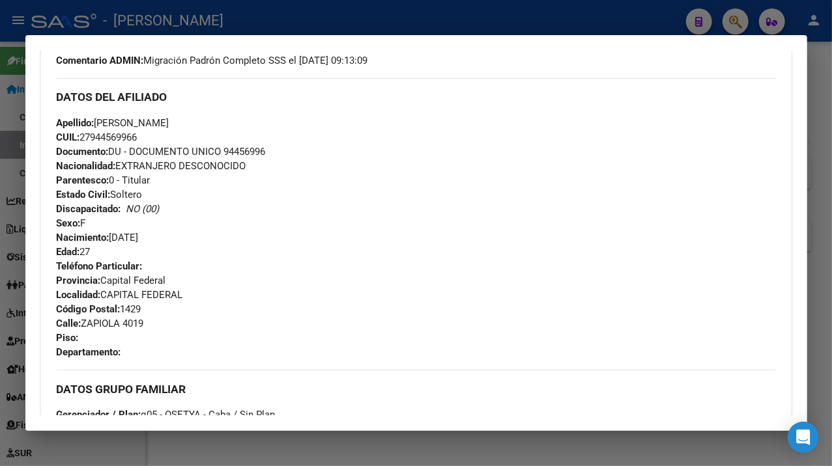
click at [240, 116] on div "Apellido: [PERSON_NAME]: 27944569966 Documento: DU - DOCUMENTO UNICO 94456996 N…" at bounding box center [416, 187] width 719 height 143
click at [246, 150] on span "Documento: DU - DOCUMENTO UNICO 94456996" at bounding box center [161, 152] width 209 height 12
drag, startPoint x: 100, startPoint y: 120, endPoint x: 165, endPoint y: 121, distance: 65.1
click at [165, 121] on span "Apellido: [PERSON_NAME]" at bounding box center [113, 123] width 113 height 12
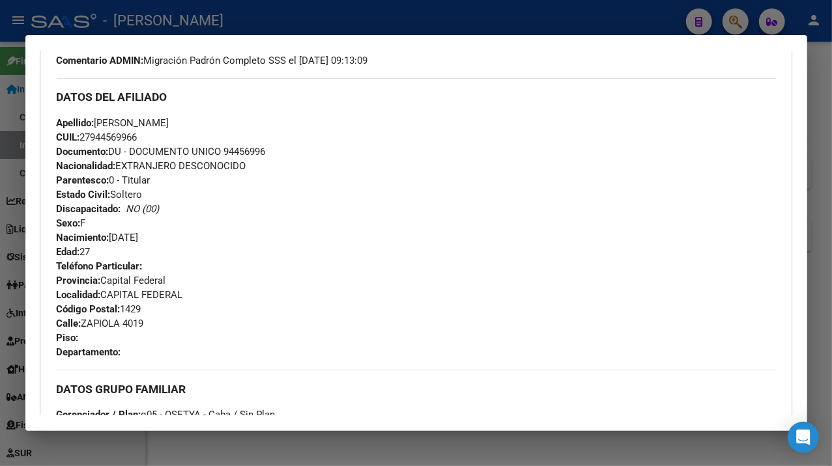
click at [169, 117] on span "Apellido: [PERSON_NAME]" at bounding box center [113, 123] width 113 height 12
click at [169, 118] on span "Apellido: [PERSON_NAME]" at bounding box center [113, 123] width 113 height 12
click at [110, 330] on div "Teléfono Particular: Provincia: Capital Federal Localidad: CAPITAL FEDERAL Códi…" at bounding box center [416, 309] width 719 height 100
click at [108, 321] on span "Calle: ZAPIOLA 4019" at bounding box center [100, 324] width 87 height 12
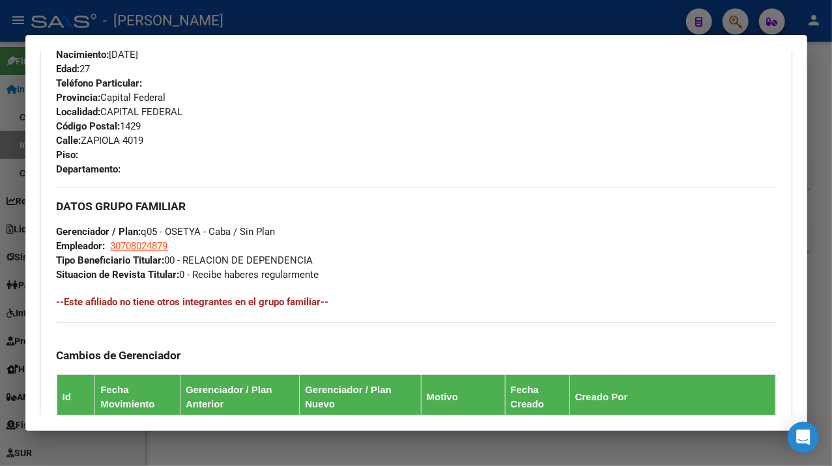
scroll to position [570, 0]
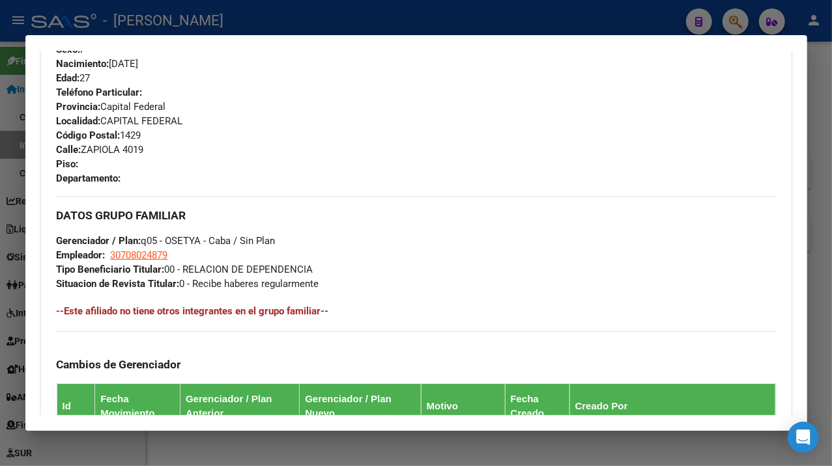
click at [808, 144] on div at bounding box center [416, 233] width 832 height 466
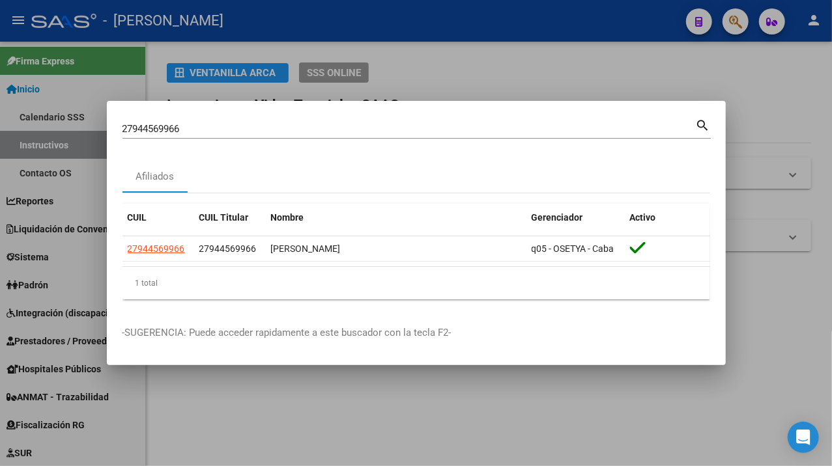
click at [254, 126] on input "27944569966" at bounding box center [408, 129] width 573 height 12
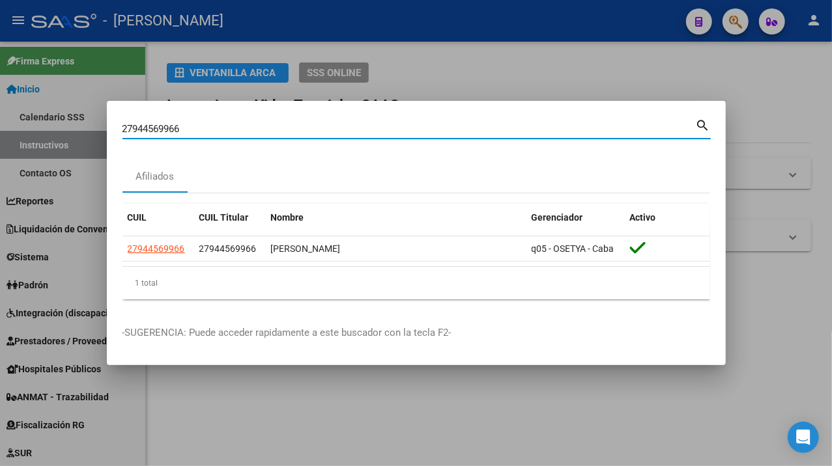
click at [254, 126] on input "27944569966" at bounding box center [408, 129] width 573 height 12
paste input "995582"
type input "27944995582"
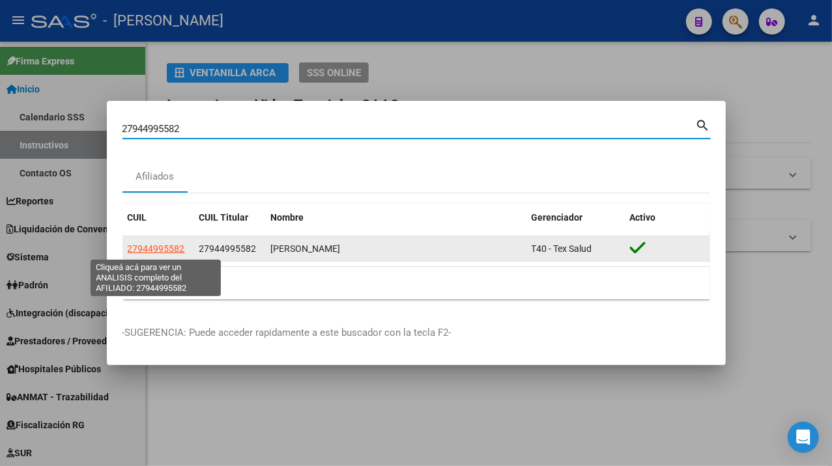
click at [175, 244] on span "27944995582" at bounding box center [156, 249] width 57 height 10
type textarea "27944995582"
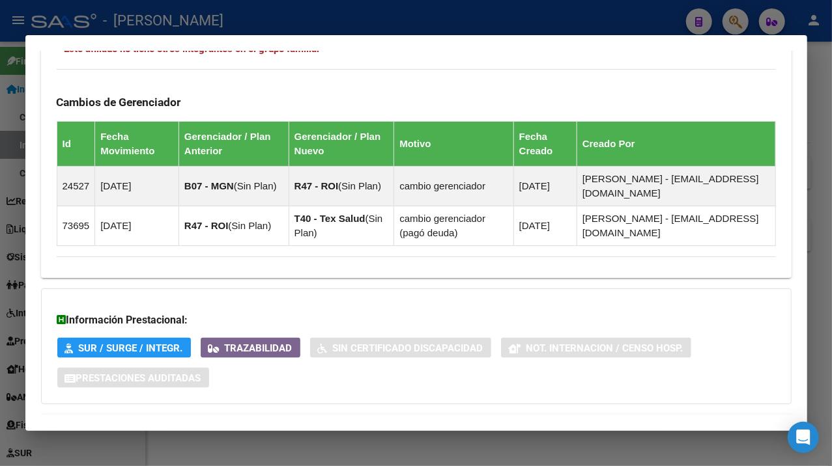
scroll to position [909, 0]
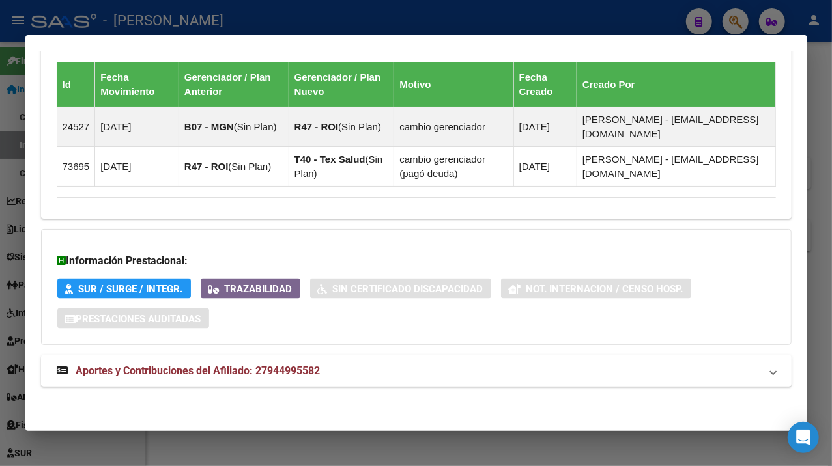
click at [339, 361] on mat-expansion-panel-header "Aportes y Contribuciones del Afiliado: 27944995582" at bounding box center [416, 371] width 750 height 31
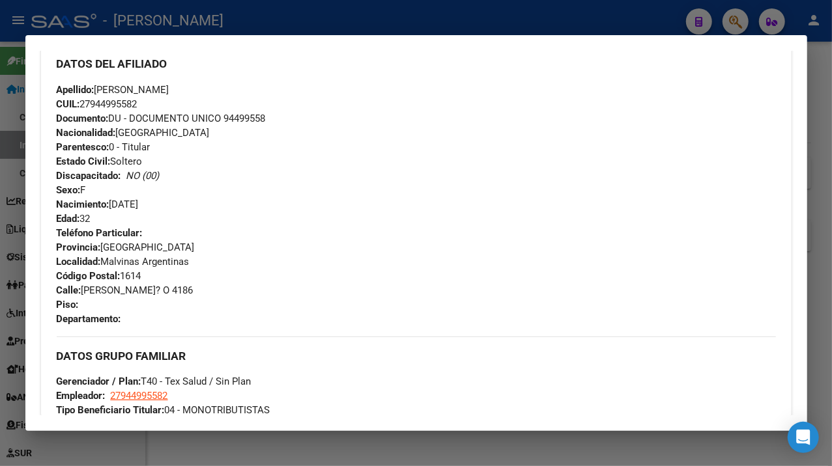
scroll to position [434, 0]
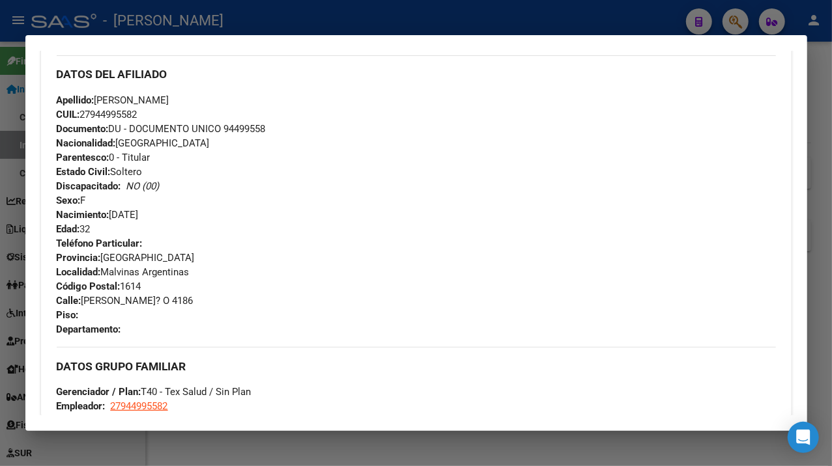
click at [254, 130] on span "Documento: DU - DOCUMENTO UNICO 94499558" at bounding box center [161, 129] width 209 height 12
click at [124, 97] on span "Apellido: [PERSON_NAME]" at bounding box center [113, 100] width 113 height 12
click at [169, 105] on span "Apellido: [PERSON_NAME]" at bounding box center [113, 100] width 113 height 12
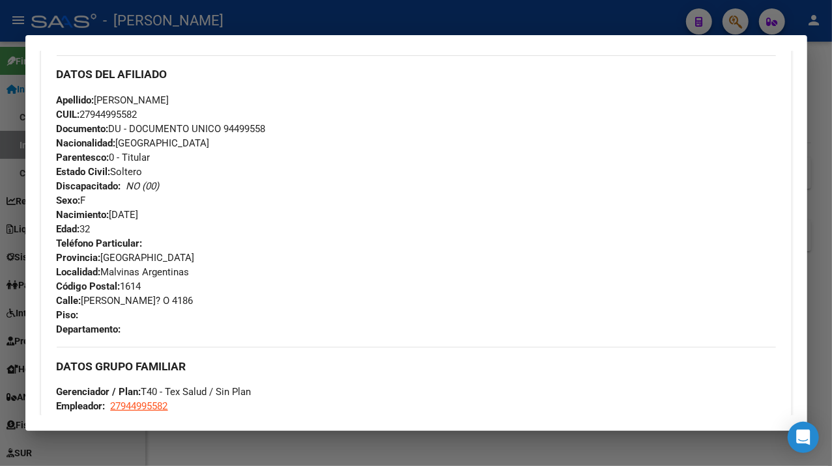
click at [169, 105] on span "Apellido: [PERSON_NAME]" at bounding box center [113, 100] width 113 height 12
click at [169, 98] on span "Apellido: [PERSON_NAME]" at bounding box center [113, 100] width 113 height 12
click at [111, 87] on div "DATOS DEL AFILIADO" at bounding box center [416, 74] width 719 height 38
click at [117, 94] on span "Apellido: [PERSON_NAME]" at bounding box center [113, 100] width 113 height 12
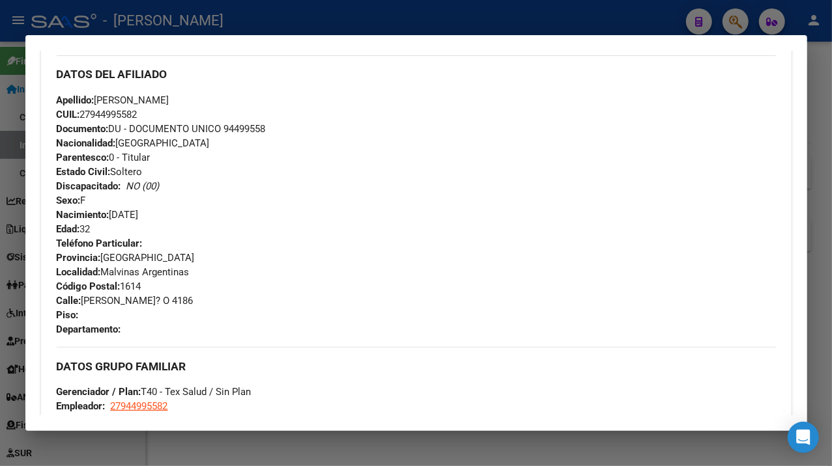
click at [117, 94] on span "Apellido: [PERSON_NAME]" at bounding box center [113, 100] width 113 height 12
click at [169, 100] on span "Apellido: [PERSON_NAME]" at bounding box center [113, 100] width 113 height 12
click at [253, 129] on span "Documento: DU - DOCUMENTO UNICO 94499558" at bounding box center [161, 129] width 209 height 12
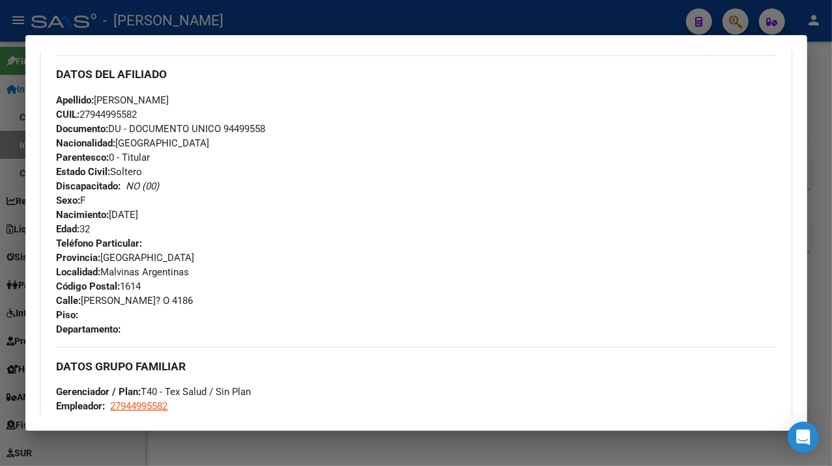
drag, startPoint x: 84, startPoint y: 300, endPoint x: 155, endPoint y: 305, distance: 71.2
click at [155, 305] on span "Calle: [PERSON_NAME]? O 4186" at bounding box center [125, 301] width 137 height 12
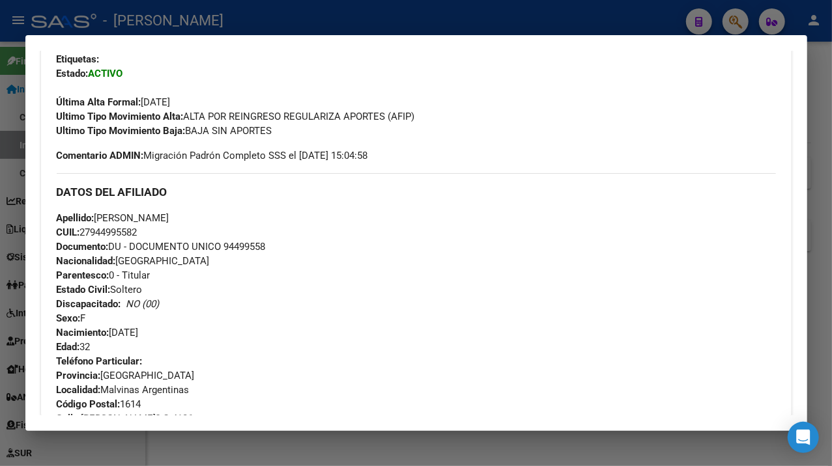
scroll to position [260, 0]
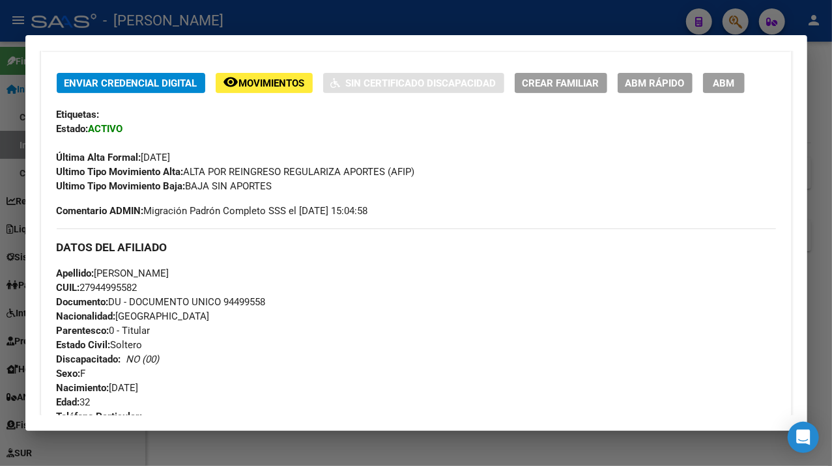
click at [821, 274] on div at bounding box center [416, 233] width 832 height 466
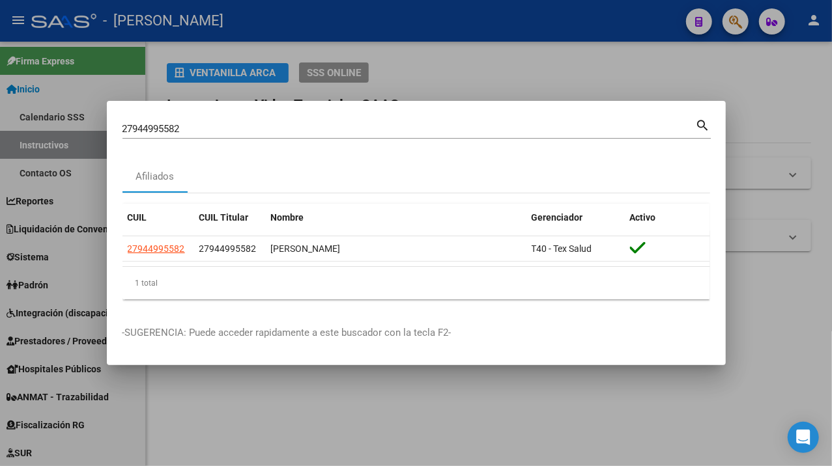
click at [233, 129] on input "27944995582" at bounding box center [408, 129] width 573 height 12
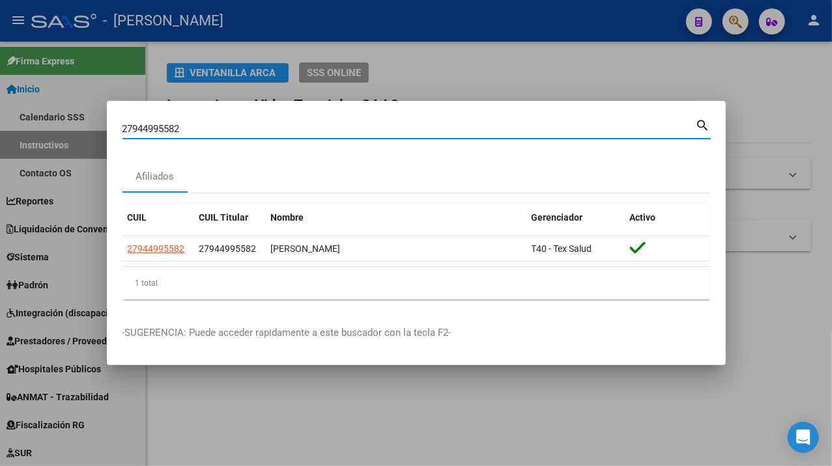
click at [233, 129] on input "27944995582" at bounding box center [408, 129] width 573 height 12
paste input "5213847"
type input "27945213847"
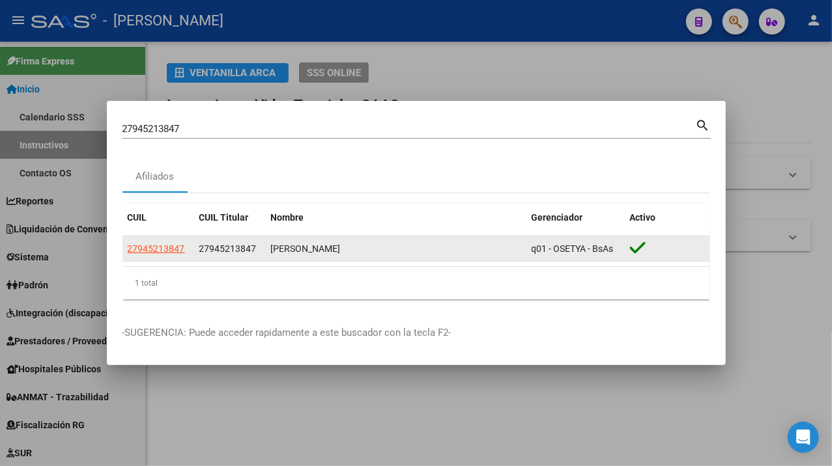
click at [152, 242] on app-link-go-to "27945213847" at bounding box center [156, 249] width 57 height 15
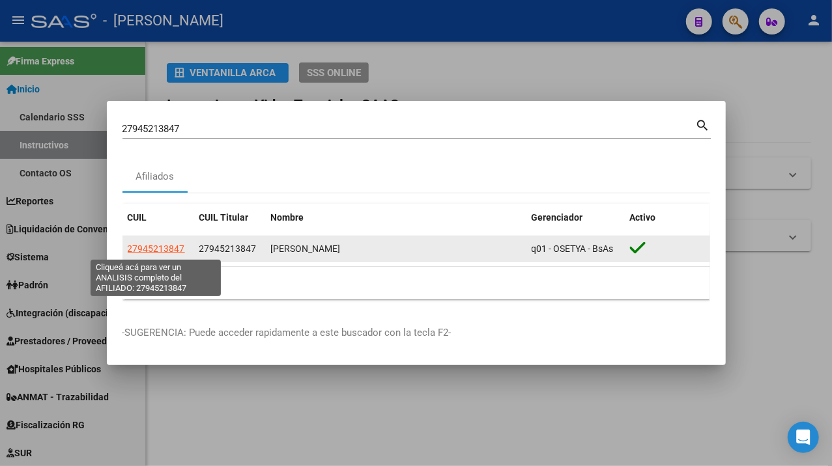
click at [156, 245] on span "27945213847" at bounding box center [156, 249] width 57 height 10
type textarea "27945213847"
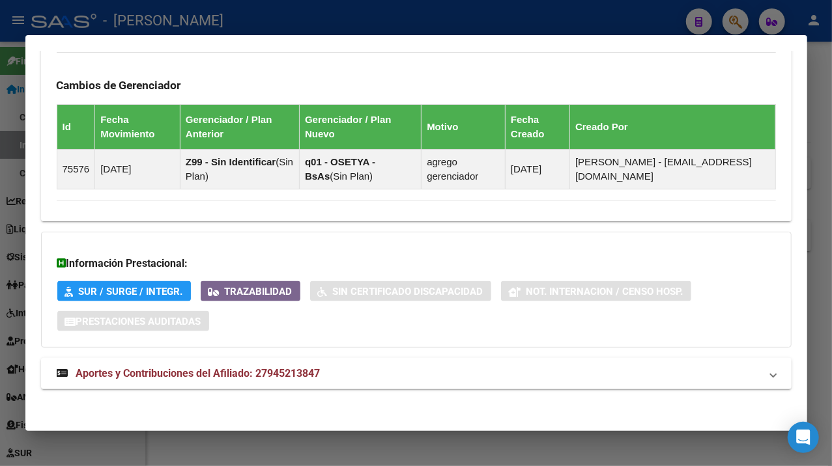
scroll to position [855, 0]
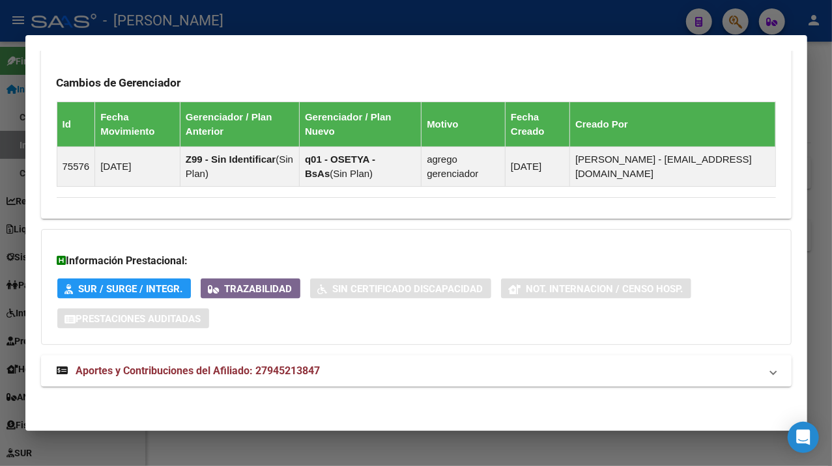
click at [392, 374] on mat-panel-title "Aportes y Contribuciones del Afiliado: 27945213847" at bounding box center [408, 371] width 703 height 16
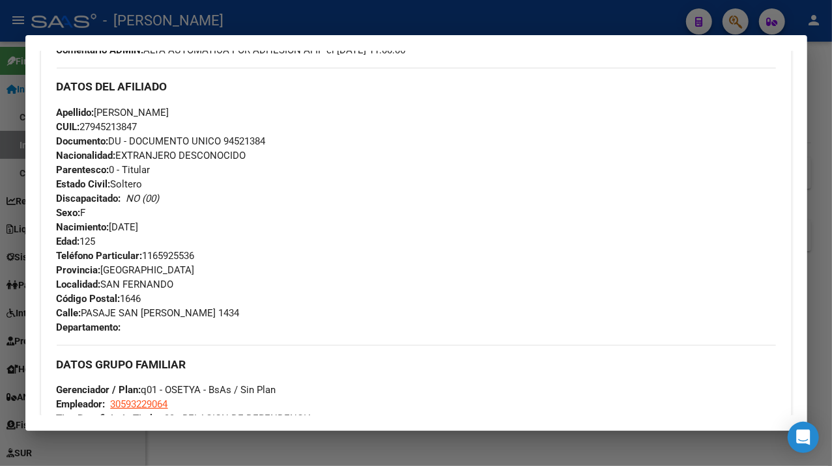
scroll to position [397, 0]
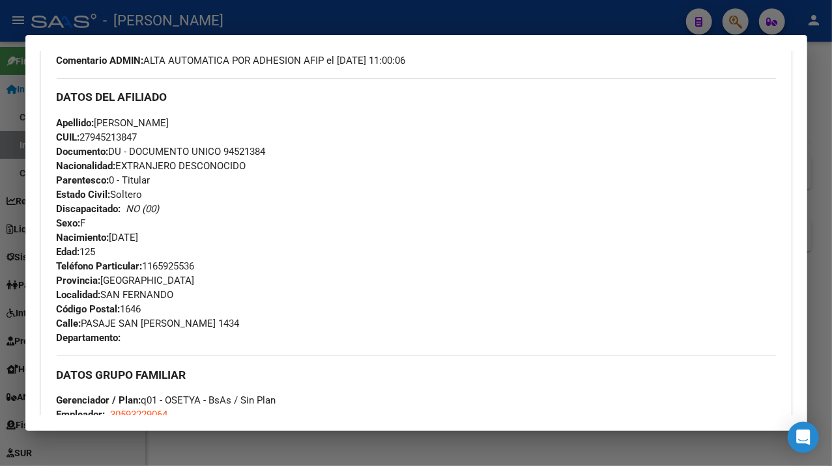
click at [251, 151] on span "Documento: DU - DOCUMENTO UNICO 94521384" at bounding box center [161, 152] width 209 height 12
drag, startPoint x: 99, startPoint y: 121, endPoint x: 189, endPoint y: 126, distance: 90.0
click at [169, 126] on span "Apellido: [PERSON_NAME]" at bounding box center [113, 123] width 113 height 12
drag, startPoint x: 177, startPoint y: 134, endPoint x: 186, endPoint y: 122, distance: 14.9
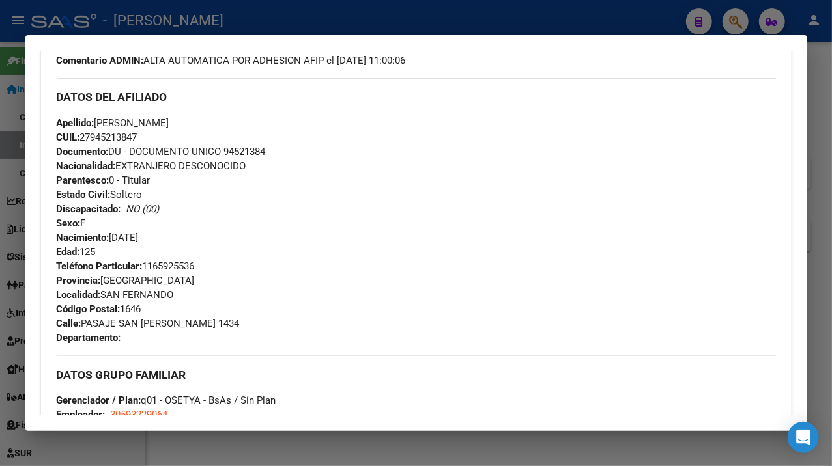
click at [178, 129] on div "Apellido: [PERSON_NAME]: 27945213847 Documento: DU - DOCUMENTO UNICO 94521384 N…" at bounding box center [416, 187] width 719 height 143
click at [169, 120] on span "Apellido: [PERSON_NAME]" at bounding box center [113, 123] width 113 height 12
drag, startPoint x: 188, startPoint y: 121, endPoint x: 281, endPoint y: 129, distance: 93.5
click at [281, 129] on div "Apellido: [PERSON_NAME]: 27945213847 Documento: DU - DOCUMENTO UNICO 94521384 N…" at bounding box center [416, 187] width 719 height 143
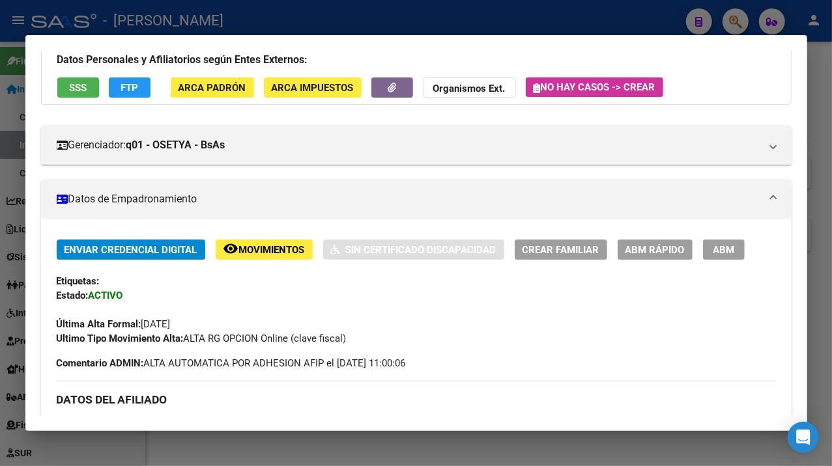
scroll to position [0, 0]
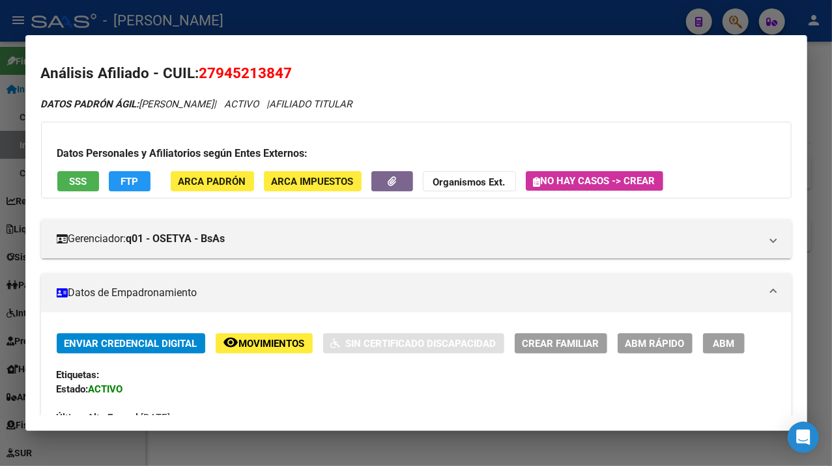
click at [209, 181] on span "ARCA Padrón" at bounding box center [212, 182] width 68 height 12
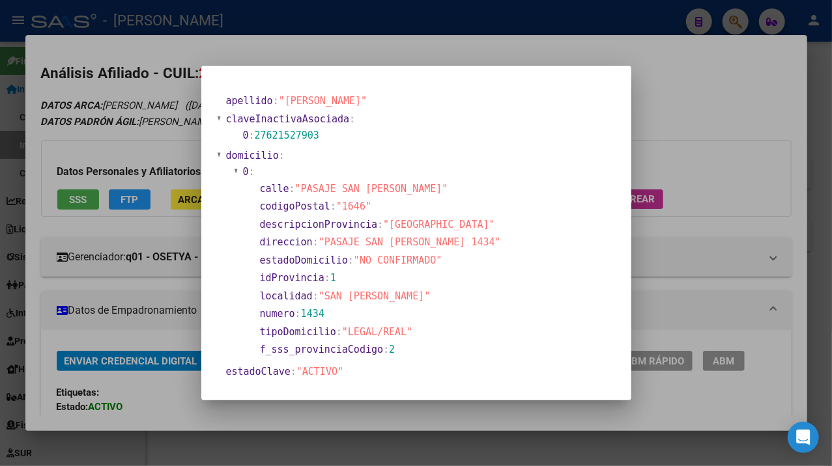
click at [709, 155] on div at bounding box center [416, 233] width 832 height 466
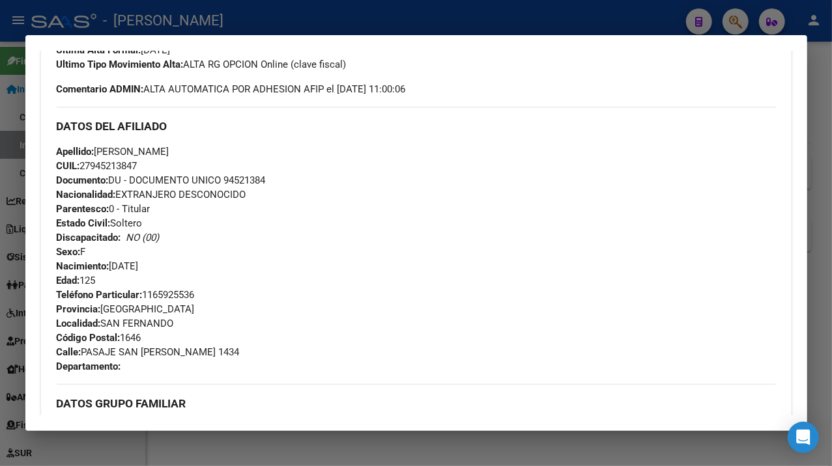
scroll to position [434, 0]
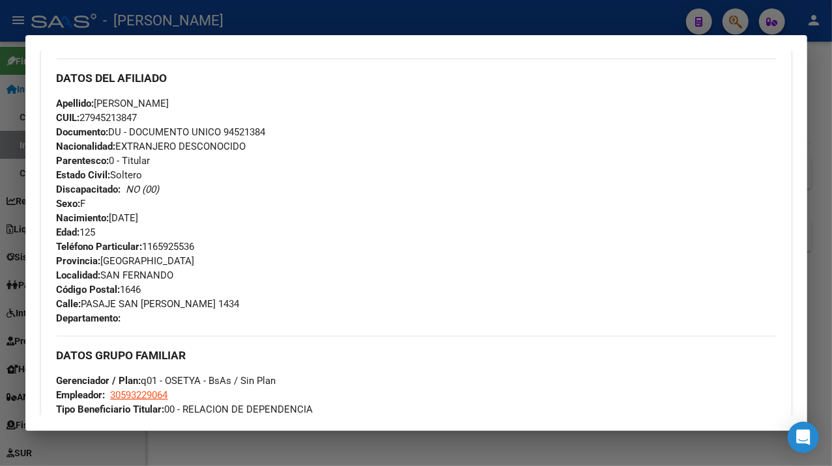
drag, startPoint x: 84, startPoint y: 303, endPoint x: 176, endPoint y: 305, distance: 91.8
click at [176, 305] on span "[STREET_ADDRESS][PERSON_NAME]" at bounding box center [148, 304] width 183 height 12
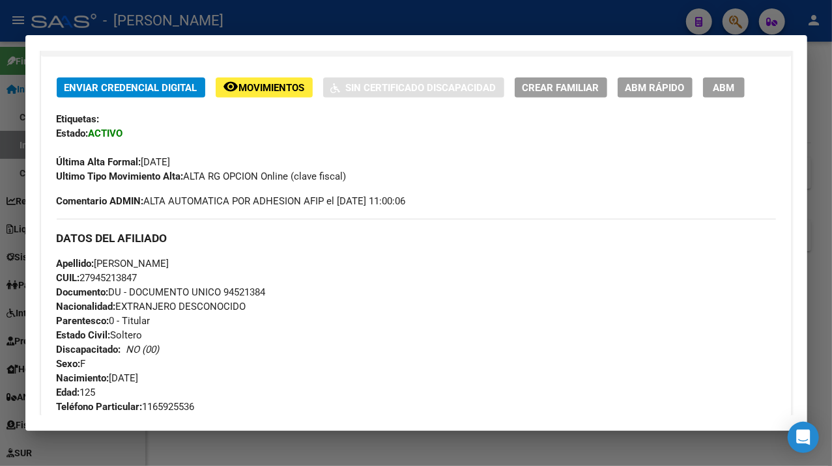
scroll to position [260, 0]
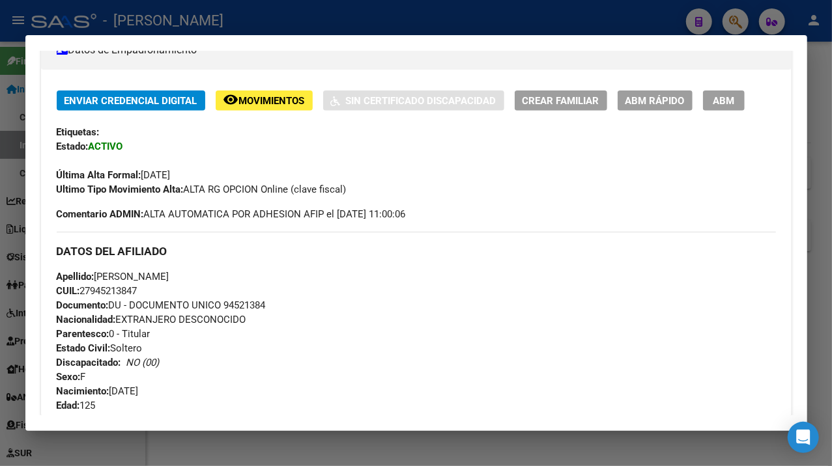
drag, startPoint x: 815, startPoint y: 189, endPoint x: 785, endPoint y: 191, distance: 30.0
click at [814, 189] on div at bounding box center [416, 233] width 832 height 466
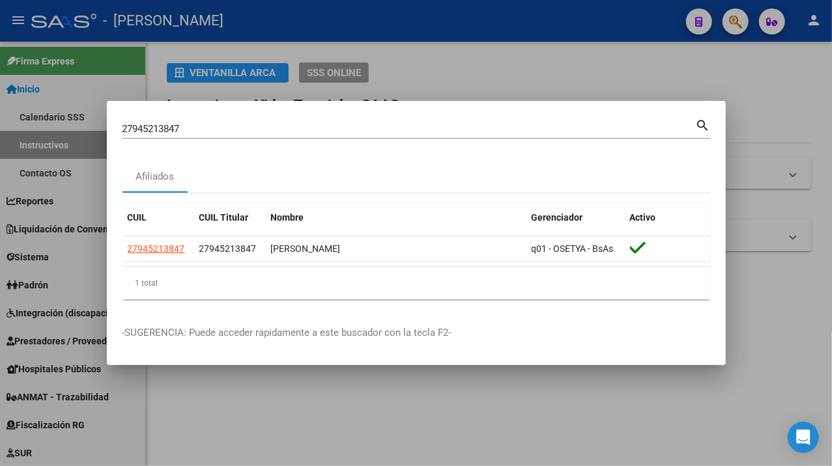
click at [251, 123] on input "27945213847" at bounding box center [408, 129] width 573 height 12
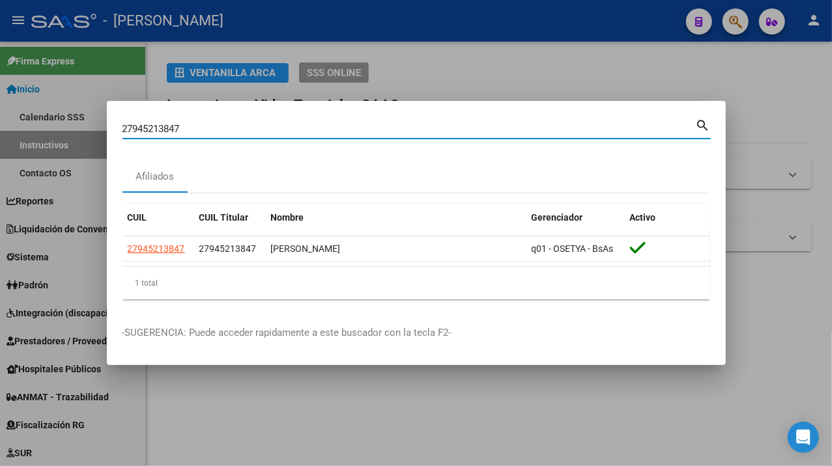
click at [251, 123] on input "27945213847" at bounding box center [408, 129] width 573 height 12
paste input "783694"
type input "27945783694"
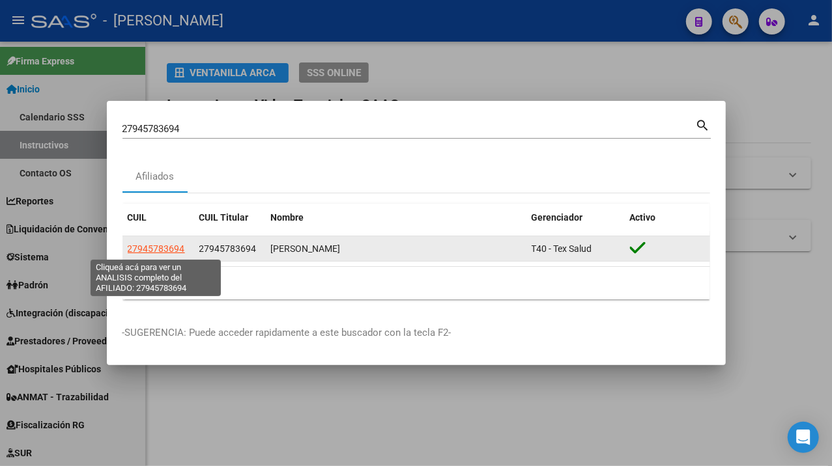
click at [167, 244] on span "27945783694" at bounding box center [156, 249] width 57 height 10
type textarea "27945783694"
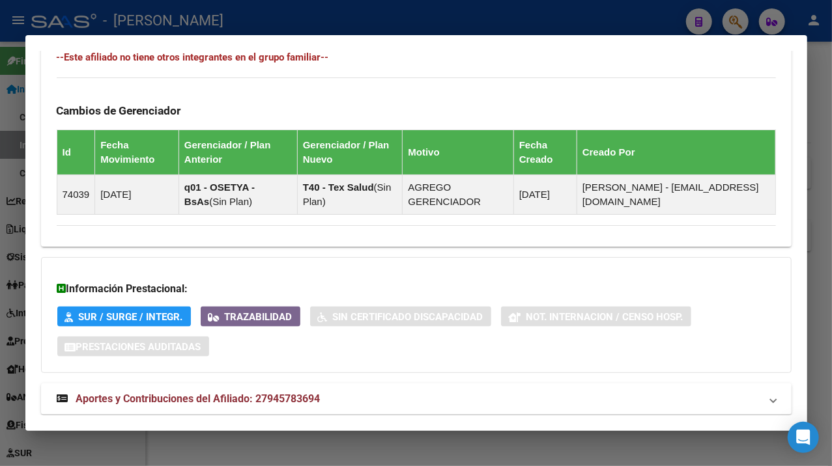
scroll to position [869, 0]
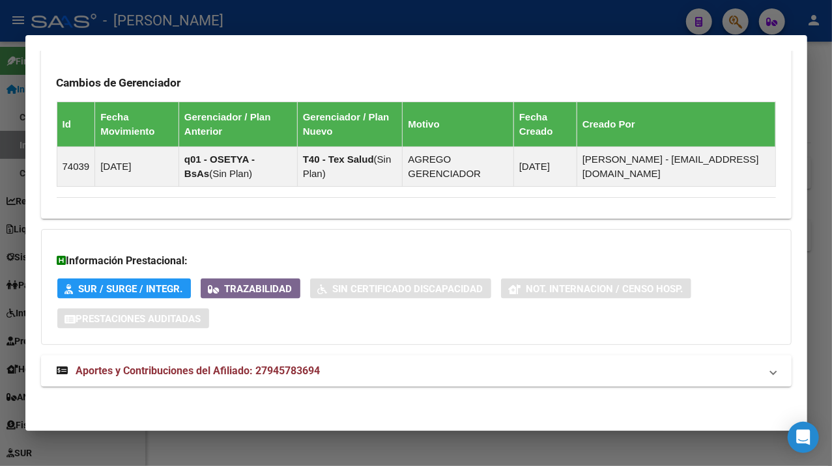
click at [533, 363] on mat-panel-title "Aportes y Contribuciones del Afiliado: 27945783694" at bounding box center [408, 371] width 703 height 16
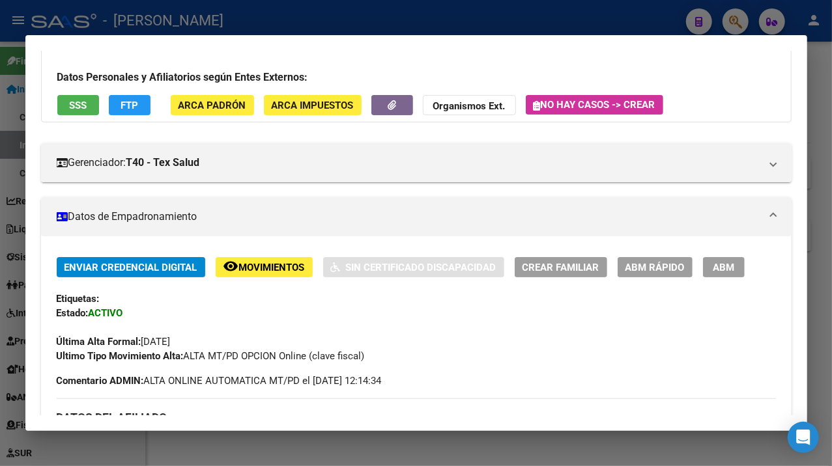
scroll to position [87, 0]
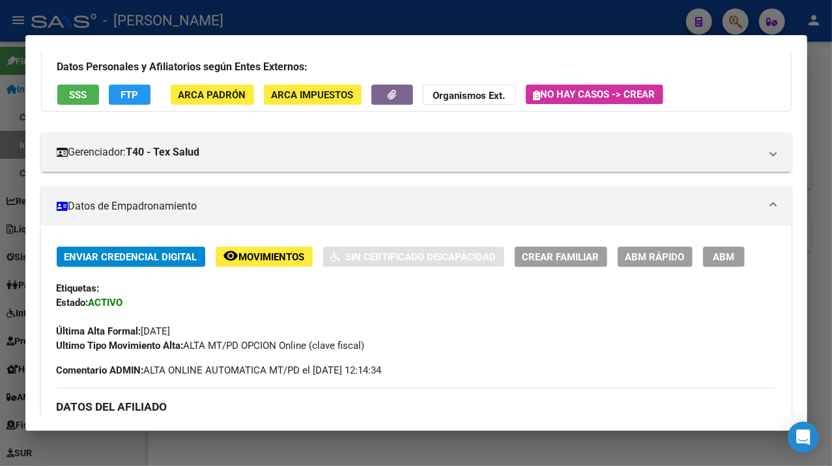
click at [813, 235] on div at bounding box center [416, 233] width 832 height 466
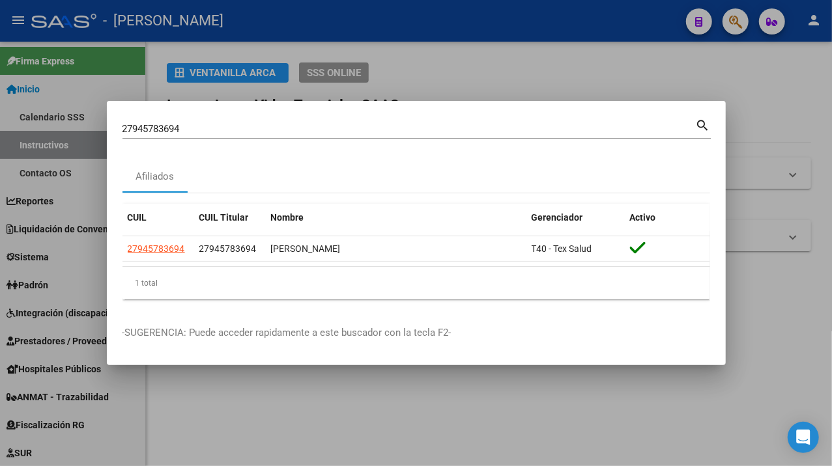
click at [269, 120] on div "27945783694 Buscar (apellido, dni, [PERSON_NAME], [PERSON_NAME], cuit, obra soc…" at bounding box center [408, 129] width 573 height 20
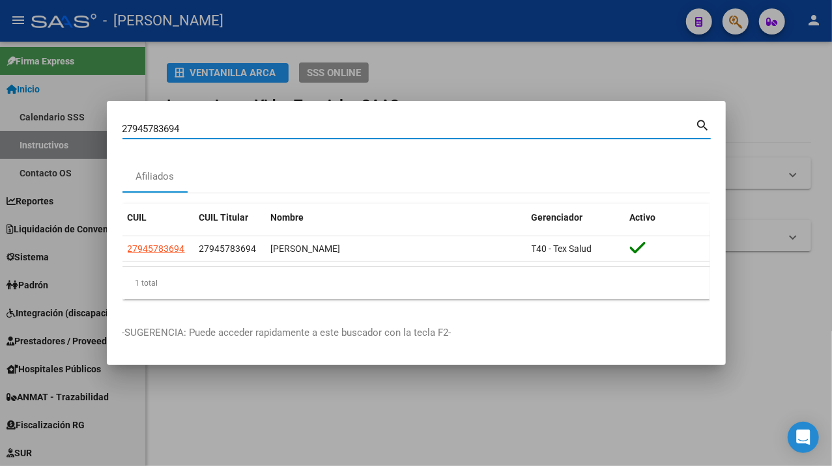
click at [264, 123] on input "27945783694" at bounding box center [408, 129] width 573 height 12
paste input "965679"
type input "27945965679"
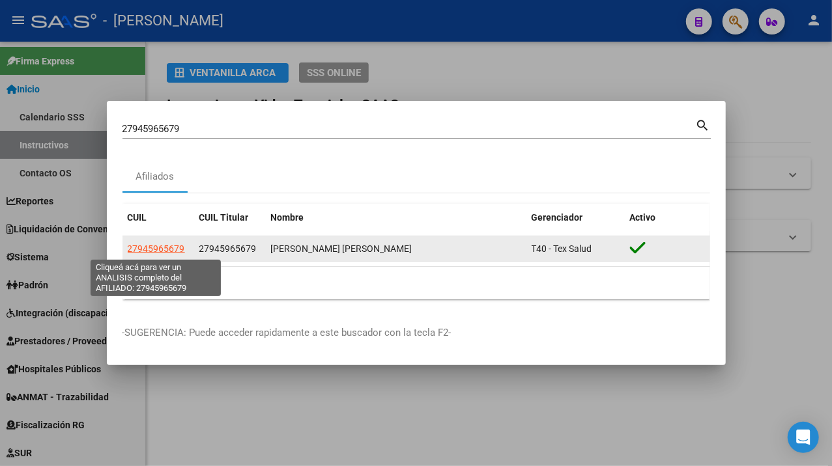
click at [175, 253] on span "27945965679" at bounding box center [156, 249] width 57 height 10
type textarea "27945965679"
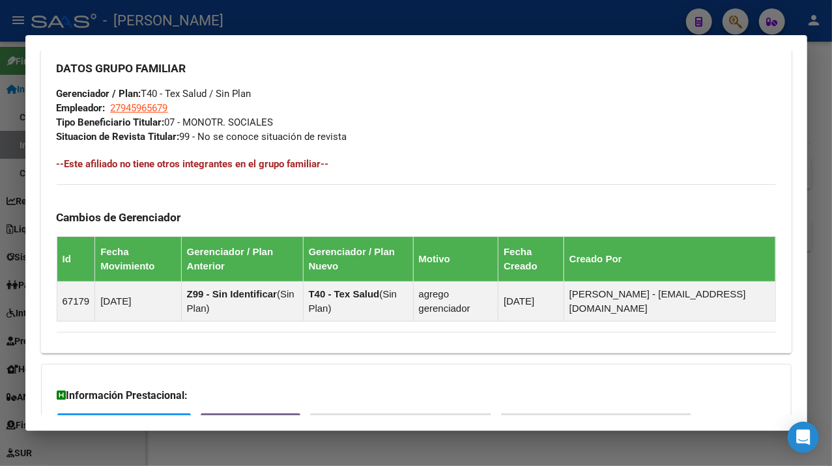
scroll to position [855, 0]
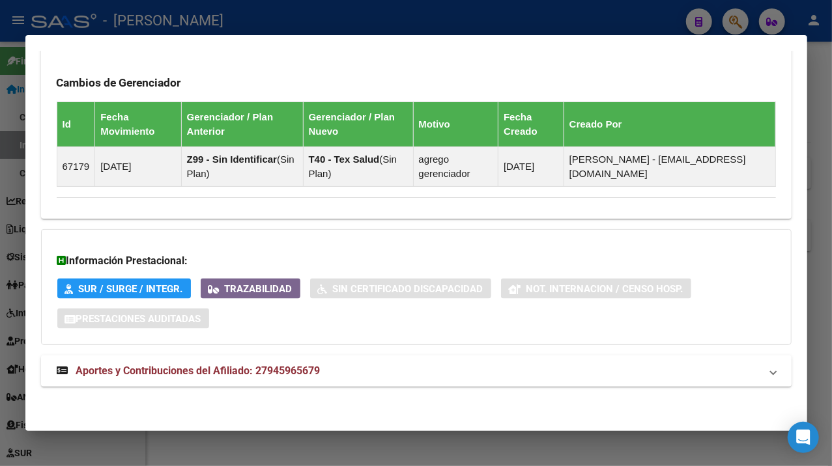
click at [608, 365] on mat-panel-title "Aportes y Contribuciones del Afiliado: 27945965679" at bounding box center [408, 371] width 703 height 16
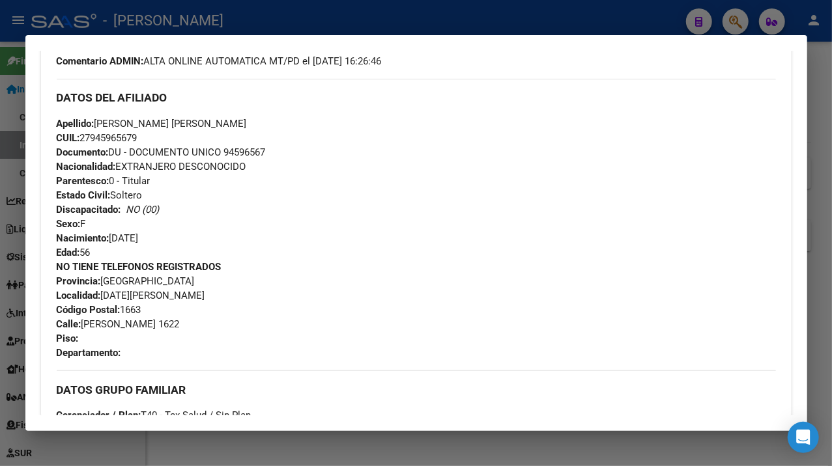
scroll to position [405, 0]
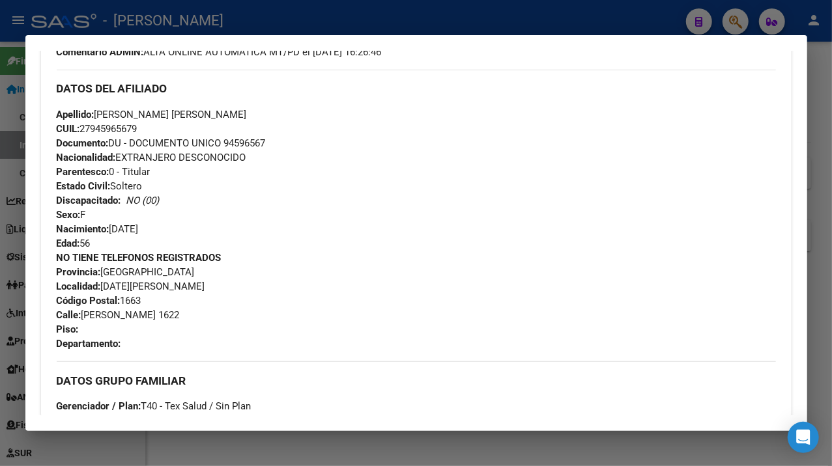
click at [259, 144] on span "Documento: DU - DOCUMENTO UNICO 94596567" at bounding box center [161, 143] width 209 height 12
click at [107, 115] on span "Apellido: [PERSON_NAME] [PERSON_NAME]" at bounding box center [152, 115] width 190 height 12
click at [190, 118] on span "Apellido: [PERSON_NAME] [PERSON_NAME]" at bounding box center [152, 115] width 190 height 12
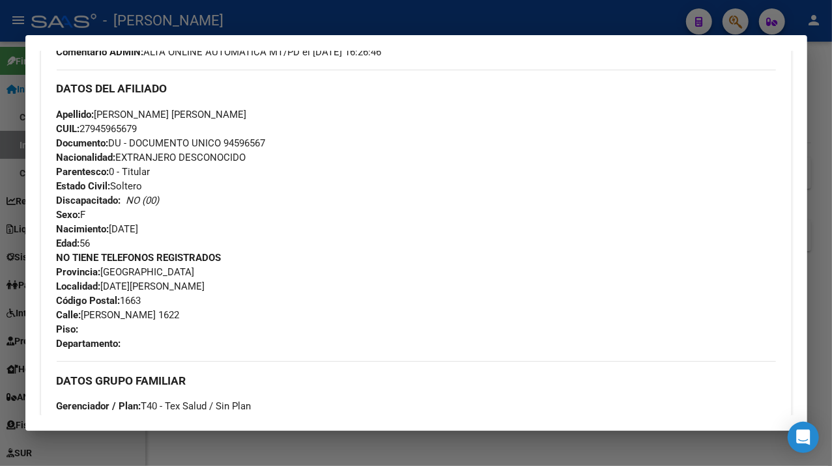
drag, startPoint x: 155, startPoint y: 113, endPoint x: 254, endPoint y: 118, distance: 99.1
click at [254, 118] on div "Apellido: [PERSON_NAME] [PERSON_NAME] CUIL: 27945965679 Documento: DU - DOCUMEN…" at bounding box center [416, 178] width 719 height 143
drag, startPoint x: 85, startPoint y: 314, endPoint x: 158, endPoint y: 316, distance: 73.0
click at [158, 316] on span "Calle: [PERSON_NAME] 1622" at bounding box center [118, 315] width 123 height 12
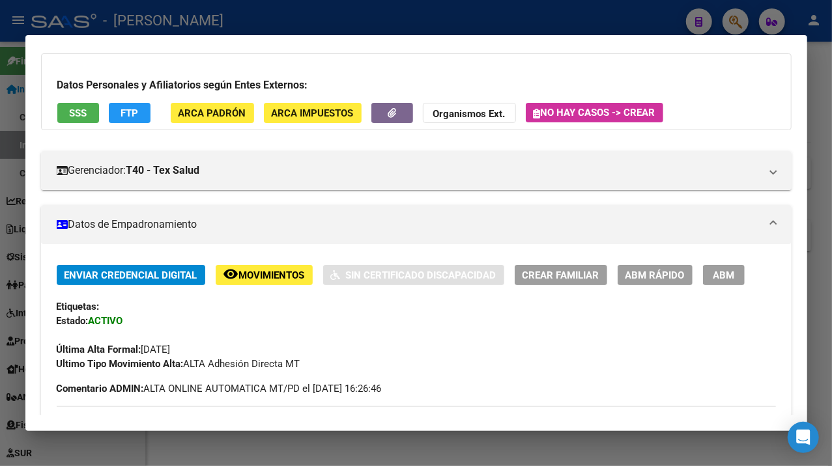
scroll to position [58, 0]
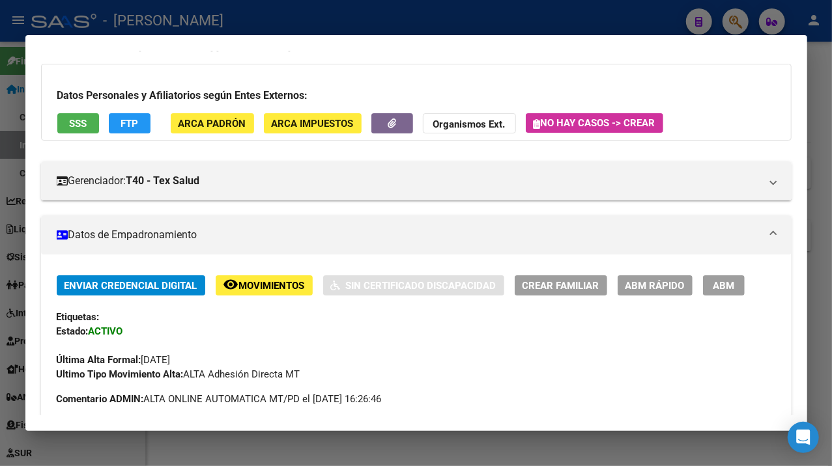
click at [818, 244] on div at bounding box center [416, 233] width 832 height 466
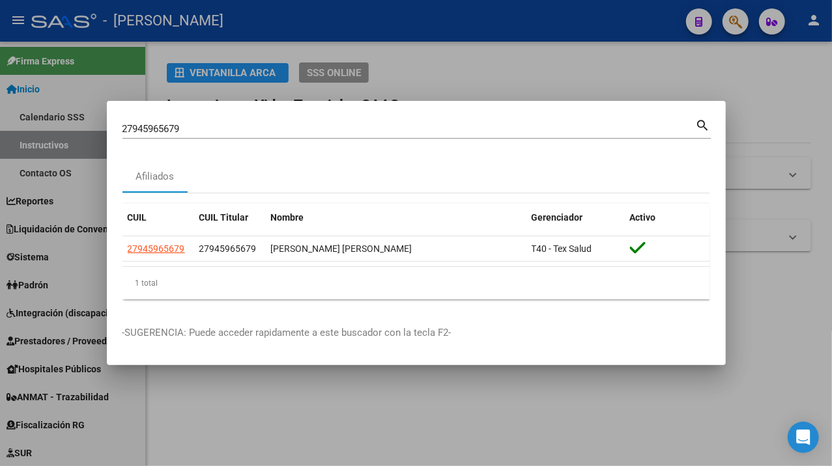
click at [202, 126] on input "27945965679" at bounding box center [408, 129] width 573 height 12
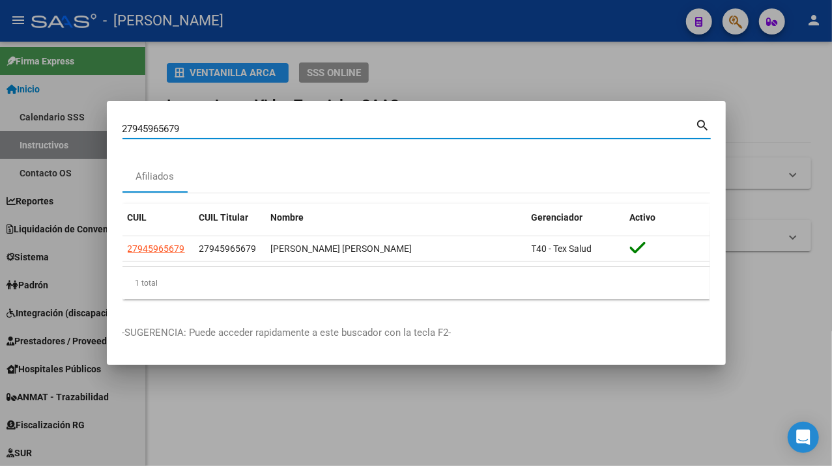
click at [202, 126] on input "27945965679" at bounding box center [408, 129] width 573 height 12
paste input "6239912"
type input "27946239912"
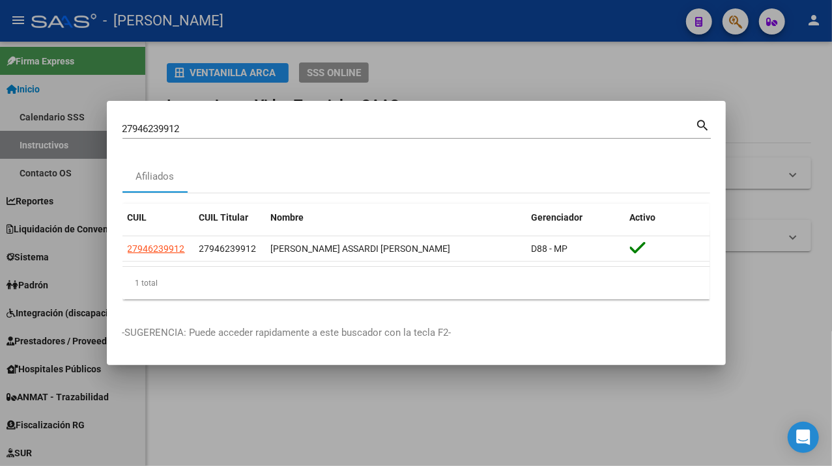
click at [343, 123] on input "27946239912" at bounding box center [408, 129] width 573 height 12
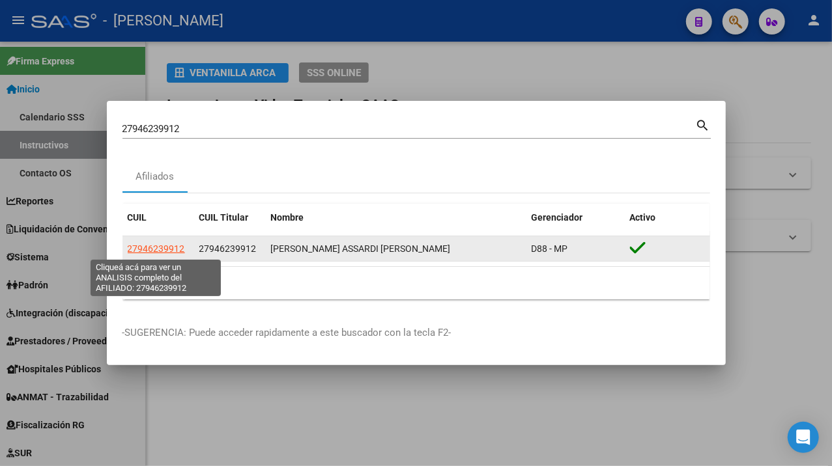
click at [160, 251] on span "27946239912" at bounding box center [156, 249] width 57 height 10
type textarea "27946239912"
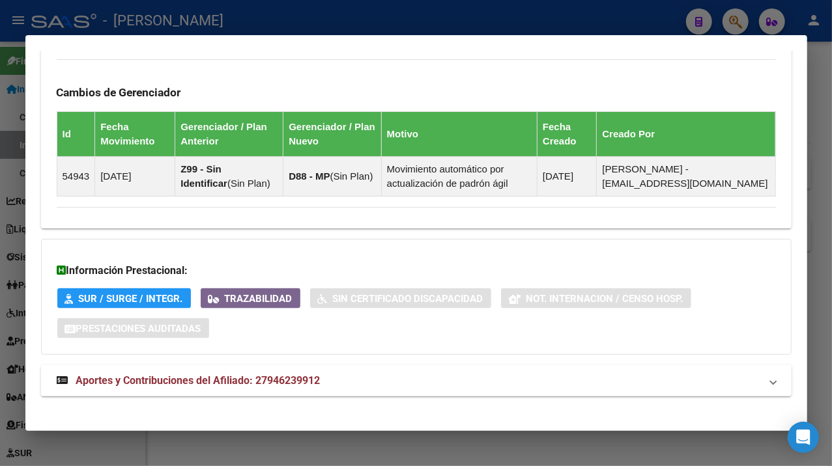
scroll to position [869, 0]
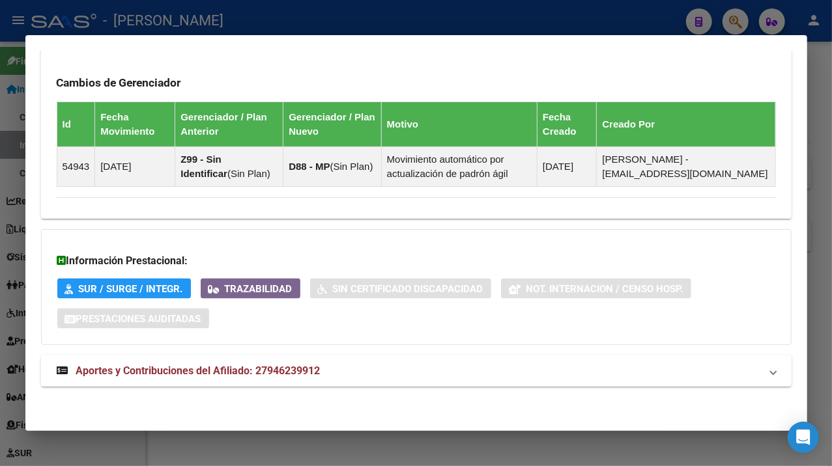
click at [478, 381] on mat-expansion-panel-header "Aportes y Contribuciones del Afiliado: 27946239912" at bounding box center [416, 371] width 750 height 31
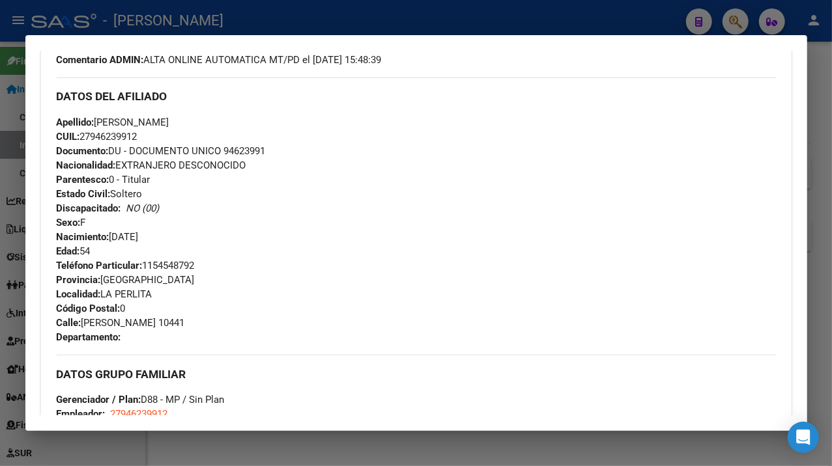
scroll to position [347, 0]
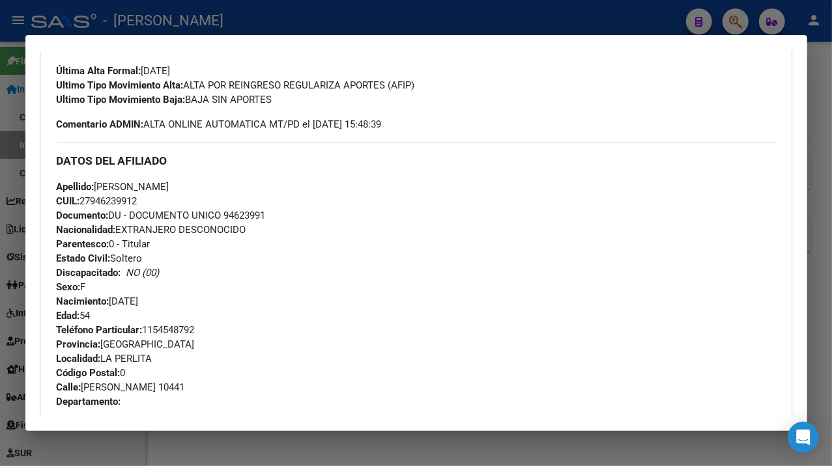
click at [830, 89] on div at bounding box center [416, 233] width 832 height 466
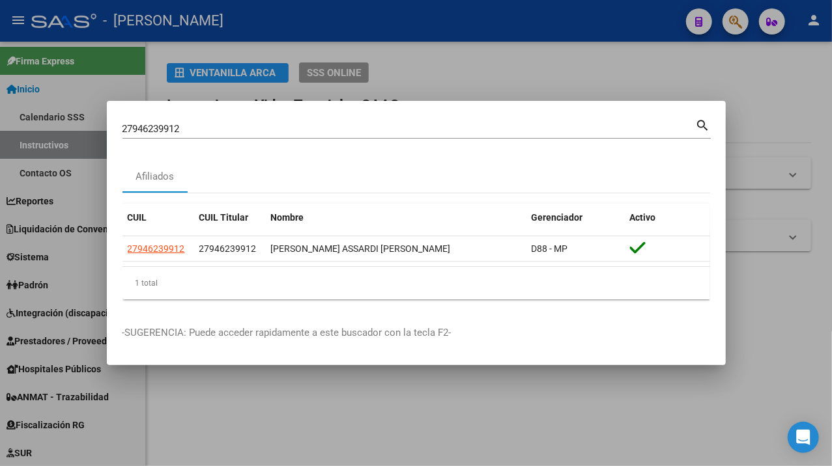
click at [386, 120] on div "27946239912 Buscar (apellido, dni, cuil, [PERSON_NAME], cuit, obra social)" at bounding box center [408, 129] width 573 height 20
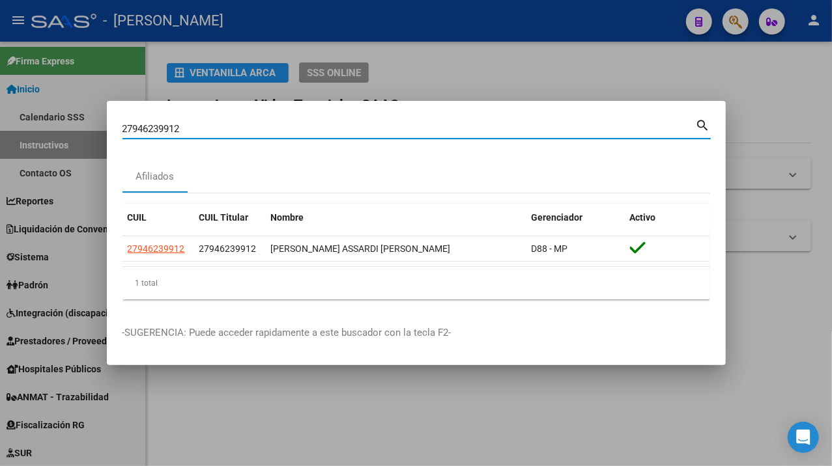
paste input "27946463200"
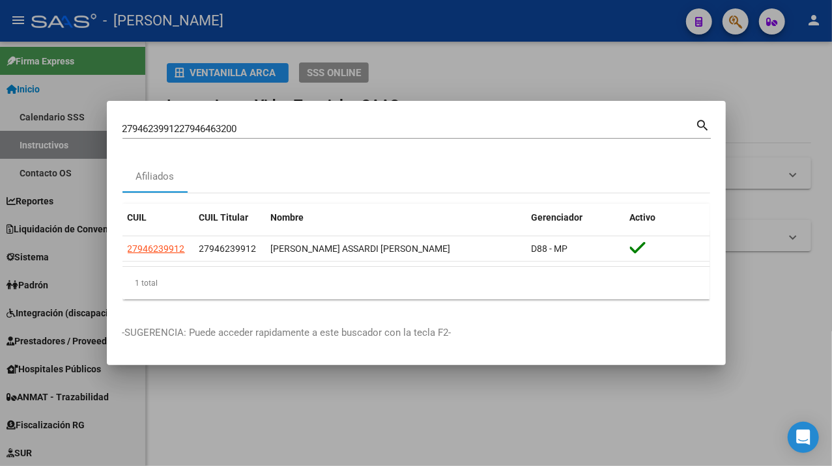
click at [386, 120] on div "2794623991227946463200 Buscar (apellido, dni, [PERSON_NAME], [PERSON_NAME], cui…" at bounding box center [408, 129] width 573 height 20
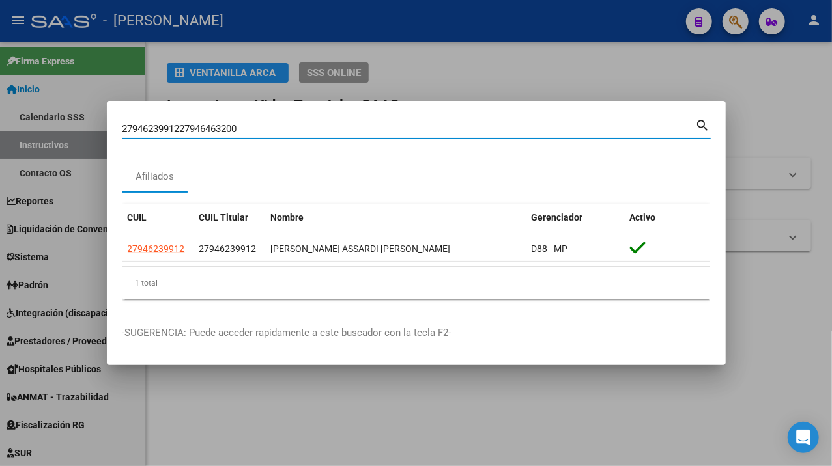
click at [360, 124] on input "2794623991227946463200" at bounding box center [408, 129] width 573 height 12
paste input
type input "27946463200"
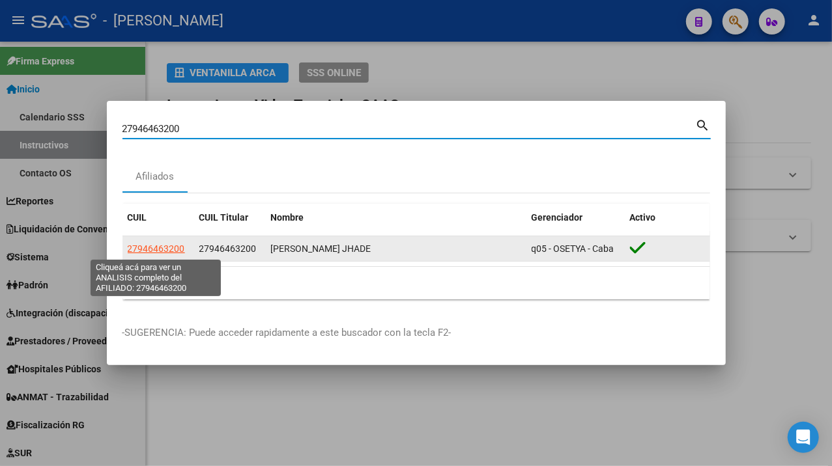
click at [159, 247] on span "27946463200" at bounding box center [156, 249] width 57 height 10
type textarea "27946463200"
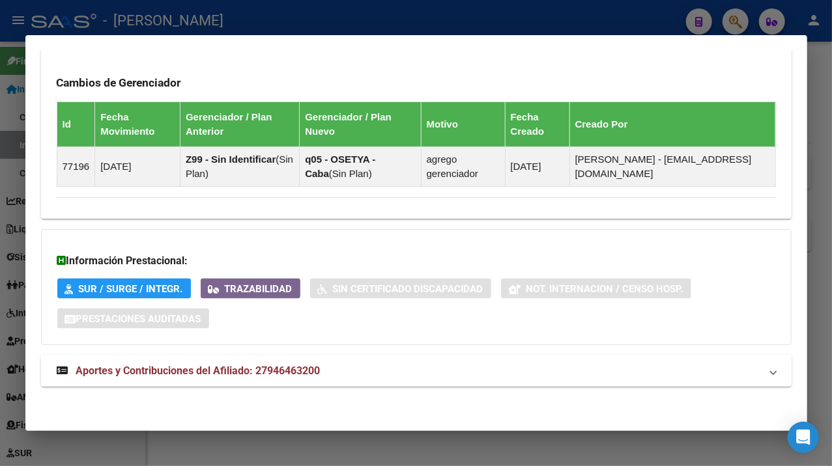
click at [465, 375] on mat-panel-title "Aportes y Contribuciones del Afiliado: 27946463200" at bounding box center [408, 371] width 703 height 16
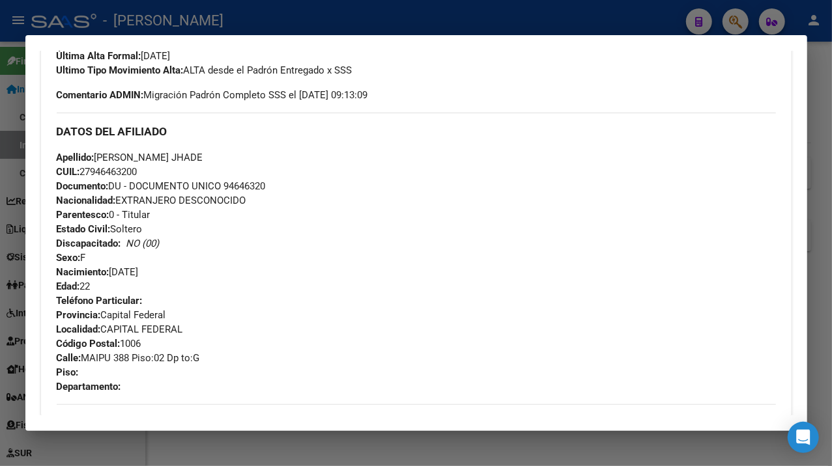
scroll to position [434, 0]
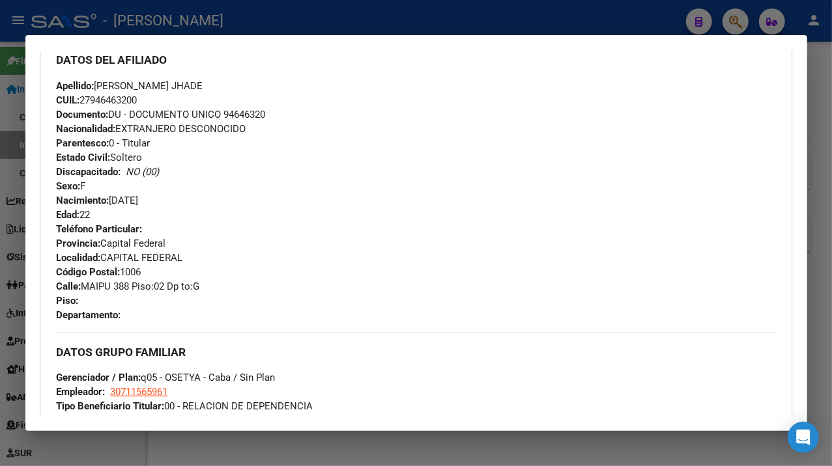
click at [251, 109] on span "Documento: DU - DOCUMENTO UNICO 94646320" at bounding box center [161, 115] width 209 height 12
click at [103, 83] on span "Apellido: [PERSON_NAME]" at bounding box center [130, 86] width 147 height 12
drag, startPoint x: 99, startPoint y: 84, endPoint x: 162, endPoint y: 92, distance: 63.6
click at [162, 92] on div "Apellido: [PERSON_NAME] JHADE CUIL: 27946463200 Documento: DU - DOCUMENTO UNICO…" at bounding box center [416, 150] width 719 height 143
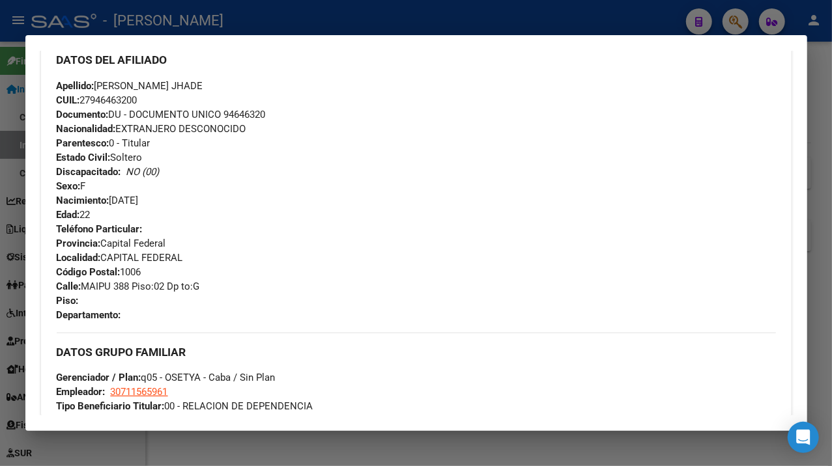
click at [171, 92] on div "Apellido: [PERSON_NAME] JHADE CUIL: 27946463200 Documento: DU - DOCUMENTO UNICO…" at bounding box center [416, 150] width 719 height 143
drag, startPoint x: 169, startPoint y: 85, endPoint x: 225, endPoint y: 89, distance: 55.5
click at [229, 89] on div "Apellido: [PERSON_NAME] JHADE CUIL: 27946463200 Documento: DU - DOCUMENTO UNICO…" at bounding box center [416, 150] width 719 height 143
drag, startPoint x: 86, startPoint y: 288, endPoint x: 111, endPoint y: 289, distance: 24.8
click at [111, 289] on span "Calle: MAIPU 388 Piso:02 Dp to:G" at bounding box center [128, 287] width 143 height 12
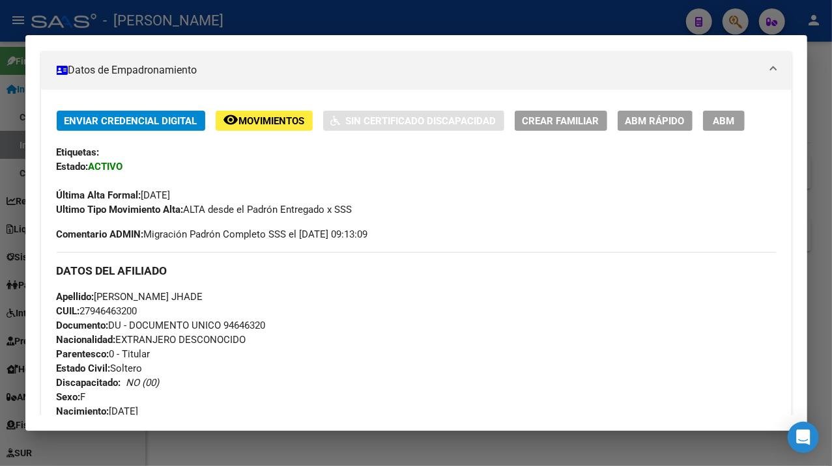
scroll to position [173, 0]
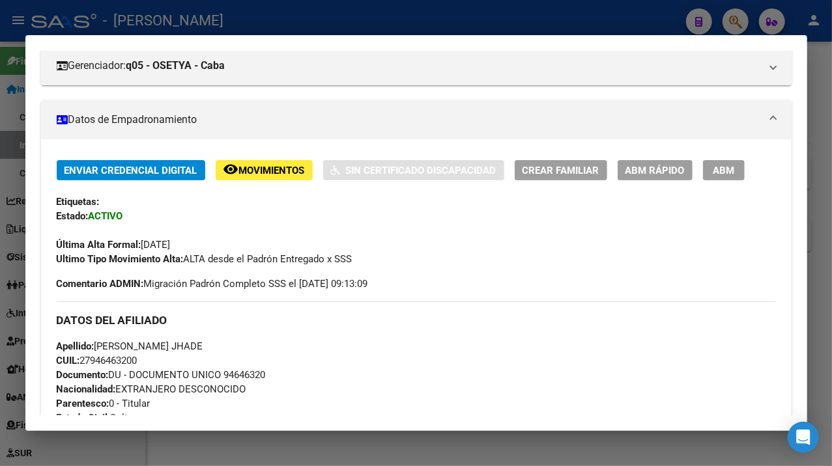
click at [826, 180] on div at bounding box center [416, 233] width 832 height 466
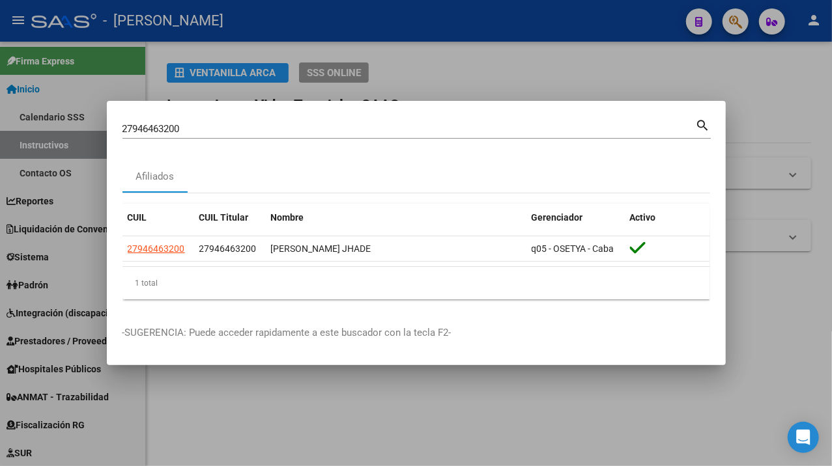
click at [266, 123] on input "27946463200" at bounding box center [408, 129] width 573 height 12
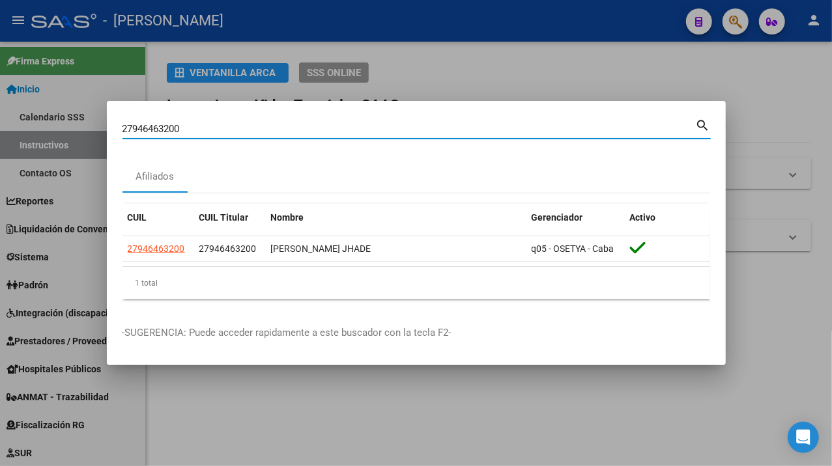
click at [266, 123] on input "27946463200" at bounding box center [408, 129] width 573 height 12
paste input "748124"
type input "27946748124"
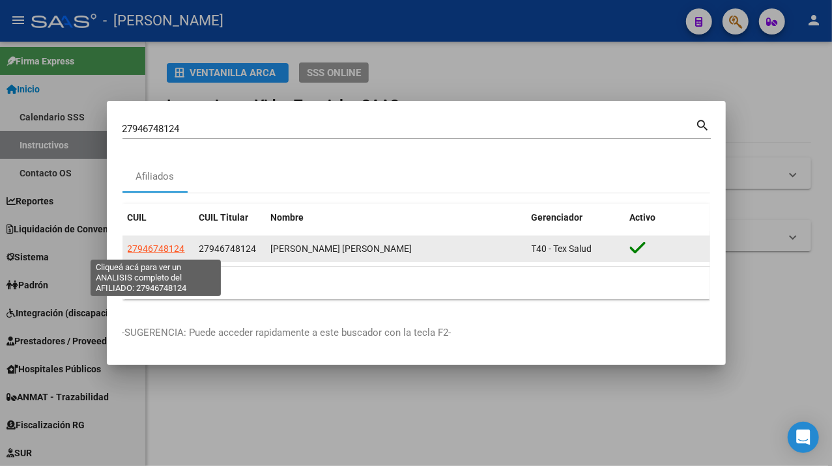
click at [156, 251] on span "27946748124" at bounding box center [156, 249] width 57 height 10
type textarea "27946748124"
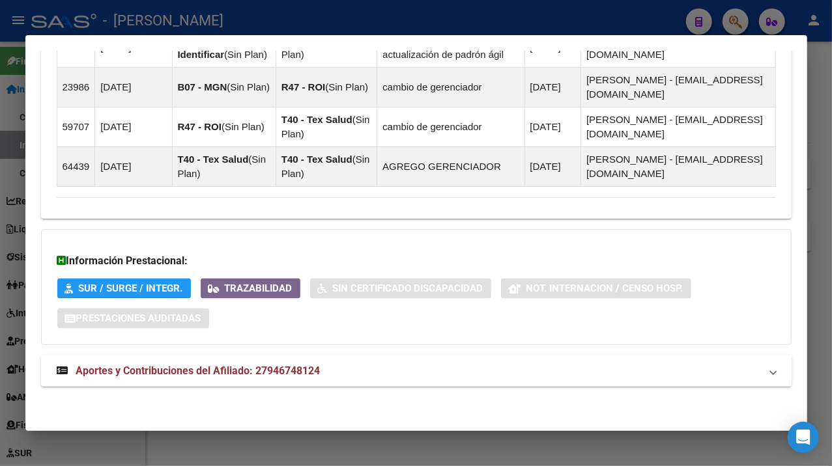
click at [425, 371] on mat-panel-title "Aportes y Contribuciones del Afiliado: 27946748124" at bounding box center [408, 371] width 703 height 16
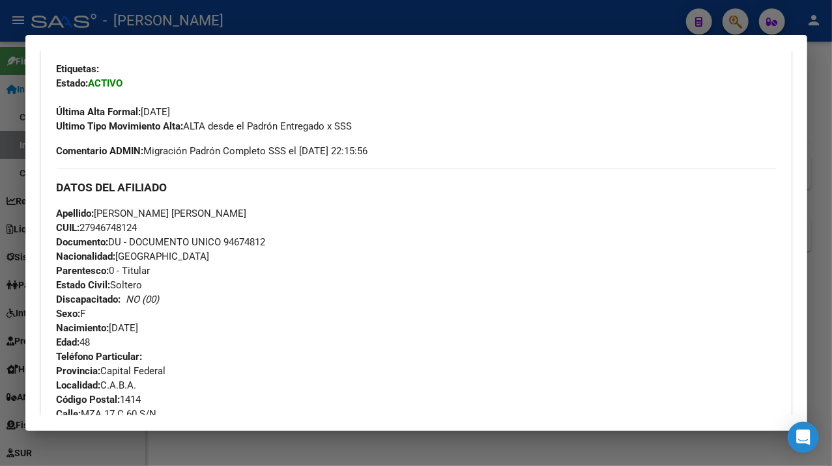
scroll to position [298, 0]
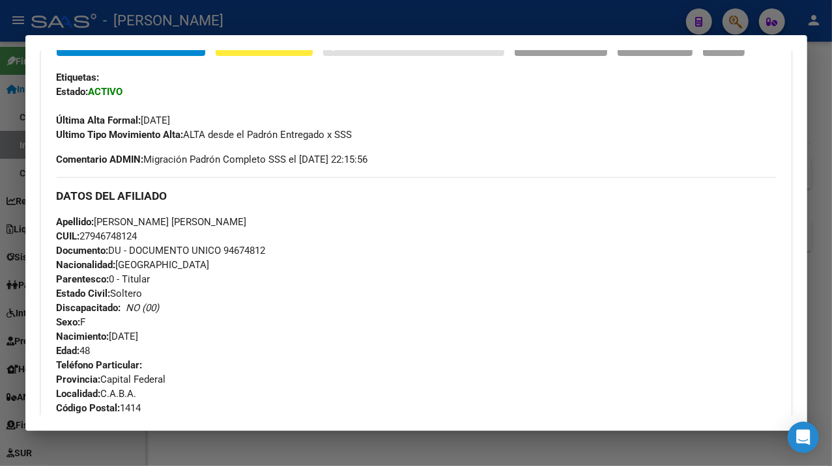
click at [821, 188] on div at bounding box center [416, 233] width 832 height 466
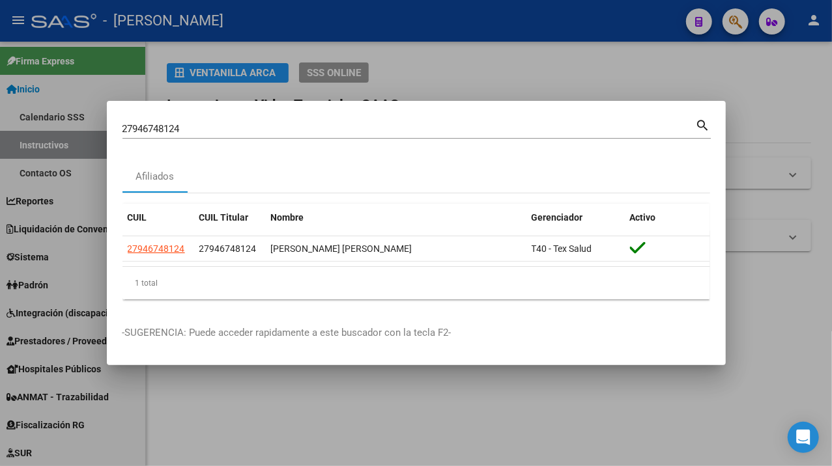
click at [330, 112] on mat-dialog-container "27946748124 Buscar (apellido, dni, cuil, [PERSON_NAME], cuit, obra social) sear…" at bounding box center [416, 233] width 619 height 265
click at [320, 125] on input "27946748124" at bounding box center [408, 129] width 573 height 12
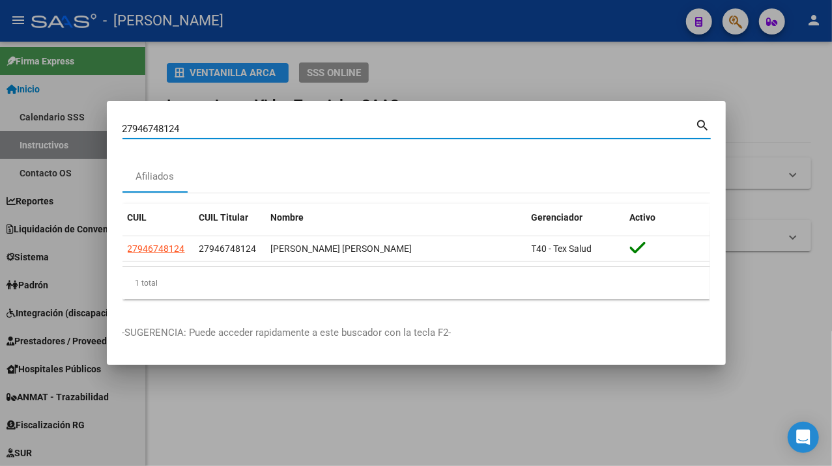
click at [320, 125] on input "27946748124" at bounding box center [408, 129] width 573 height 12
paste input "913575"
type input "27946913575"
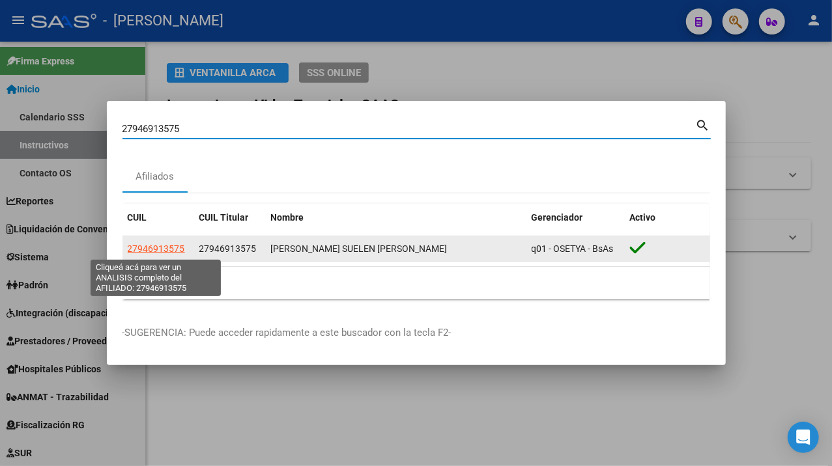
click at [155, 247] on span "27946913575" at bounding box center [156, 249] width 57 height 10
type textarea "27946913575"
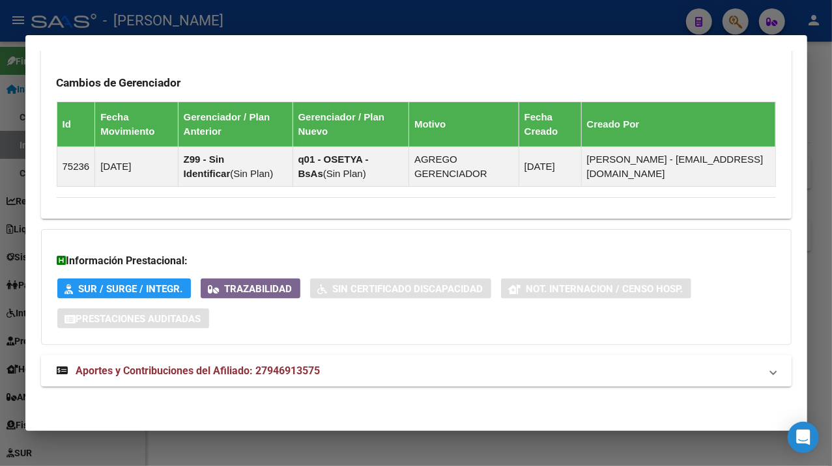
click at [339, 368] on mat-panel-title "Aportes y Contribuciones del Afiliado: 27946913575" at bounding box center [408, 371] width 703 height 16
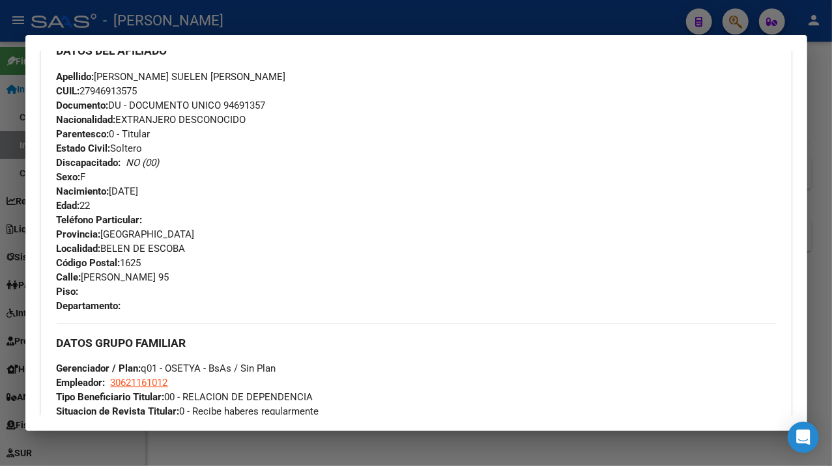
scroll to position [434, 0]
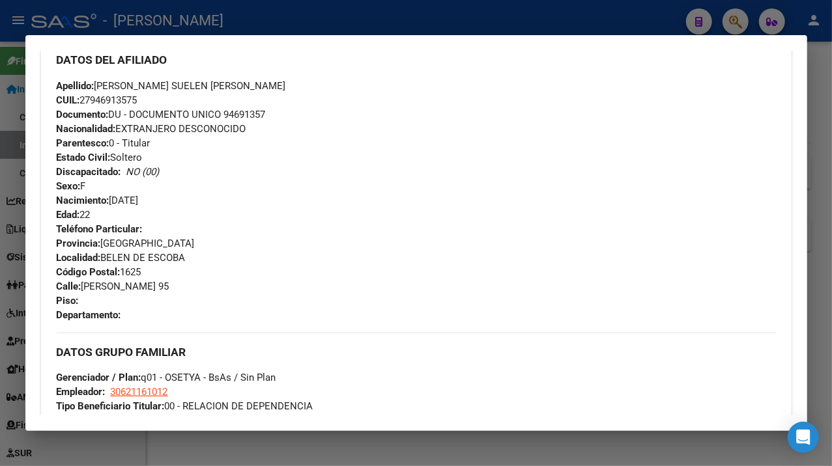
click at [253, 115] on span "Documento: DU - DOCUMENTO UNICO 94691357" at bounding box center [161, 115] width 209 height 12
drag, startPoint x: 98, startPoint y: 87, endPoint x: 170, endPoint y: 87, distance: 72.3
click at [170, 87] on span "Apellido: [PERSON_NAME] SUELEN [PERSON_NAME]" at bounding box center [171, 86] width 229 height 12
click at [227, 76] on div "DATOS DEL AFILIADO" at bounding box center [416, 60] width 719 height 38
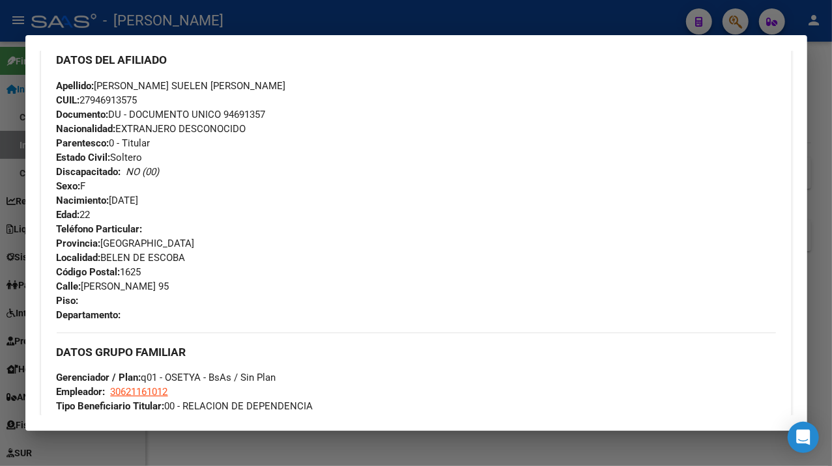
drag, startPoint x: 177, startPoint y: 82, endPoint x: 245, endPoint y: 87, distance: 67.9
click at [245, 87] on div "Apellido: [PERSON_NAME] SUELEN [PERSON_NAME] CUIL: 27946913575 Documento: DU - …" at bounding box center [416, 150] width 719 height 143
click at [95, 288] on span "[STREET_ADDRESS][PERSON_NAME]" at bounding box center [113, 287] width 113 height 12
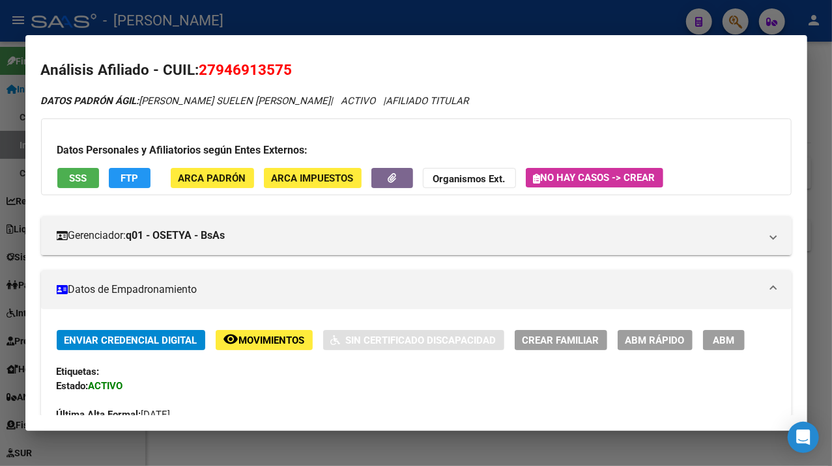
scroll to position [0, 0]
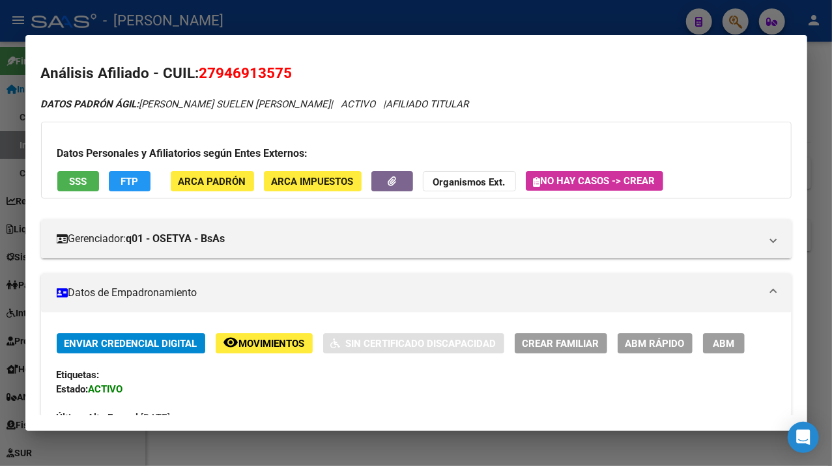
click at [821, 126] on div at bounding box center [416, 233] width 832 height 466
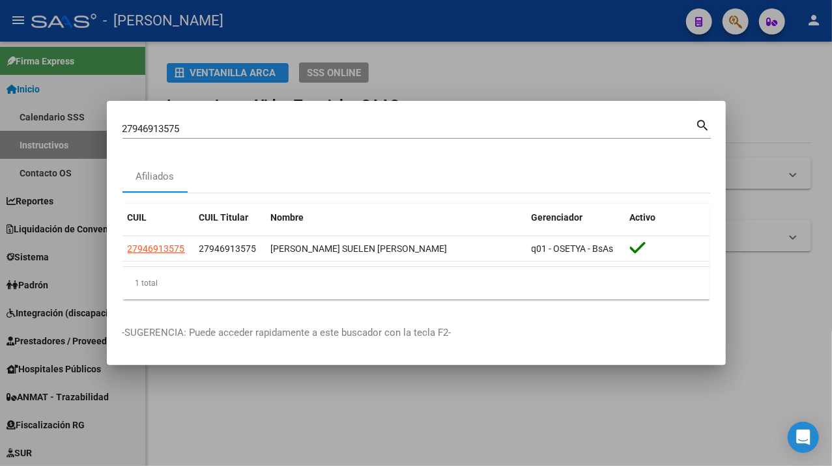
click at [251, 128] on input "27946913575" at bounding box center [408, 129] width 573 height 12
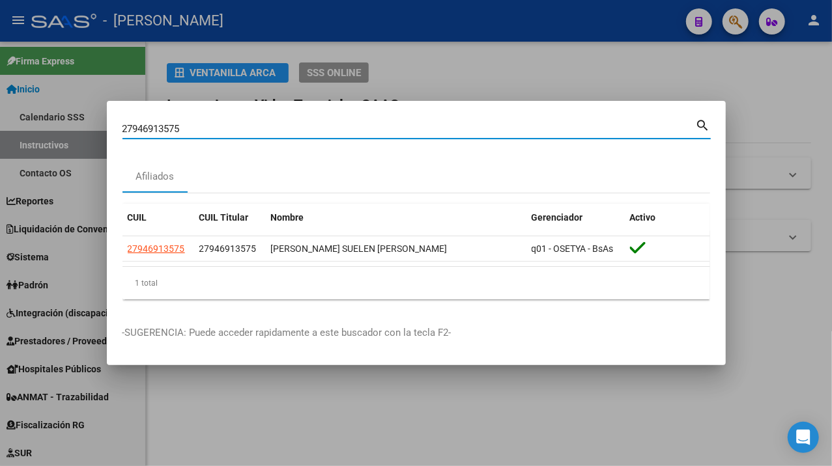
click at [251, 128] on input "27946913575" at bounding box center [408, 129] width 573 height 12
paste input "86416"
type input "27946986416"
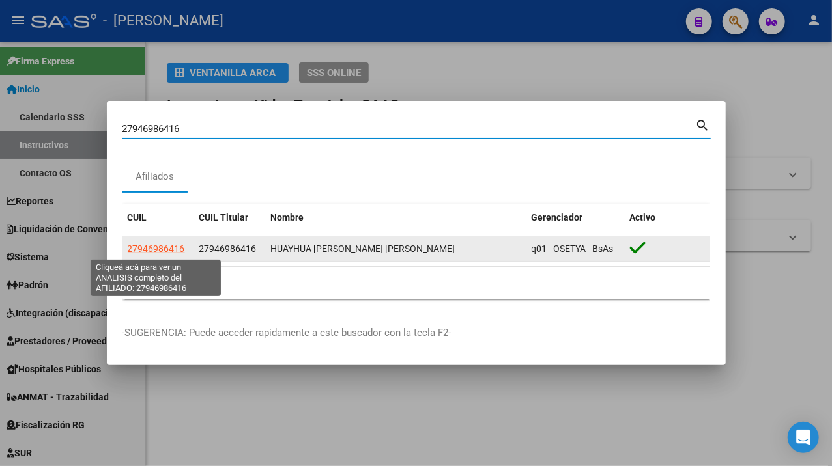
click at [167, 253] on span "27946986416" at bounding box center [156, 249] width 57 height 10
type textarea "27946986416"
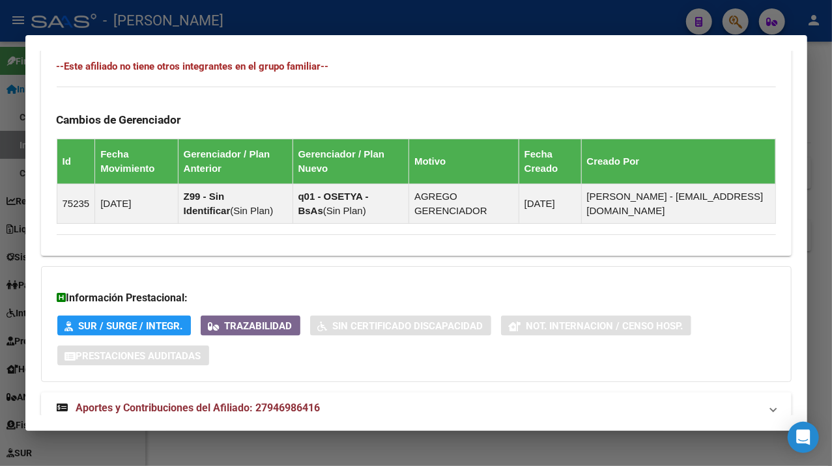
scroll to position [855, 0]
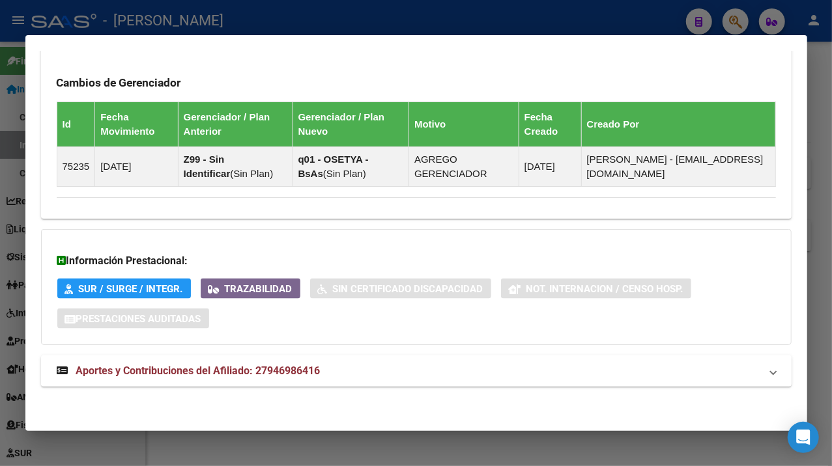
click at [409, 378] on mat-panel-title "Aportes y Contribuciones del Afiliado: 27946986416" at bounding box center [408, 371] width 703 height 16
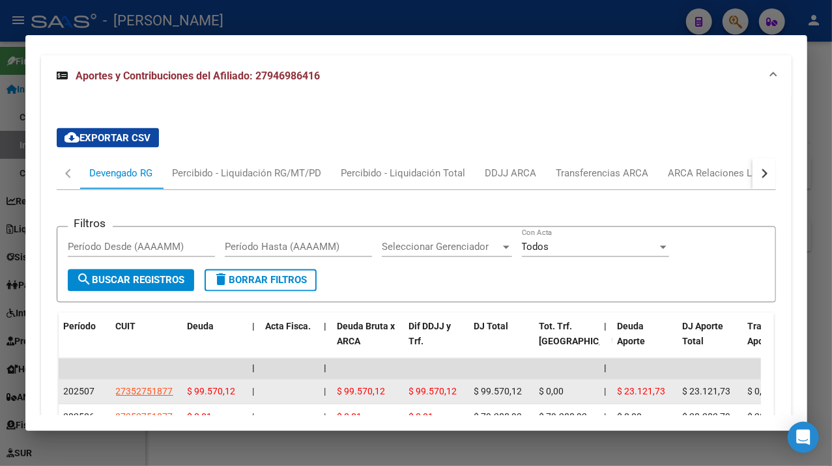
scroll to position [1192, 0]
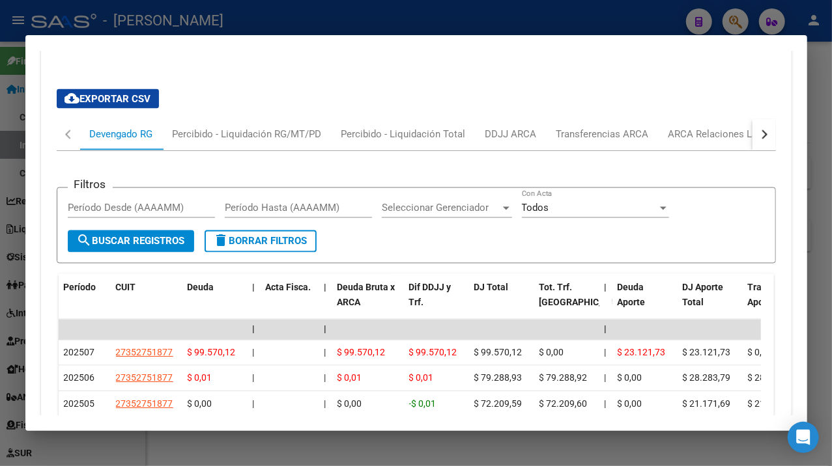
click at [808, 164] on div at bounding box center [416, 233] width 832 height 466
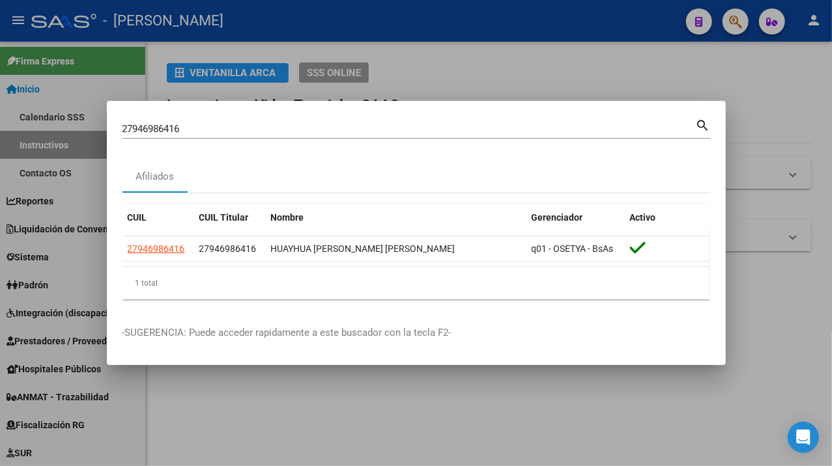
click at [284, 117] on div "27946986416 Buscar (apellido, dni, [PERSON_NAME], [PERSON_NAME], cuit, obra soc…" at bounding box center [416, 128] width 588 height 22
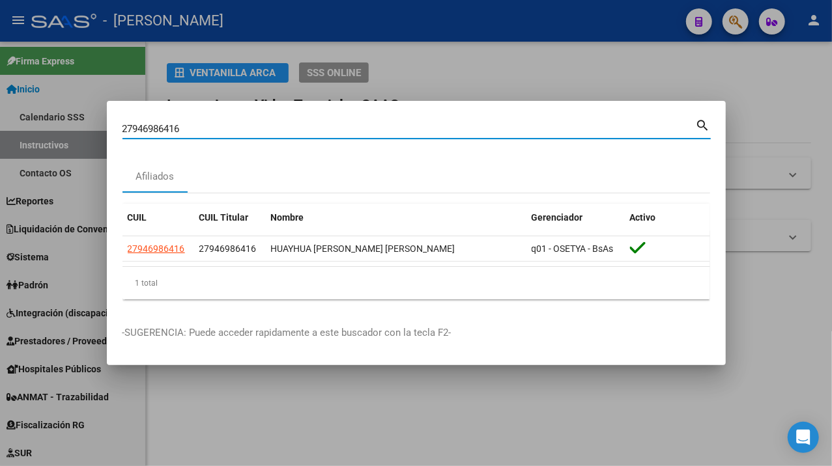
click at [279, 121] on div "27946986416 Buscar (apellido, dni, cuil, [PERSON_NAME], cuit, obra social)" at bounding box center [408, 129] width 573 height 20
drag, startPoint x: 279, startPoint y: 121, endPoint x: 212, endPoint y: 133, distance: 68.7
click at [212, 133] on input "27946986416" at bounding box center [408, 129] width 573 height 12
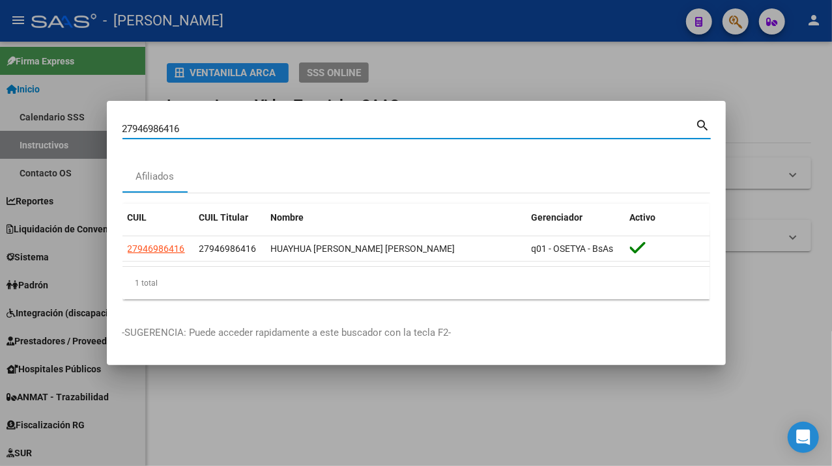
paste input "7179190"
type input "27947179190"
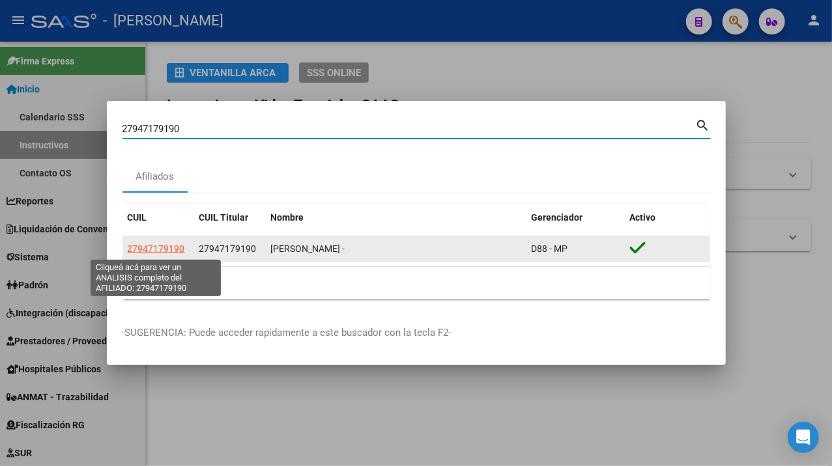
click at [149, 251] on span "27947179190" at bounding box center [156, 249] width 57 height 10
type textarea "27947179190"
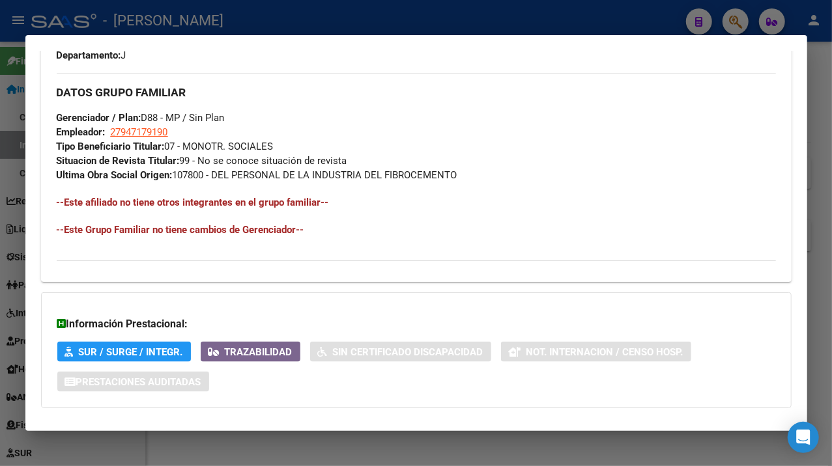
scroll to position [758, 0]
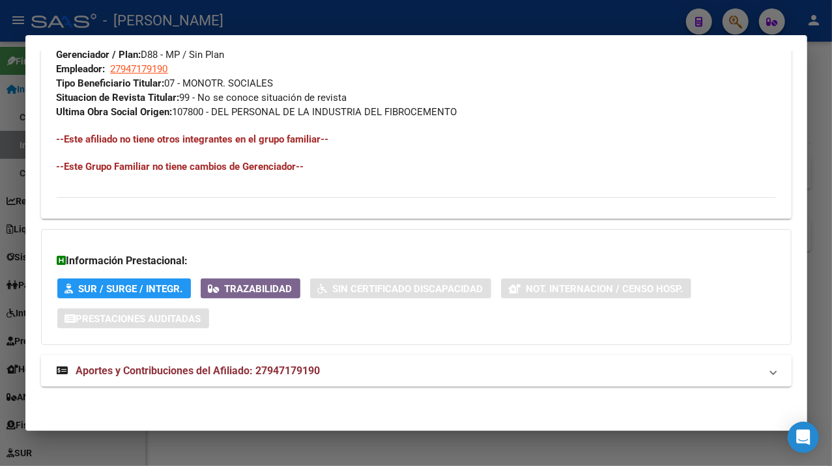
click at [409, 386] on mat-expansion-panel-header "Aportes y Contribuciones del Afiliado: 27947179190" at bounding box center [416, 371] width 750 height 31
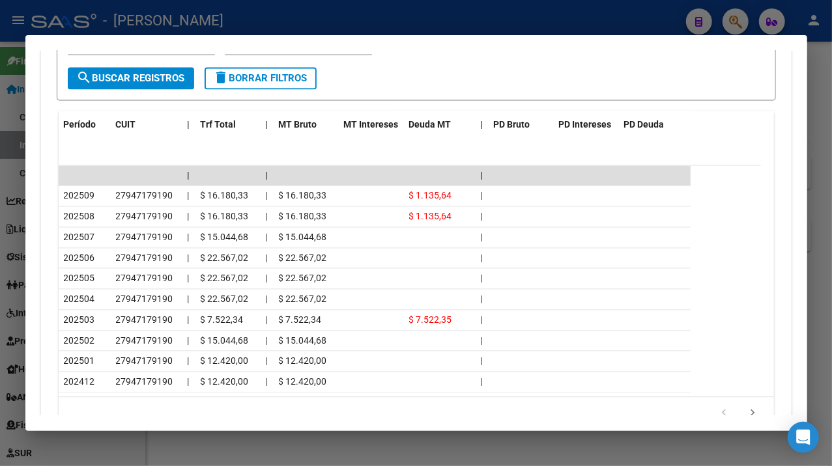
scroll to position [1302, 0]
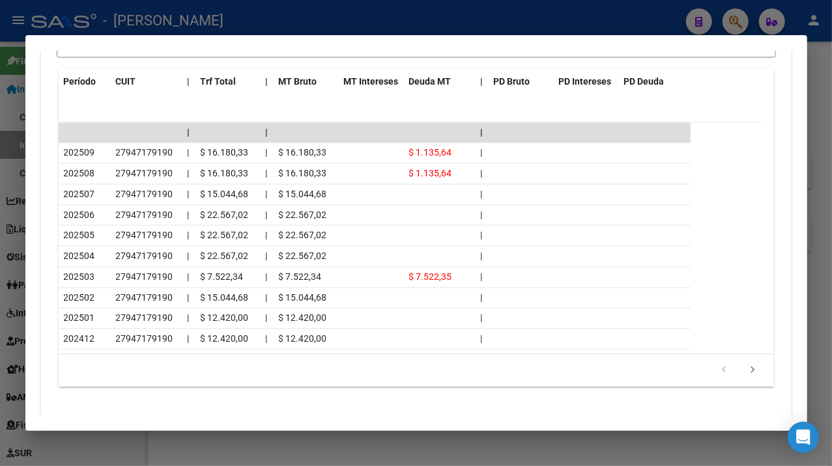
click at [811, 173] on div at bounding box center [416, 233] width 832 height 466
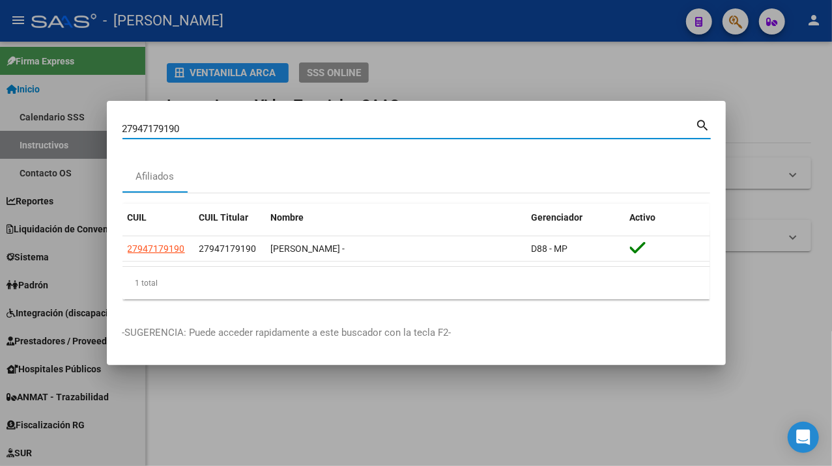
click at [249, 130] on input "27947179190" at bounding box center [408, 129] width 573 height 12
click at [249, 129] on input "27947179190" at bounding box center [408, 129] width 573 height 12
paste input "439338"
type input "27947439338"
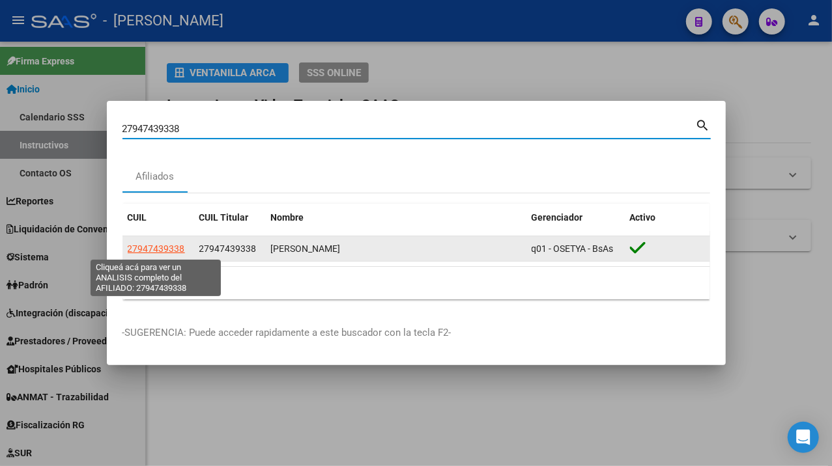
click at [165, 251] on span "27947439338" at bounding box center [156, 249] width 57 height 10
type textarea "27947439338"
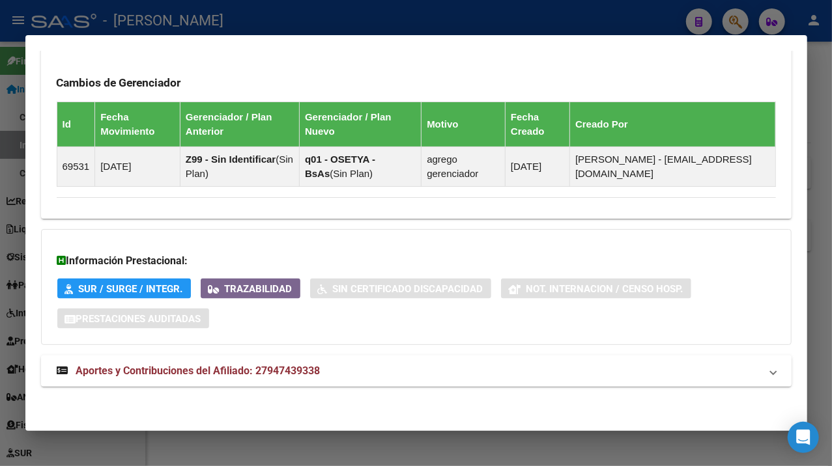
click at [358, 362] on mat-expansion-panel-header "Aportes y Contribuciones del Afiliado: 27947439338" at bounding box center [416, 371] width 750 height 31
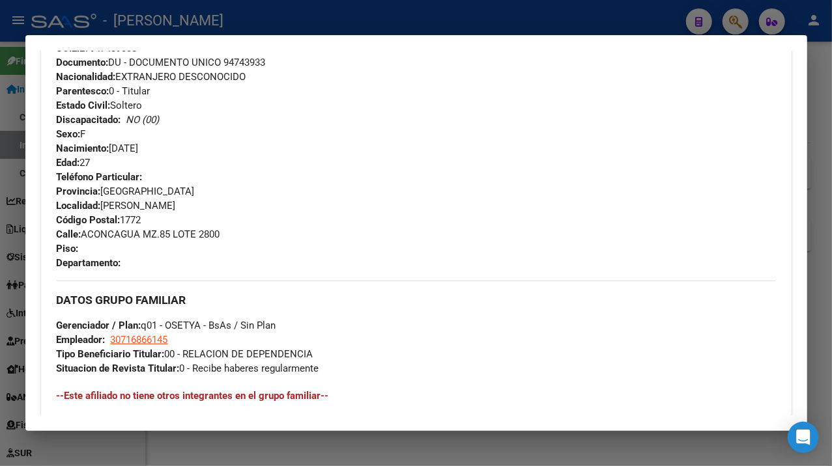
scroll to position [483, 0]
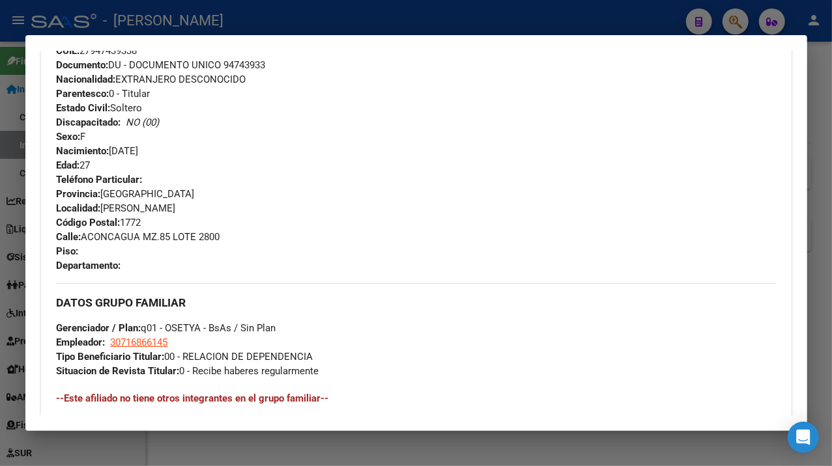
click at [245, 66] on span "Documento: DU - DOCUMENTO UNICO 94743933" at bounding box center [161, 65] width 209 height 12
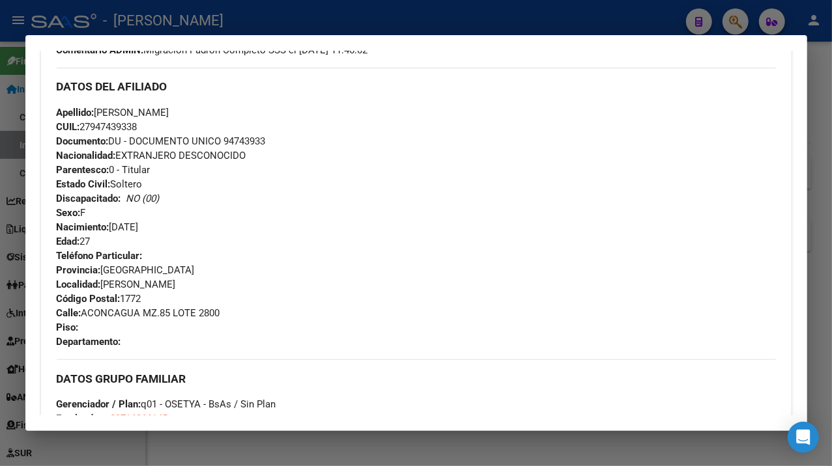
scroll to position [397, 0]
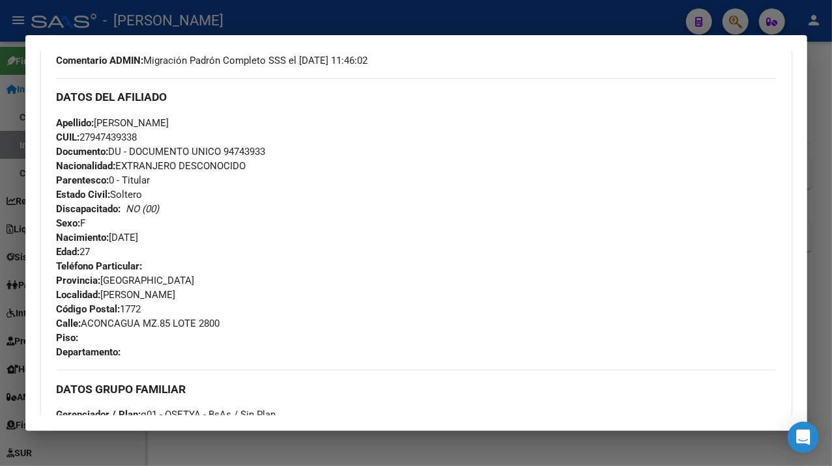
drag, startPoint x: 97, startPoint y: 125, endPoint x: 165, endPoint y: 126, distance: 67.7
click at [165, 126] on span "Apellido: [PERSON_NAME]" at bounding box center [113, 123] width 113 height 12
click at [169, 126] on span "Apellido: [PERSON_NAME]" at bounding box center [113, 123] width 113 height 12
drag, startPoint x: 165, startPoint y: 121, endPoint x: 253, endPoint y: 128, distance: 87.5
click at [253, 128] on div "Apellido: [PERSON_NAME]: 27947439338 Documento: DU - DOCUMENTO UNICO 94743933 N…" at bounding box center [416, 187] width 719 height 143
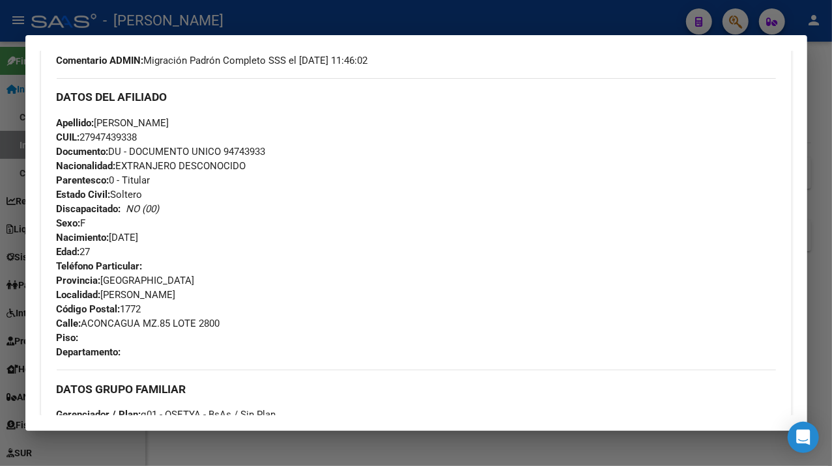
click at [79, 323] on strong "Calle:" at bounding box center [69, 324] width 25 height 12
drag, startPoint x: 84, startPoint y: 324, endPoint x: 141, endPoint y: 330, distance: 57.0
click at [141, 330] on div "Teléfono Particular: Provincia: [GEOGRAPHIC_DATA] Localidad: [PERSON_NAME] Códi…" at bounding box center [416, 309] width 719 height 100
click at [100, 322] on span "[STREET_ADDRESS]" at bounding box center [138, 324] width 163 height 12
click at [96, 322] on span "[STREET_ADDRESS]" at bounding box center [138, 324] width 163 height 12
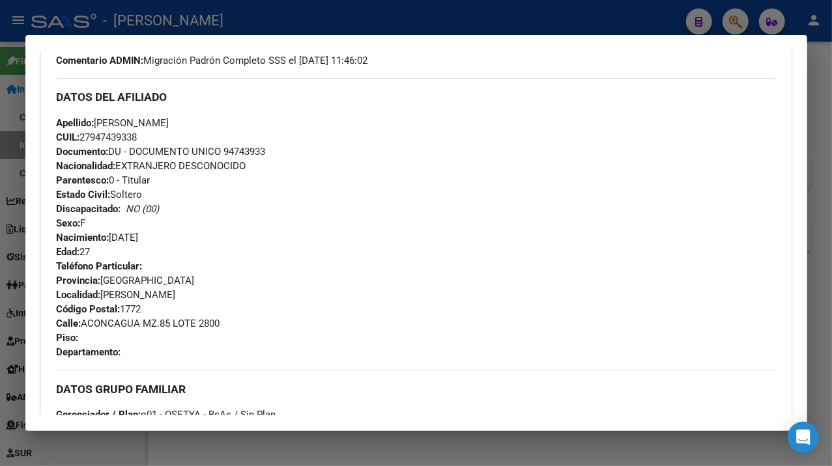
click at [89, 323] on span "[STREET_ADDRESS]" at bounding box center [138, 324] width 163 height 12
click at [85, 324] on span "[STREET_ADDRESS]" at bounding box center [138, 324] width 163 height 12
drag, startPoint x: 85, startPoint y: 324, endPoint x: 209, endPoint y: 324, distance: 124.4
click at [209, 324] on span "[STREET_ADDRESS]" at bounding box center [138, 324] width 163 height 12
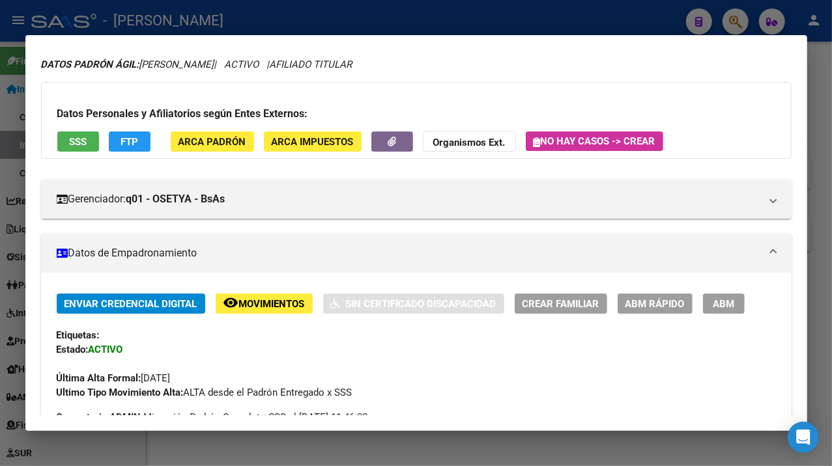
scroll to position [0, 0]
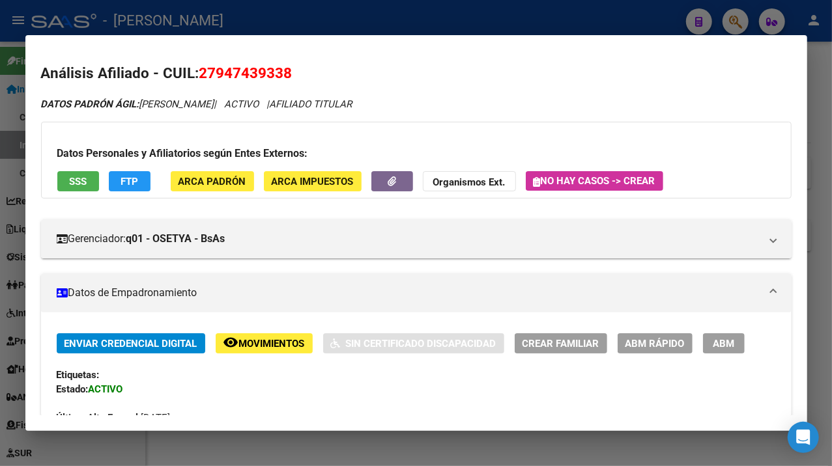
click at [821, 194] on div at bounding box center [416, 233] width 832 height 466
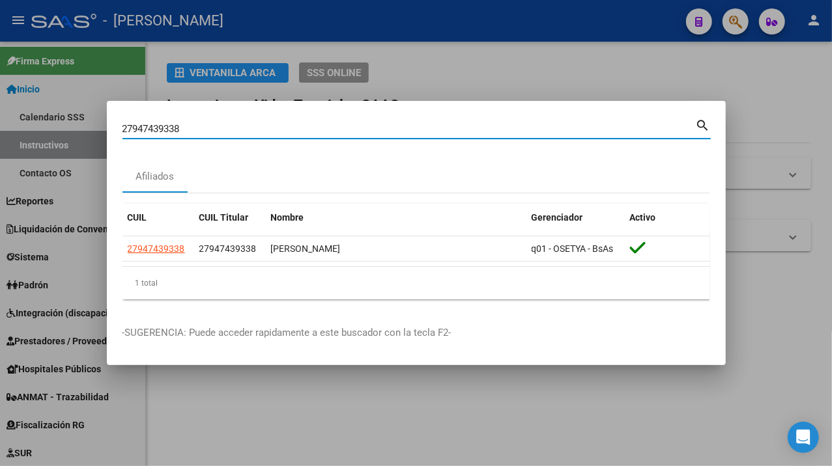
click at [229, 129] on input "27947439338" at bounding box center [408, 129] width 573 height 12
click at [229, 128] on input "27947439338" at bounding box center [408, 129] width 573 height 12
paste input "669961"
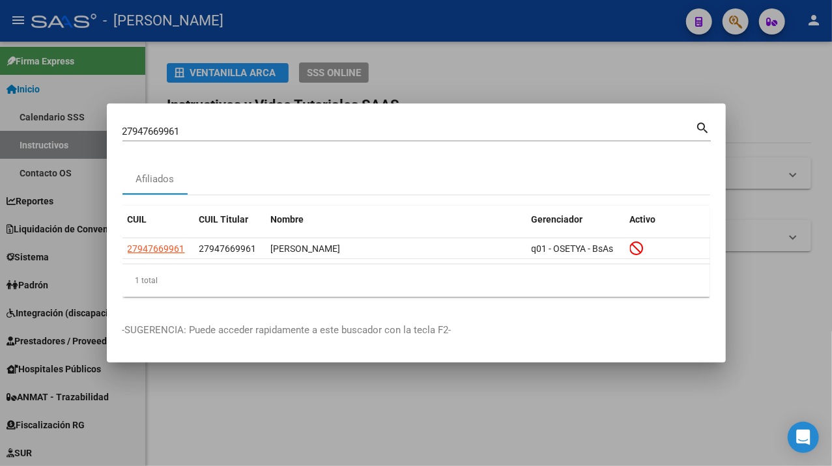
click at [215, 150] on div "27947669961 Buscar (apellido, dni, cuil, [PERSON_NAME], cuit, obra social) sear…" at bounding box center [416, 136] width 588 height 35
click at [224, 134] on input "27947669961" at bounding box center [408, 132] width 573 height 12
paste input "789630"
type input "27947789630"
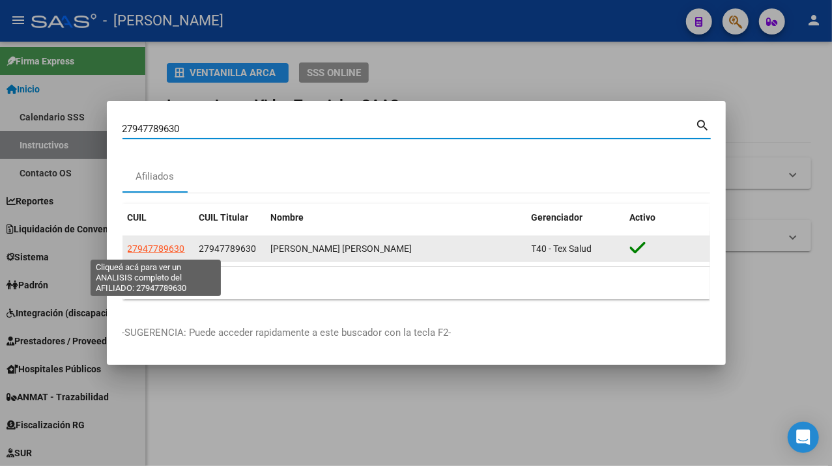
click at [164, 249] on span "27947789630" at bounding box center [156, 249] width 57 height 10
type textarea "27947789630"
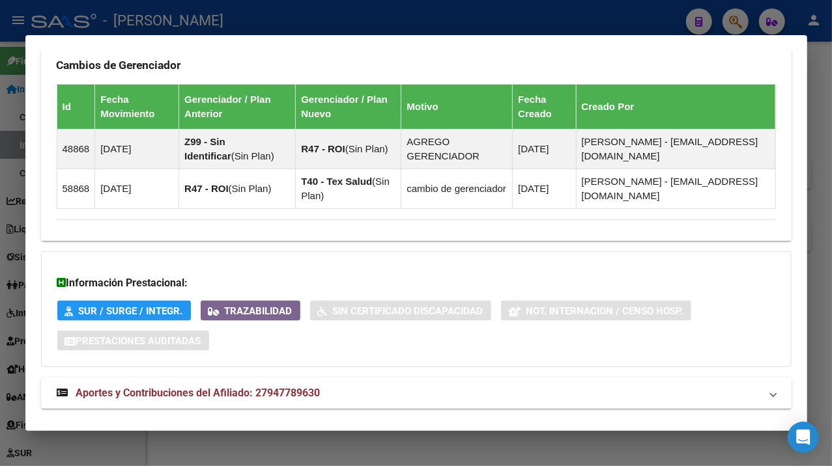
scroll to position [895, 0]
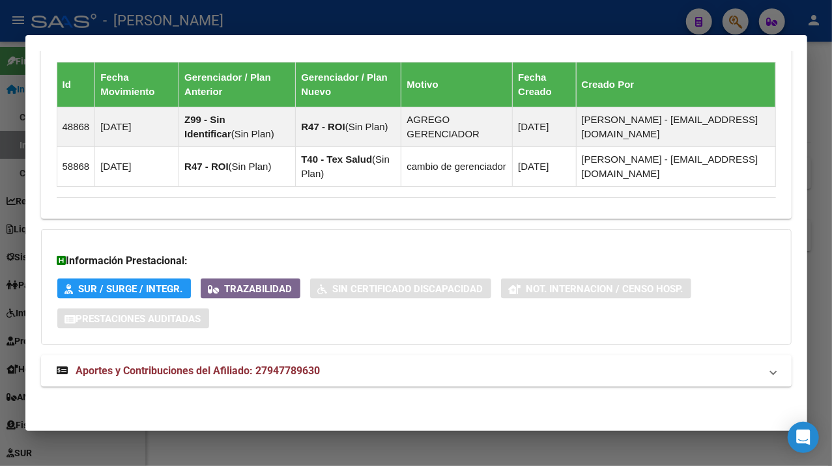
click at [442, 371] on mat-panel-title "Aportes y Contribuciones del Afiliado: 27947789630" at bounding box center [408, 371] width 703 height 16
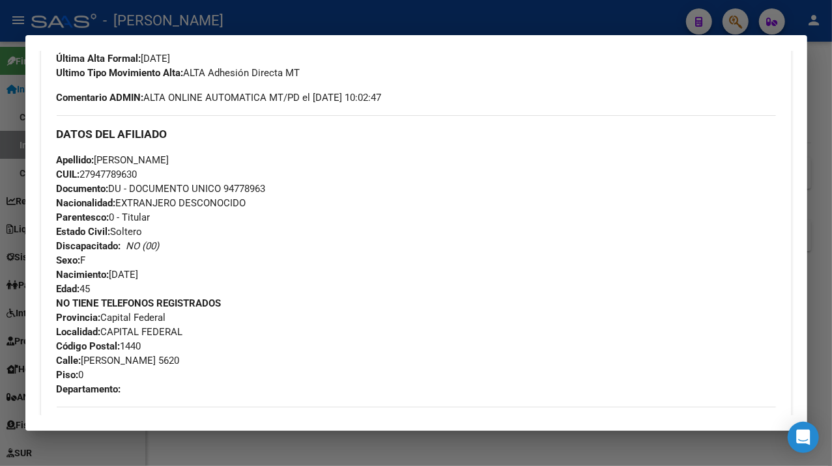
scroll to position [345, 0]
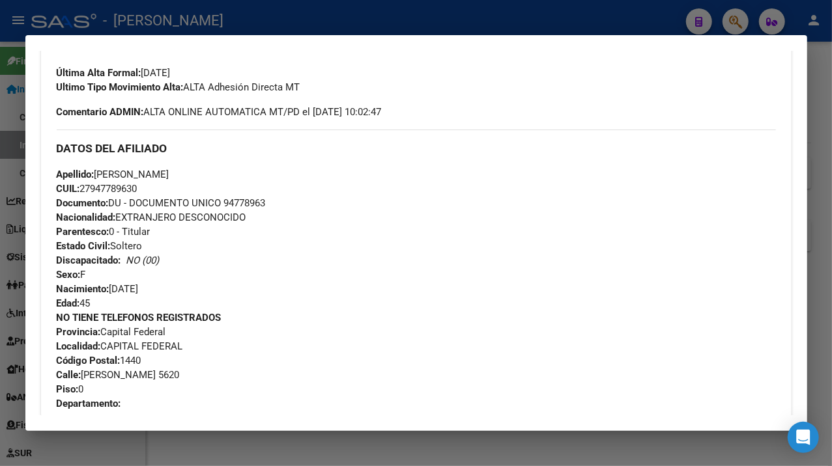
click at [815, 145] on div at bounding box center [416, 233] width 832 height 466
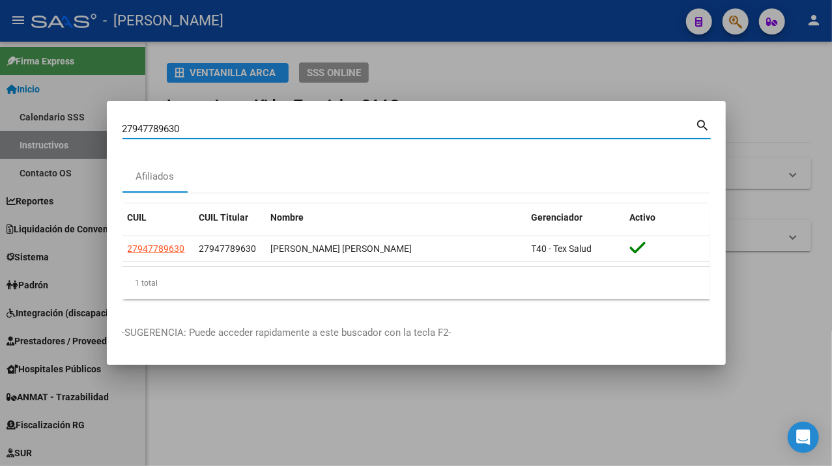
click at [264, 131] on input "27947789630" at bounding box center [408, 129] width 573 height 12
paste input "8108742"
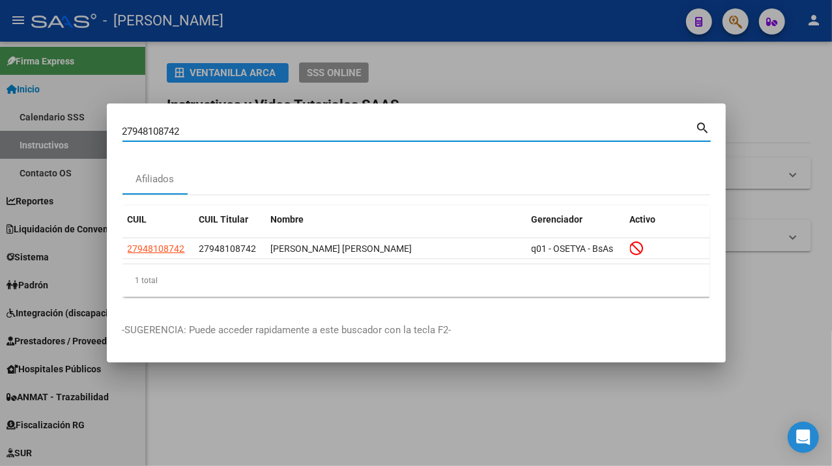
click at [363, 130] on input "27948108742" at bounding box center [408, 132] width 573 height 12
paste input "50013"
type input "27948150013"
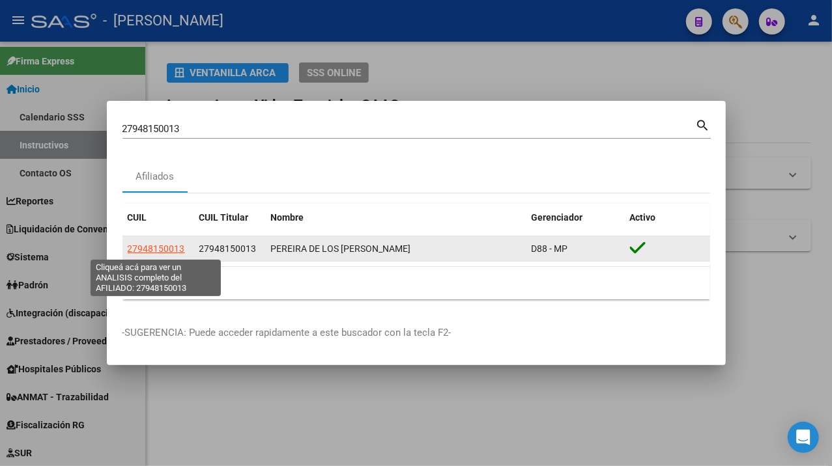
click at [139, 248] on span "27948150013" at bounding box center [156, 249] width 57 height 10
type textarea "27948150013"
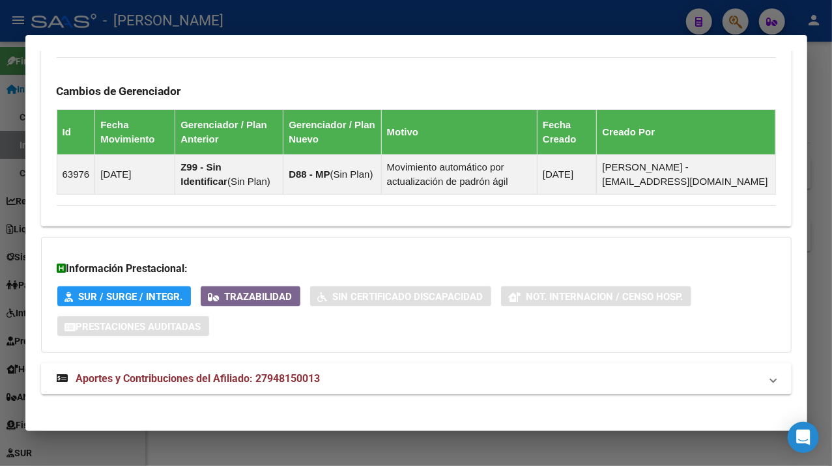
scroll to position [962, 0]
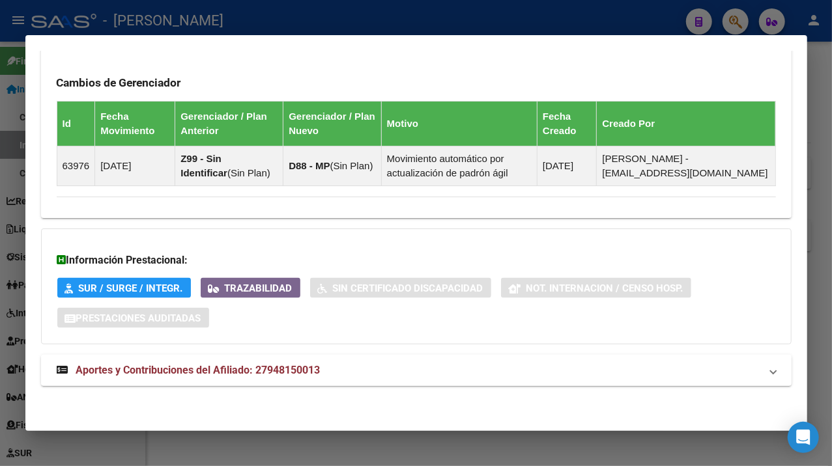
click at [447, 375] on mat-panel-title "Aportes y Contribuciones del Afiliado: 27948150013" at bounding box center [408, 371] width 703 height 16
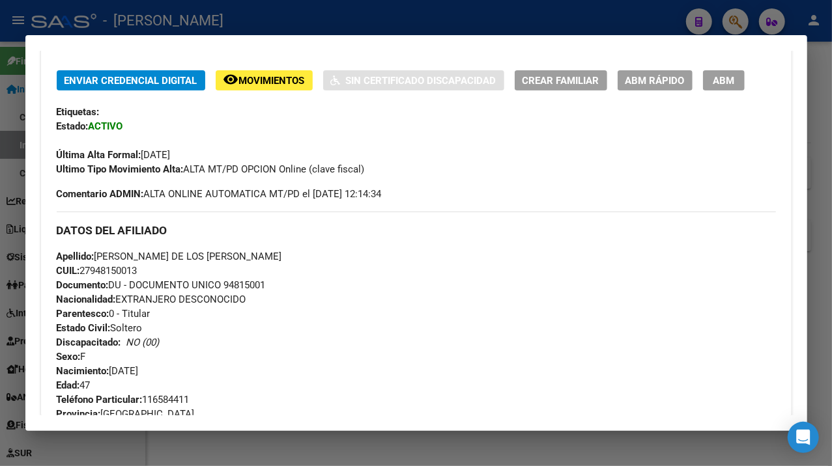
scroll to position [253, 0]
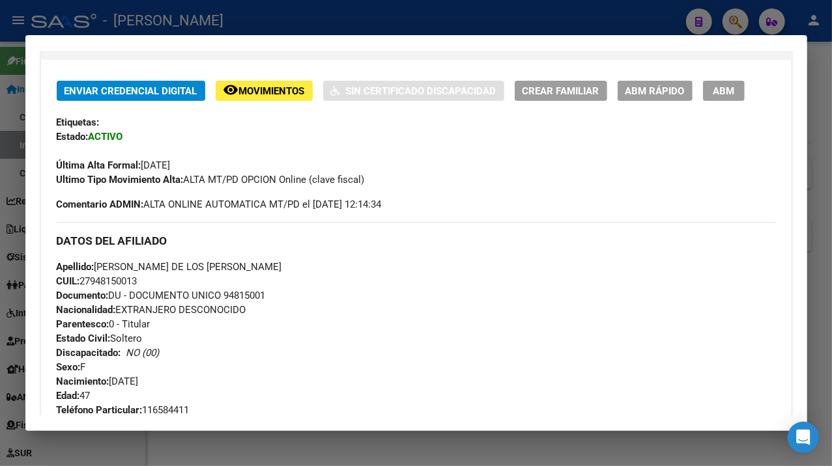
click at [823, 228] on div at bounding box center [416, 233] width 832 height 466
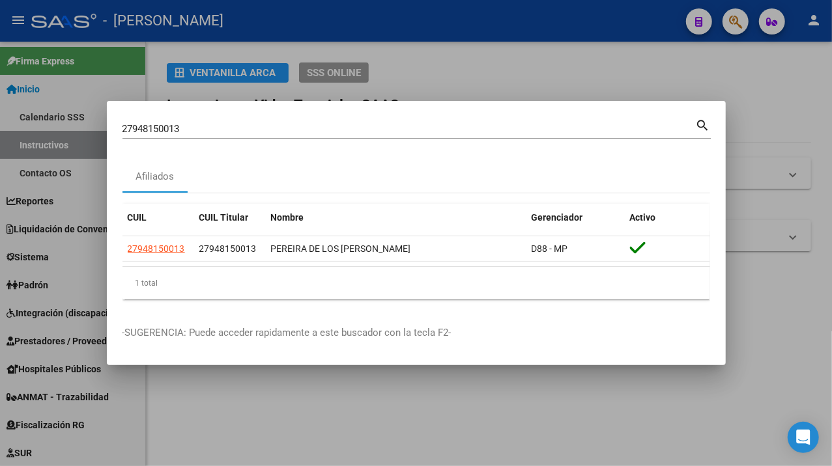
click at [292, 128] on input "27948150013" at bounding box center [408, 129] width 573 height 12
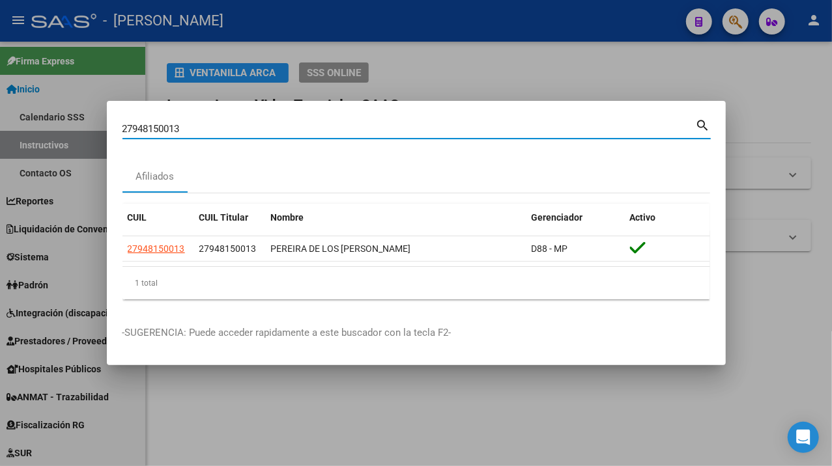
click at [292, 128] on input "27948150013" at bounding box center [408, 129] width 573 height 12
paste input "84945"
type input "27948184945"
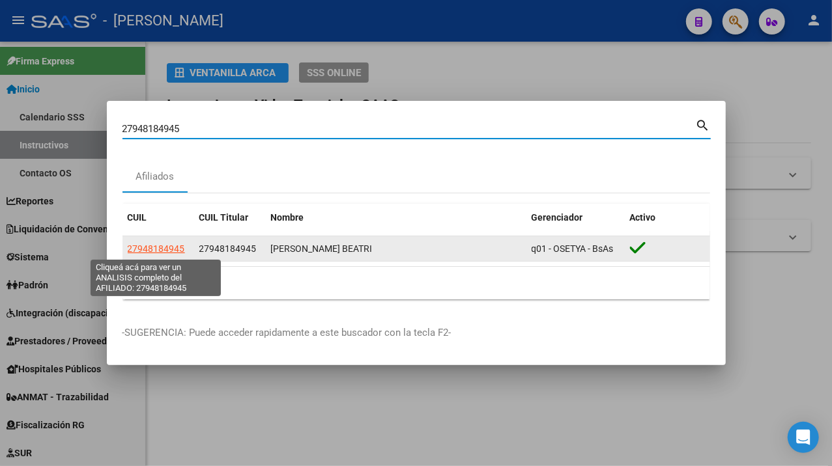
click at [167, 247] on span "27948184945" at bounding box center [156, 249] width 57 height 10
type textarea "27948184945"
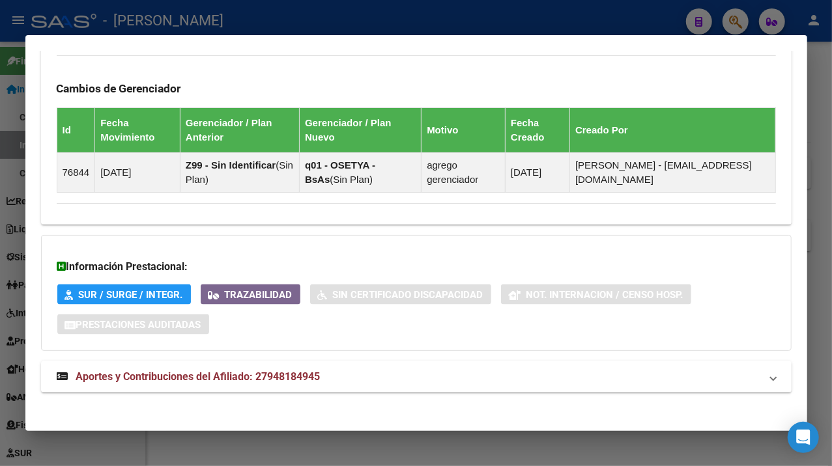
scroll to position [855, 0]
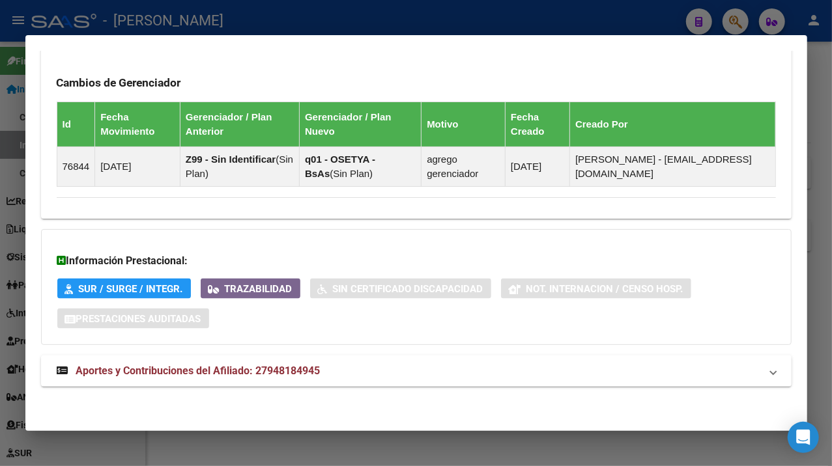
click at [399, 375] on mat-panel-title "Aportes y Contribuciones del Afiliado: 27948184945" at bounding box center [408, 371] width 703 height 16
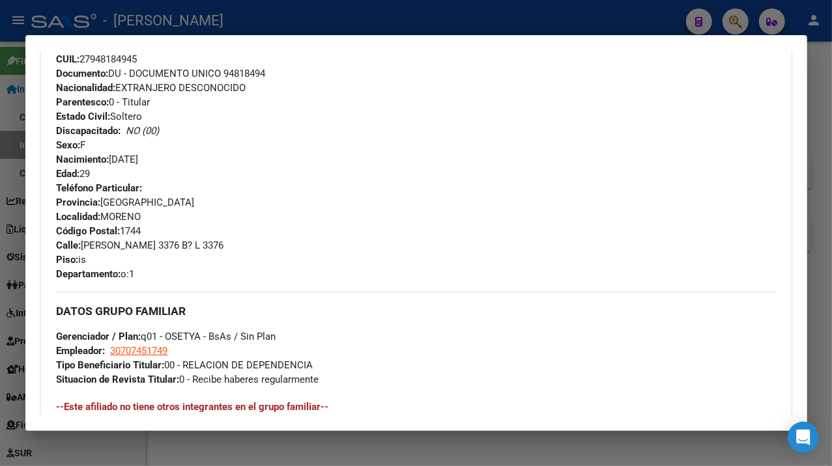
scroll to position [465, 0]
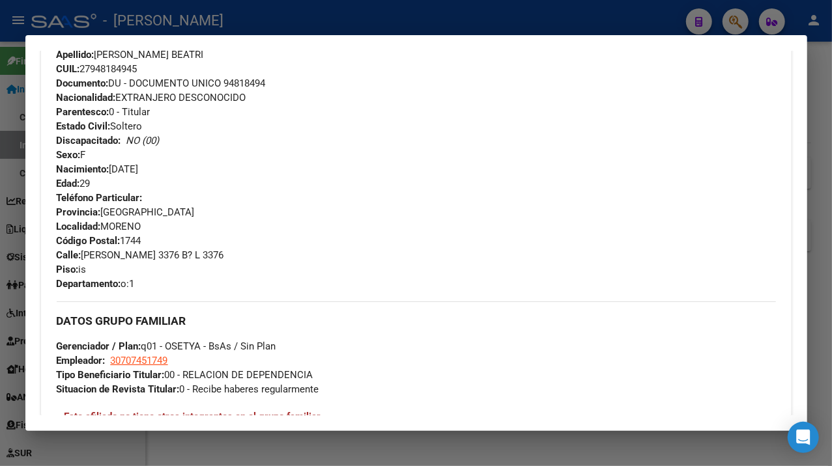
click at [251, 81] on span "Documento: DU - DOCUMENTO UNICO 94818494" at bounding box center [161, 83] width 209 height 12
click at [259, 86] on span "Documento: DU - DOCUMENTO UNICO 94818494" at bounding box center [161, 83] width 209 height 12
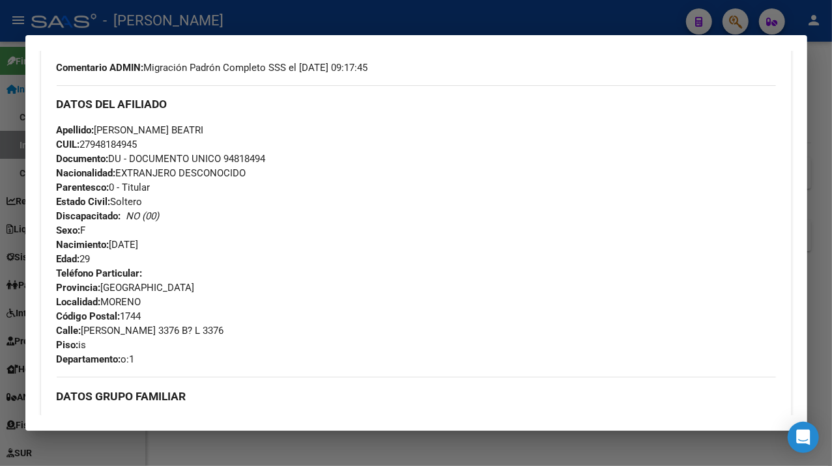
scroll to position [378, 0]
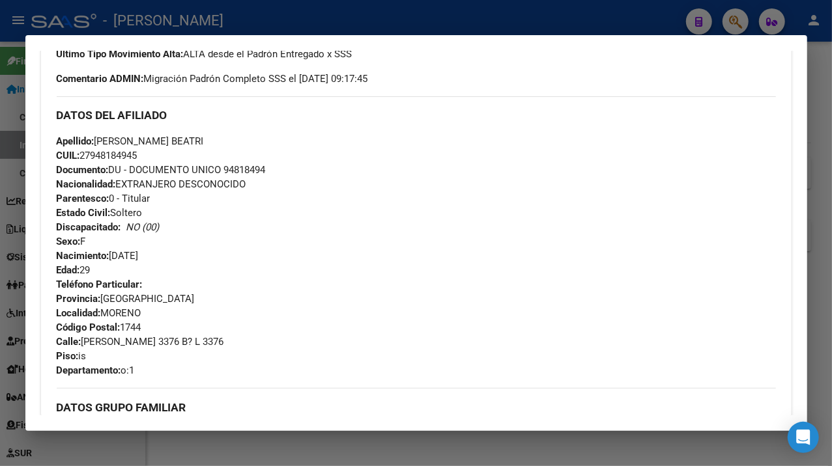
click at [100, 144] on span "Apellido: [PERSON_NAME] BEATRI" at bounding box center [130, 141] width 147 height 12
drag, startPoint x: 98, startPoint y: 144, endPoint x: 177, endPoint y: 144, distance: 79.4
click at [177, 144] on span "Apellido: [PERSON_NAME] BEATRI" at bounding box center [130, 141] width 147 height 12
click at [189, 142] on span "Apellido: [PERSON_NAME] BEATRI" at bounding box center [130, 141] width 147 height 12
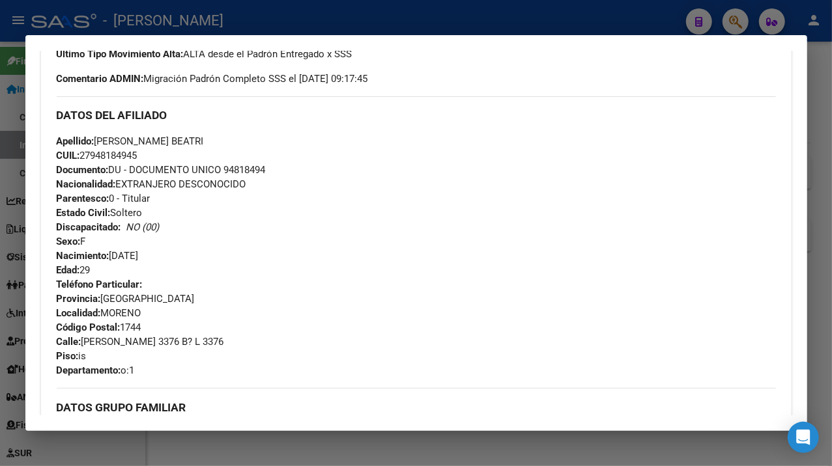
drag, startPoint x: 189, startPoint y: 142, endPoint x: 196, endPoint y: 142, distance: 7.2
click at [196, 142] on span "Apellido: [PERSON_NAME] BEATRI" at bounding box center [130, 141] width 147 height 12
click at [196, 144] on span "Apellido: [PERSON_NAME] BEATRI" at bounding box center [130, 141] width 147 height 12
click at [196, 136] on span "Apellido: [PERSON_NAME] BEATRI" at bounding box center [130, 141] width 147 height 12
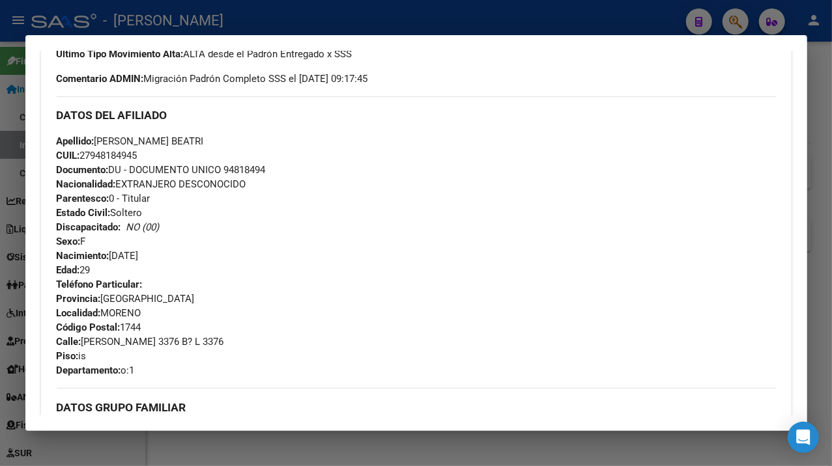
drag, startPoint x: 196, startPoint y: 136, endPoint x: 194, endPoint y: 155, distance: 19.0
click at [195, 154] on div "Apellido: [PERSON_NAME] BEATRI CUIL: 27948184945 Documento: DU - DOCUMENTO UNIC…" at bounding box center [416, 205] width 719 height 143
click at [193, 139] on span "Apellido: [PERSON_NAME] BEATRI" at bounding box center [130, 141] width 147 height 12
click at [81, 341] on strong "Calle:" at bounding box center [69, 342] width 25 height 12
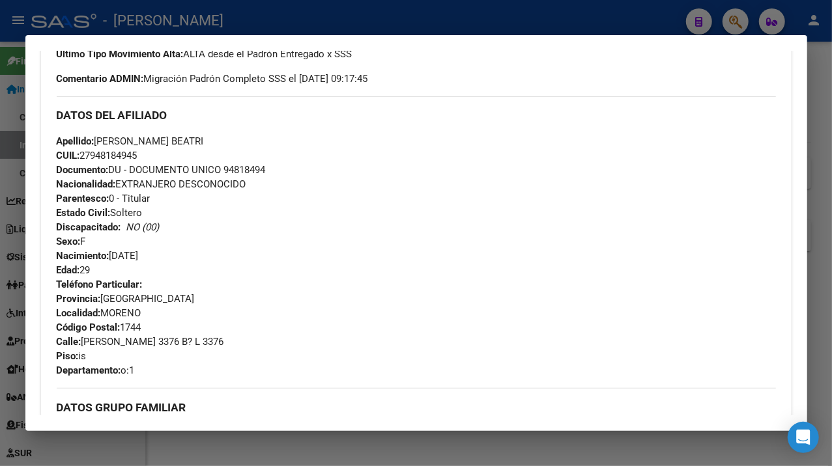
drag, startPoint x: 85, startPoint y: 341, endPoint x: 219, endPoint y: 340, distance: 134.2
click at [219, 340] on div "Teléfono Particular: Provincia: [GEOGRAPHIC_DATA] Localidad: [PERSON_NAME] Códi…" at bounding box center [416, 327] width 719 height 100
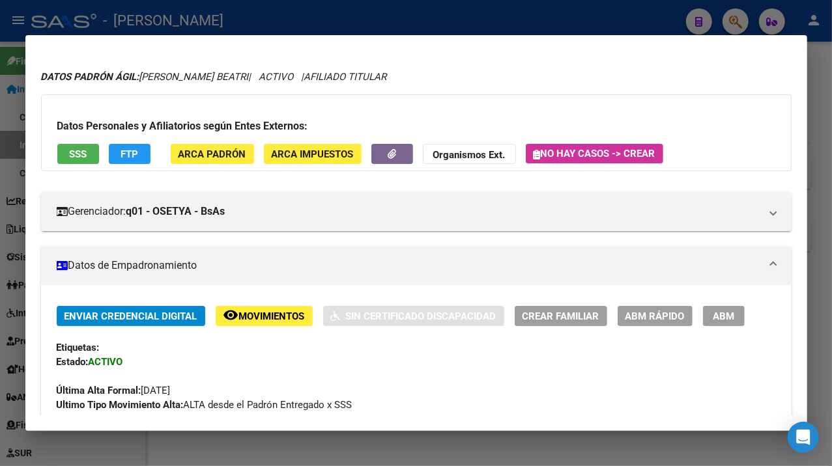
scroll to position [0, 0]
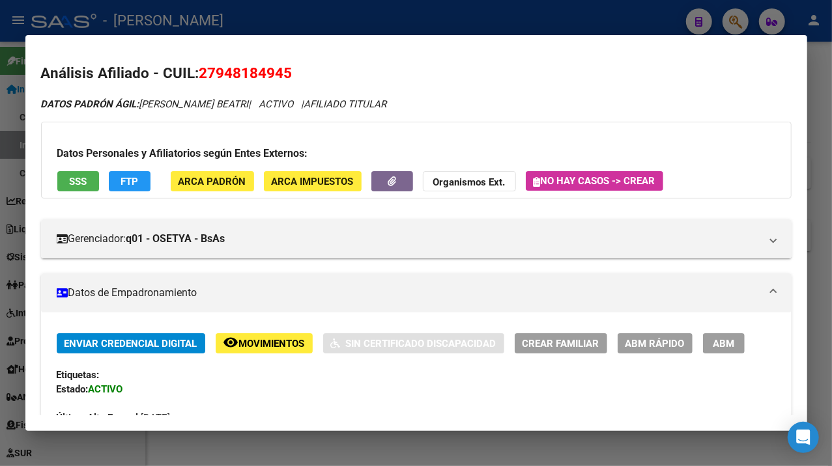
click at [823, 227] on div at bounding box center [416, 233] width 832 height 466
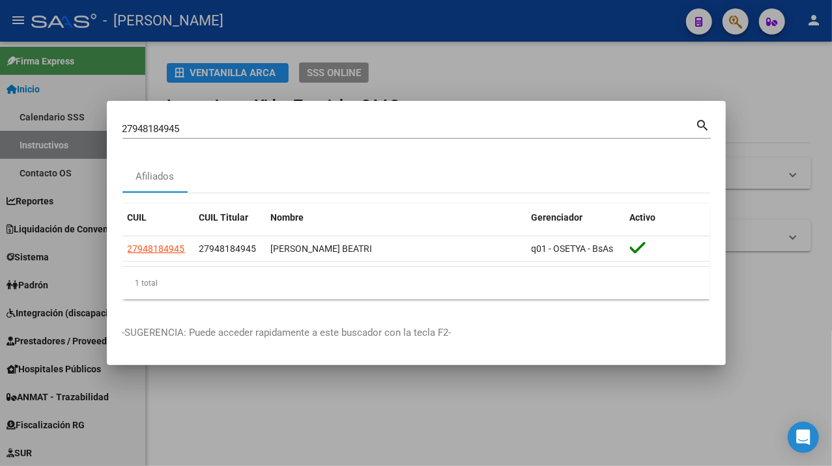
click at [257, 131] on input "27948184945" at bounding box center [408, 129] width 573 height 12
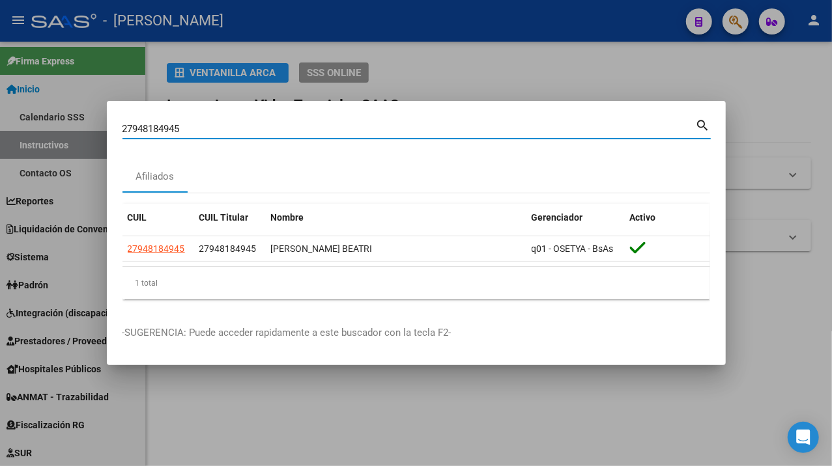
click at [257, 131] on input "27948184945" at bounding box center [408, 129] width 573 height 12
paste input "7596"
type input "27948187596"
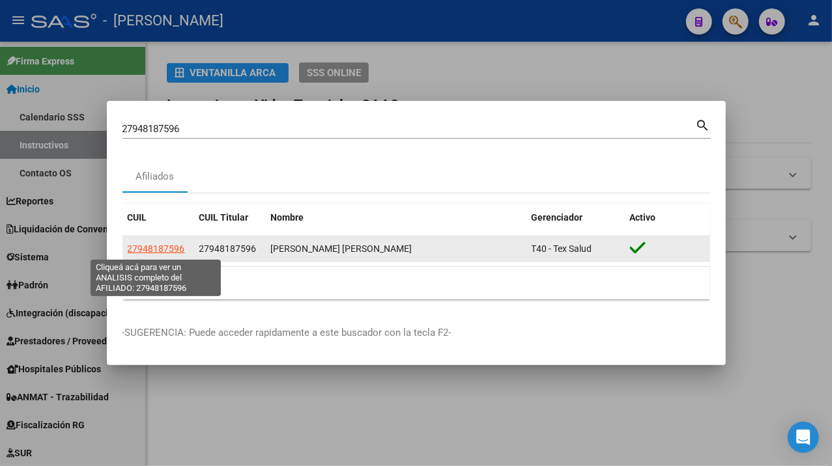
click at [175, 254] on span "27948187596" at bounding box center [156, 249] width 57 height 10
type textarea "27948187596"
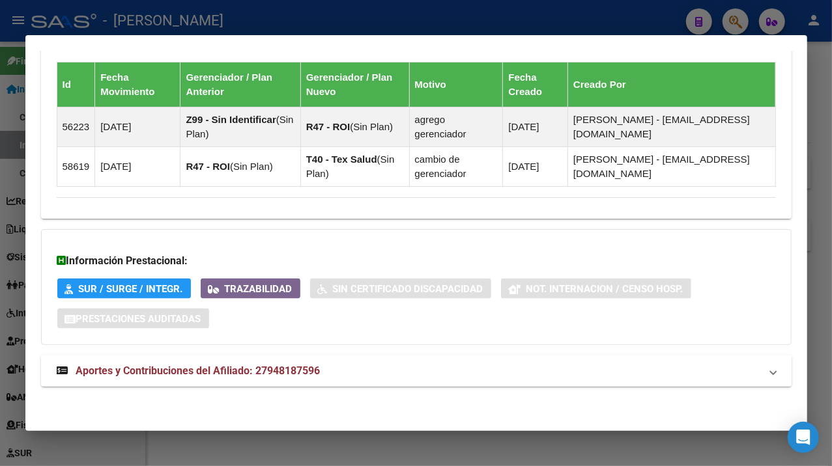
click at [429, 356] on mat-expansion-panel-header "Aportes y Contribuciones del Afiliado: 27948187596" at bounding box center [416, 371] width 750 height 31
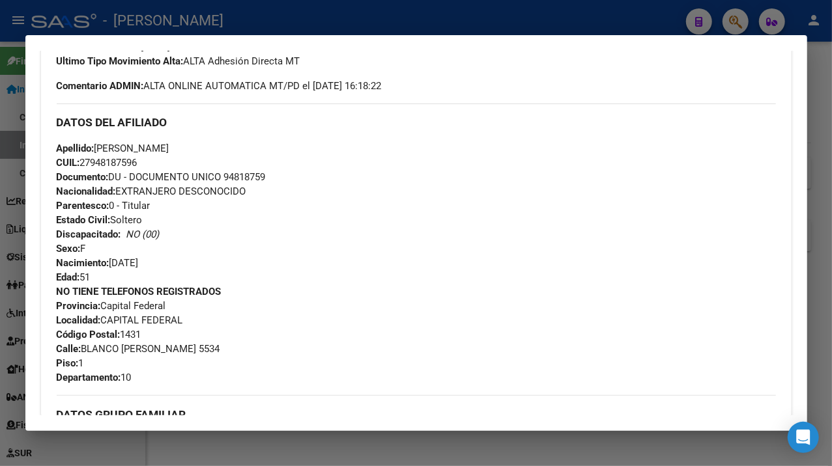
scroll to position [358, 0]
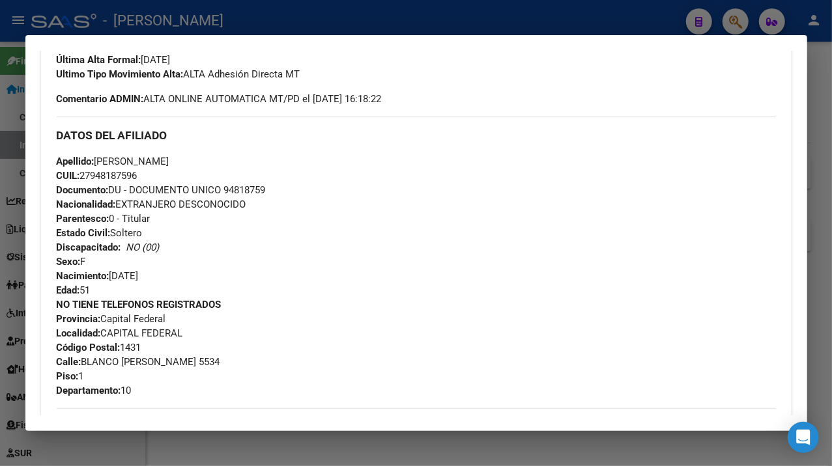
click at [243, 194] on span "Documento: DU - DOCUMENTO UNICO 94818759" at bounding box center [161, 190] width 209 height 12
click at [169, 159] on span "Apellido: [PERSON_NAME]" at bounding box center [113, 162] width 113 height 12
drag, startPoint x: 185, startPoint y: 162, endPoint x: 212, endPoint y: 159, distance: 26.9
click at [169, 159] on span "Apellido: [PERSON_NAME]" at bounding box center [113, 162] width 113 height 12
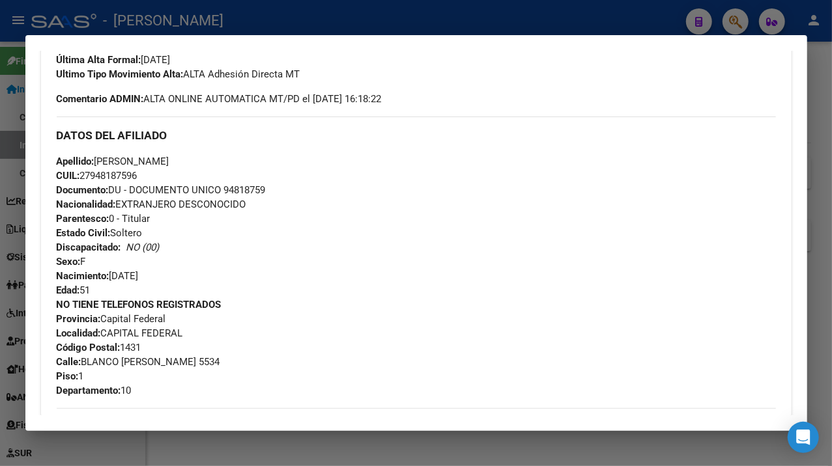
click at [169, 162] on span "Apellido: [PERSON_NAME]" at bounding box center [113, 162] width 113 height 12
drag, startPoint x: 182, startPoint y: 162, endPoint x: 274, endPoint y: 165, distance: 91.2
click at [274, 165] on div "Apellido: [PERSON_NAME]: 27948187596 Documento: DU - DOCUMENTO UNICO 94818759 N…" at bounding box center [416, 225] width 719 height 143
click at [108, 168] on div "Apellido: [PERSON_NAME]: 27948187596 Documento: DU - DOCUMENTO UNICO 94818759 N…" at bounding box center [416, 225] width 719 height 143
drag, startPoint x: 97, startPoint y: 162, endPoint x: 176, endPoint y: 162, distance: 78.8
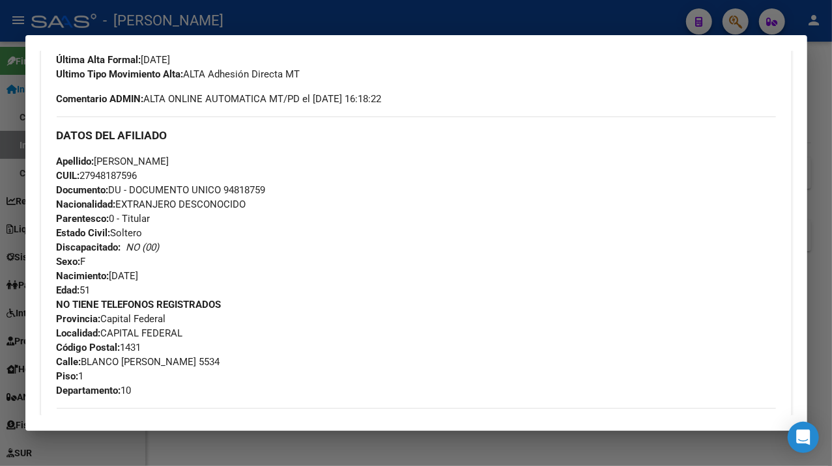
click at [169, 162] on span "Apellido: [PERSON_NAME]" at bounding box center [113, 162] width 113 height 12
drag, startPoint x: 83, startPoint y: 363, endPoint x: 172, endPoint y: 363, distance: 88.6
click at [172, 363] on span "Calle: BLANCO [PERSON_NAME] 5534" at bounding box center [138, 362] width 163 height 12
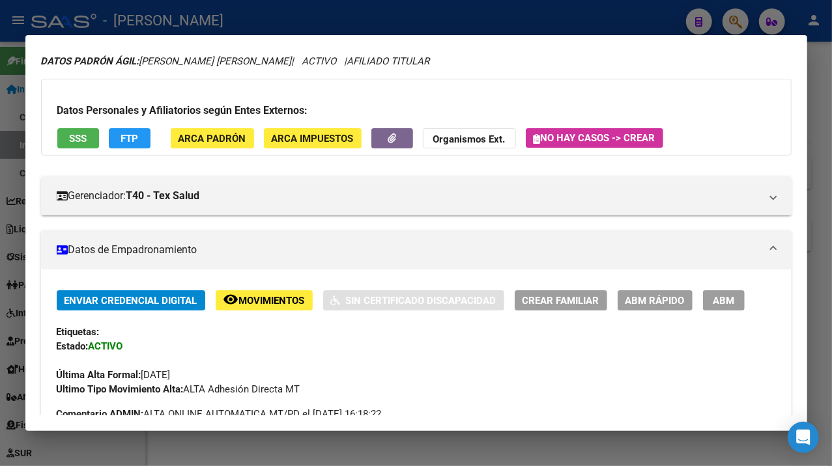
scroll to position [0, 0]
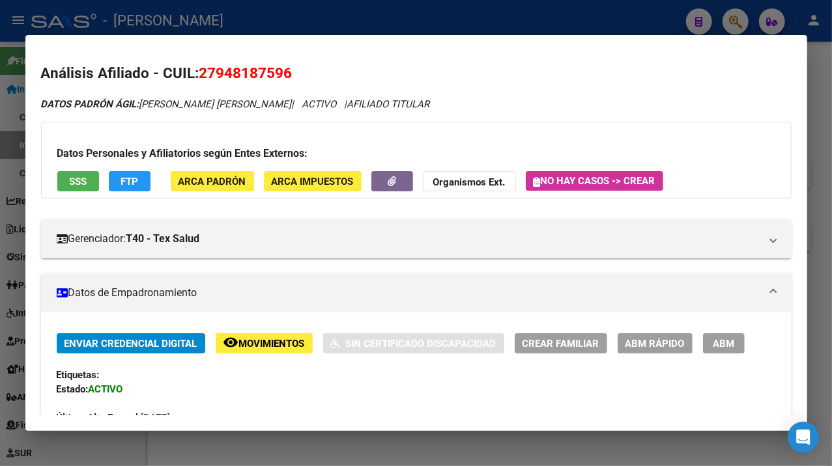
click at [830, 287] on div at bounding box center [416, 233] width 832 height 466
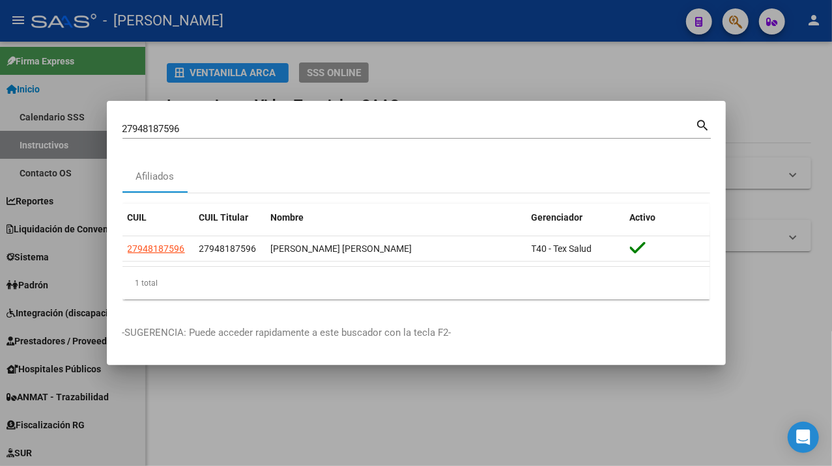
click at [335, 131] on input "27948187596" at bounding box center [408, 129] width 573 height 12
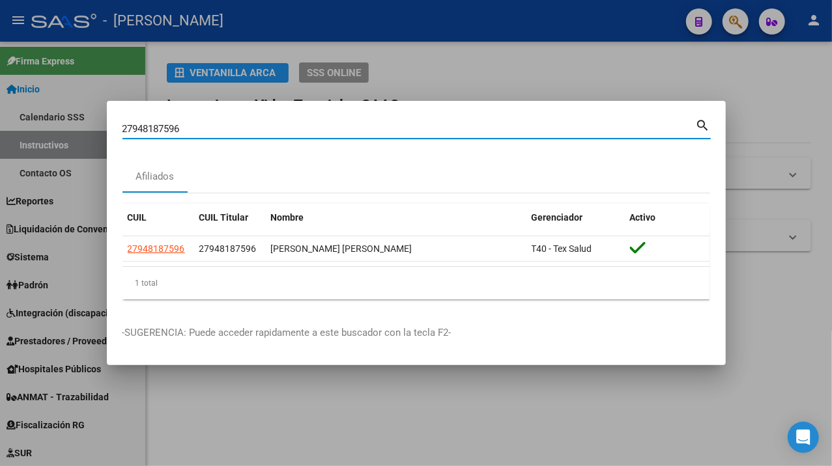
click at [335, 131] on input "27948187596" at bounding box center [408, 129] width 573 height 12
paste input "286993"
type input "27948286993"
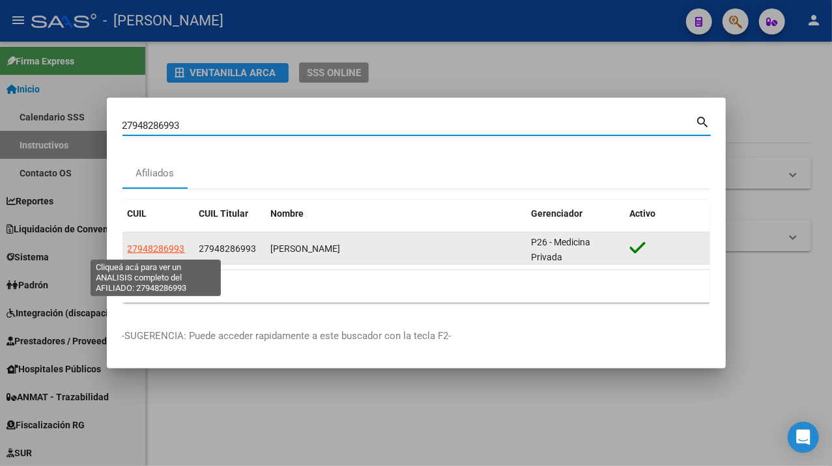
click at [156, 251] on span "27948286993" at bounding box center [156, 249] width 57 height 10
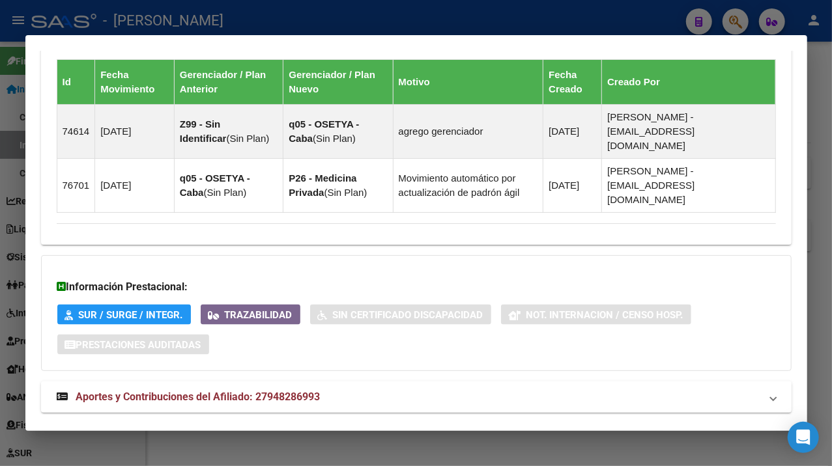
click at [368, 389] on mat-panel-title "Aportes y Contribuciones del Afiliado: 27948286993" at bounding box center [408, 397] width 703 height 16
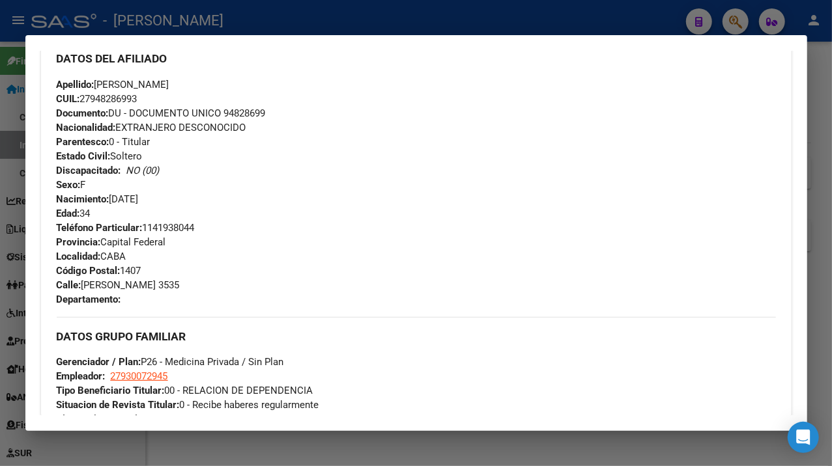
scroll to position [434, 0]
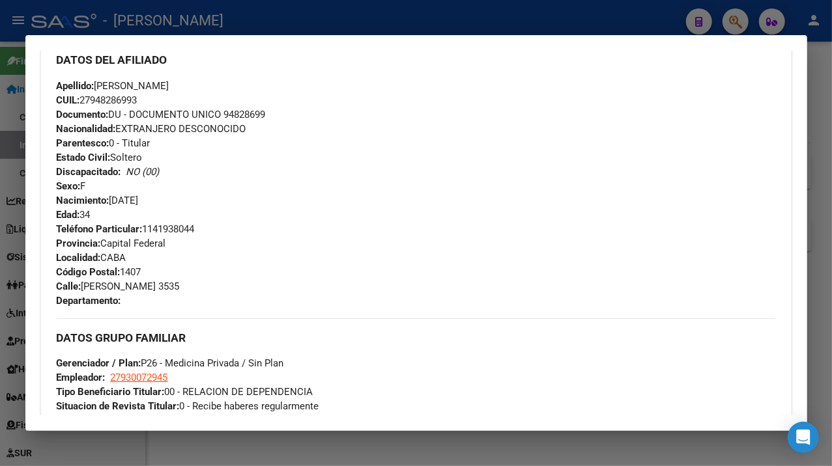
click at [259, 117] on span "Documento: DU - DOCUMENTO UNICO 94828699" at bounding box center [161, 115] width 209 height 12
click at [232, 92] on div "Apellido: [PERSON_NAME] CUIL: 27948286993 Documento: DU - DOCUMENTO UNICO 94828…" at bounding box center [416, 150] width 719 height 143
click at [169, 89] on span "Apellido: [PERSON_NAME]" at bounding box center [113, 86] width 113 height 12
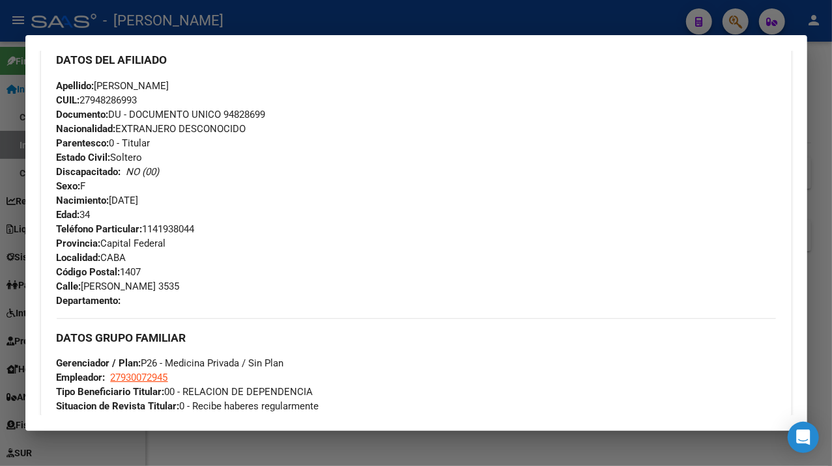
click at [169, 89] on span "Apellido: [PERSON_NAME]" at bounding box center [113, 86] width 113 height 12
click at [169, 87] on span "Apellido: [PERSON_NAME]" at bounding box center [113, 86] width 113 height 12
click at [118, 90] on span "Apellido: [PERSON_NAME]" at bounding box center [113, 86] width 113 height 12
drag, startPoint x: 99, startPoint y: 84, endPoint x: 194, endPoint y: 84, distance: 95.1
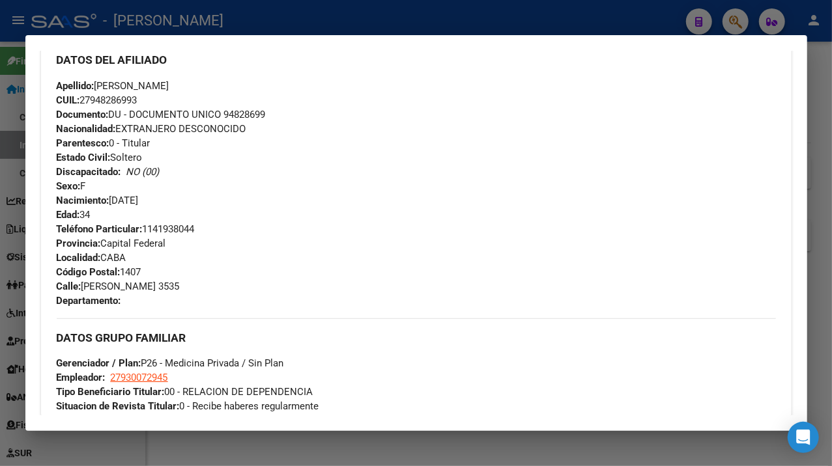
click at [169, 84] on span "Apellido: [PERSON_NAME]" at bounding box center [113, 86] width 113 height 12
drag, startPoint x: 86, startPoint y: 287, endPoint x: 189, endPoint y: 293, distance: 103.1
click at [189, 293] on div "Teléfono Particular: [PHONE_NUMBER] Provincia: Capital Federal Localidad: CABA …" at bounding box center [416, 265] width 719 height 86
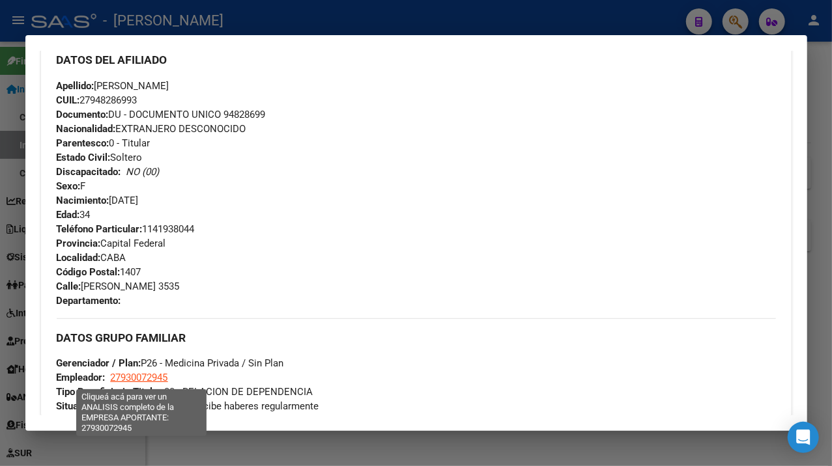
click at [154, 381] on span "27930072945" at bounding box center [139, 378] width 57 height 12
type textarea "27930072945"
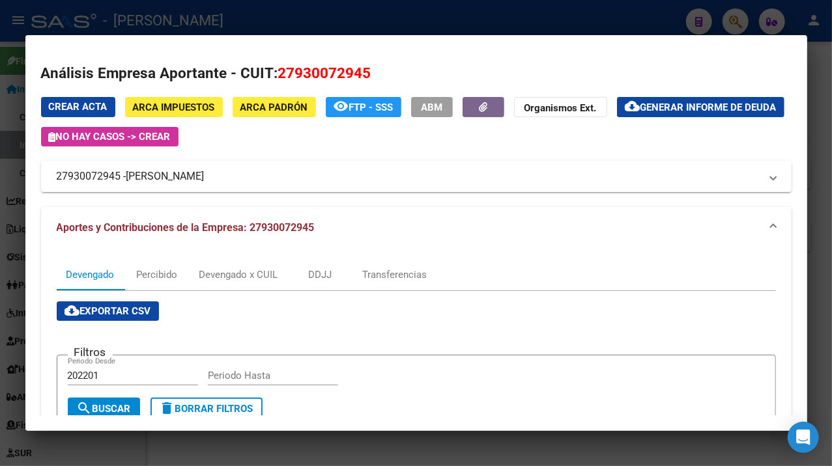
drag, startPoint x: 131, startPoint y: 177, endPoint x: 242, endPoint y: 201, distance: 113.8
click at [242, 201] on div "Crear Acta ARCA Impuestos ARCA Padrón remove_red_eye FTP - SSS ABM Organismos E…" at bounding box center [416, 387] width 750 height 580
click at [811, 141] on div at bounding box center [416, 233] width 832 height 466
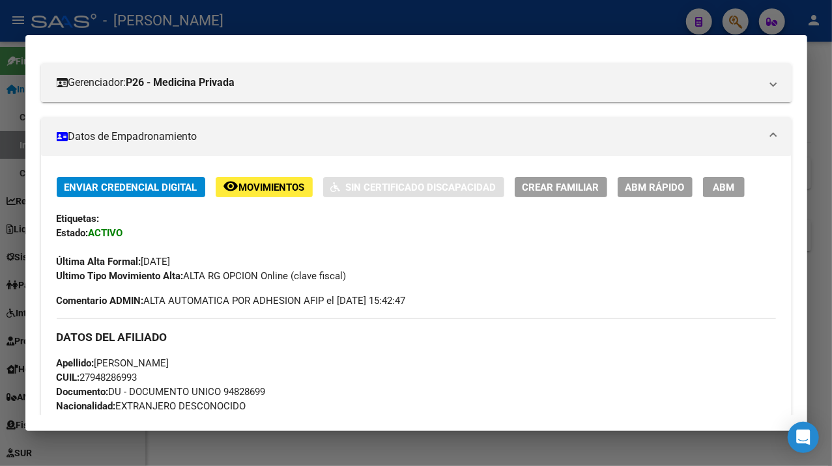
scroll to position [87, 0]
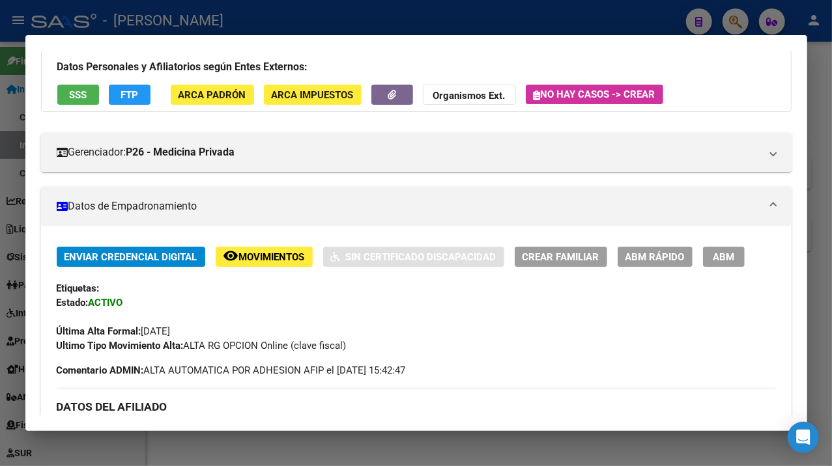
click at [826, 198] on div at bounding box center [416, 233] width 832 height 466
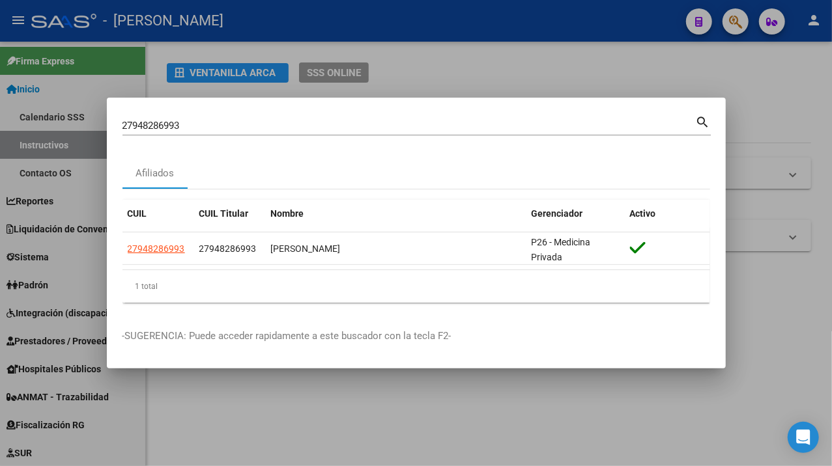
click at [308, 120] on input "27948286993" at bounding box center [408, 126] width 573 height 12
paste input "808450"
type input "27948808450"
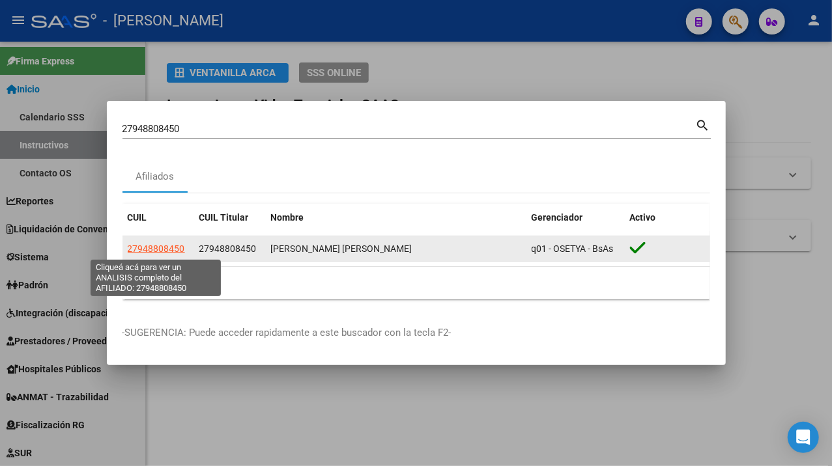
click at [173, 251] on span "27948808450" at bounding box center [156, 249] width 57 height 10
type textarea "27948808450"
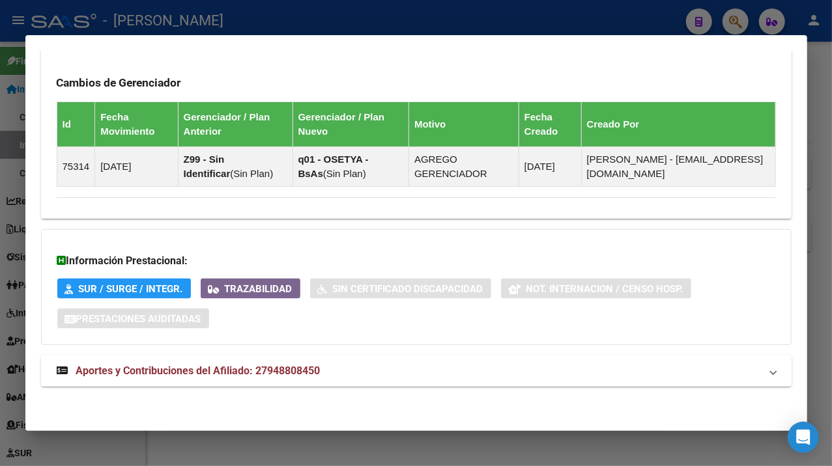
click at [414, 369] on mat-panel-title "Aportes y Contribuciones del Afiliado: 27948808450" at bounding box center [408, 371] width 703 height 16
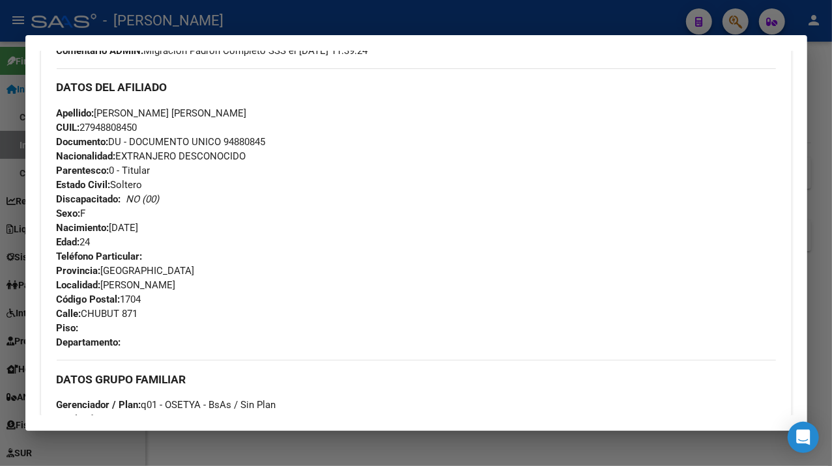
scroll to position [397, 0]
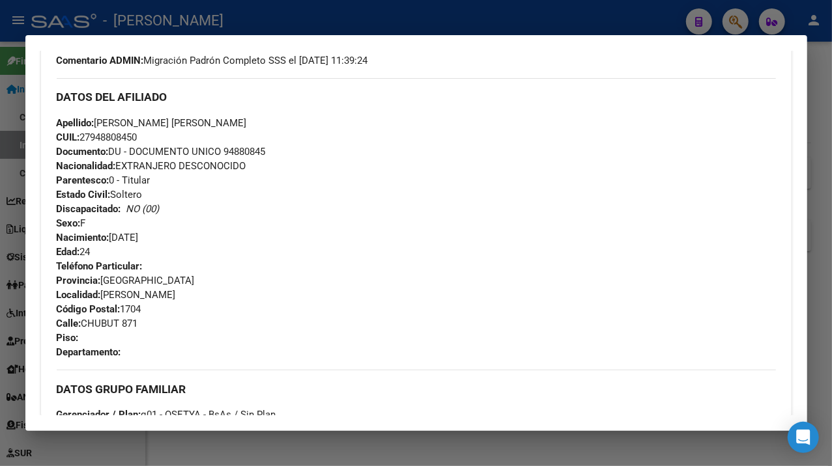
click at [255, 152] on span "Documento: DU - DOCUMENTO UNICO 94880845" at bounding box center [161, 152] width 209 height 12
drag, startPoint x: 97, startPoint y: 119, endPoint x: 180, endPoint y: 118, distance: 83.4
click at [180, 118] on span "Apellido: [PERSON_NAME] [PERSON_NAME]" at bounding box center [152, 123] width 190 height 12
click at [193, 126] on span "Apellido: [PERSON_NAME] [PERSON_NAME]" at bounding box center [152, 123] width 190 height 12
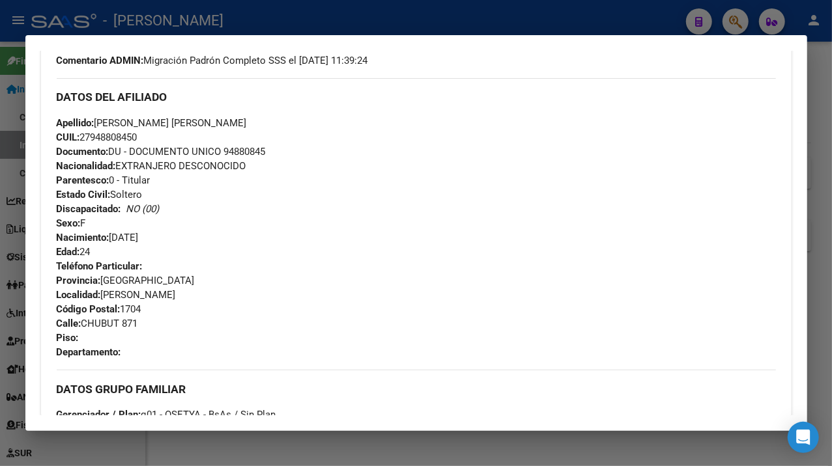
drag, startPoint x: 183, startPoint y: 122, endPoint x: 269, endPoint y: 120, distance: 86.0
click at [269, 120] on div "Apellido: [PERSON_NAME] [PERSON_NAME] CUIL: 27948808450 Documento: DU - DOCUMEN…" at bounding box center [416, 187] width 719 height 143
click at [107, 324] on span "[STREET_ADDRESS]" at bounding box center [97, 324] width 81 height 12
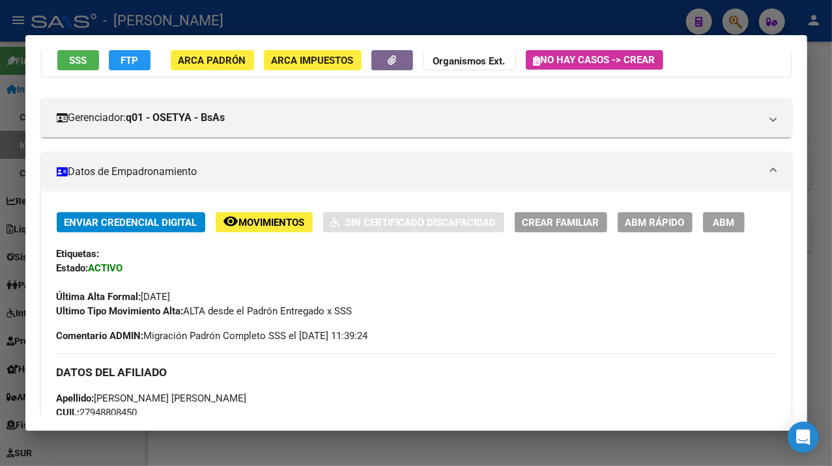
scroll to position [0, 0]
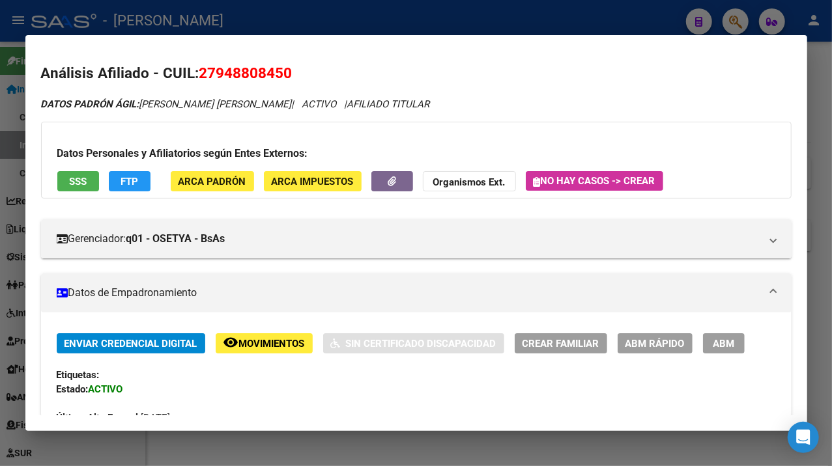
click at [822, 162] on div at bounding box center [416, 233] width 832 height 466
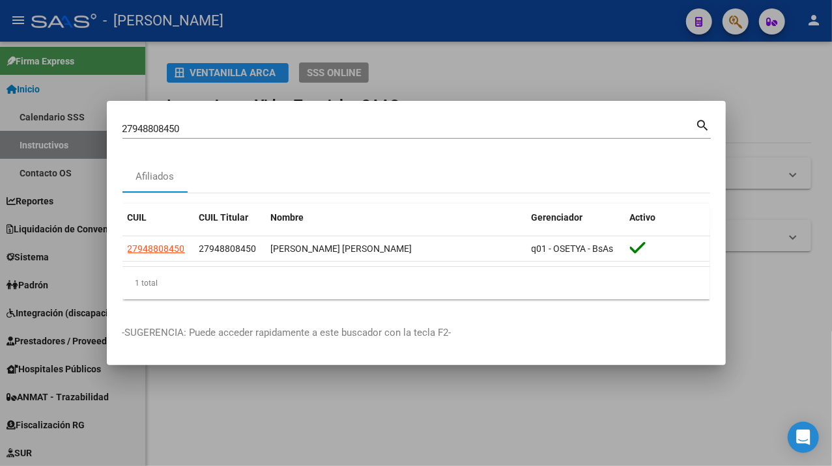
click at [352, 144] on div "27948808450 Buscar (apellido, dni, [PERSON_NAME], [PERSON_NAME], cuit, obra soc…" at bounding box center [416, 134] width 588 height 35
drag, startPoint x: 352, startPoint y: 144, endPoint x: 346, endPoint y: 134, distance: 11.4
click at [352, 141] on div "27948808450 Buscar (apellido, dni, [PERSON_NAME], [PERSON_NAME], cuit, obra soc…" at bounding box center [416, 134] width 588 height 35
click at [344, 132] on input "27948808450" at bounding box center [408, 129] width 573 height 12
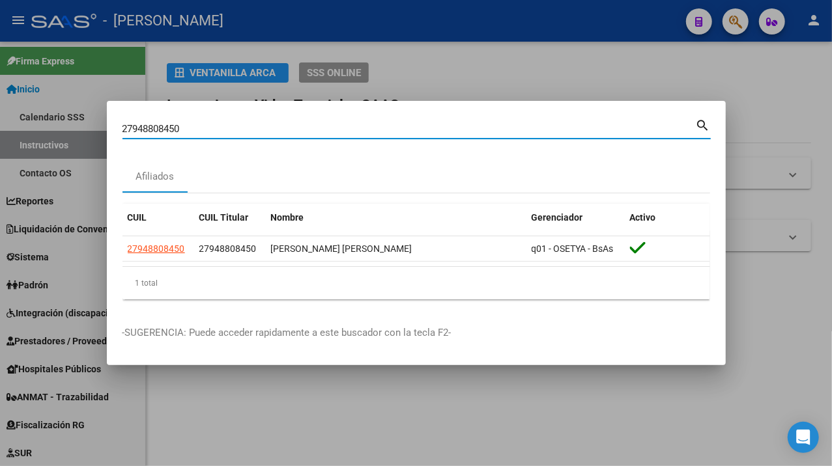
click at [344, 132] on input "27948808450" at bounding box center [408, 129] width 573 height 12
paste input "9368497"
type input "27949368497"
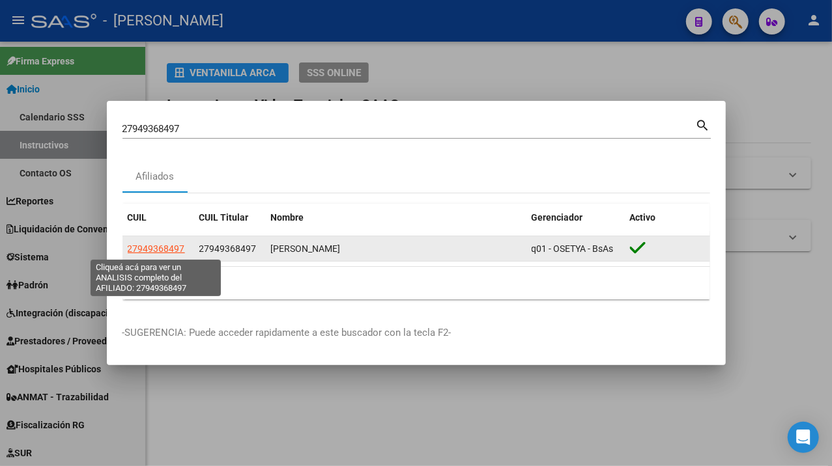
click at [176, 254] on span "27949368497" at bounding box center [156, 249] width 57 height 10
type textarea "27949368497"
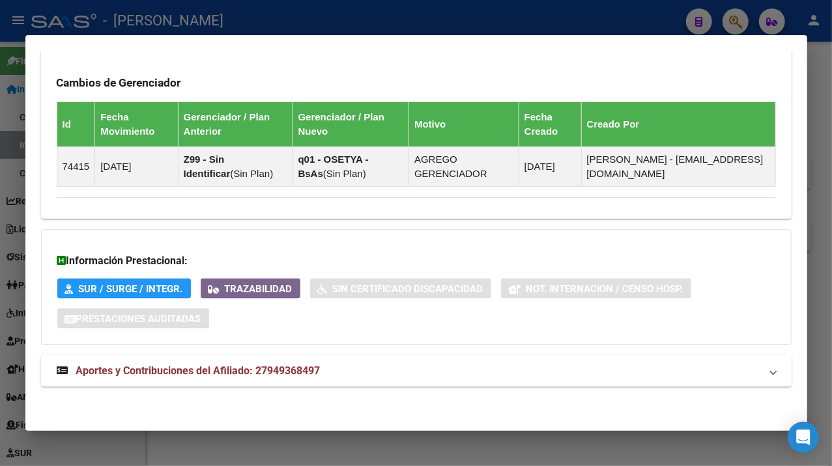
click at [322, 379] on mat-expansion-panel-header "Aportes y Contribuciones del Afiliado: 27949368497" at bounding box center [416, 371] width 750 height 31
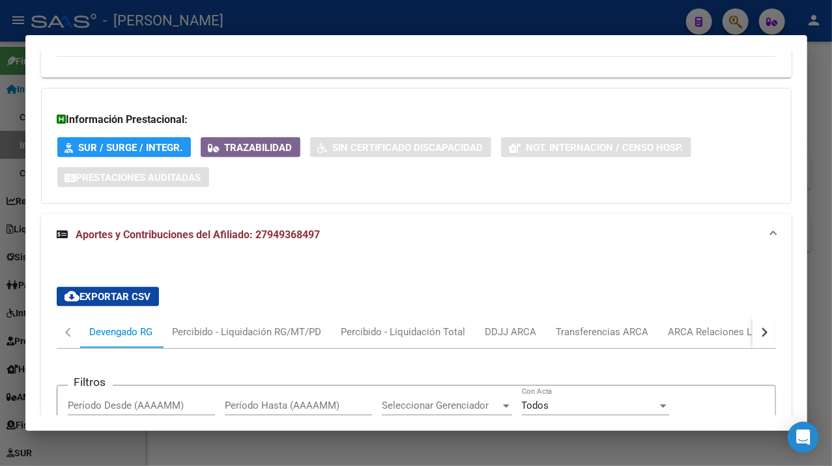
scroll to position [1178, 0]
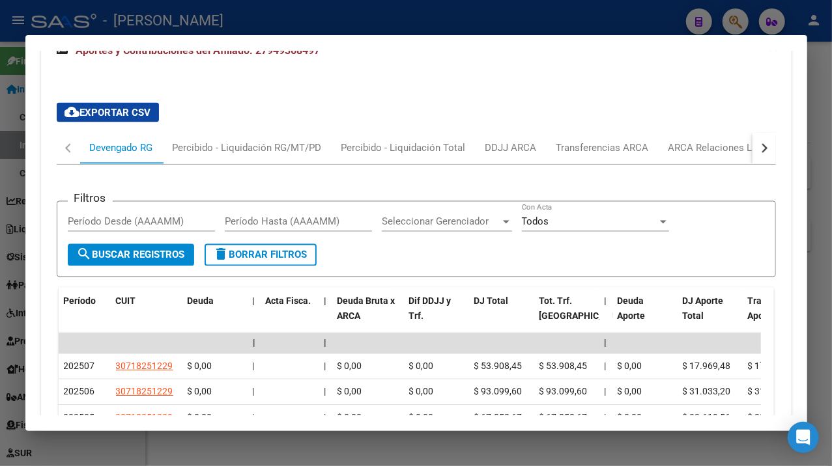
click at [816, 160] on div at bounding box center [416, 233] width 832 height 466
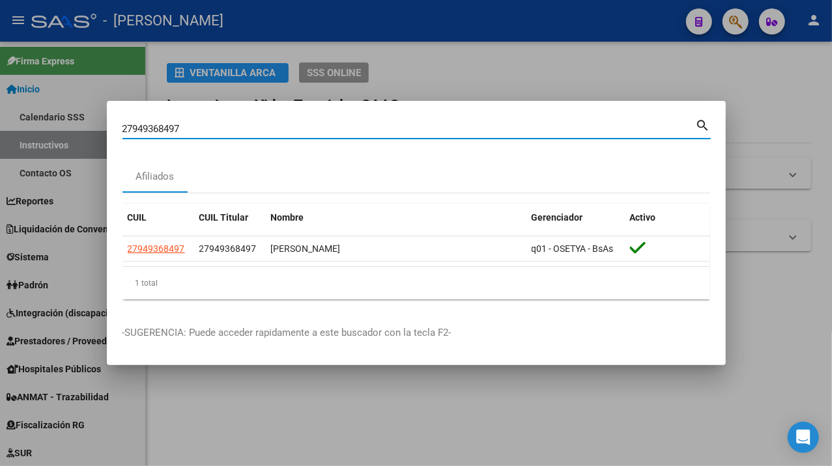
click at [444, 132] on input "27949368497" at bounding box center [408, 129] width 573 height 12
paste input "404809"
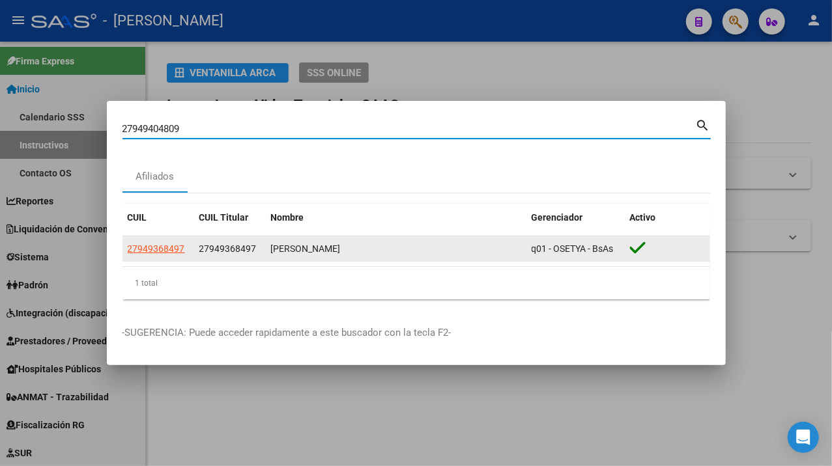
type input "27949404809"
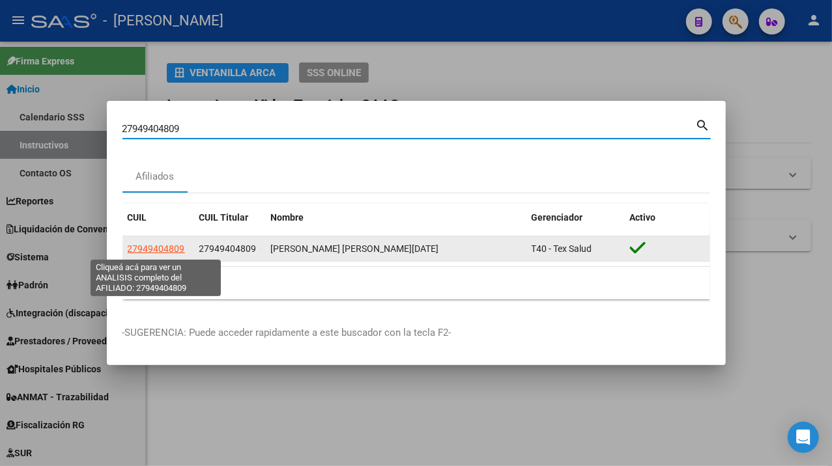
click at [168, 251] on span "27949404809" at bounding box center [156, 249] width 57 height 10
type textarea "27949404809"
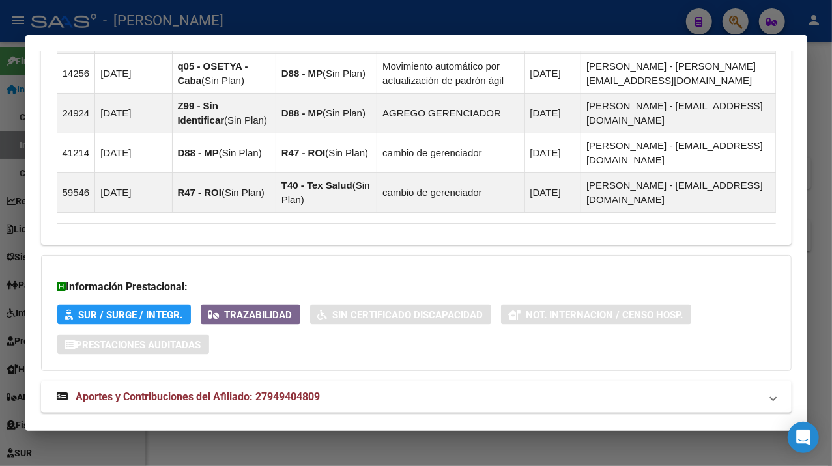
scroll to position [1015, 0]
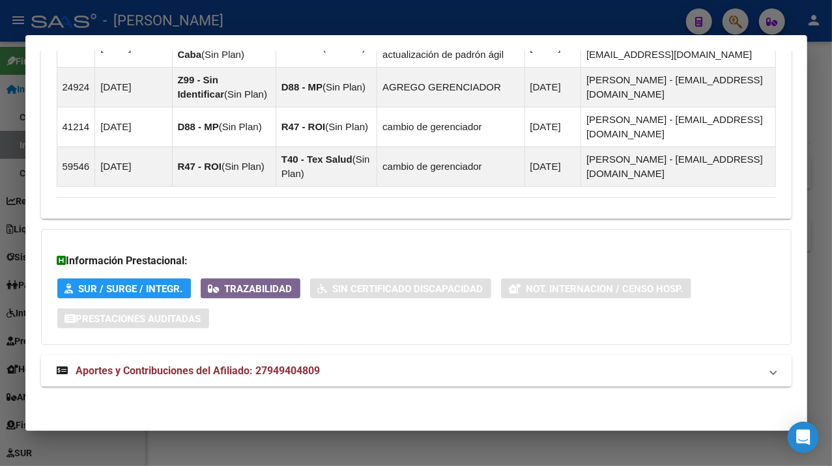
click at [407, 362] on mat-expansion-panel-header "Aportes y Contribuciones del Afiliado: 27949404809" at bounding box center [416, 371] width 750 height 31
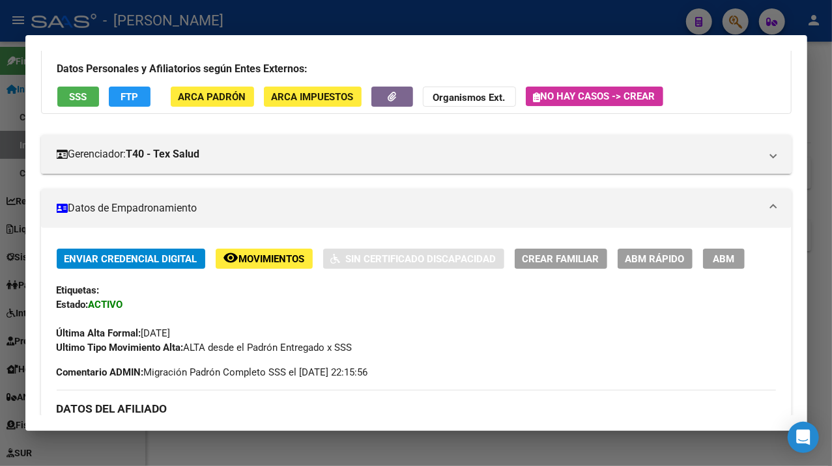
scroll to position [0, 0]
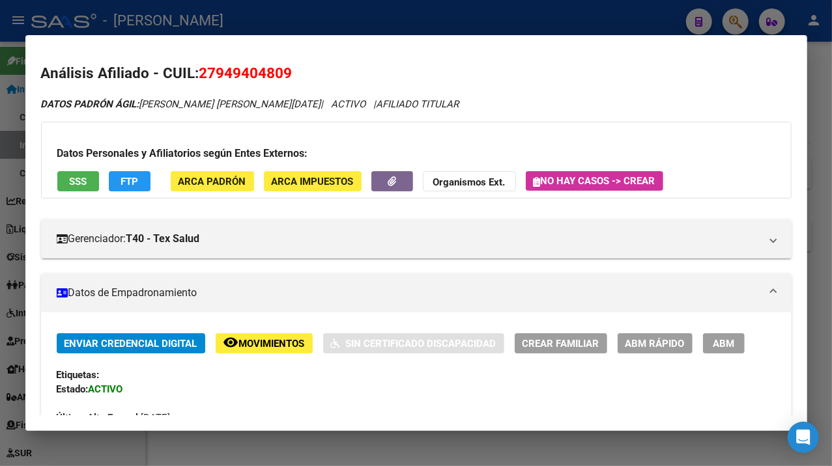
drag, startPoint x: 819, startPoint y: 124, endPoint x: 798, endPoint y: 126, distance: 20.9
click at [818, 124] on div at bounding box center [416, 233] width 832 height 466
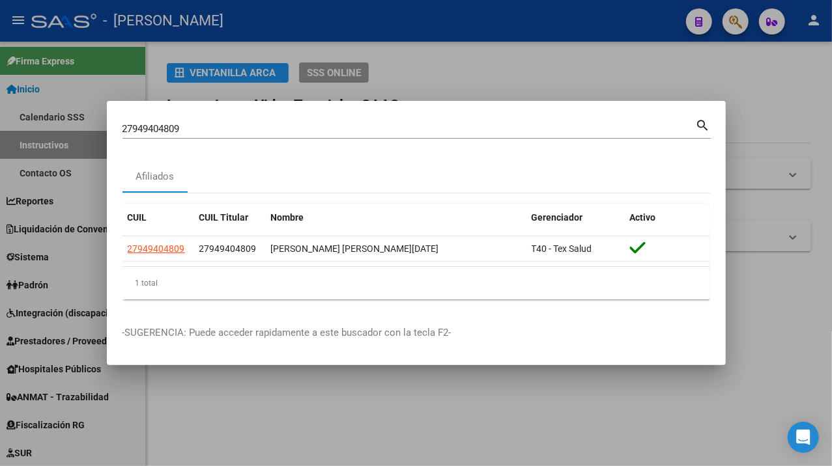
click at [259, 109] on mat-dialog-container "27949404809 Buscar (apellido, dni, cuil, nro traspaso, cuit, obra social) searc…" at bounding box center [416, 233] width 619 height 265
click at [256, 112] on mat-dialog-container "27949404809 Buscar (apellido, dni, cuil, nro traspaso, cuit, obra social) searc…" at bounding box center [416, 233] width 619 height 265
click at [245, 123] on div "27949404809 Buscar (apellido, dni, cuil, [PERSON_NAME], cuit, obra social)" at bounding box center [408, 129] width 573 height 20
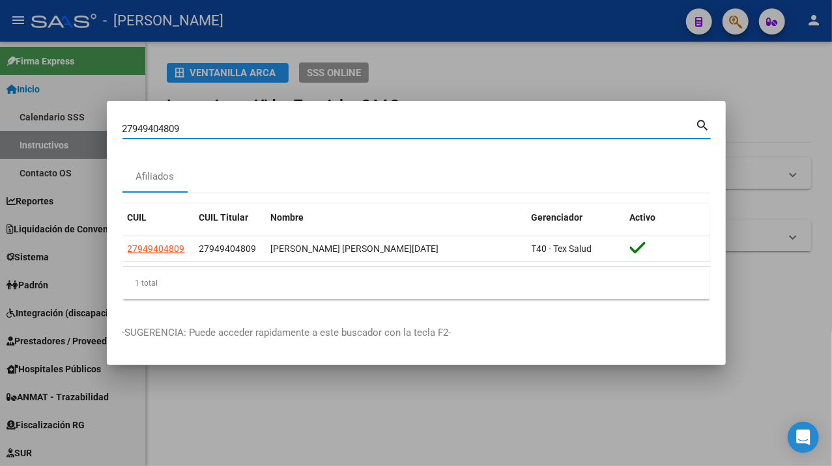
click at [245, 128] on input "27949404809" at bounding box center [408, 129] width 573 height 12
paste input "53424"
type input "27949534249"
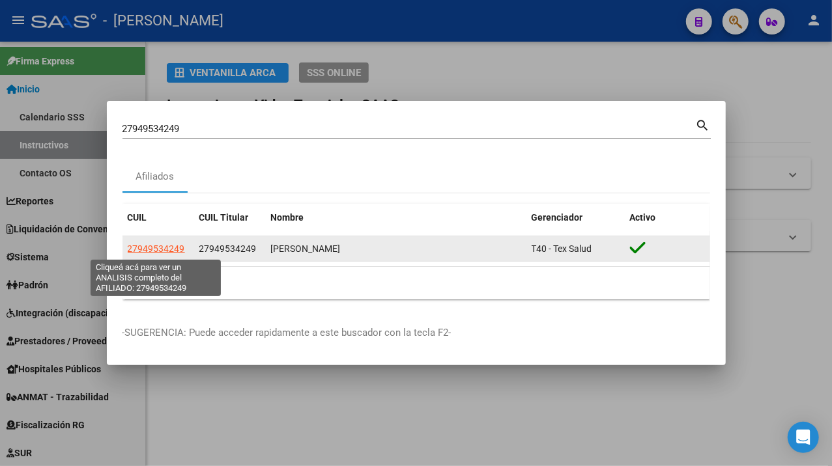
click at [151, 248] on span "27949534249" at bounding box center [156, 249] width 57 height 10
type textarea "27949534249"
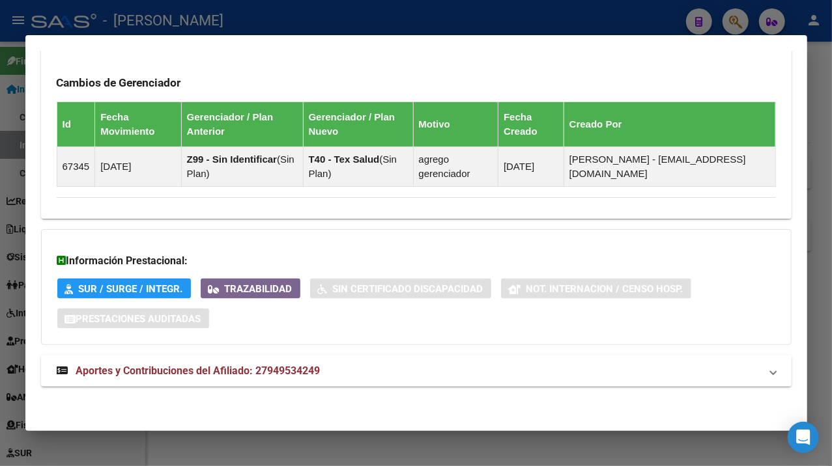
scroll to position [855, 0]
click at [354, 375] on mat-panel-title "Aportes y Contribuciones del Afiliado: 27949534249" at bounding box center [408, 371] width 703 height 16
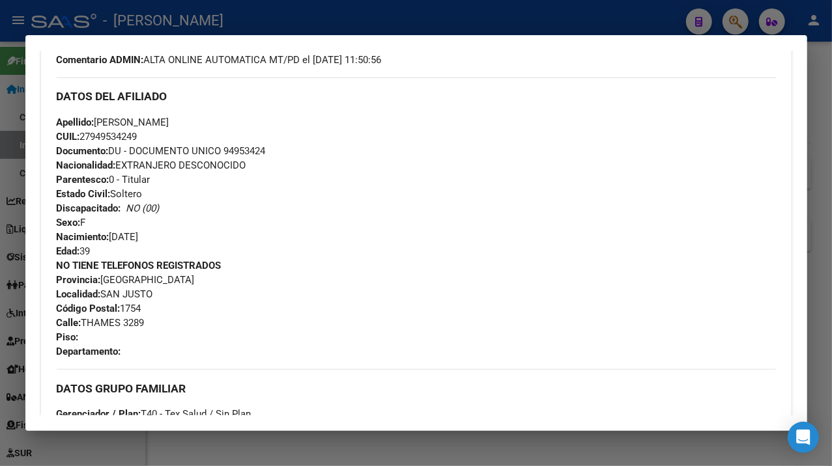
scroll to position [405, 0]
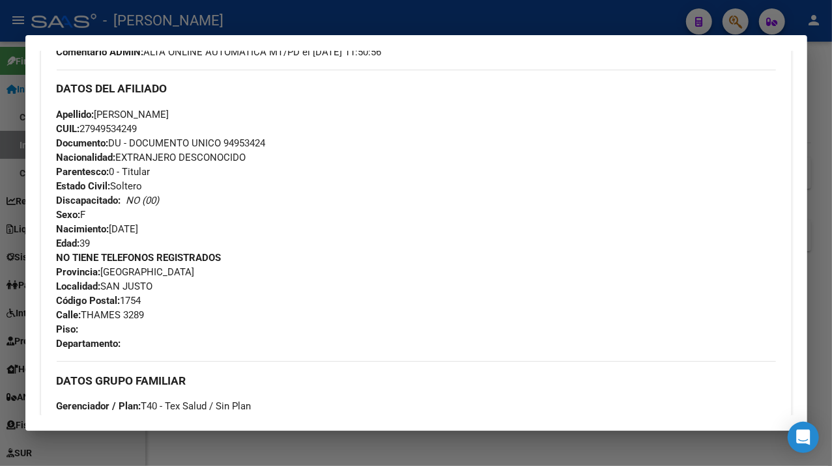
click at [232, 129] on div "Apellido: [PERSON_NAME] CUIL: 27949534249 Documento: DU - DOCUMENTO UNICO 94953…" at bounding box center [416, 178] width 719 height 143
click at [237, 147] on span "Documento: DU - DOCUMENTO UNICO 94953424" at bounding box center [161, 143] width 209 height 12
drag, startPoint x: 128, startPoint y: 112, endPoint x: 216, endPoint y: 107, distance: 88.0
click at [216, 107] on div "Apellido: [PERSON_NAME] CUIL: 27949534249 Documento: DU - DOCUMENTO UNICO 94953…" at bounding box center [416, 178] width 719 height 143
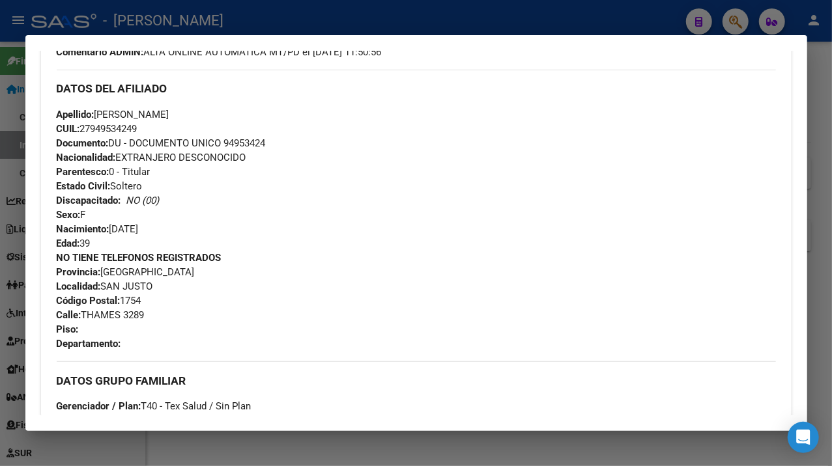
click at [105, 109] on span "Apellido: [PERSON_NAME]" at bounding box center [113, 115] width 113 height 12
click at [87, 314] on span "[STREET_ADDRESS]" at bounding box center [101, 315] width 88 height 12
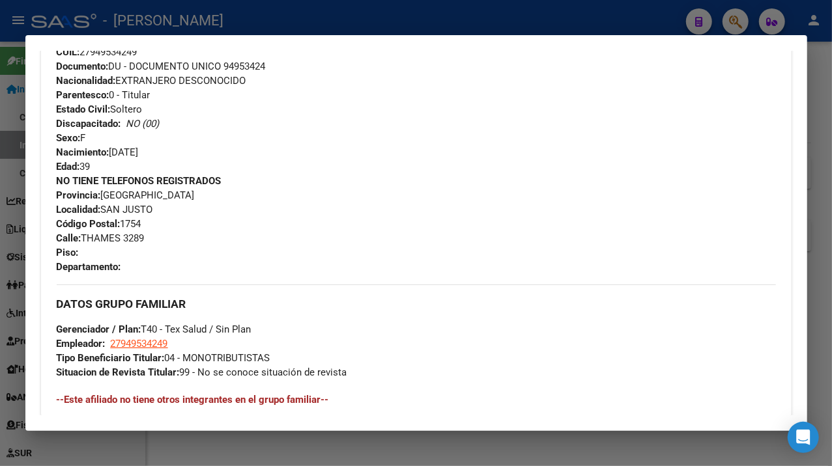
scroll to position [492, 0]
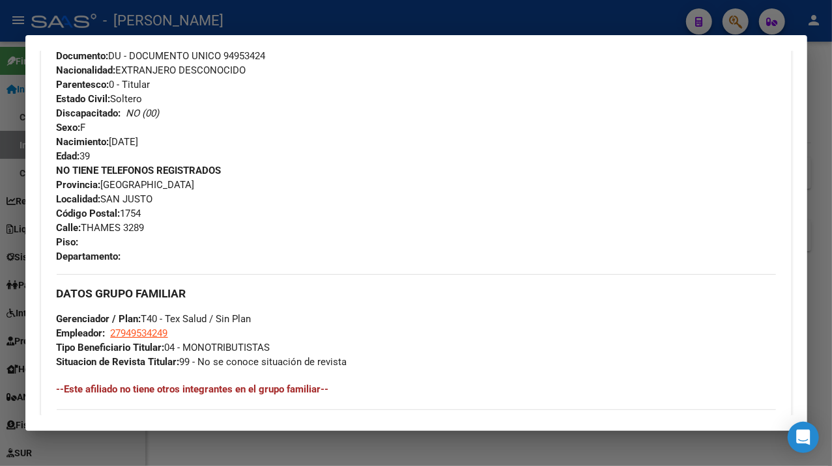
click at [808, 193] on div at bounding box center [416, 233] width 832 height 466
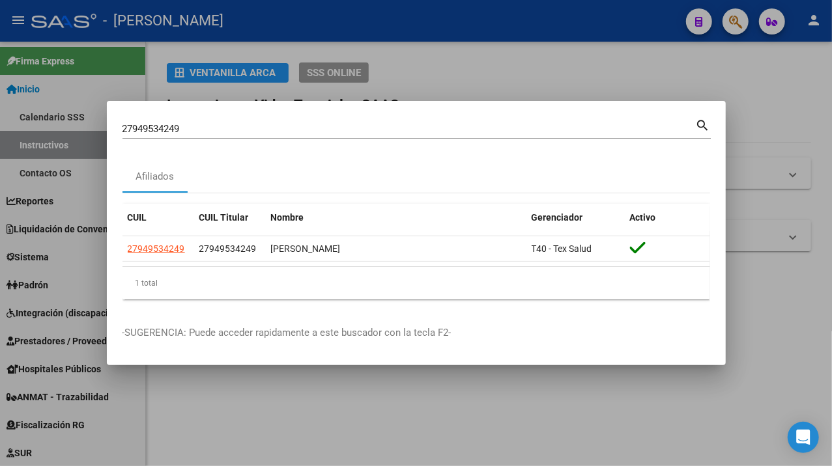
click at [313, 128] on div "27949534249 Buscar (apellido, dni, cuil, [PERSON_NAME], cuit, obra social)" at bounding box center [408, 129] width 573 height 20
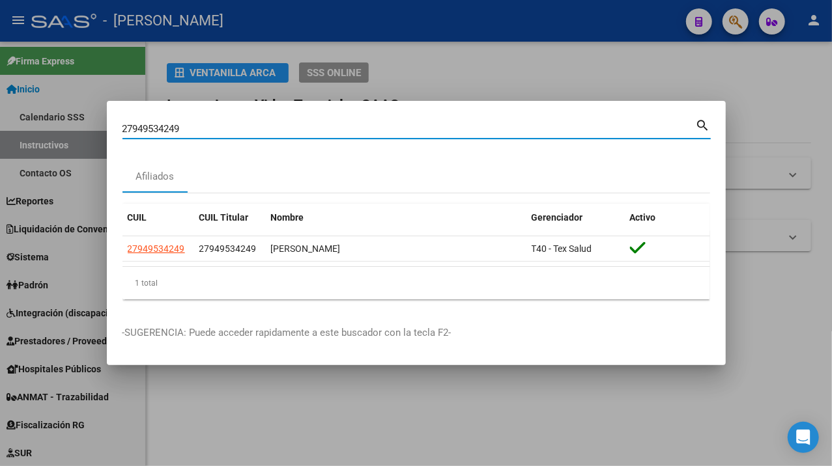
click at [313, 128] on input "27949534249" at bounding box center [408, 129] width 573 height 12
paste input "667621"
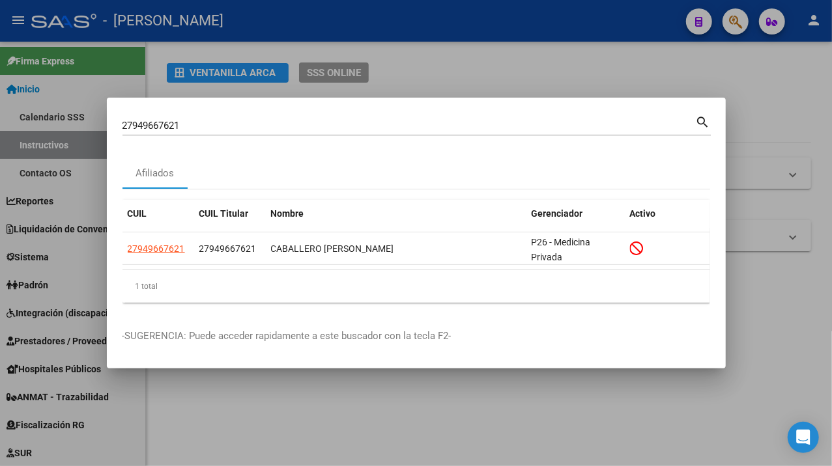
click at [285, 128] on input "27949667621" at bounding box center [408, 126] width 573 height 12
paste input "93142"
type input "27949693142"
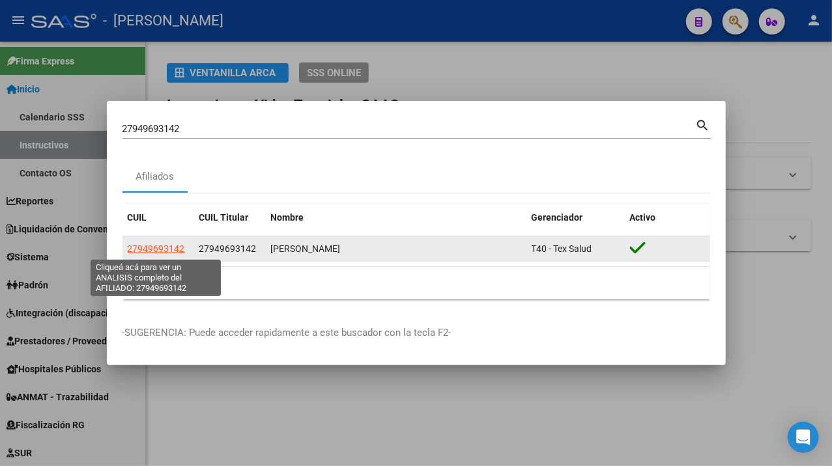
click at [154, 247] on span "27949693142" at bounding box center [156, 249] width 57 height 10
type textarea "27949693142"
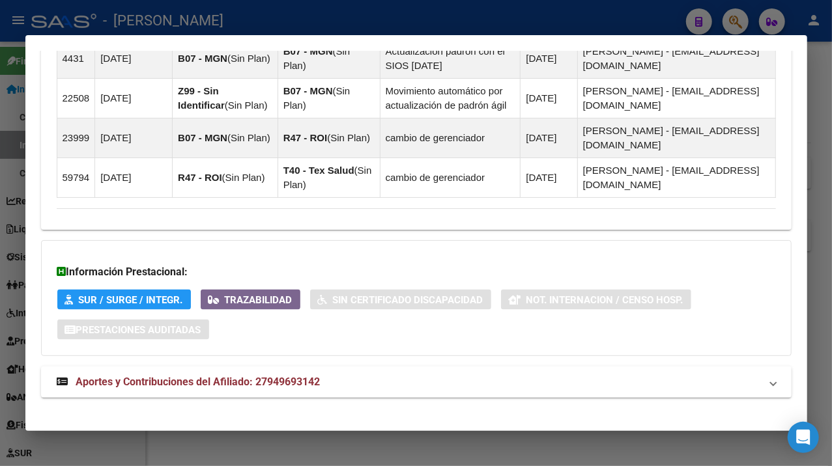
scroll to position [1055, 0]
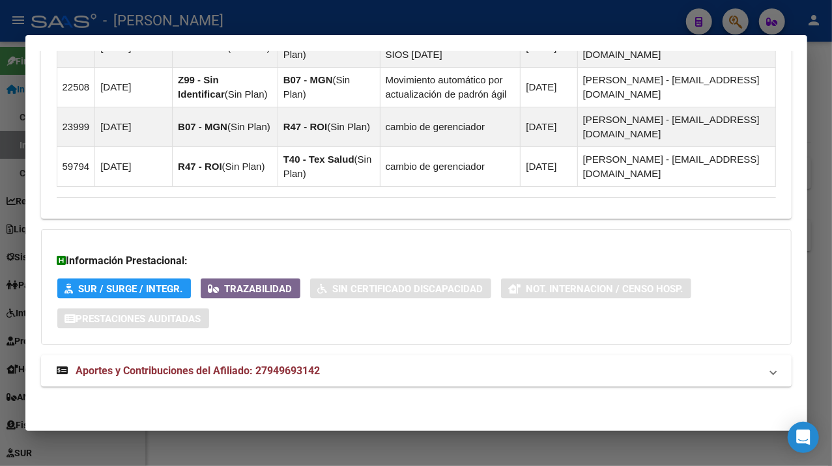
click at [410, 363] on mat-panel-title "Aportes y Contribuciones del Afiliado: 27949693142" at bounding box center [408, 371] width 703 height 16
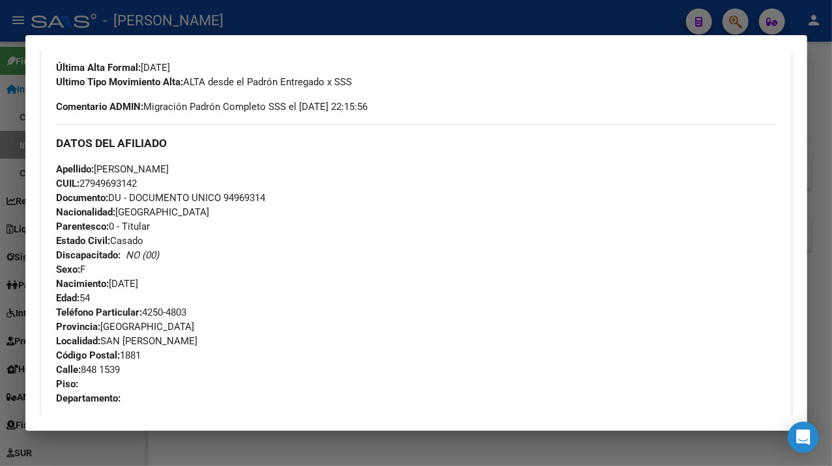
scroll to position [344, 0]
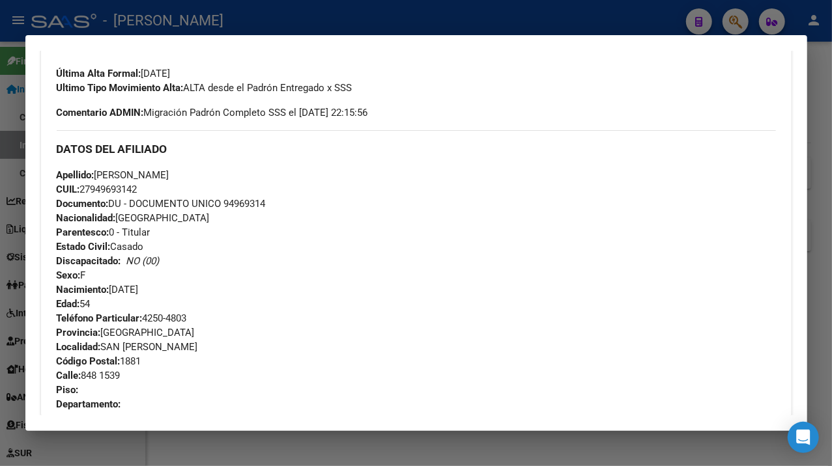
click at [815, 184] on div at bounding box center [416, 233] width 832 height 466
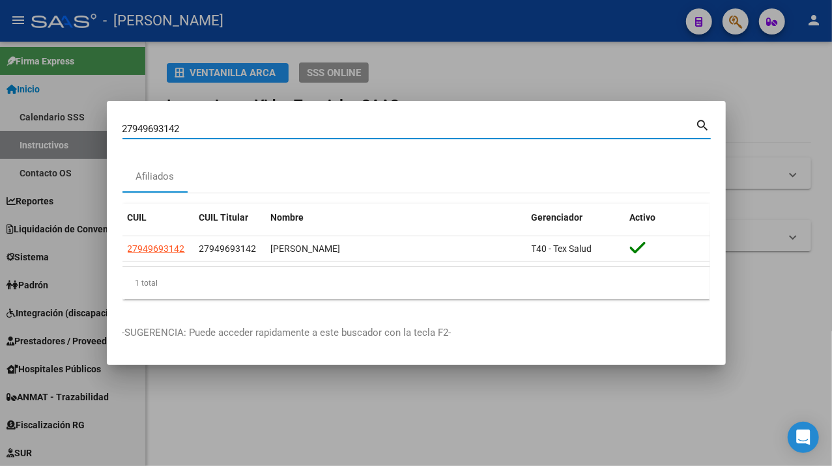
click at [194, 129] on input "27949693142" at bounding box center [408, 129] width 573 height 12
paste input "50159397"
type input "27950159397"
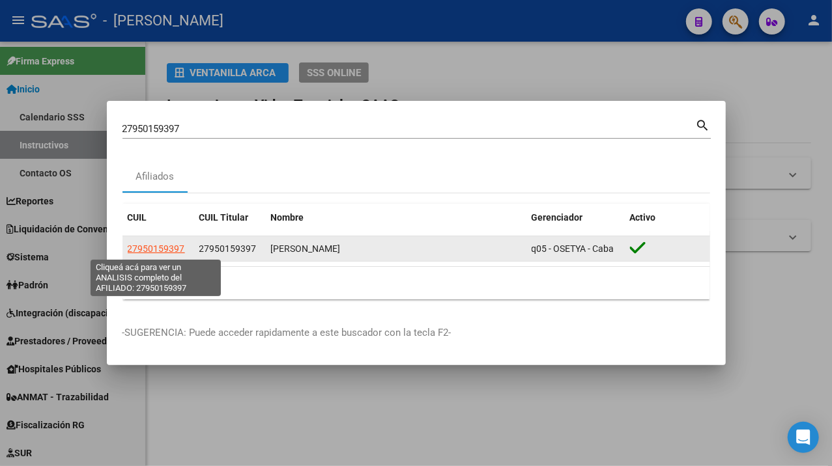
click at [159, 251] on span "27950159397" at bounding box center [156, 249] width 57 height 10
type textarea "27950159397"
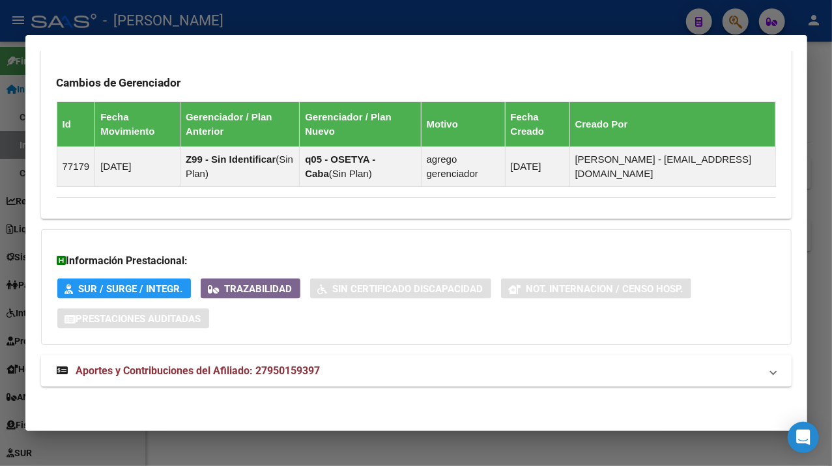
click at [429, 372] on mat-panel-title "Aportes y Contribuciones del Afiliado: 27950159397" at bounding box center [408, 371] width 703 height 16
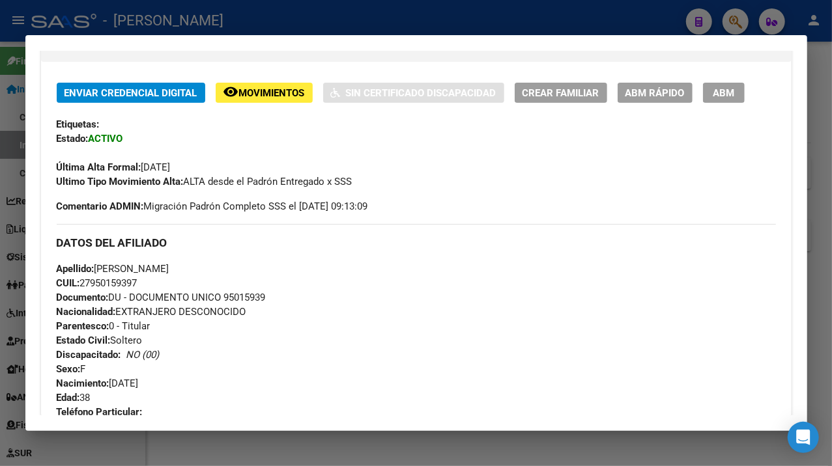
scroll to position [397, 0]
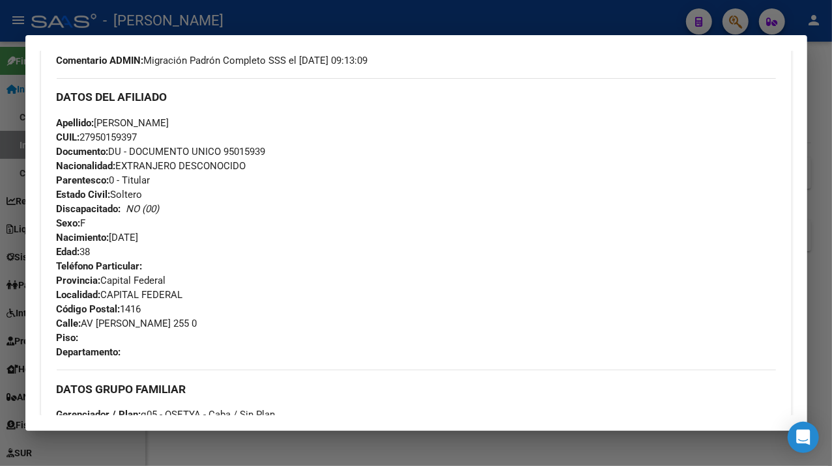
click at [260, 152] on span "Documento: DU - DOCUMENTO UNICO 95015939" at bounding box center [161, 152] width 209 height 12
click at [104, 121] on span "Apellido: [PERSON_NAME]" at bounding box center [113, 123] width 113 height 12
click at [102, 122] on span "Apellido: [PERSON_NAME]" at bounding box center [113, 123] width 113 height 12
drag, startPoint x: 97, startPoint y: 122, endPoint x: 190, endPoint y: 121, distance: 93.1
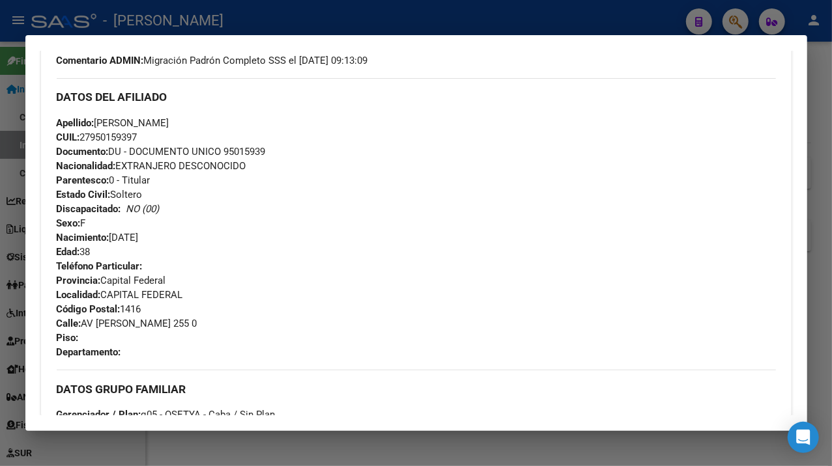
click at [169, 121] on span "Apellido: [PERSON_NAME]" at bounding box center [113, 123] width 113 height 12
click at [169, 128] on span "Apellido: [PERSON_NAME]" at bounding box center [113, 123] width 113 height 12
drag, startPoint x: 86, startPoint y: 321, endPoint x: 171, endPoint y: 323, distance: 84.7
click at [171, 323] on span "Calle: AV [PERSON_NAME] 255 0" at bounding box center [127, 324] width 141 height 12
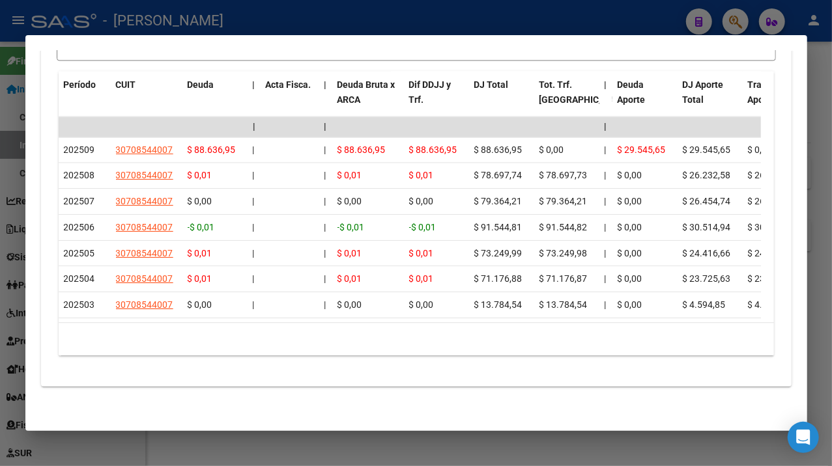
scroll to position [1092, 0]
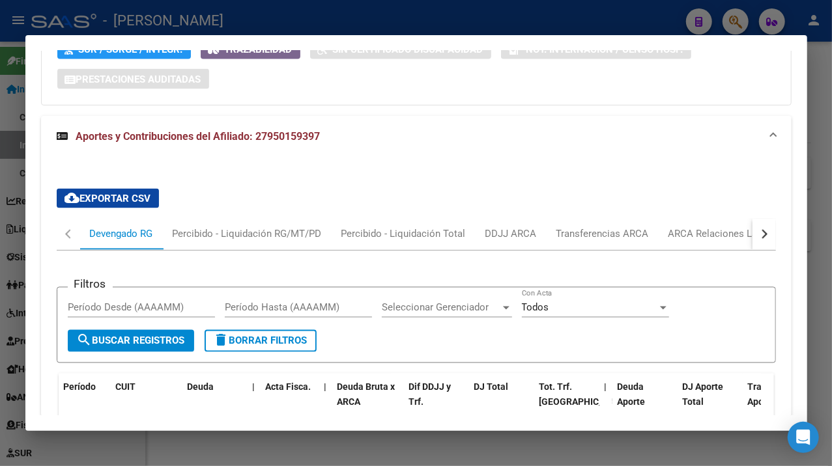
click at [810, 100] on div at bounding box center [416, 233] width 832 height 466
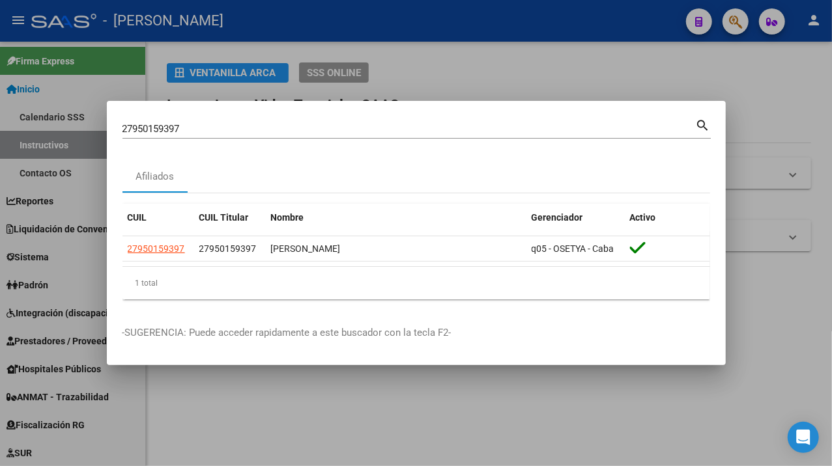
click at [490, 131] on input "27950159397" at bounding box center [408, 129] width 573 height 12
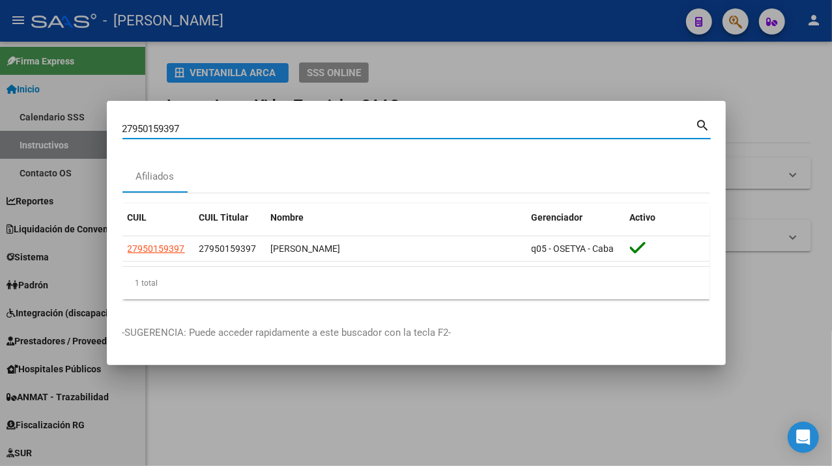
click at [490, 131] on input "27950159397" at bounding box center [408, 129] width 573 height 12
paste input "24768"
type input "27950247687"
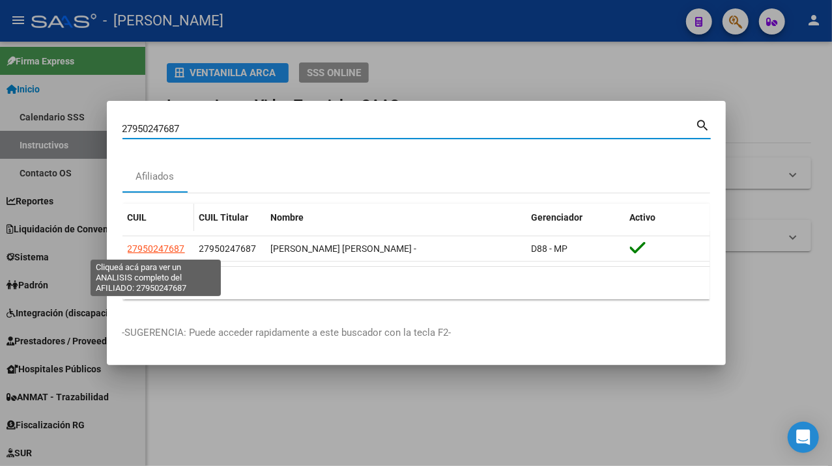
click at [167, 244] on span "27950247687" at bounding box center [156, 249] width 57 height 10
type textarea "27950247687"
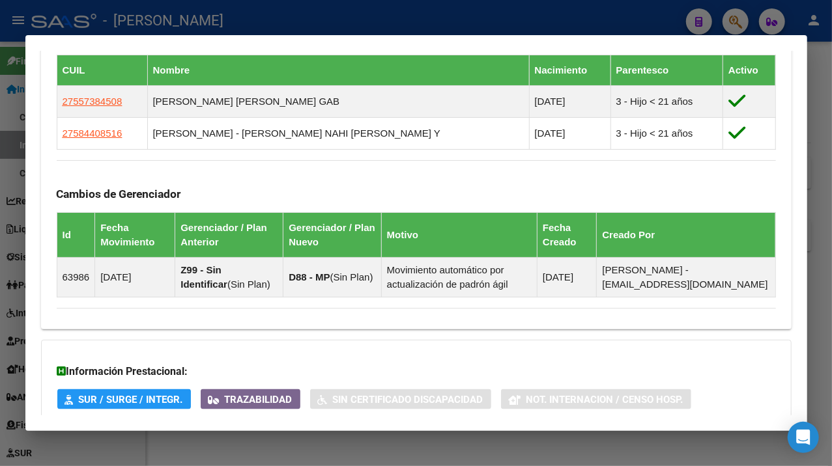
scroll to position [944, 0]
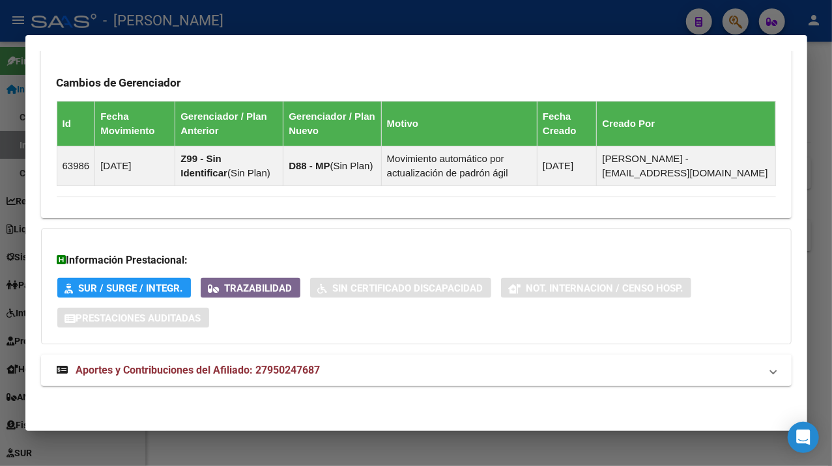
click at [505, 373] on mat-panel-title "Aportes y Contribuciones del Afiliado: 27950247687" at bounding box center [408, 371] width 703 height 16
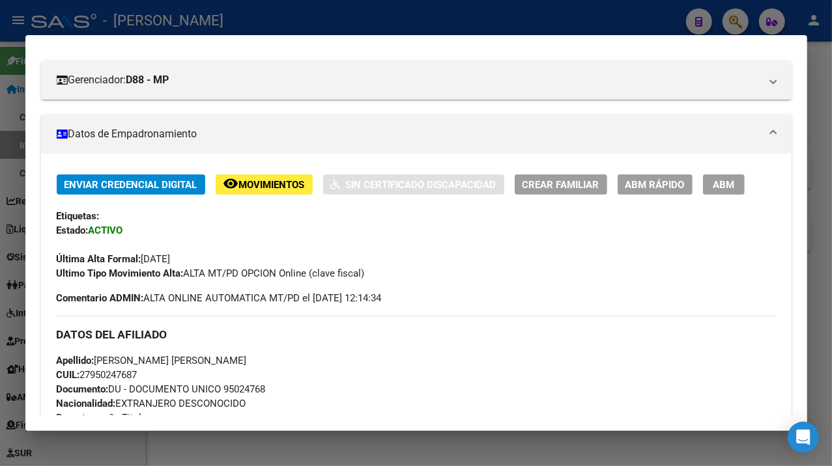
scroll to position [148, 0]
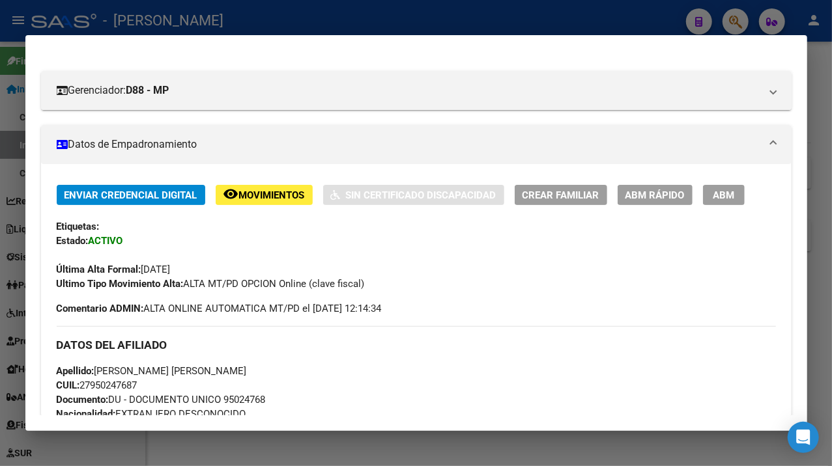
click at [813, 191] on div at bounding box center [416, 233] width 832 height 466
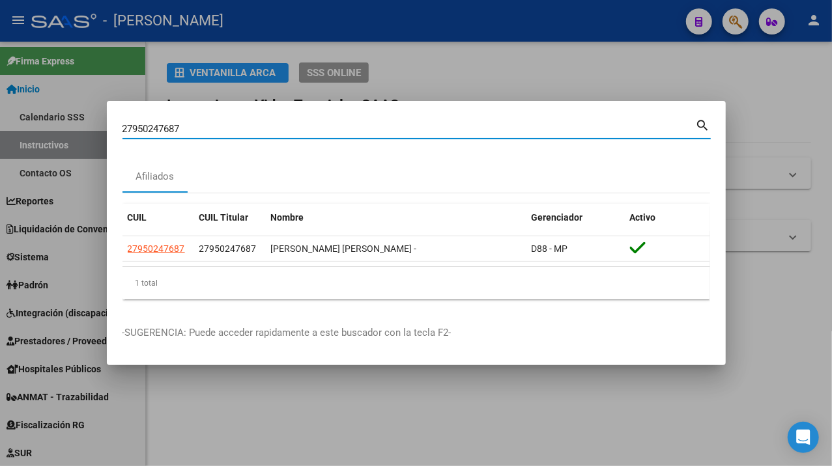
click at [229, 133] on input "27950247687" at bounding box center [408, 129] width 573 height 12
click at [229, 132] on input "27950247687" at bounding box center [408, 129] width 573 height 12
paste input "88650"
type input "27950288650"
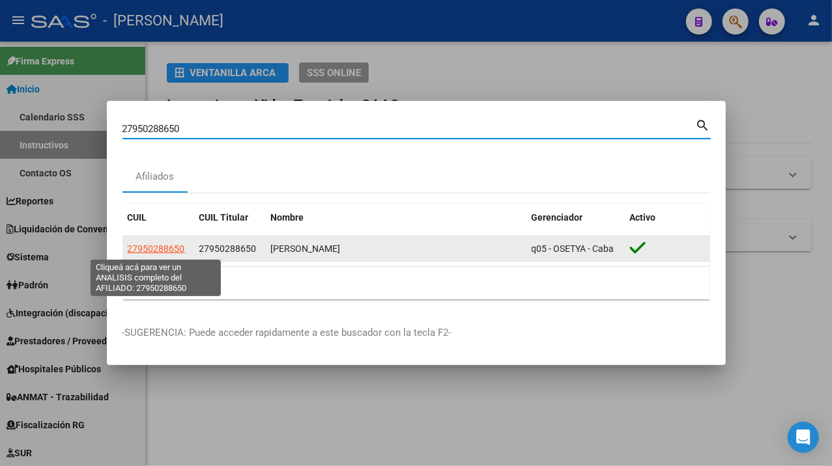
click at [167, 248] on span "27950288650" at bounding box center [156, 249] width 57 height 10
type textarea "27950288650"
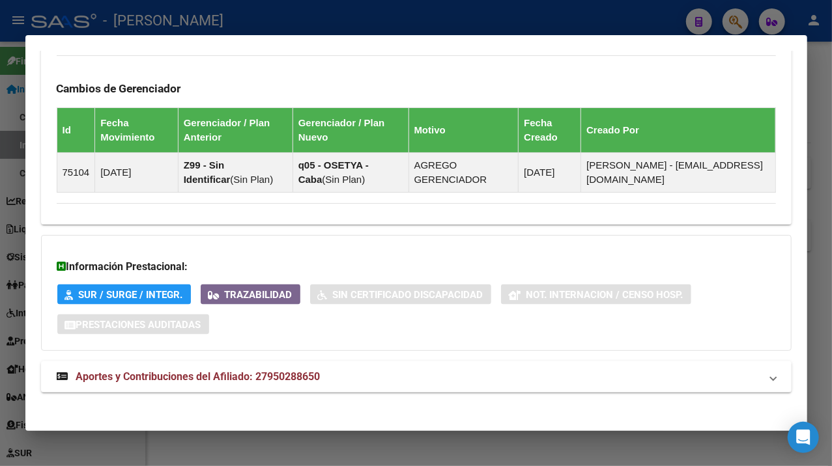
scroll to position [855, 0]
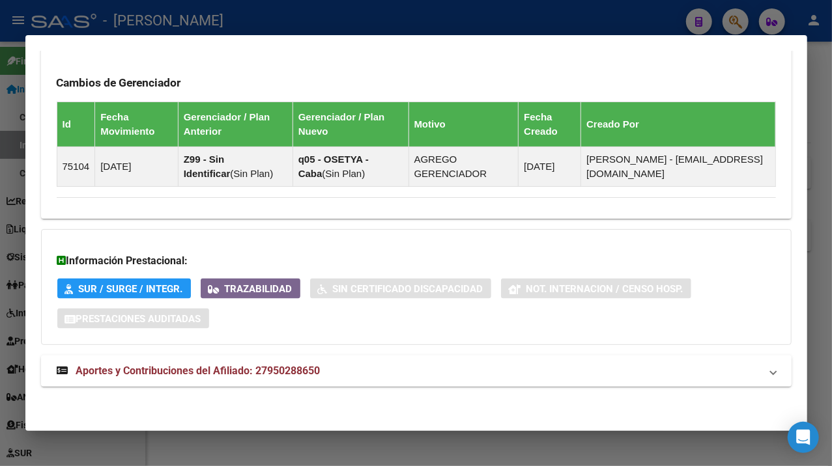
click at [417, 368] on mat-panel-title "Aportes y Contribuciones del Afiliado: 27950288650" at bounding box center [408, 371] width 703 height 16
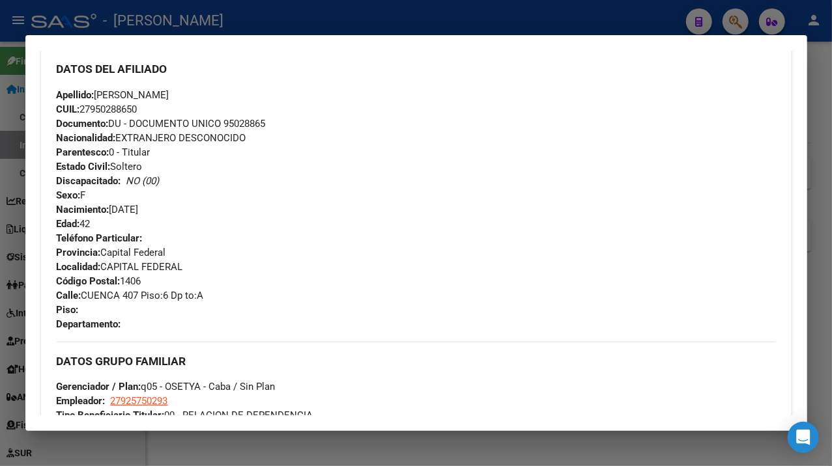
scroll to position [434, 0]
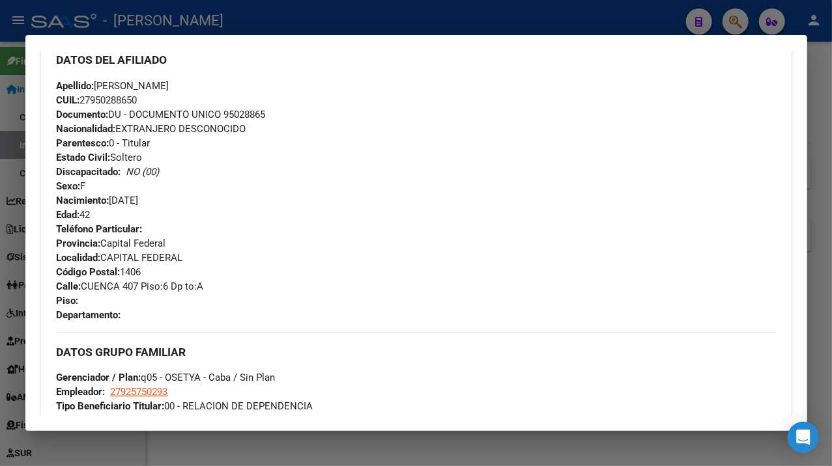
click at [248, 102] on div "Apellido: [PERSON_NAME]: 27950288650 Documento: DU - DOCUMENTO UNICO 95028865 N…" at bounding box center [416, 150] width 719 height 143
click at [248, 111] on span "Documento: DU - DOCUMENTO UNICO 95028865" at bounding box center [161, 115] width 209 height 12
click at [113, 84] on span "Apellido: [PERSON_NAME]" at bounding box center [113, 86] width 113 height 12
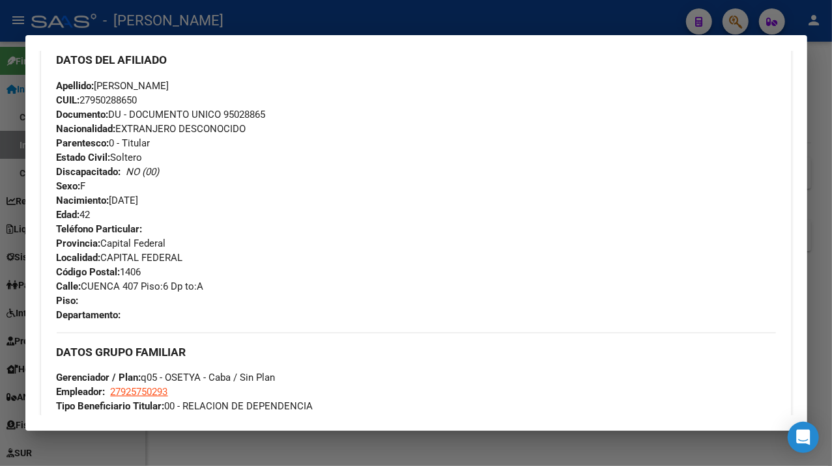
click at [149, 81] on span "Apellido: [PERSON_NAME]" at bounding box center [113, 86] width 113 height 12
drag, startPoint x: 84, startPoint y: 287, endPoint x: 117, endPoint y: 285, distance: 33.3
click at [117, 285] on span "[STREET_ADDRESS] Piso:6 Dp to:A" at bounding box center [130, 287] width 147 height 12
click at [113, 288] on span "[STREET_ADDRESS] Piso:6 Dp to:A" at bounding box center [130, 287] width 147 height 12
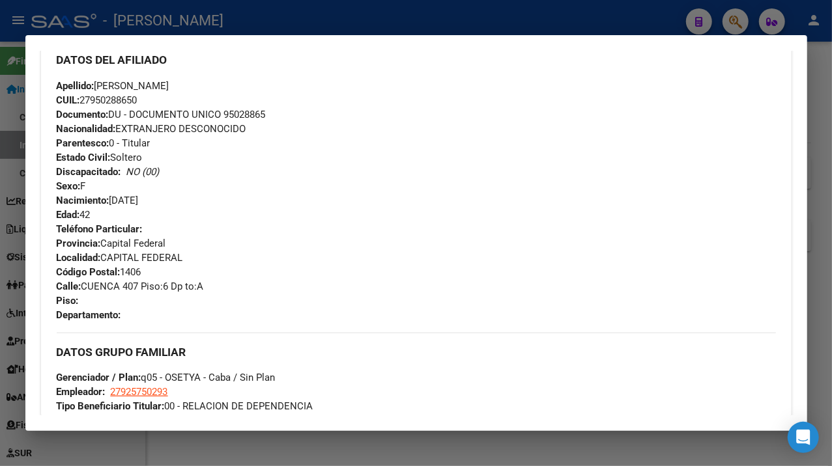
click at [113, 288] on span "[STREET_ADDRESS] Piso:6 Dp to:A" at bounding box center [130, 287] width 147 height 12
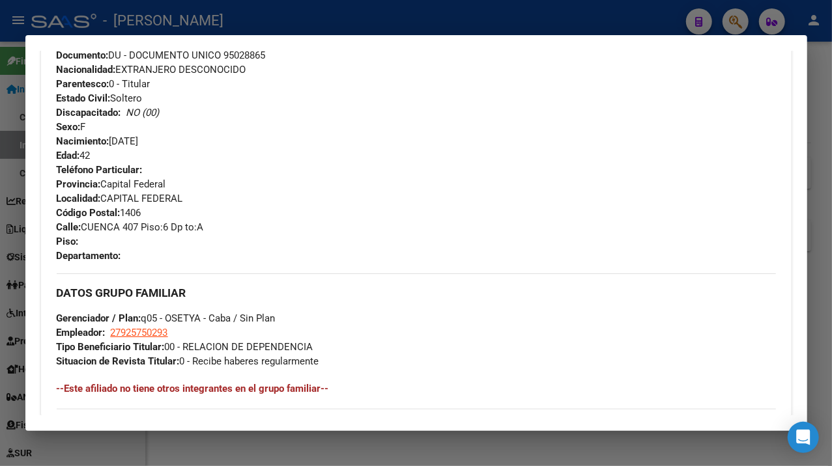
scroll to position [347, 0]
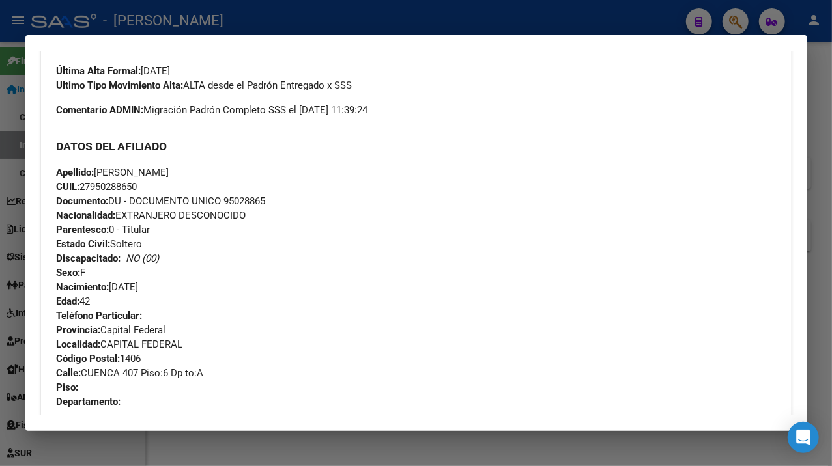
click at [828, 141] on div at bounding box center [416, 233] width 832 height 466
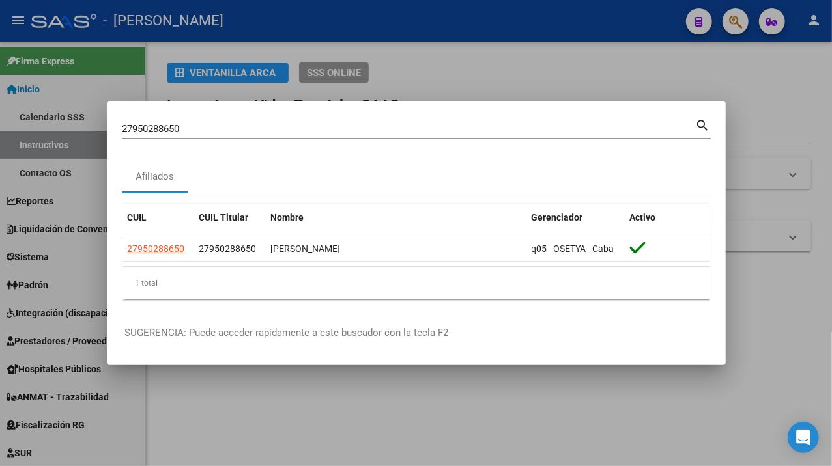
click at [259, 128] on input "27950288650" at bounding box center [408, 129] width 573 height 12
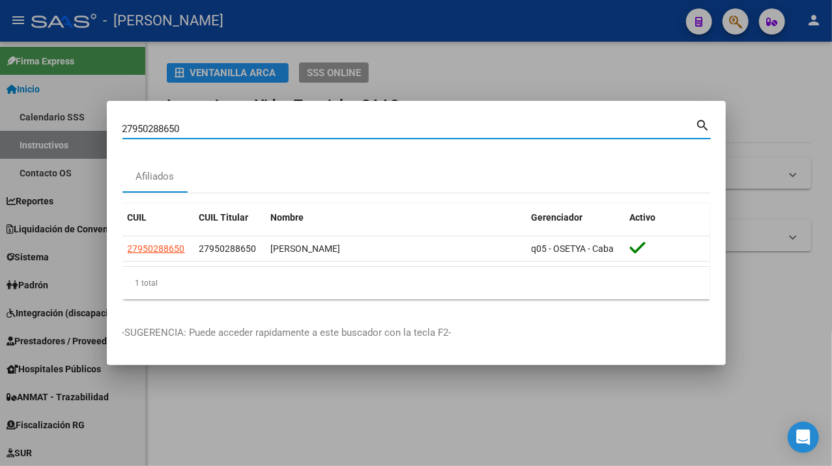
click at [259, 126] on input "27950288650" at bounding box center [408, 129] width 573 height 12
paste input "47687"
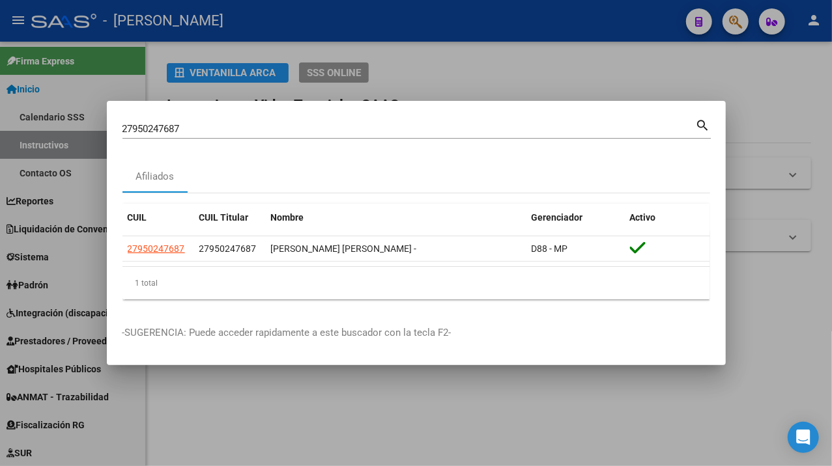
click at [311, 132] on input "27950247687" at bounding box center [408, 129] width 573 height 12
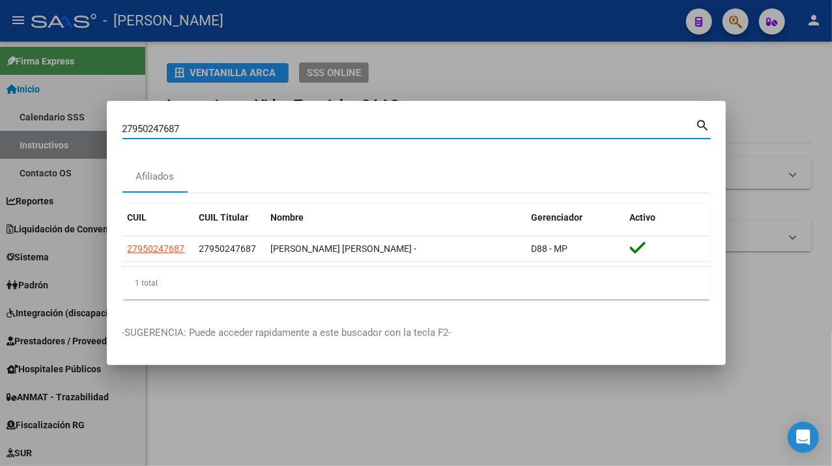
click at [311, 132] on input "27950247687" at bounding box center [408, 129] width 573 height 12
paste input "669719"
type input "27950669719"
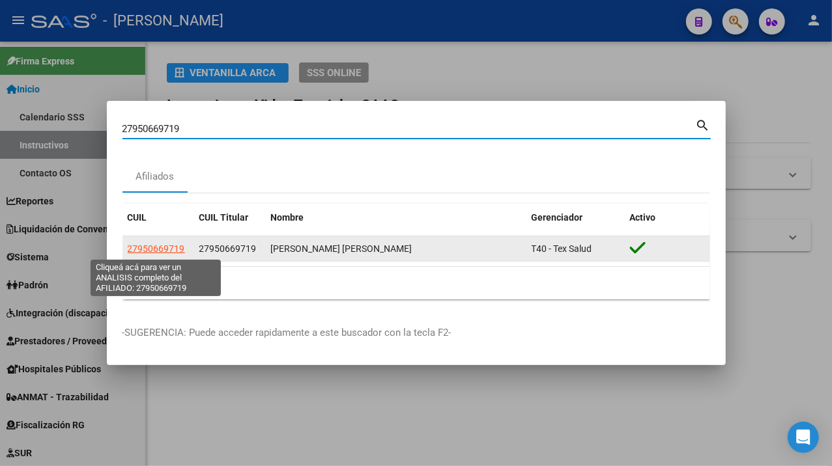
click at [151, 246] on span "27950669719" at bounding box center [156, 249] width 57 height 10
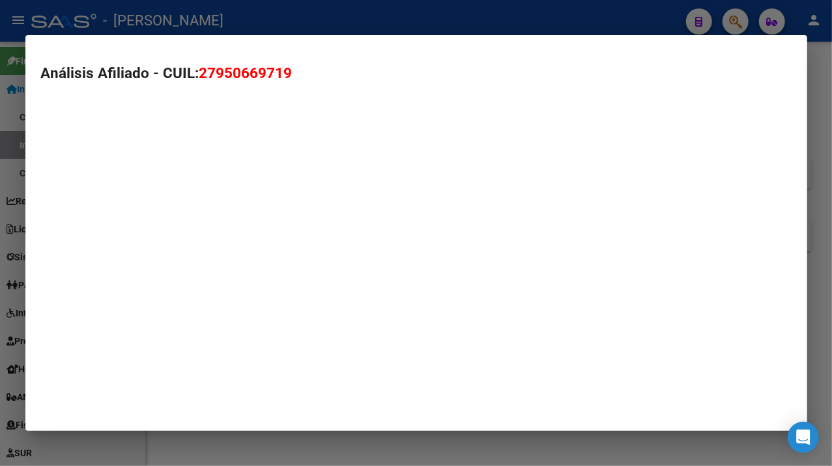
type textarea "27950669719"
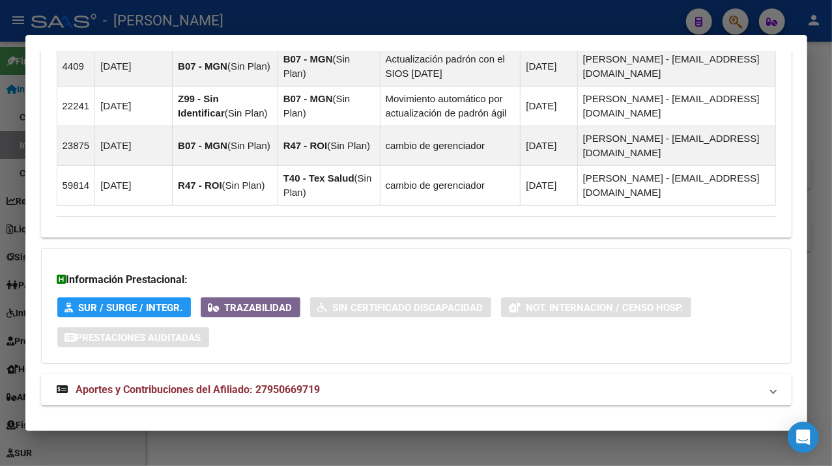
scroll to position [1055, 0]
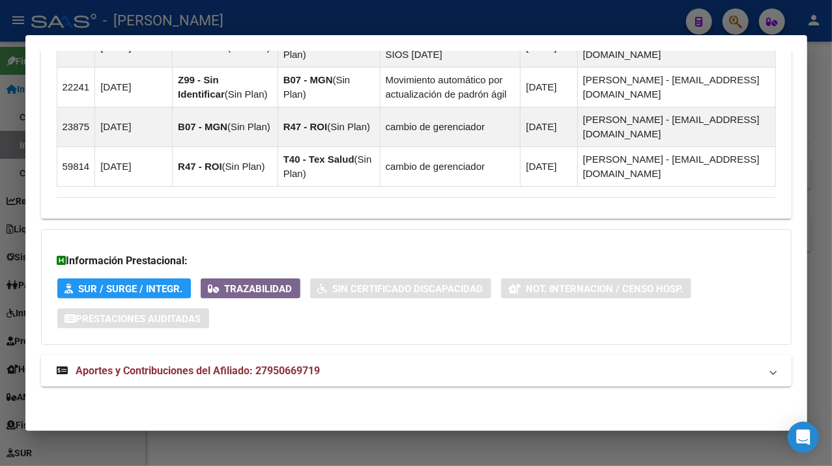
click at [481, 375] on mat-panel-title "Aportes y Contribuciones del Afiliado: 27950669719" at bounding box center [408, 371] width 703 height 16
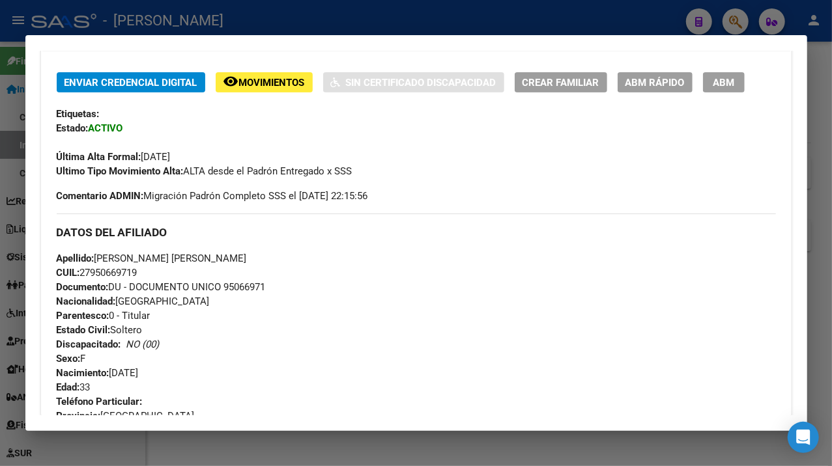
scroll to position [260, 0]
click at [818, 79] on div at bounding box center [416, 233] width 832 height 466
